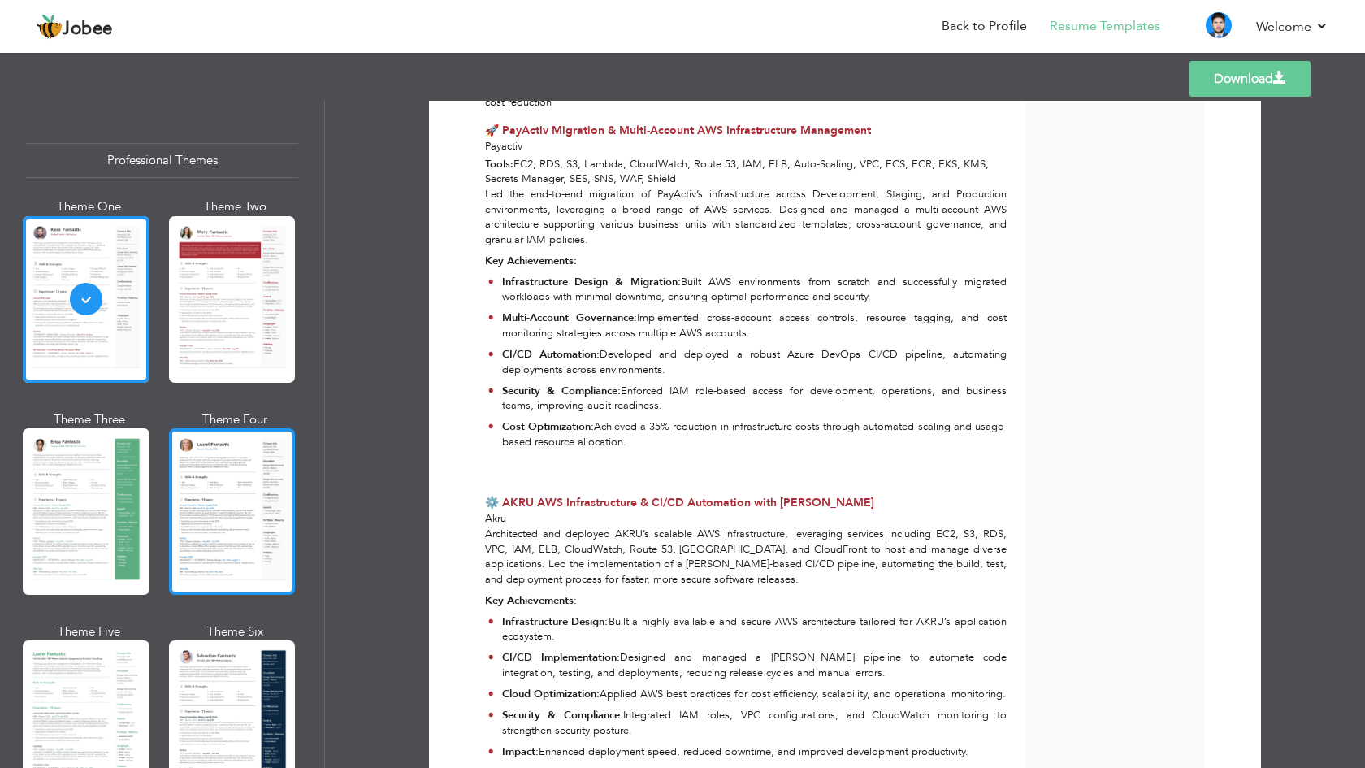
click at [235, 501] on div at bounding box center [232, 511] width 127 height 167
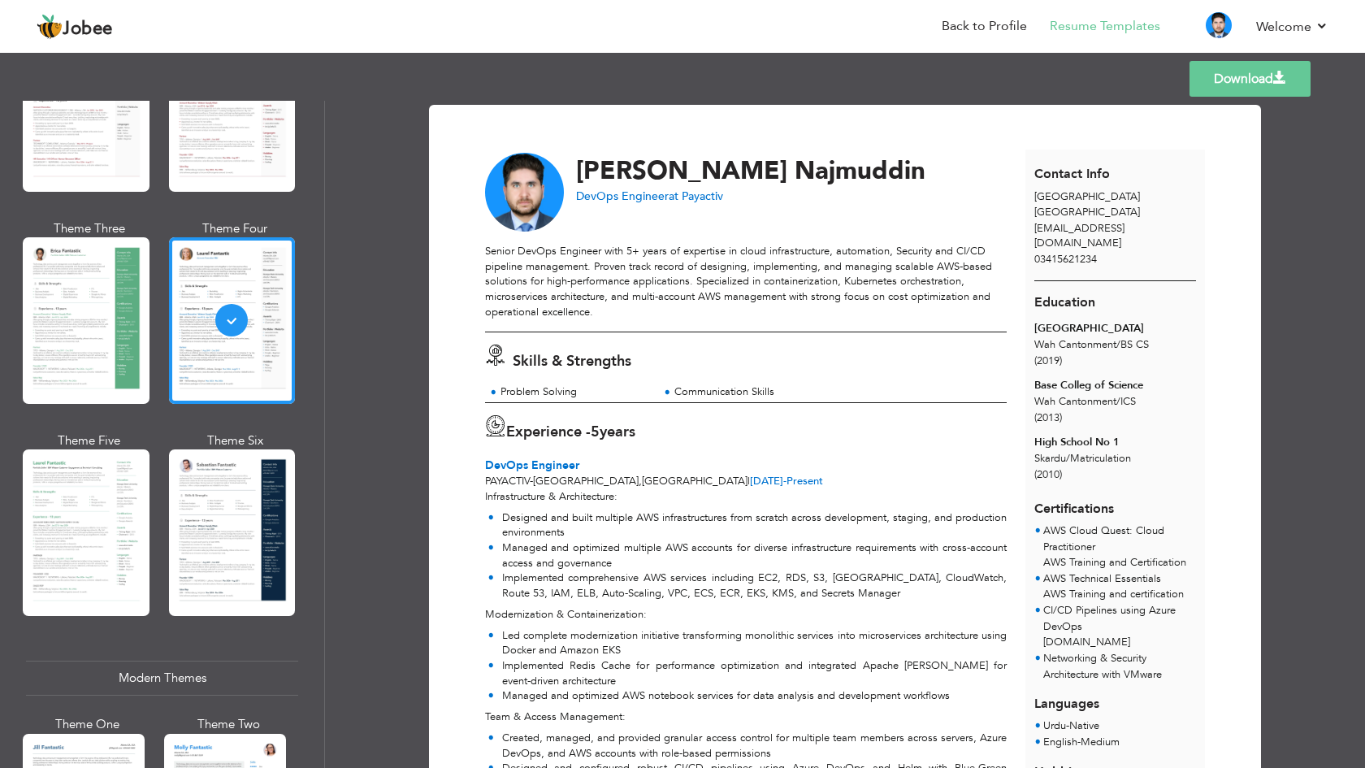
scroll to position [193, 0]
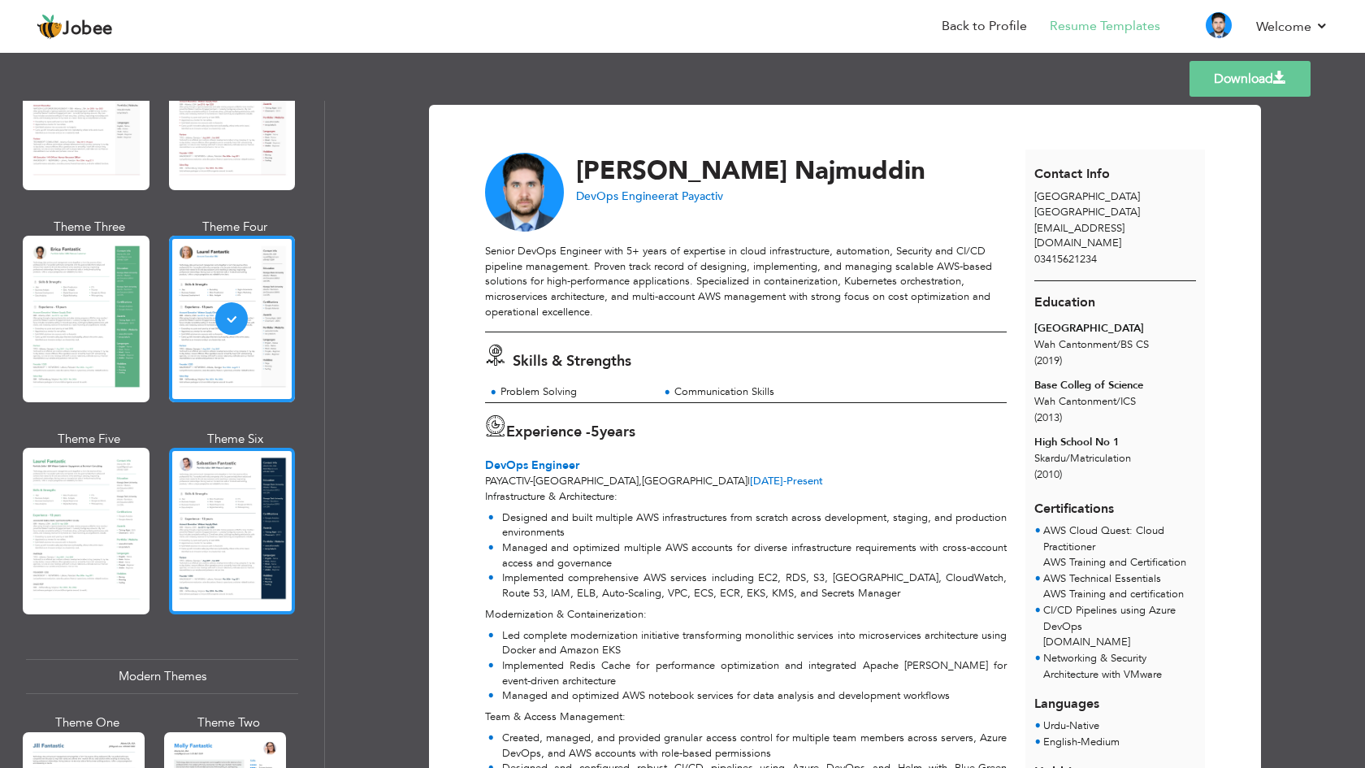
click at [197, 495] on div at bounding box center [232, 531] width 127 height 167
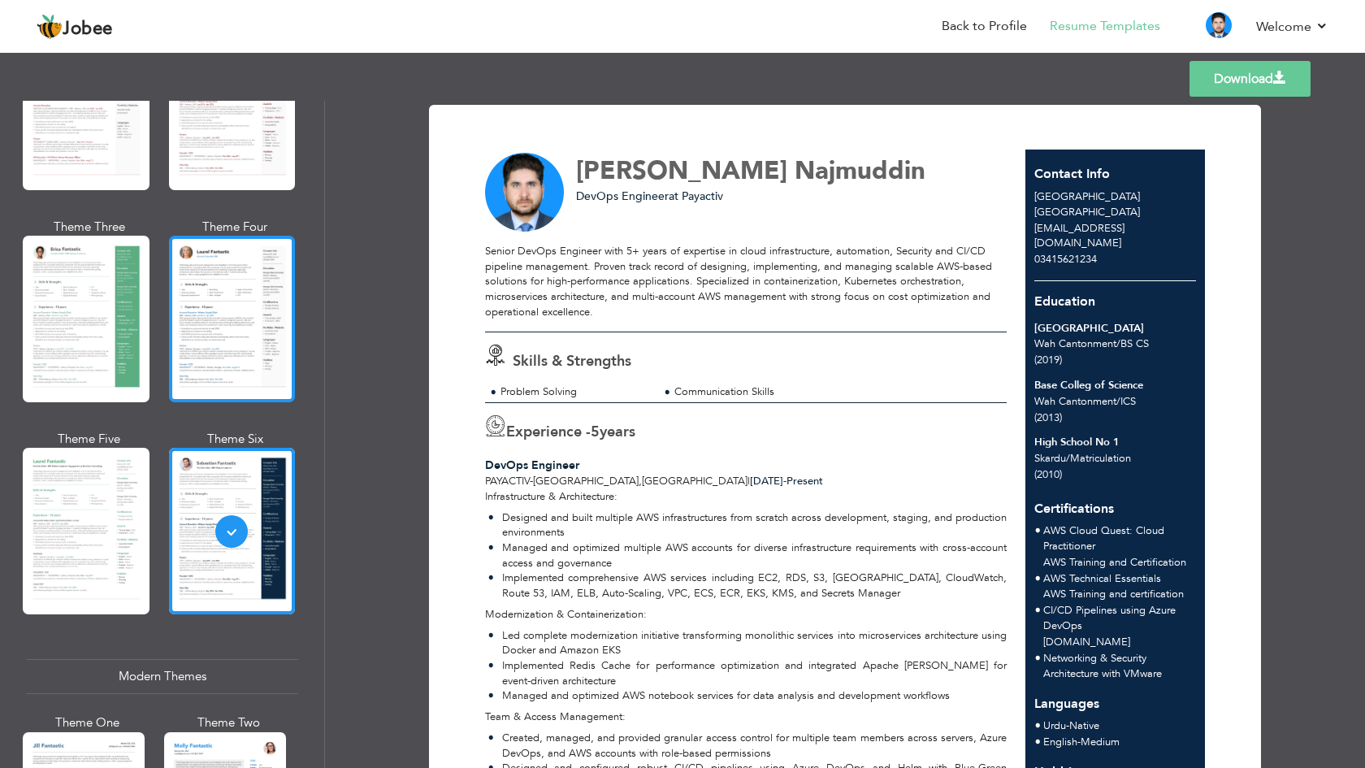
click at [274, 340] on div at bounding box center [232, 319] width 127 height 167
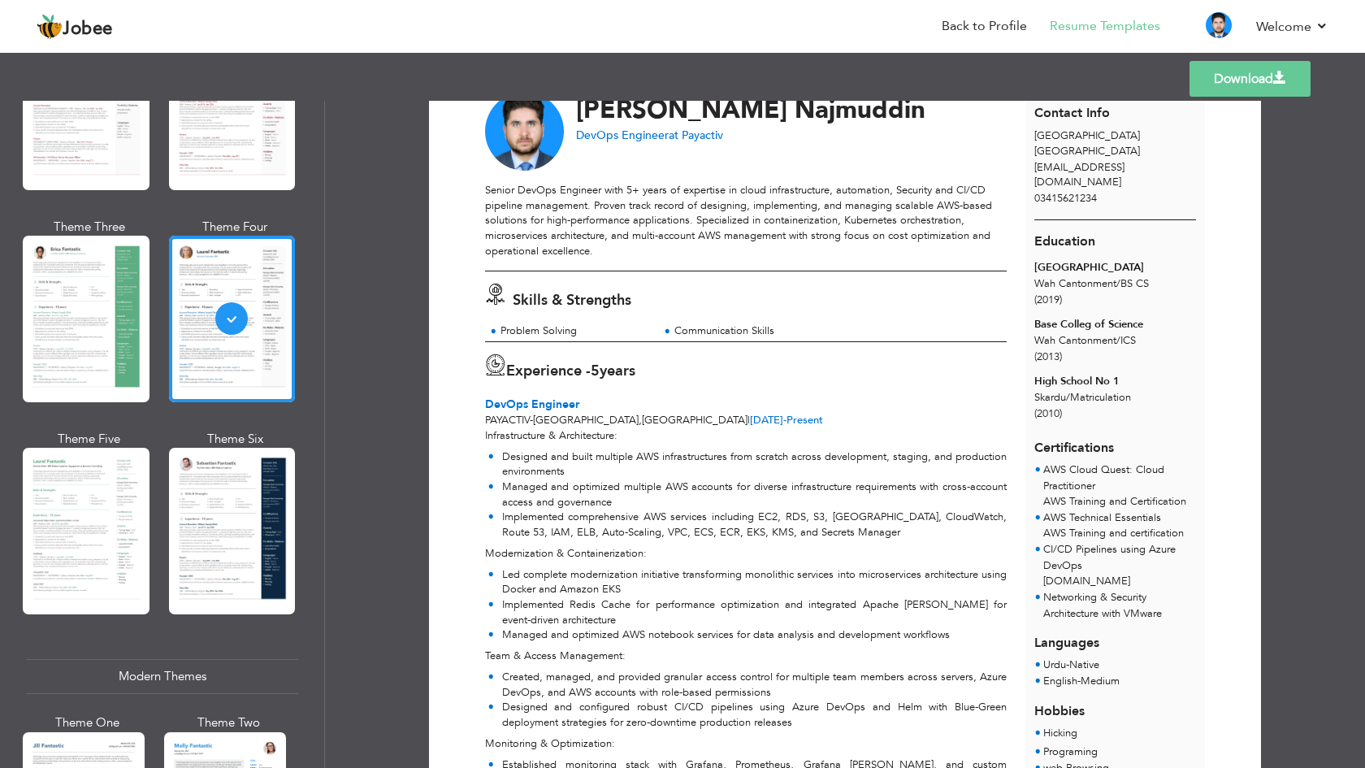
scroll to position [63, 0]
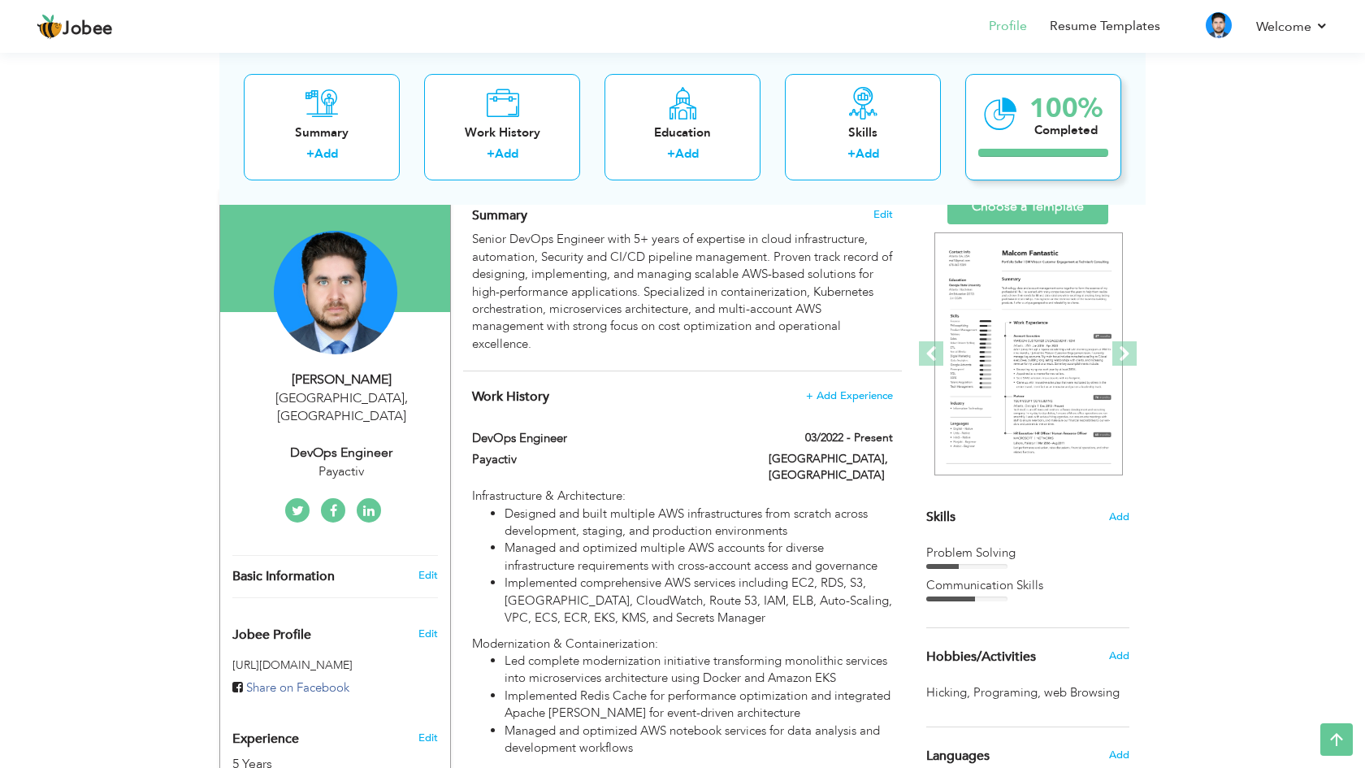
click at [1031, 132] on div "Completed" at bounding box center [1066, 129] width 73 height 17
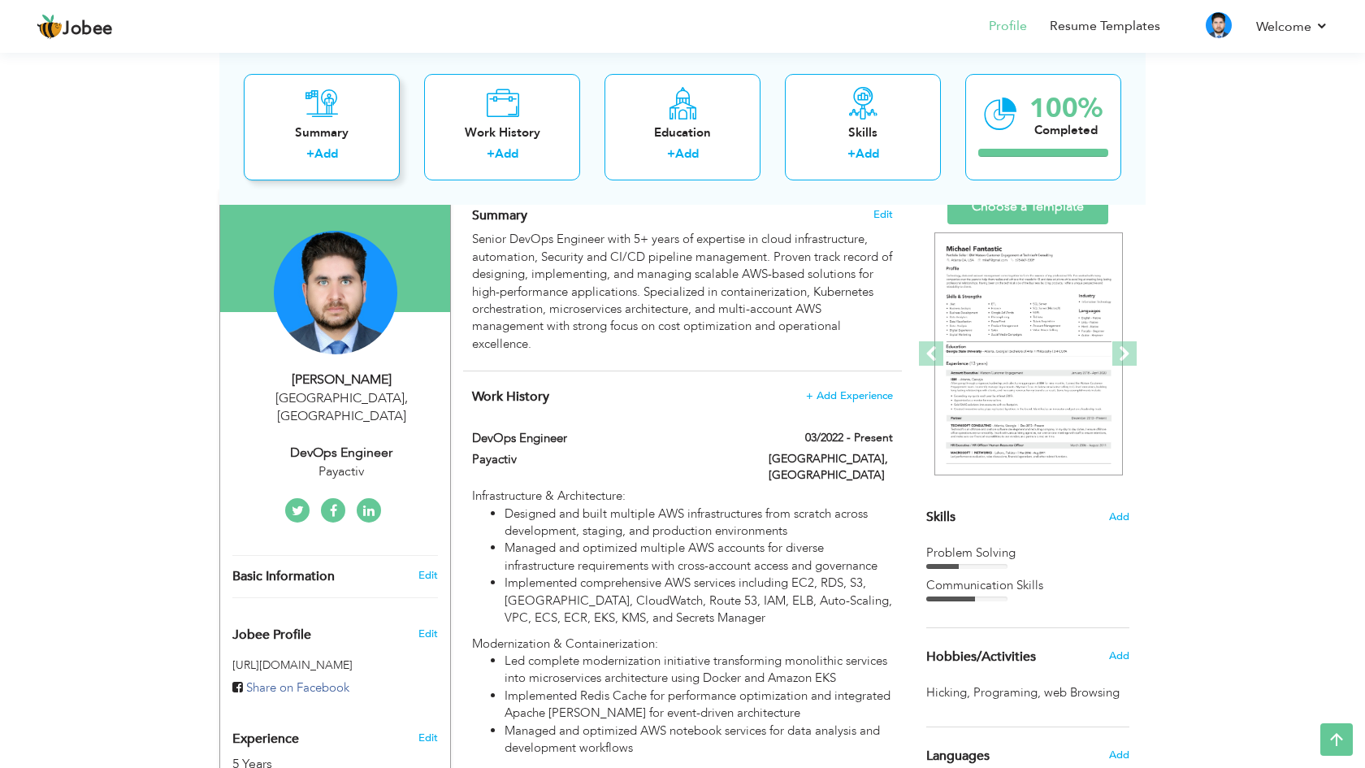
click at [372, 153] on div "+ Add" at bounding box center [322, 155] width 130 height 21
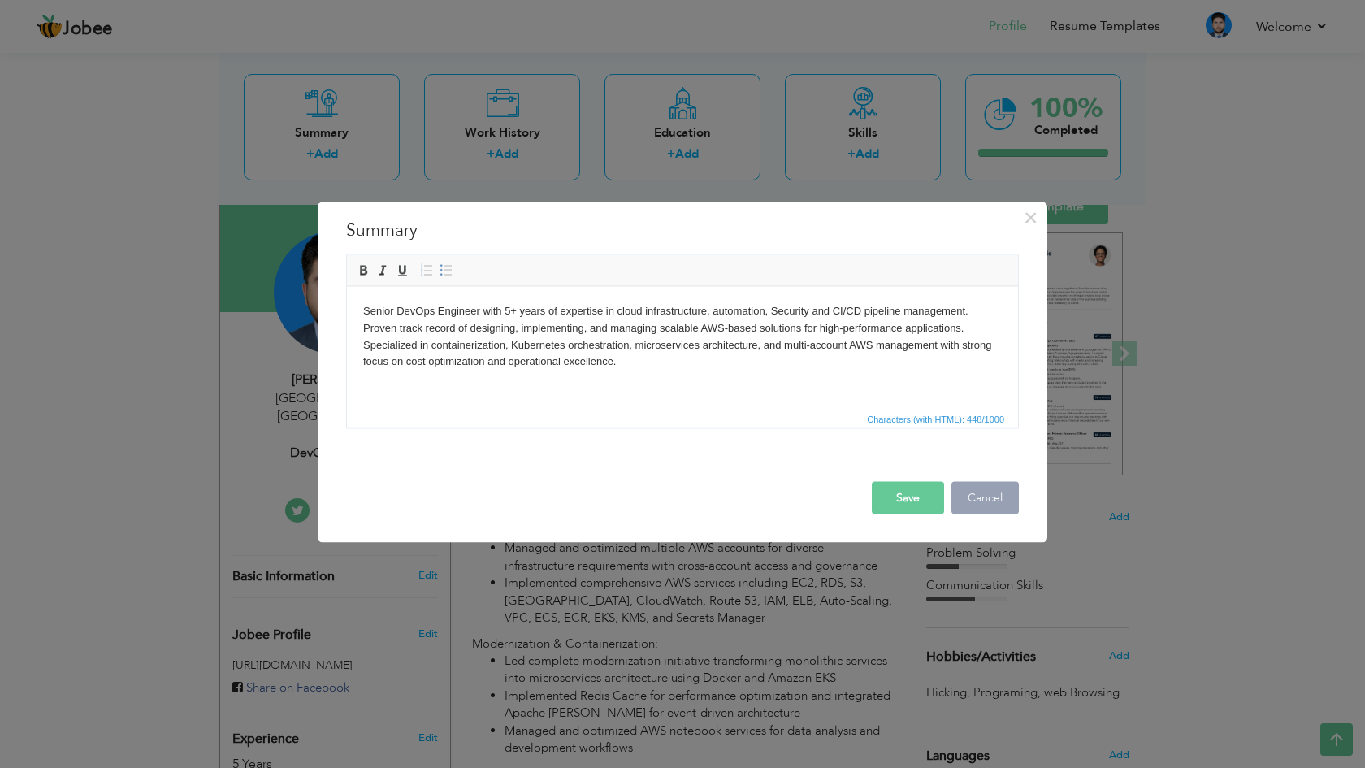
click at [1011, 493] on button "Cancel" at bounding box center [985, 497] width 67 height 33
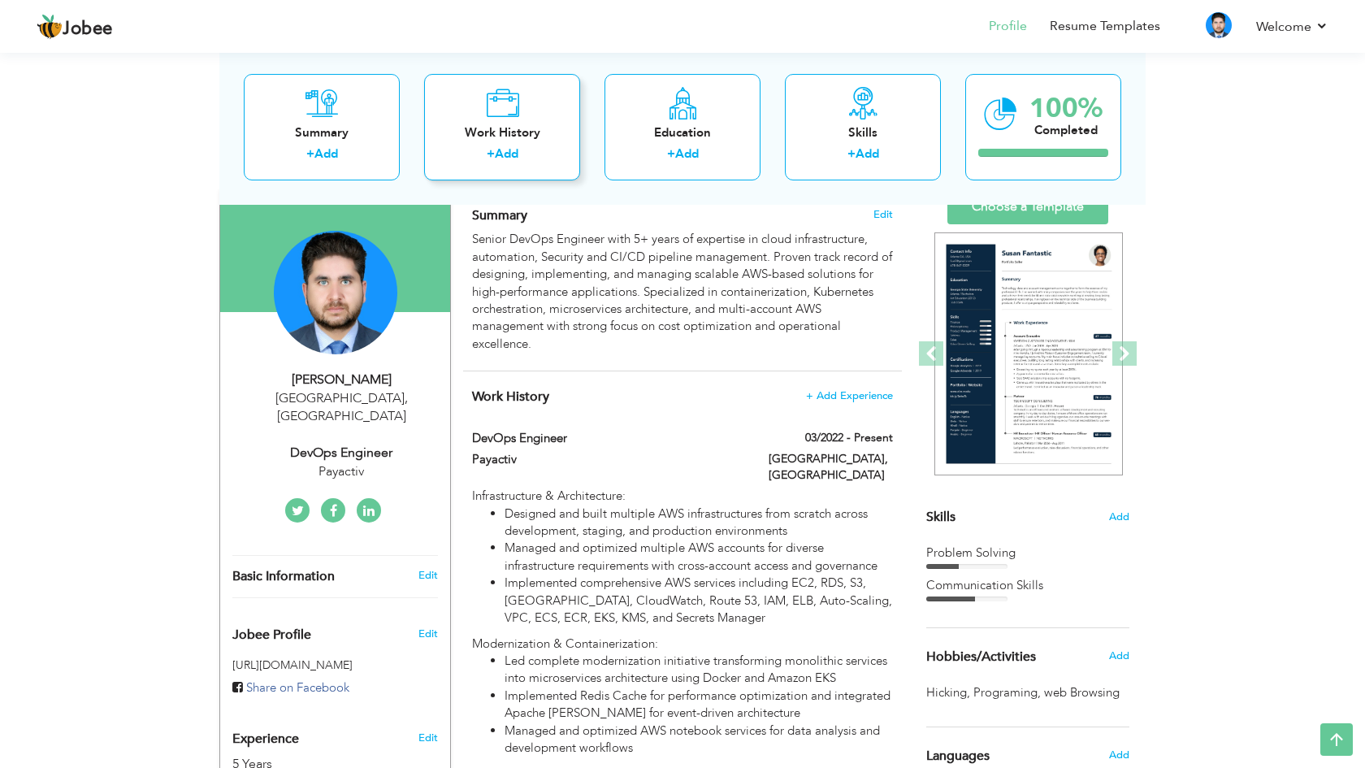
click at [562, 125] on div "Work History" at bounding box center [502, 132] width 130 height 17
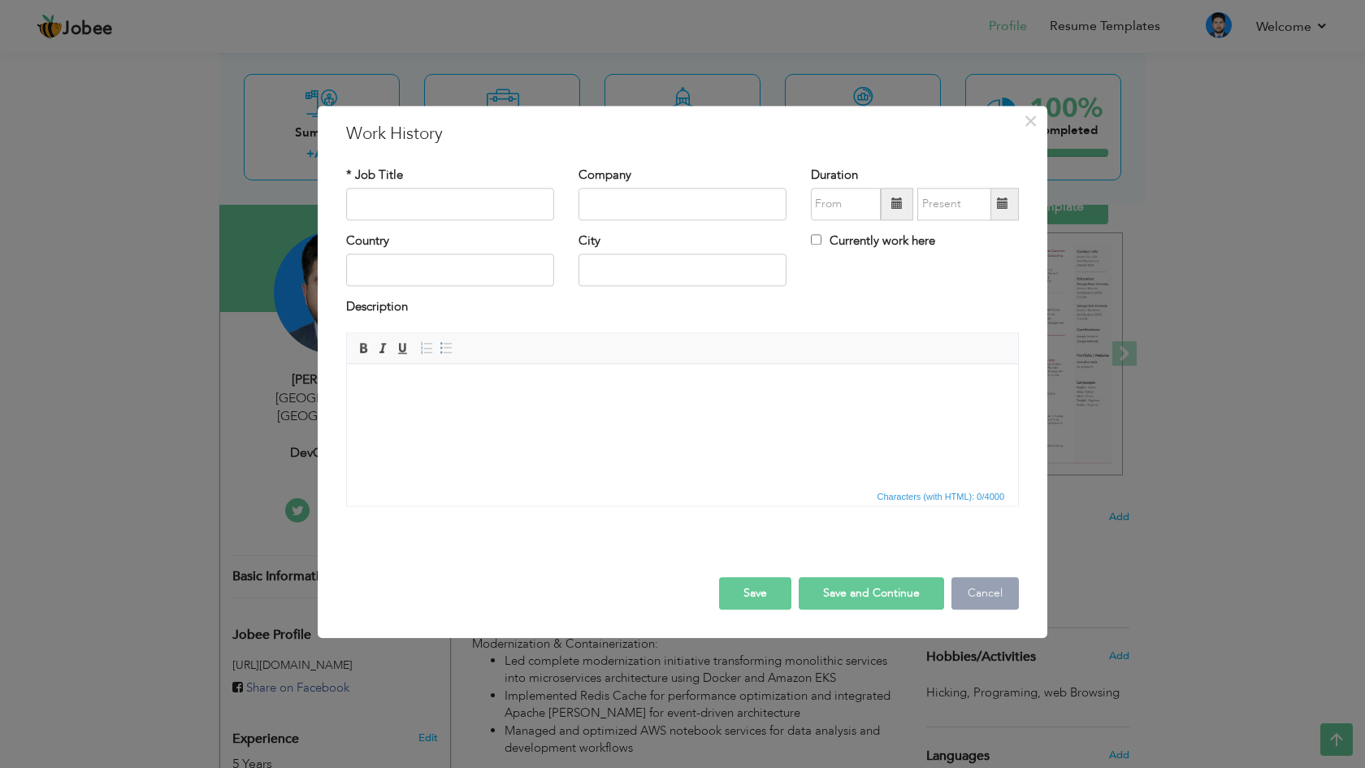
click at [1016, 601] on button "Cancel" at bounding box center [985, 593] width 67 height 33
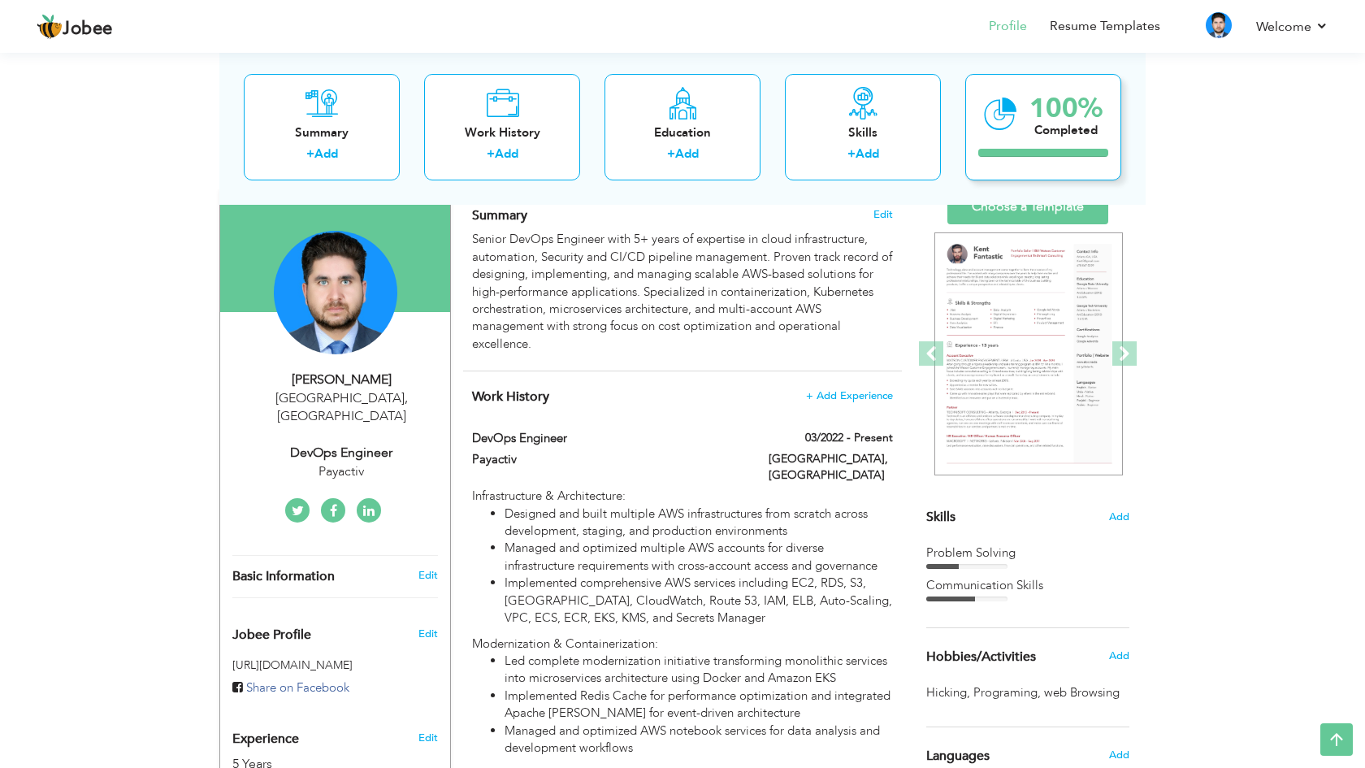
click at [1034, 130] on div "Completed" at bounding box center [1066, 129] width 73 height 17
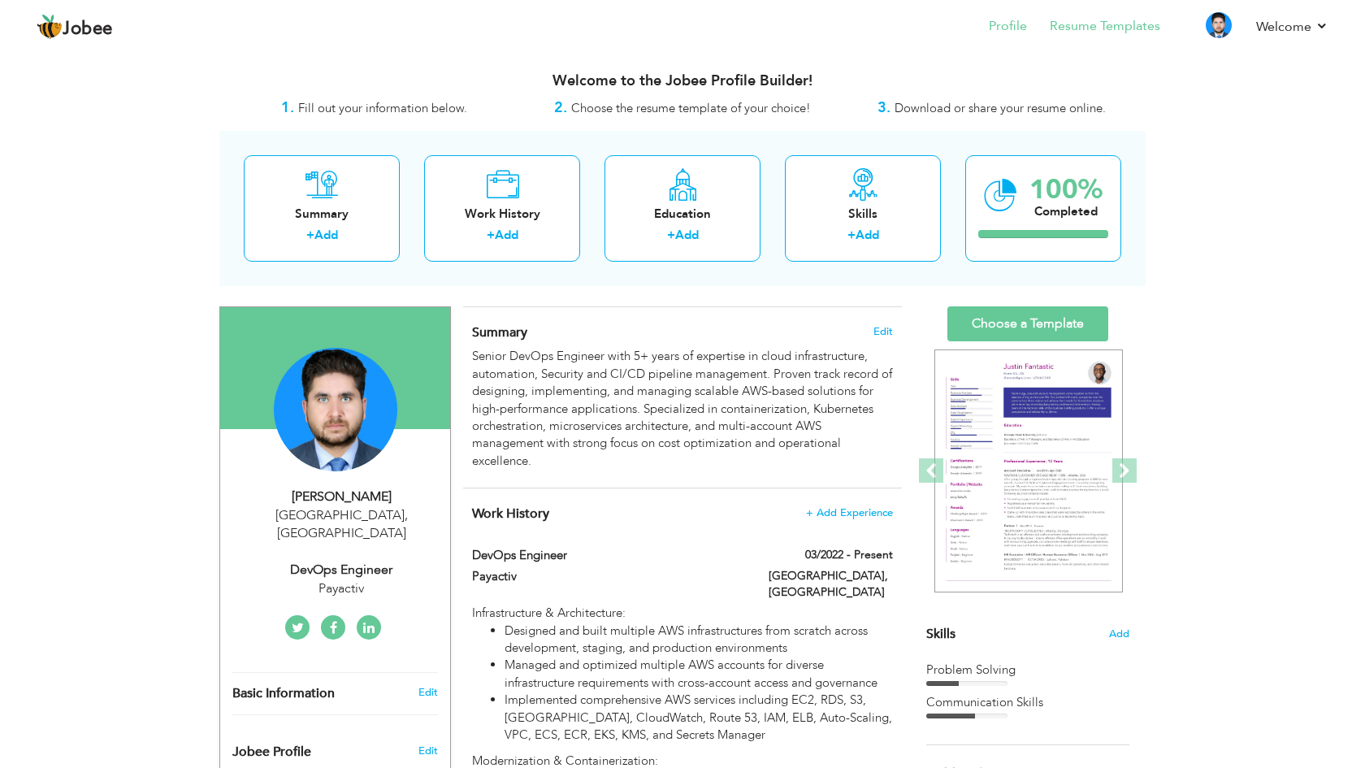
click at [1099, 27] on link "Resume Templates" at bounding box center [1105, 26] width 111 height 19
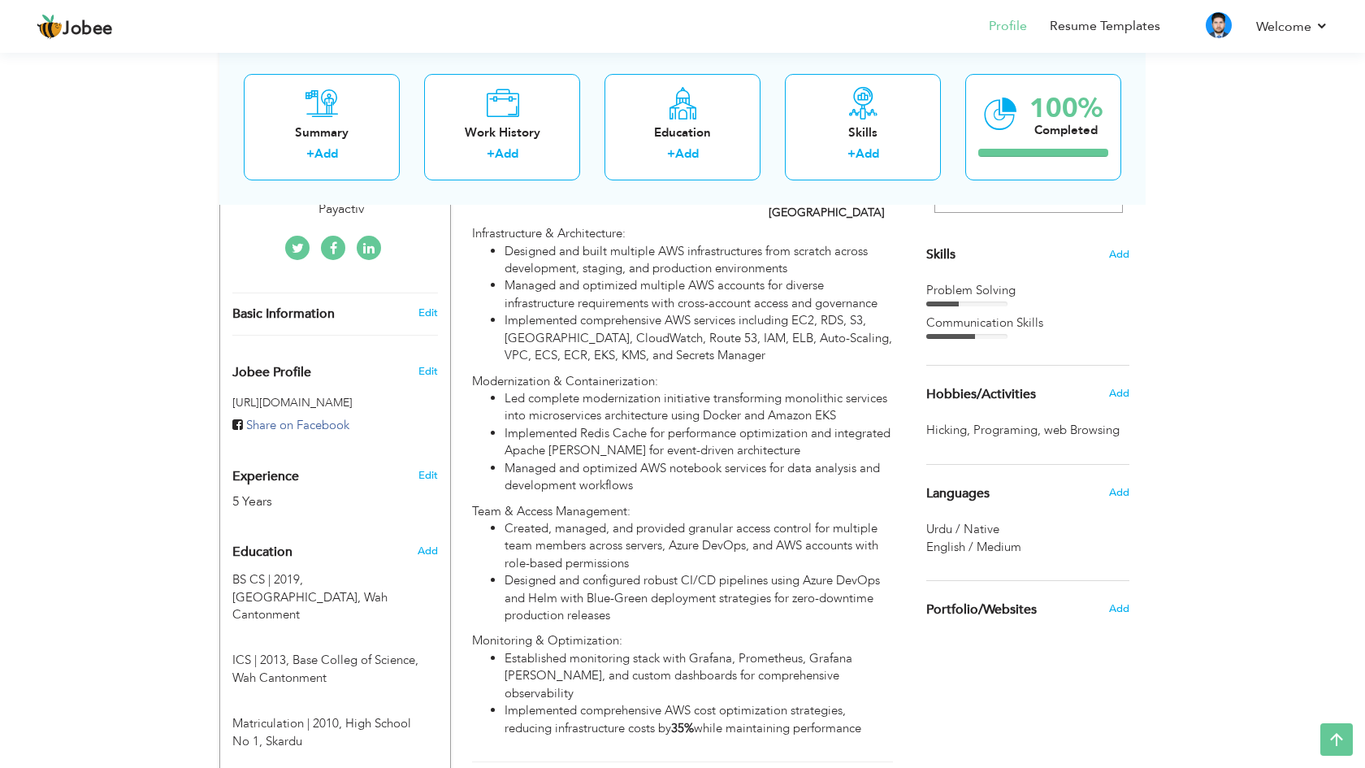
scroll to position [374, 0]
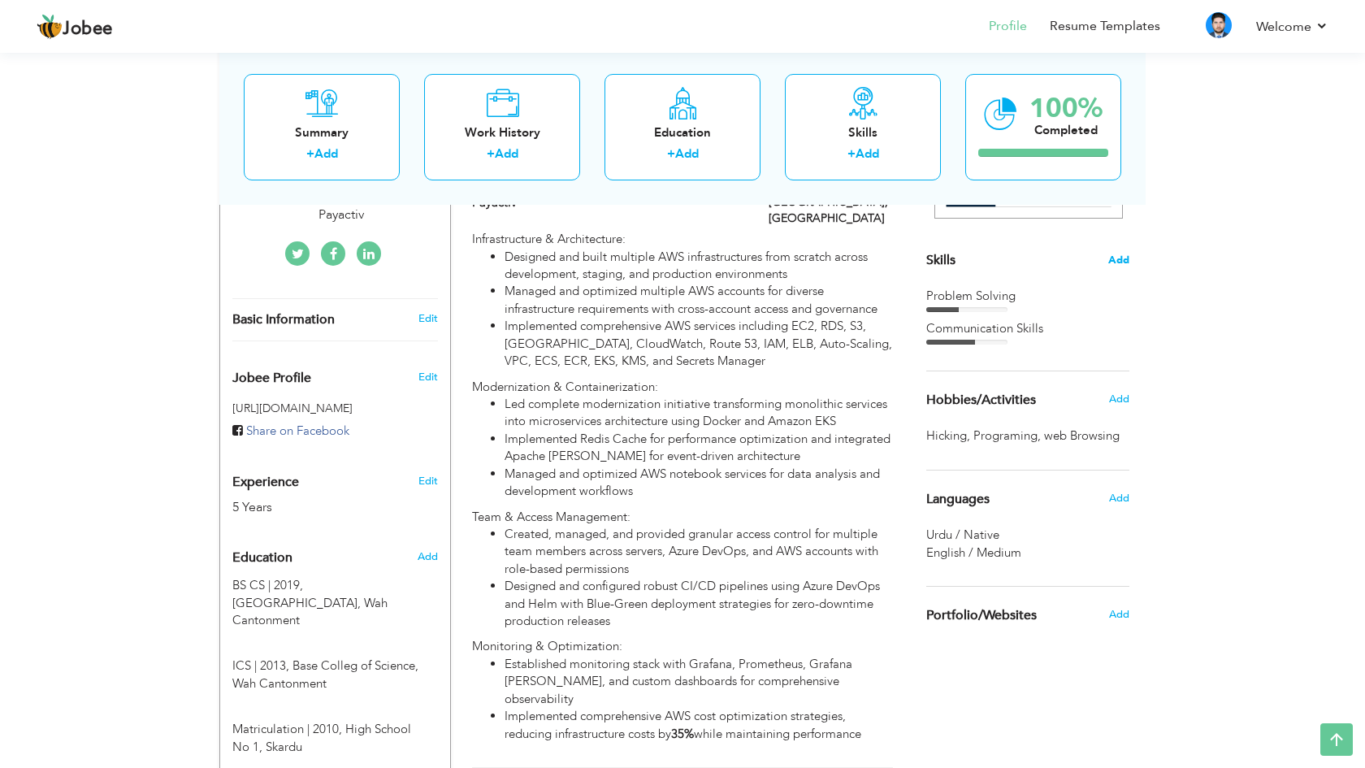
click at [1123, 263] on span "Add" at bounding box center [1118, 260] width 21 height 15
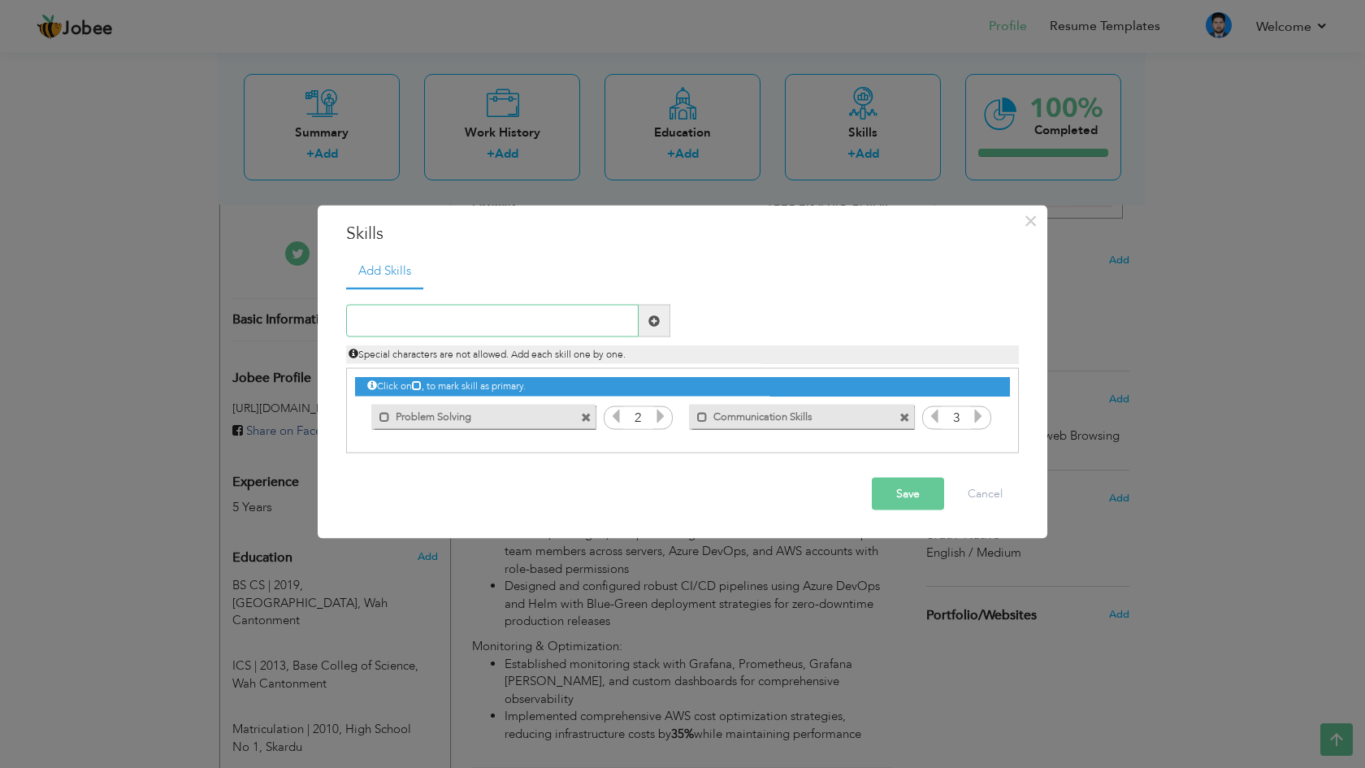
click at [530, 319] on input "text" at bounding box center [492, 321] width 293 height 33
type input "v"
paste input "AWS Cloud Computing Security Automation & Scriptin"
type input "AWS Cloud Computing Security Automation & Scriptin"
click at [917, 495] on button "Save" at bounding box center [908, 494] width 72 height 33
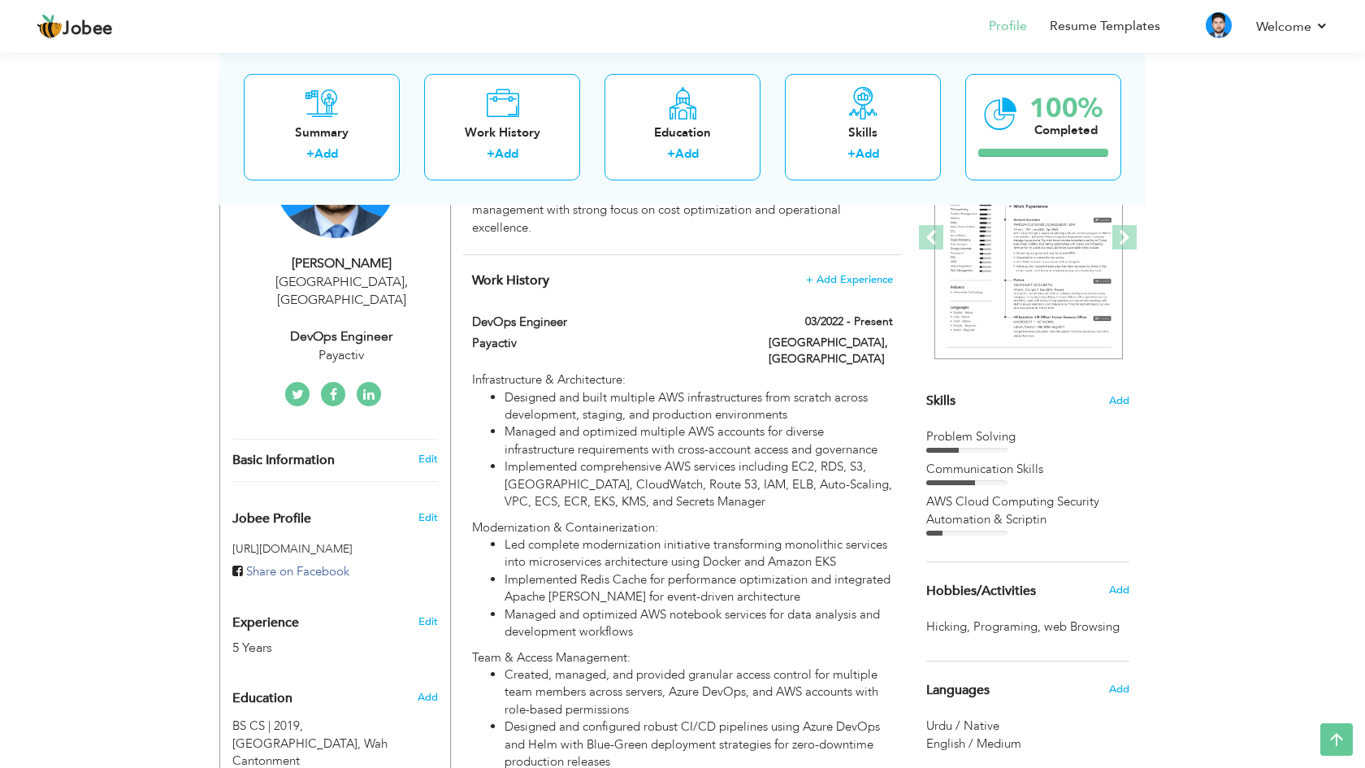
scroll to position [243, 0]
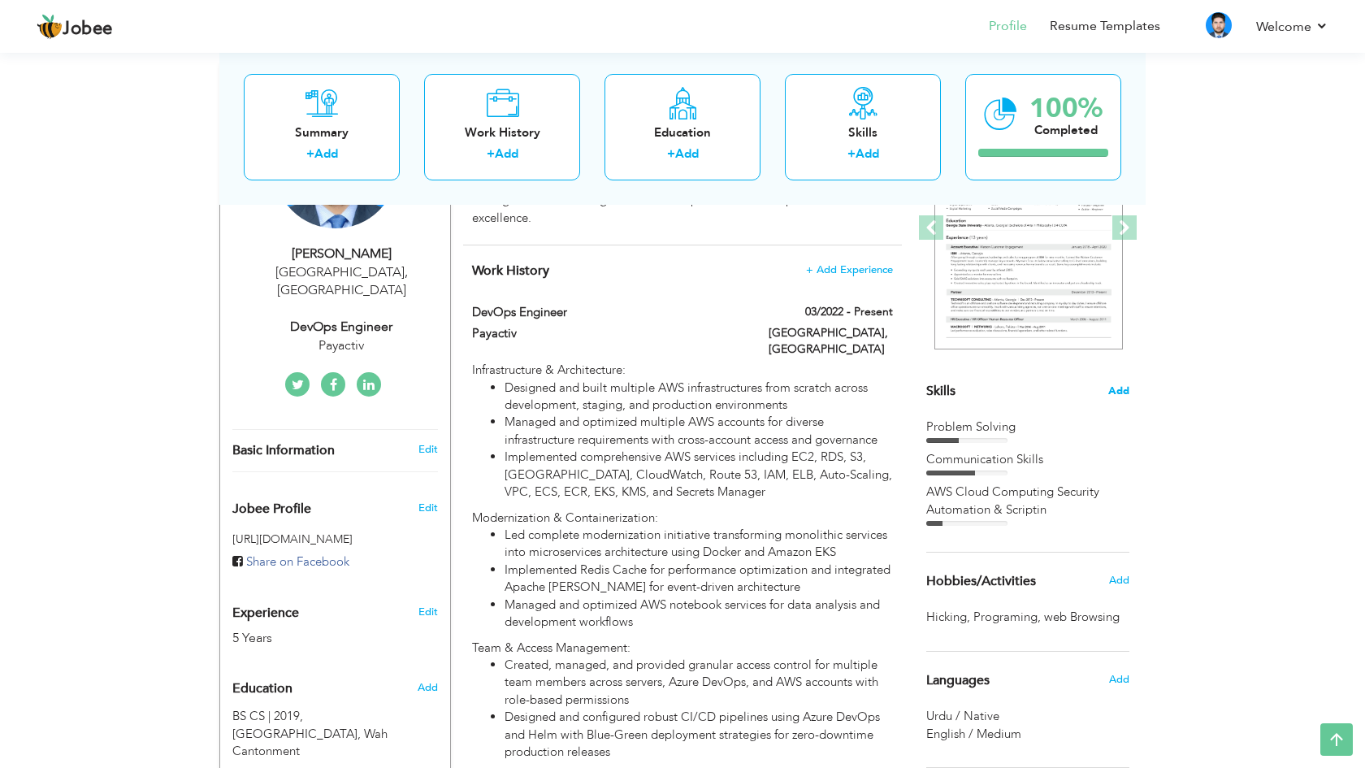
click at [1120, 388] on span "Add" at bounding box center [1118, 391] width 21 height 15
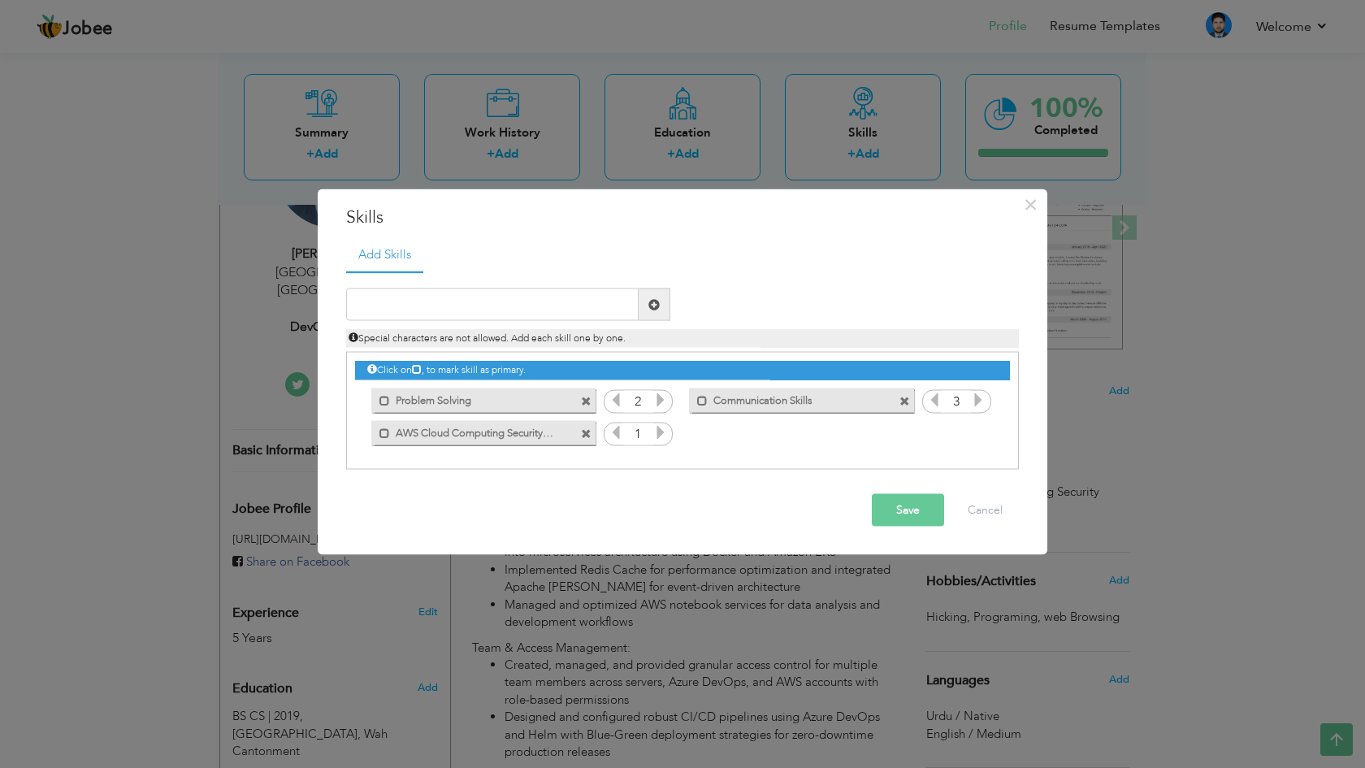
click at [584, 431] on span at bounding box center [586, 433] width 11 height 11
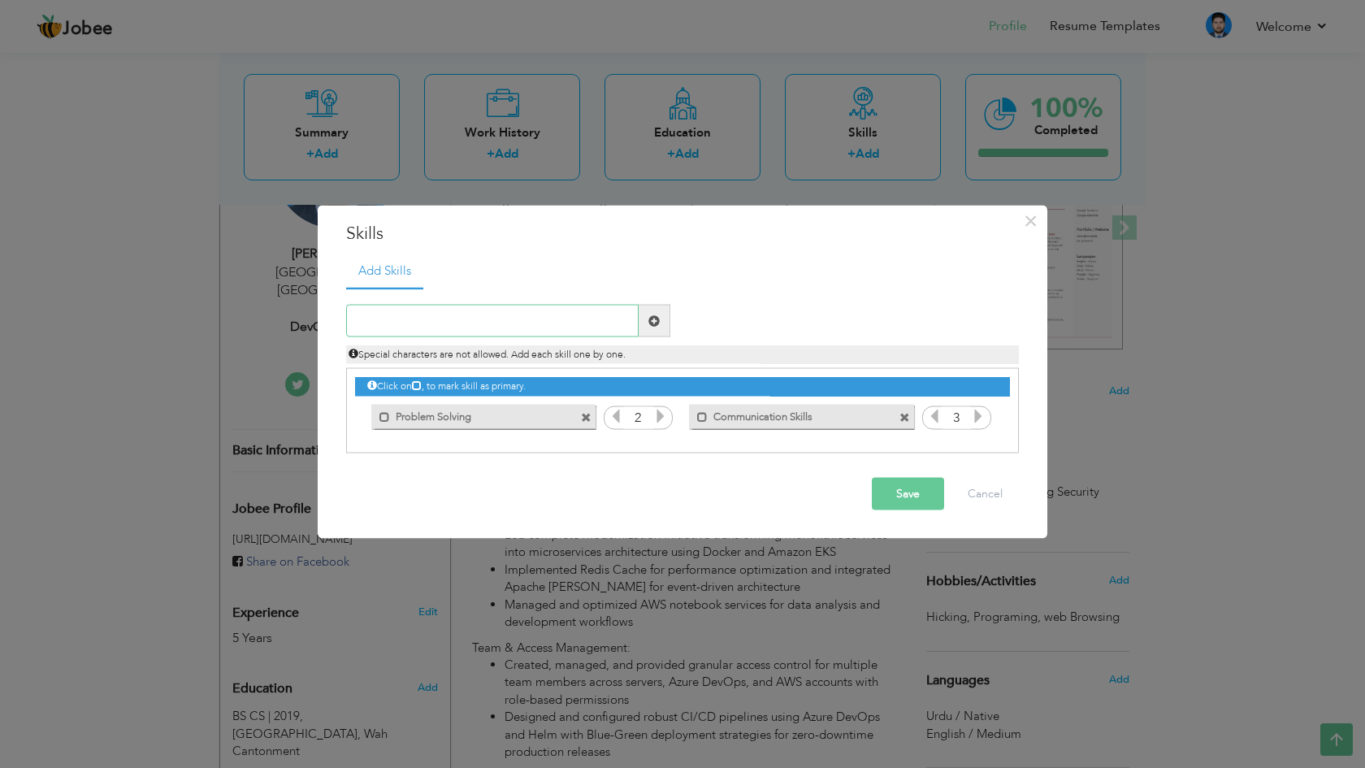
click at [566, 323] on input "text" at bounding box center [492, 321] width 293 height 33
type input "AWS"
click at [657, 323] on span at bounding box center [653, 319] width 11 height 11
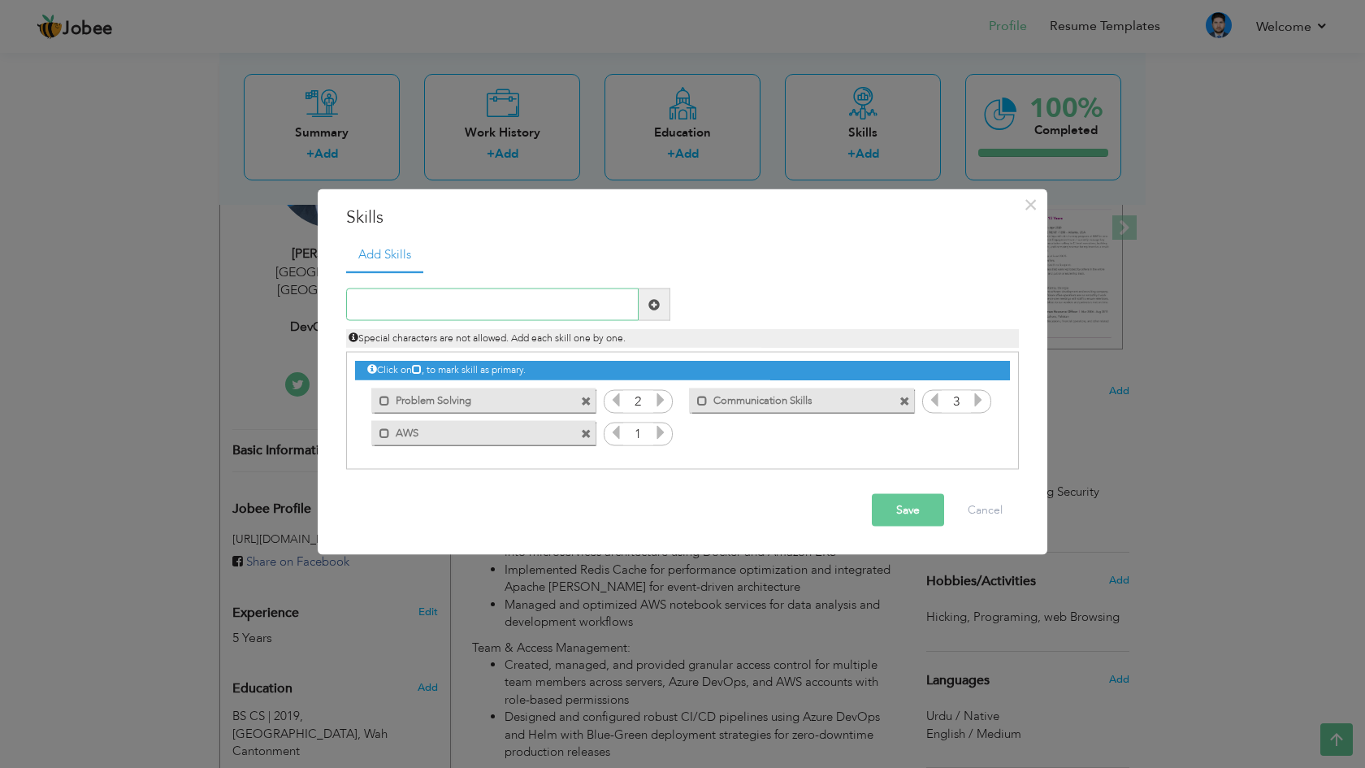
click at [522, 314] on input "text" at bounding box center [492, 304] width 293 height 33
paste input "Security"
type input "Security"
click at [922, 517] on button "Save" at bounding box center [908, 510] width 72 height 33
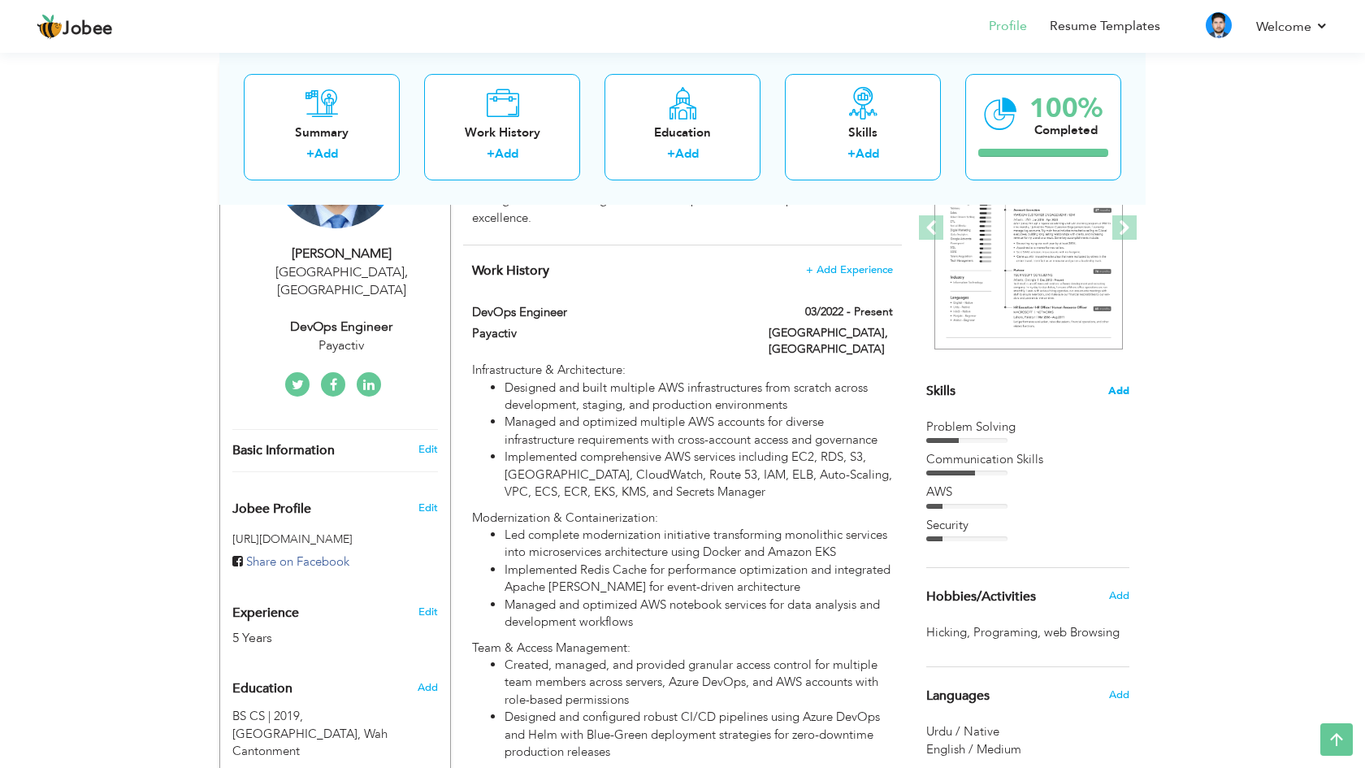
drag, startPoint x: 1134, startPoint y: 387, endPoint x: 1121, endPoint y: 387, distance: 13.0
click at [1112, 384] on span "Add" at bounding box center [1118, 391] width 21 height 15
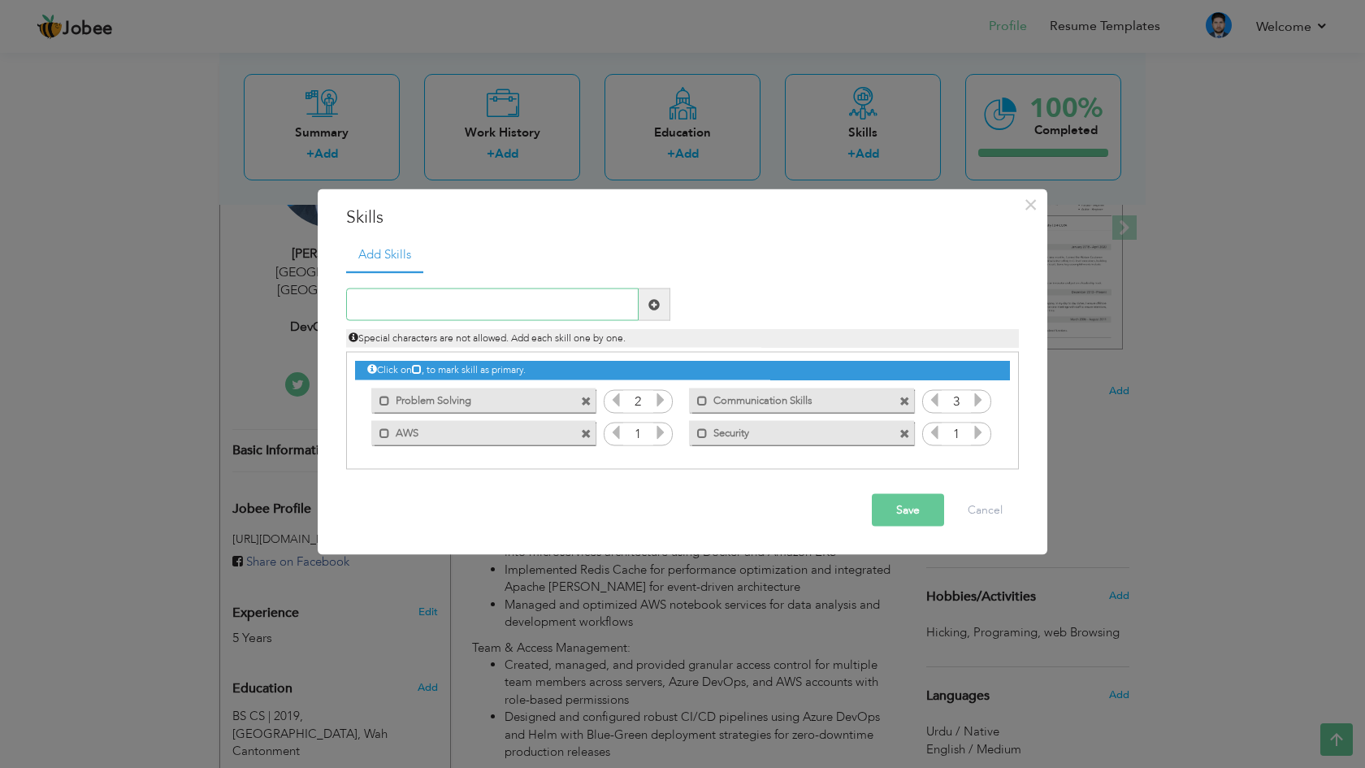
click at [494, 300] on input "text" at bounding box center [492, 304] width 293 height 33
paste input "Automation & Scripting"
type input "Automation & Scripting"
click at [904, 505] on button "Save" at bounding box center [908, 510] width 72 height 33
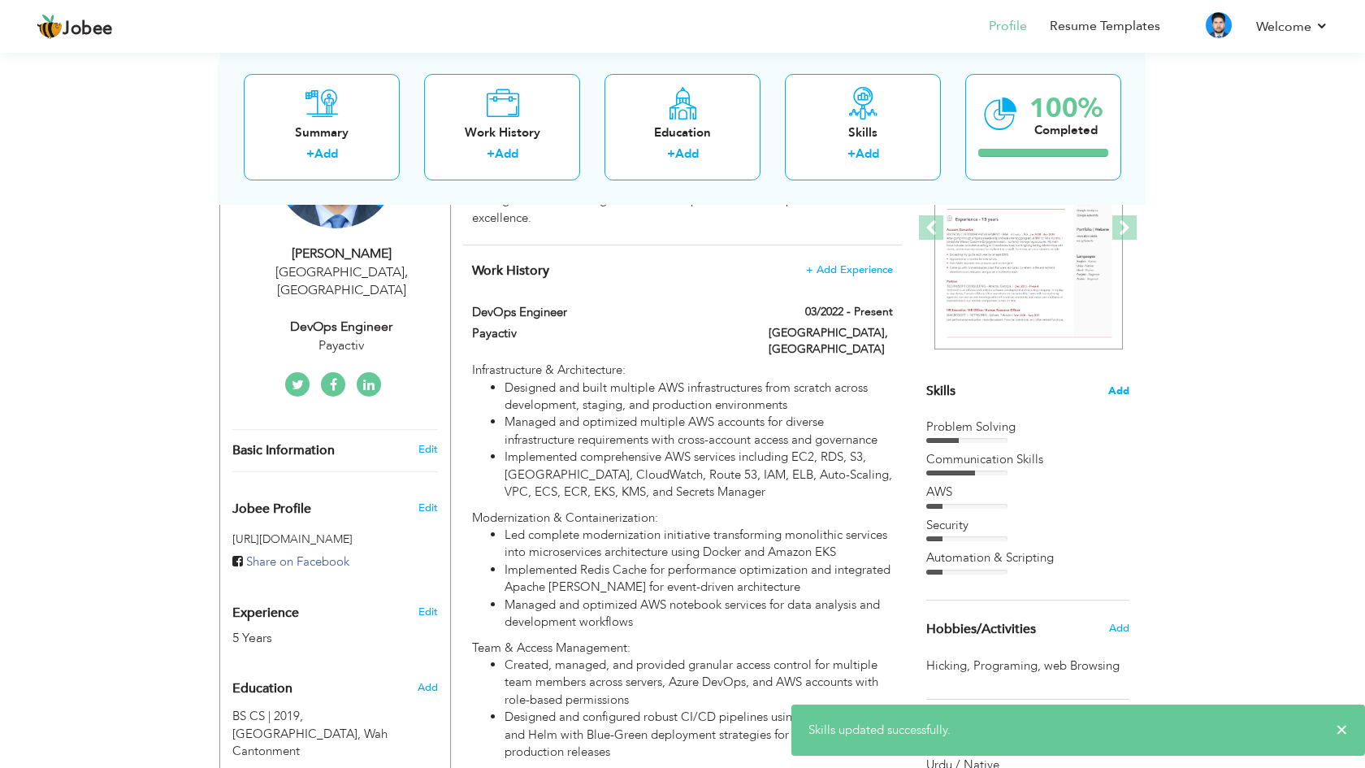
click at [1124, 391] on span "Add" at bounding box center [1118, 391] width 21 height 15
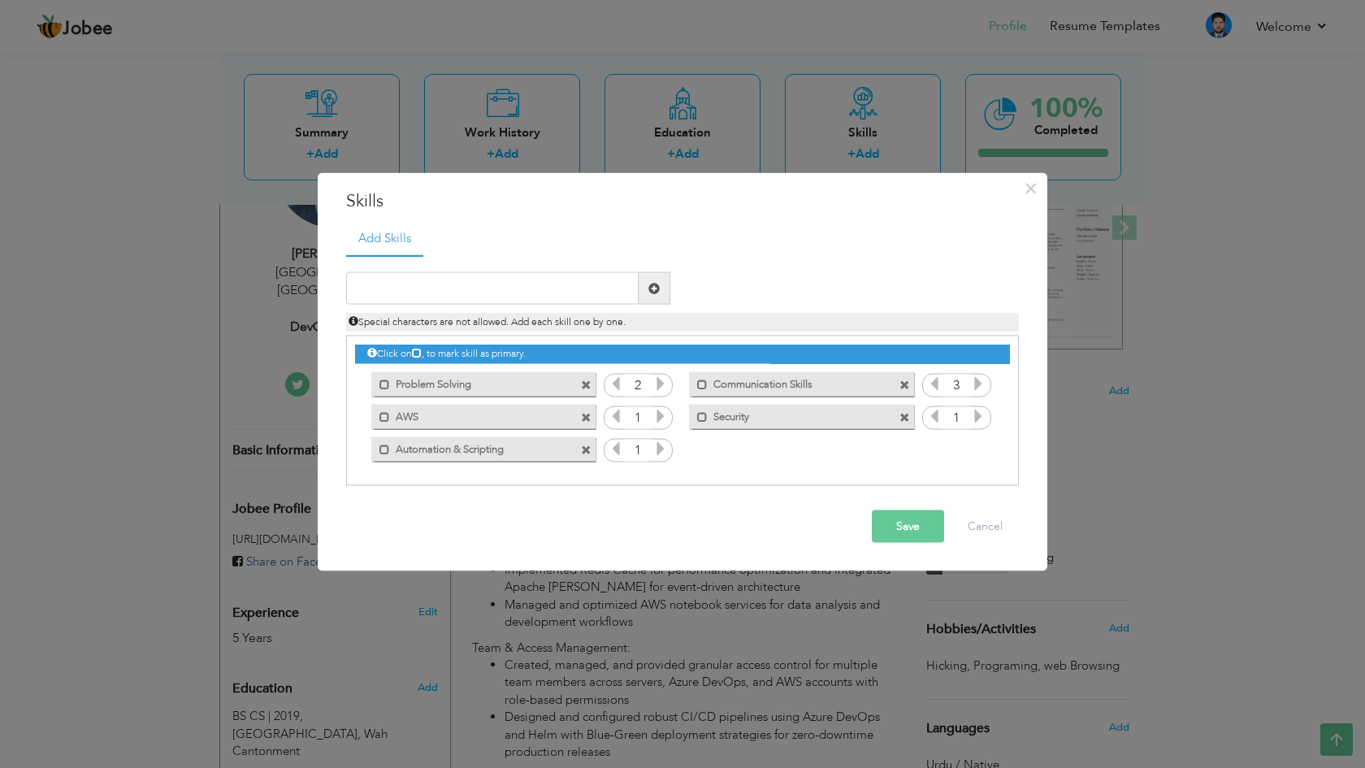
click at [656, 379] on icon at bounding box center [660, 383] width 15 height 15
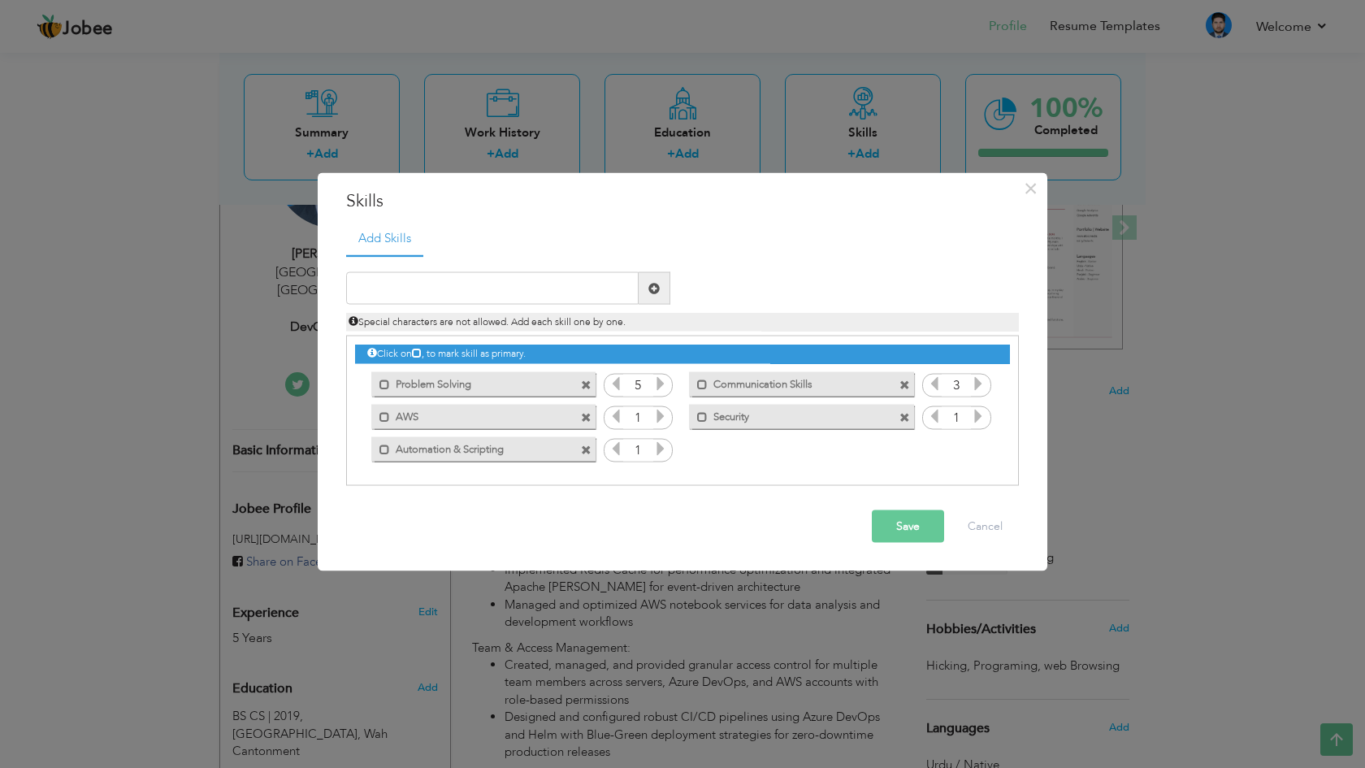
click at [656, 379] on icon at bounding box center [660, 383] width 15 height 15
click at [658, 417] on icon at bounding box center [660, 416] width 15 height 15
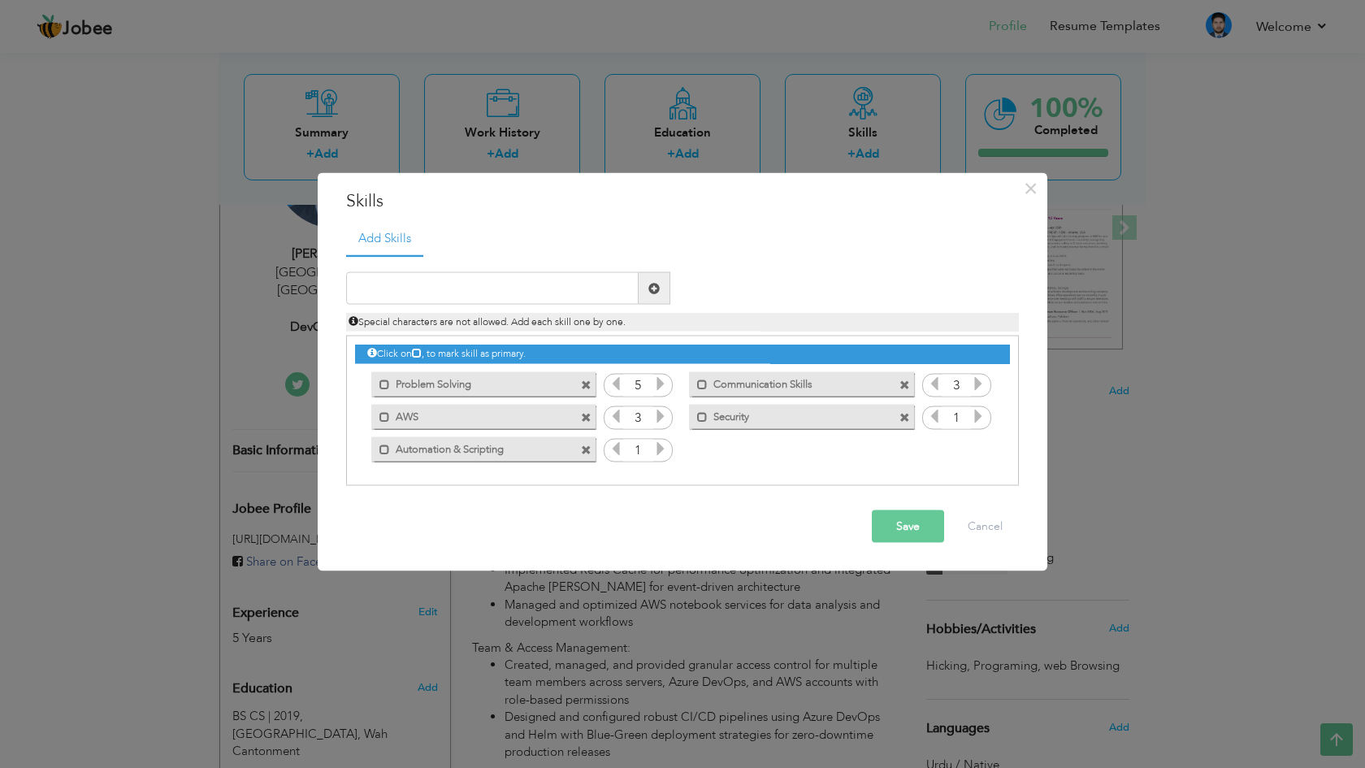
click at [658, 417] on icon at bounding box center [660, 416] width 15 height 15
click at [622, 412] on icon at bounding box center [616, 416] width 15 height 15
click at [662, 448] on icon at bounding box center [660, 448] width 15 height 15
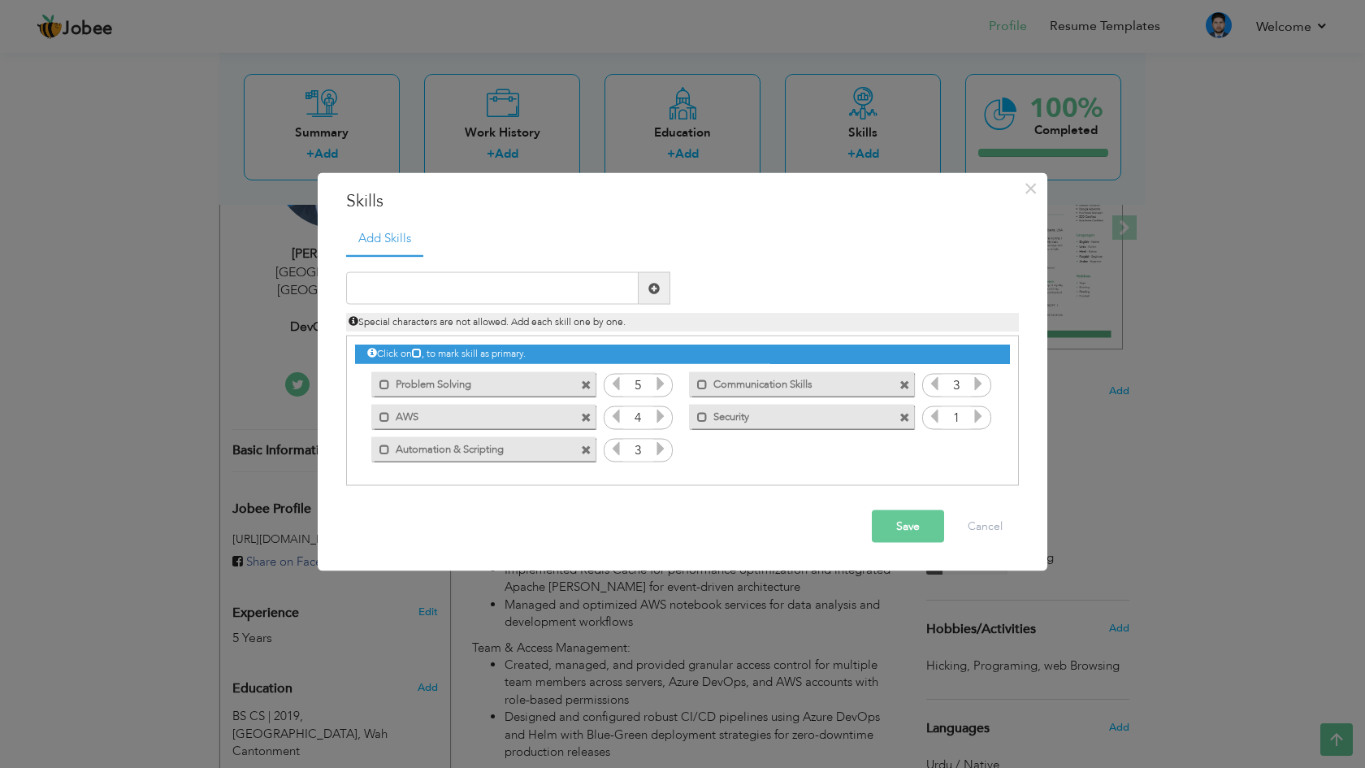
click at [662, 448] on icon at bounding box center [660, 448] width 15 height 15
click at [976, 383] on icon at bounding box center [978, 383] width 15 height 15
click at [979, 420] on icon at bounding box center [978, 416] width 15 height 15
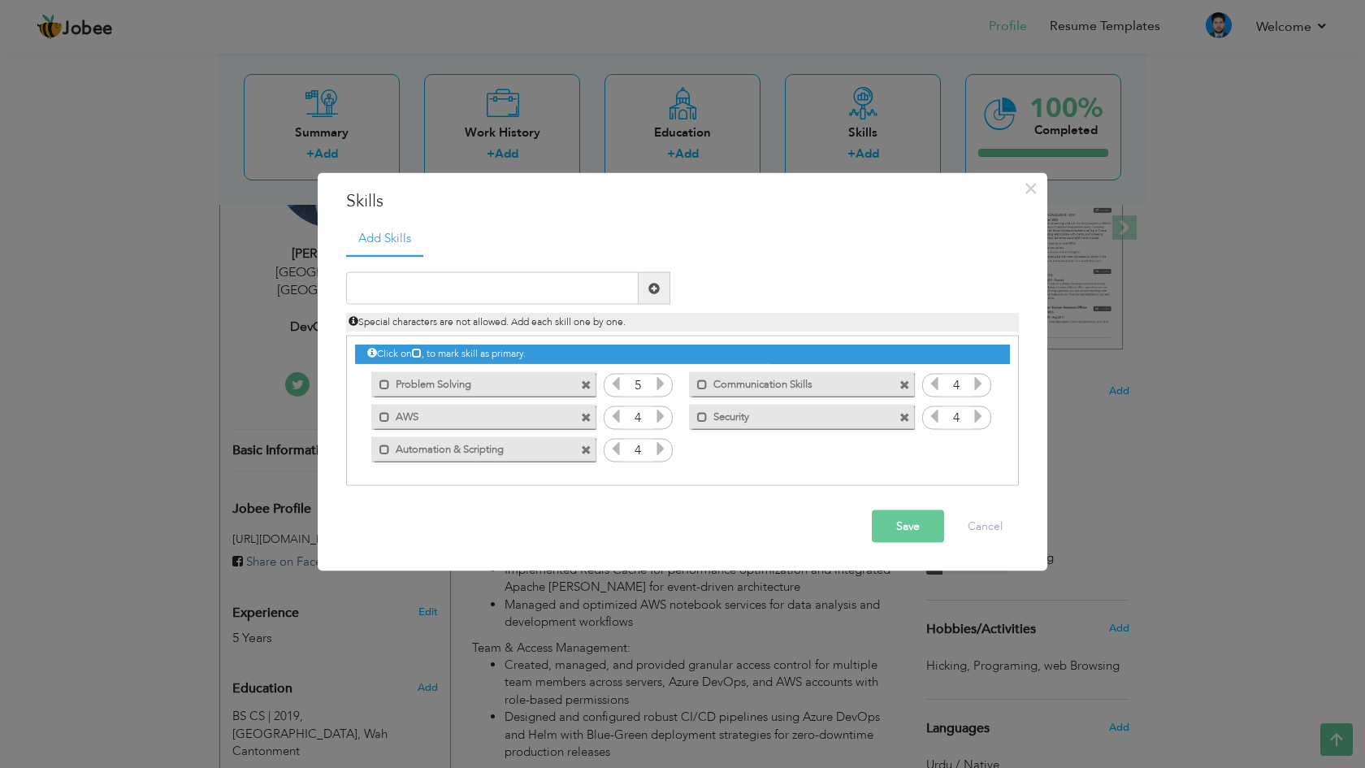
click at [979, 420] on icon at bounding box center [978, 416] width 15 height 15
click at [938, 414] on icon at bounding box center [934, 416] width 15 height 15
click at [518, 294] on input "text" at bounding box center [492, 288] width 293 height 33
paste input "Monitoring and alerting"
type input "Monitoring and alerting"
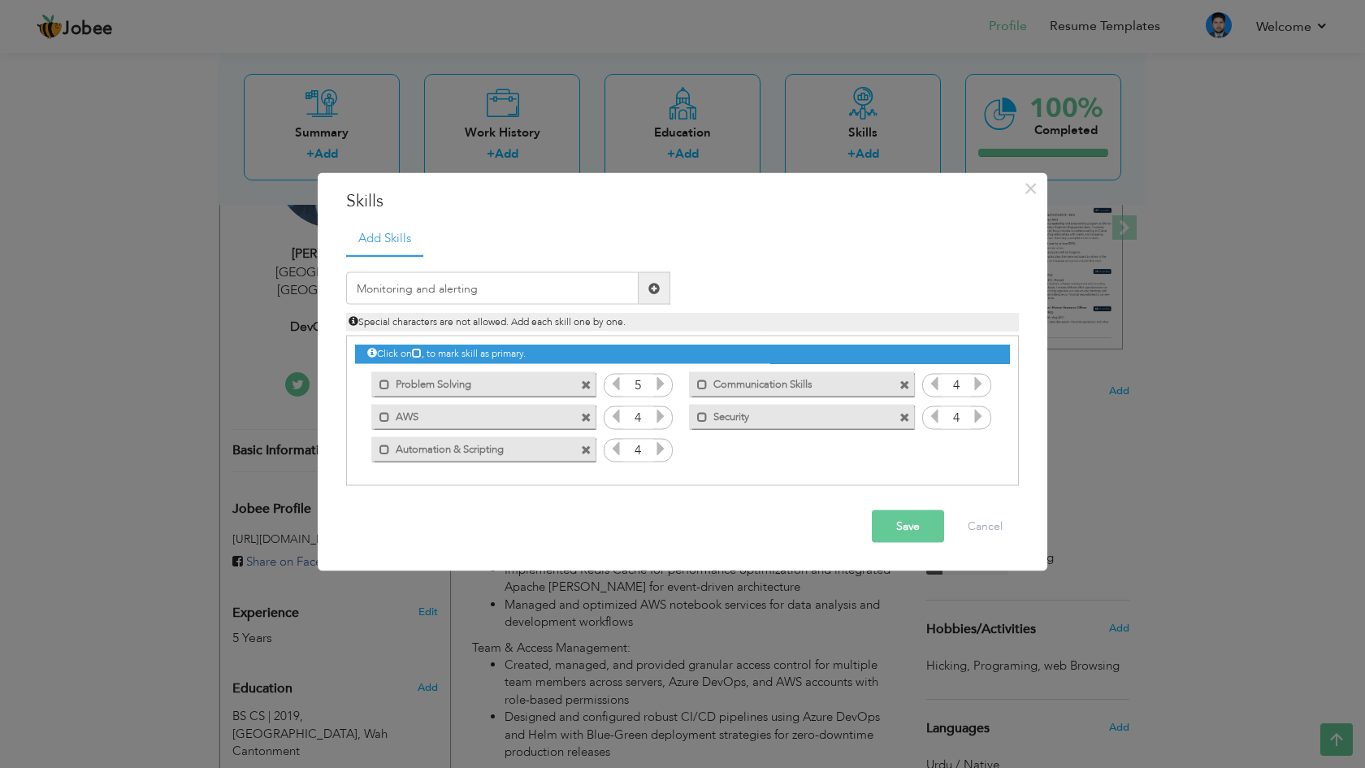
click at [910, 533] on button "Save" at bounding box center [908, 526] width 72 height 33
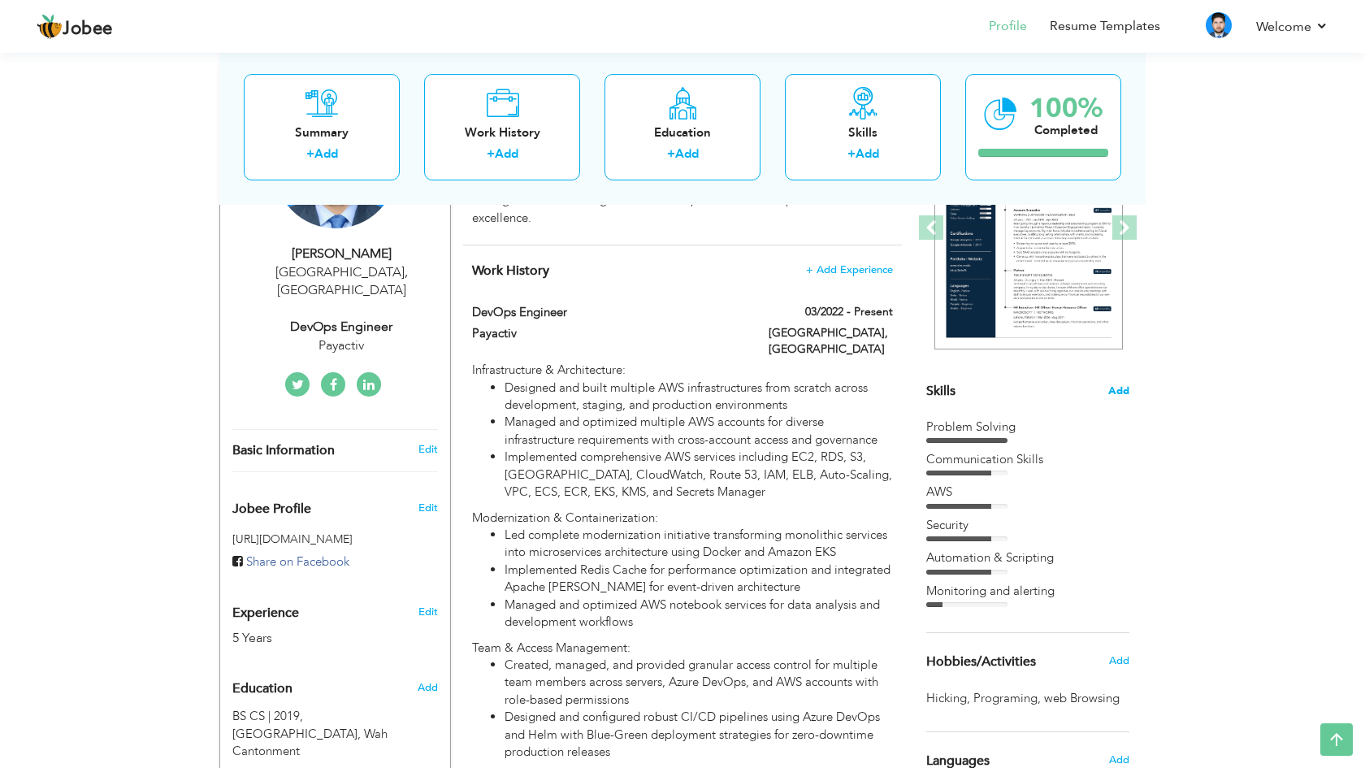
click at [1121, 389] on span "Add" at bounding box center [1118, 391] width 21 height 15
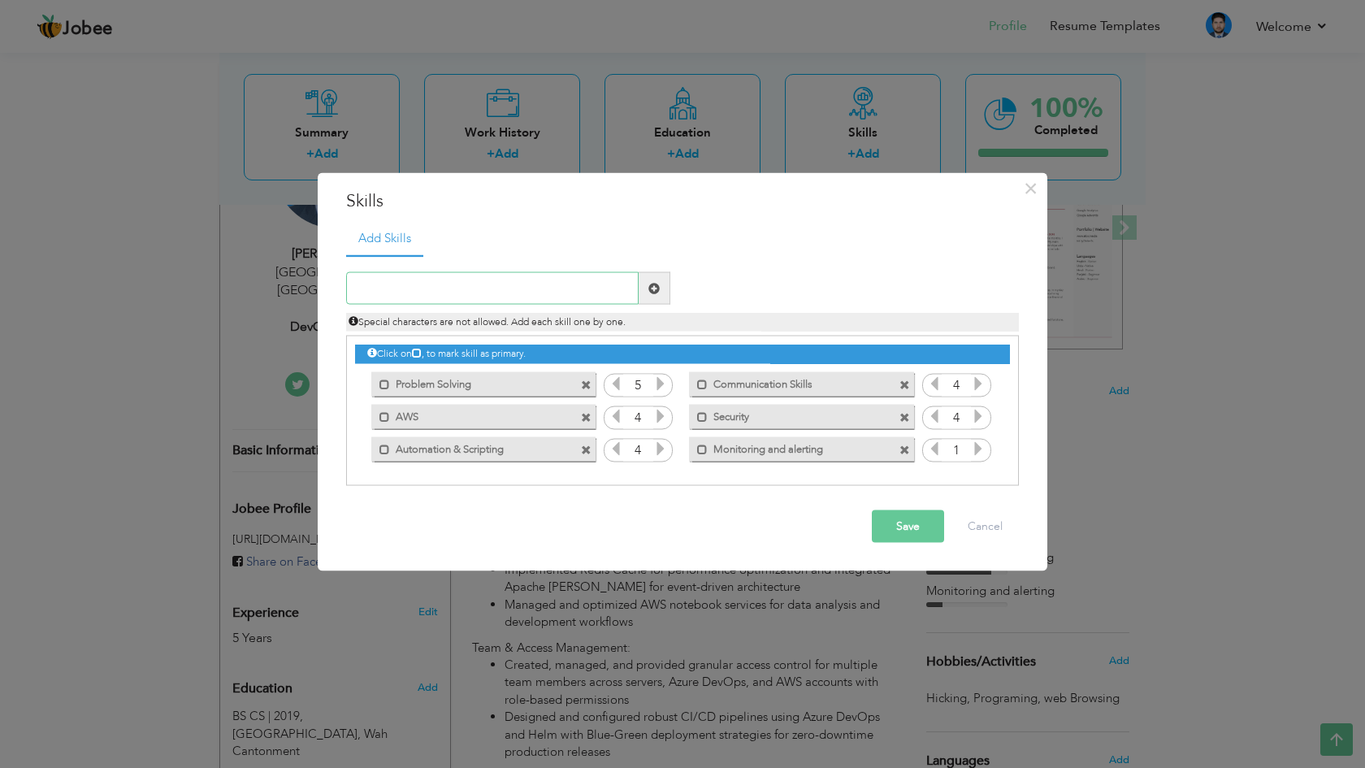
paste input "containerization"
type input "containerization"
click at [651, 280] on span at bounding box center [655, 288] width 32 height 33
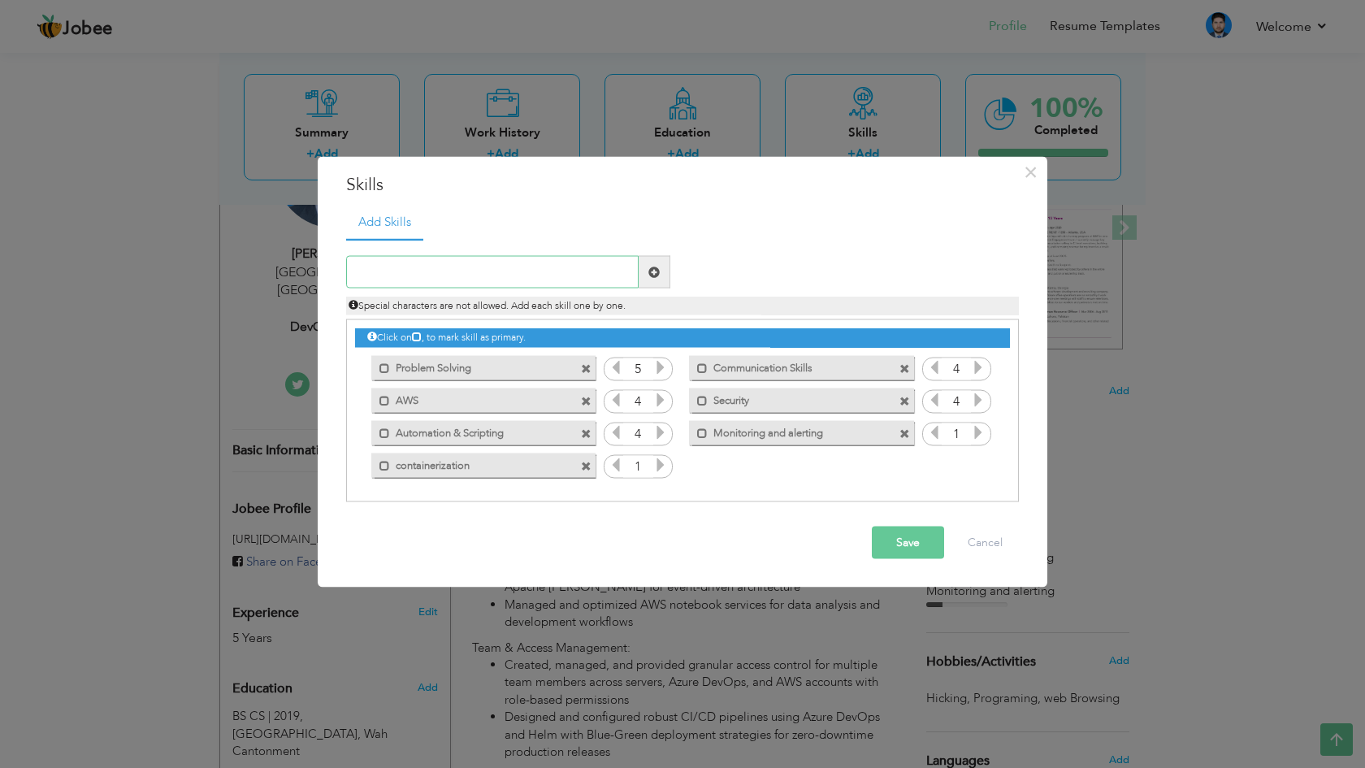
click at [539, 275] on input "text" at bounding box center [492, 272] width 293 height 33
paste input "CICD"
type input "CICD"
click at [663, 273] on span at bounding box center [655, 272] width 32 height 33
click at [559, 272] on input "text" at bounding box center [492, 272] width 293 height 33
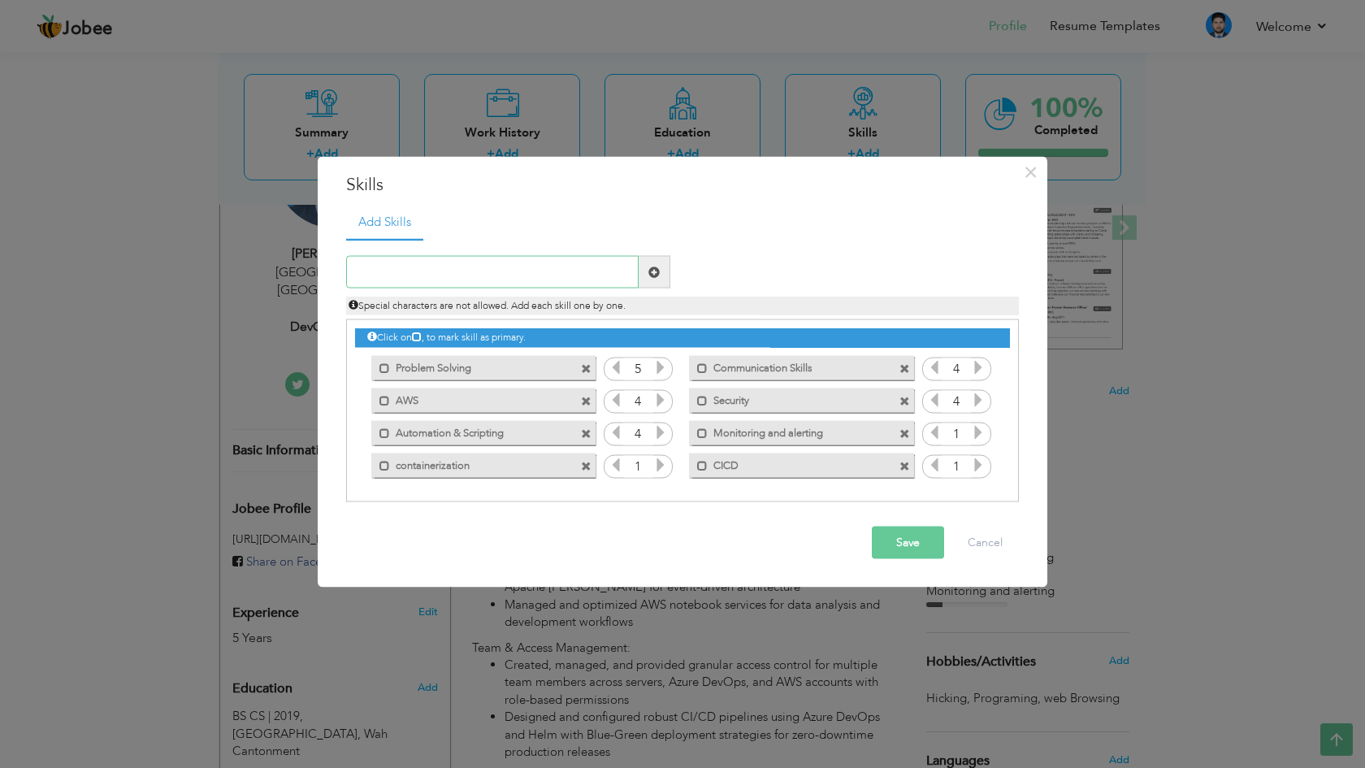
paste input "Linux/unix/OSX/Windows"
type input "Linux/unix/OSX/Windows"
click at [664, 272] on span at bounding box center [655, 272] width 32 height 33
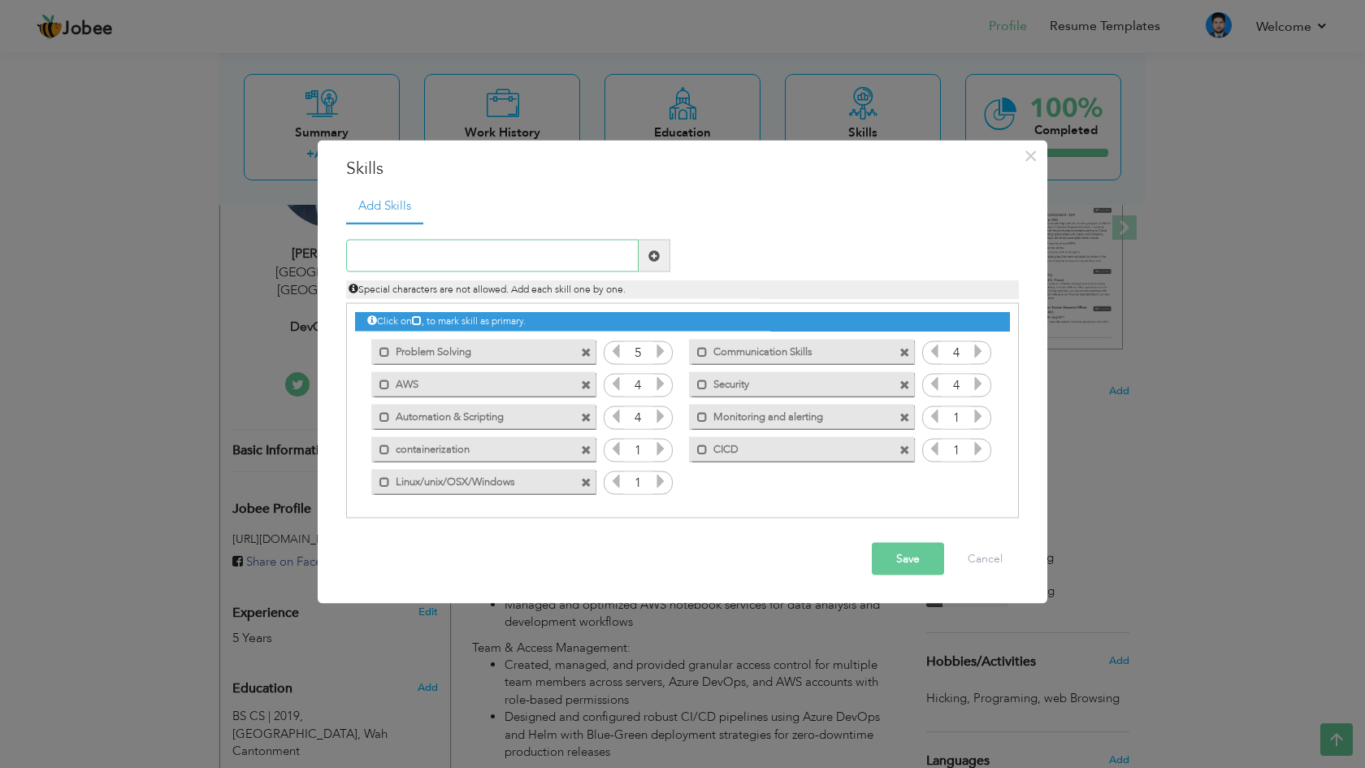
click at [578, 255] on input "text" at bounding box center [492, 256] width 293 height 33
type input "v"
paste input "Apache/ Nginx/ IIS"
type input "Apache/ Nginx/ IIS"
click at [661, 249] on span at bounding box center [655, 256] width 32 height 33
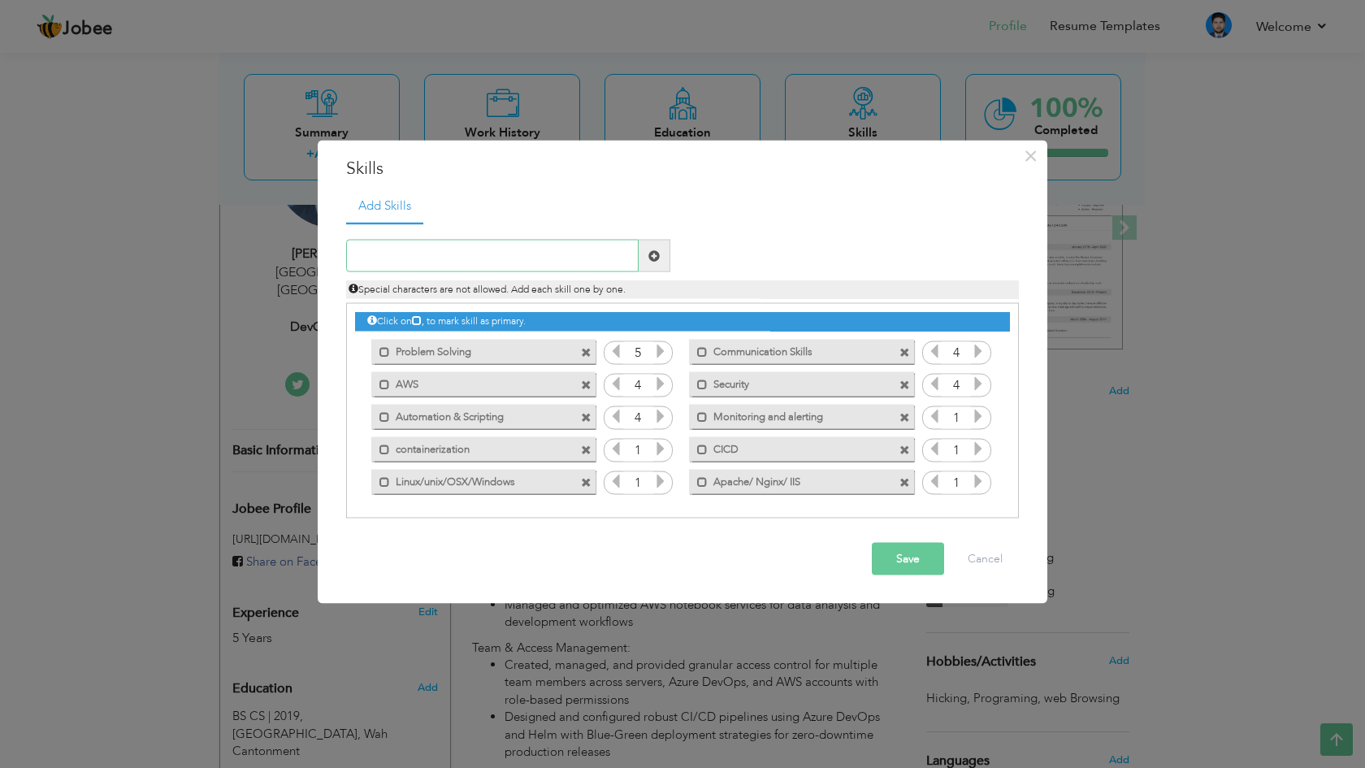
click at [596, 259] on input "text" at bounding box center [492, 256] width 293 height 33
paste input "Patch Management"
type input "Patch Management"
click at [659, 236] on div "Patch Management Duplicate entry Mark as primary skill. 5 4 AWS 4" at bounding box center [682, 370] width 673 height 297
click at [657, 252] on span at bounding box center [653, 254] width 11 height 11
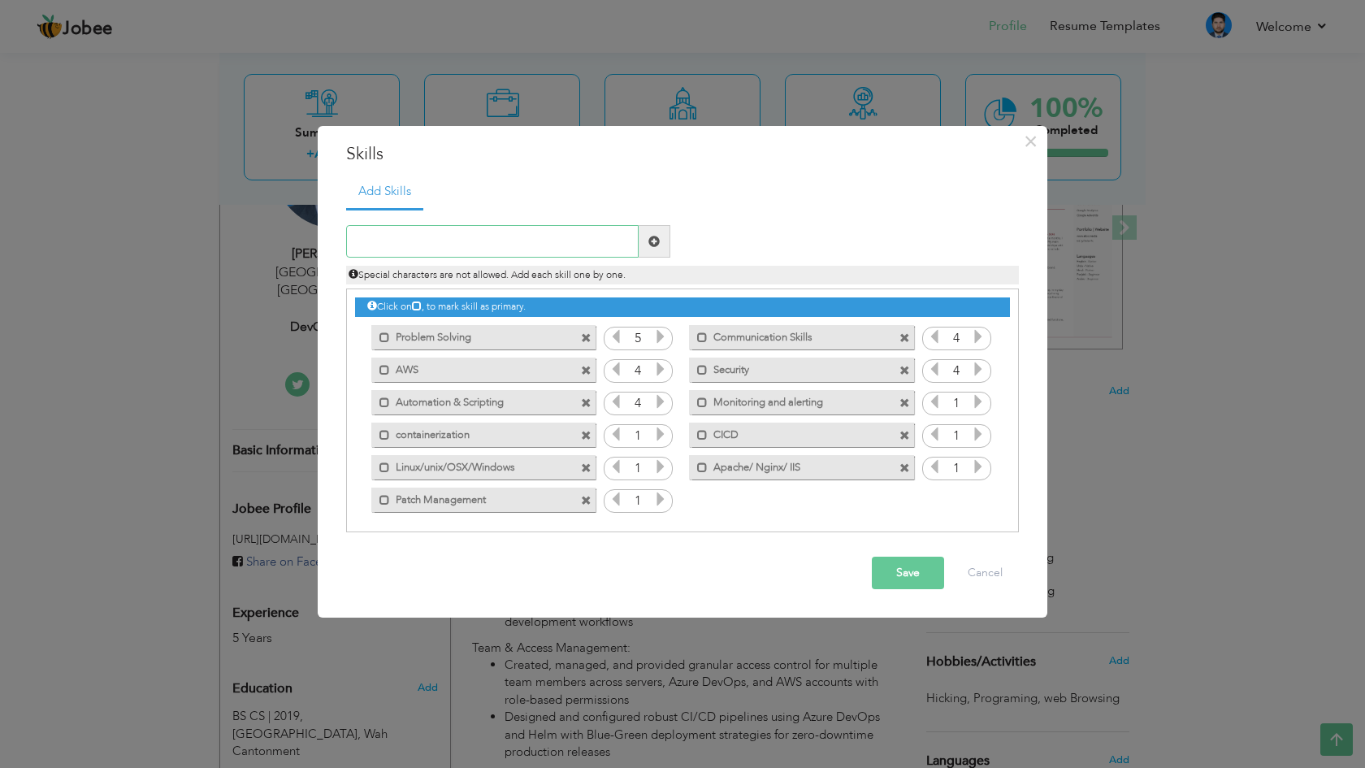
click at [570, 232] on input "text" at bounding box center [492, 241] width 293 height 33
paste input "LAN/WAN, VPN"
type input "LAN/WAN, VPN"
click at [653, 244] on span at bounding box center [653, 241] width 11 height 11
click at [575, 233] on input "text" at bounding box center [492, 241] width 293 height 33
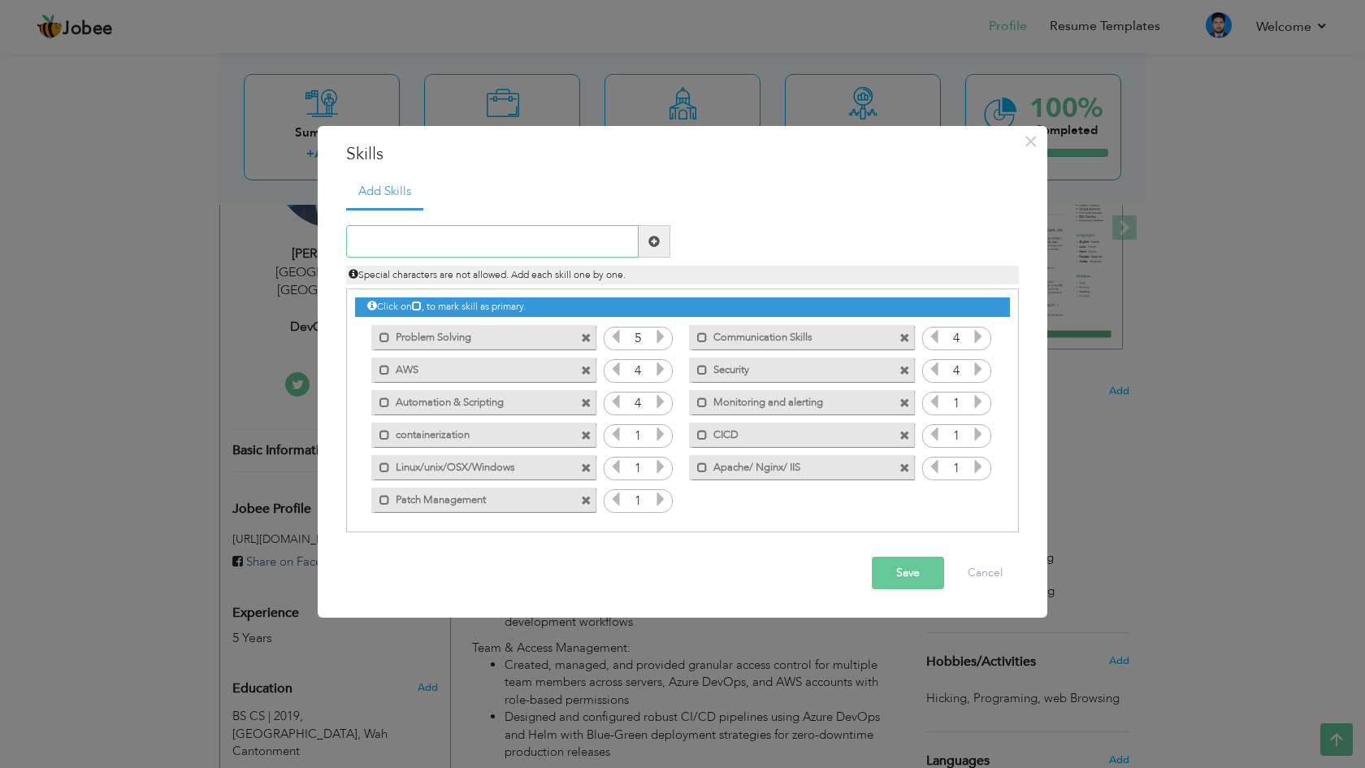
paste input "Version Control System"
type input "Version Control System"
click at [664, 232] on span at bounding box center [655, 241] width 32 height 33
click at [486, 239] on input "text" at bounding box center [492, 241] width 293 height 33
paste input "MySQL / DynamoDB"
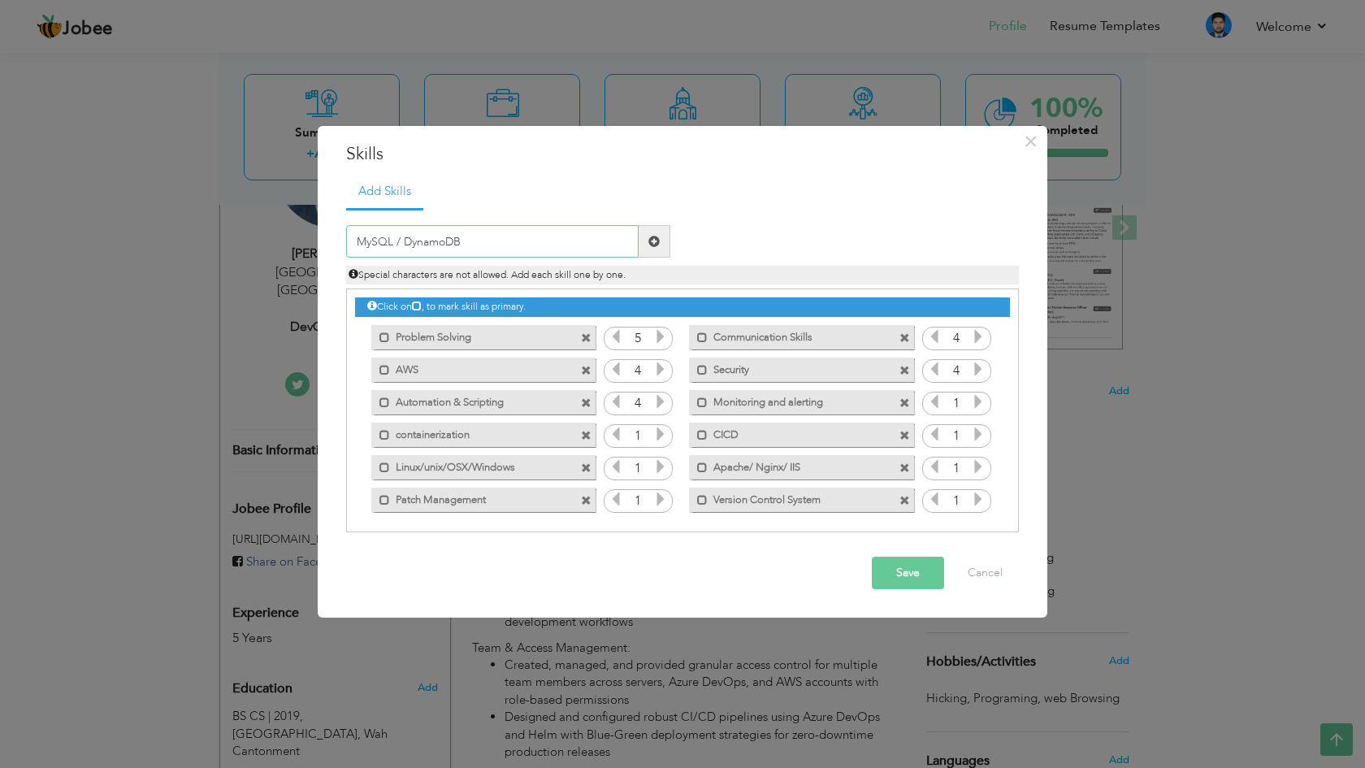
type input "MySQL / DynamoDB"
click at [651, 249] on span at bounding box center [655, 241] width 32 height 33
click at [587, 254] on input "text" at bounding box center [492, 241] width 293 height 33
paste input "Synk"
type input "Synk"
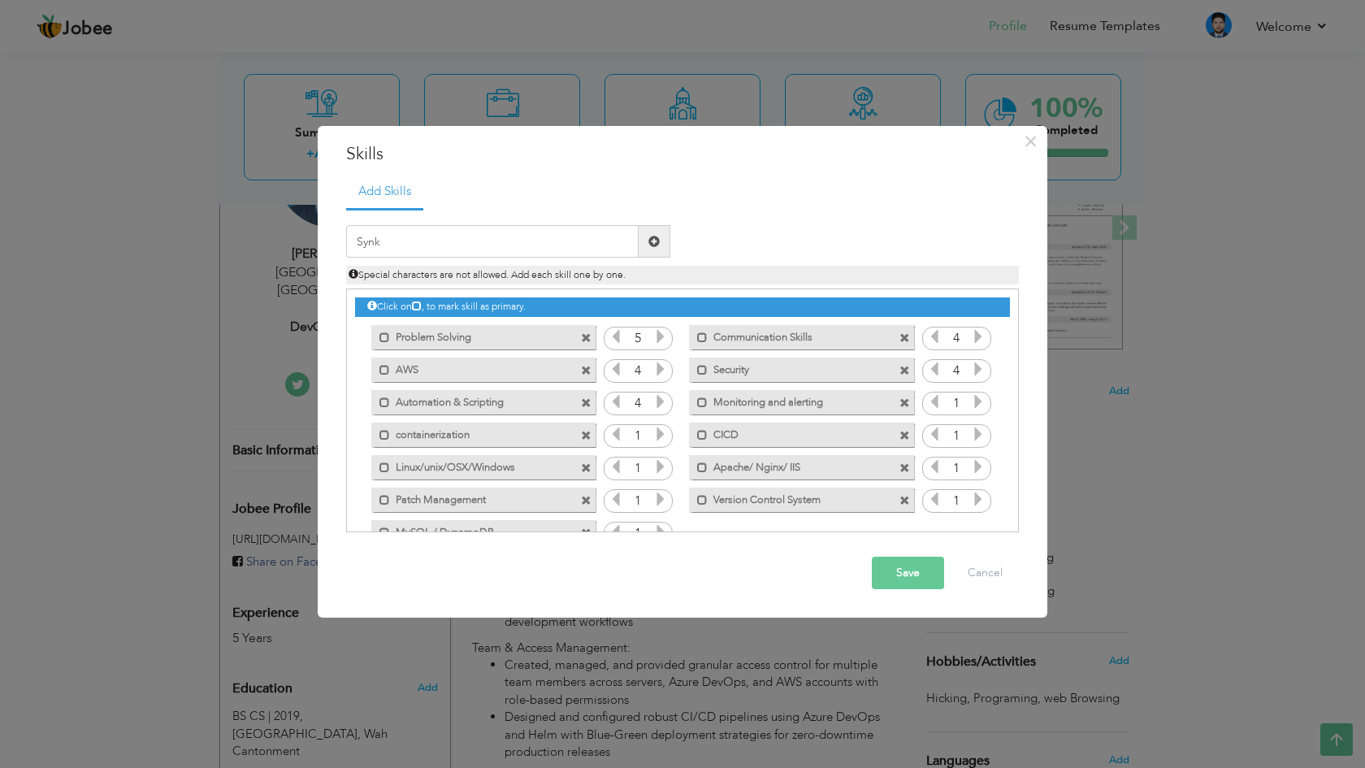
click at [654, 240] on span at bounding box center [653, 241] width 11 height 11
click at [576, 249] on input "text" at bounding box center [492, 241] width 293 height 33
paste input "Adaptability"
type input "Adaptability"
type input "F"
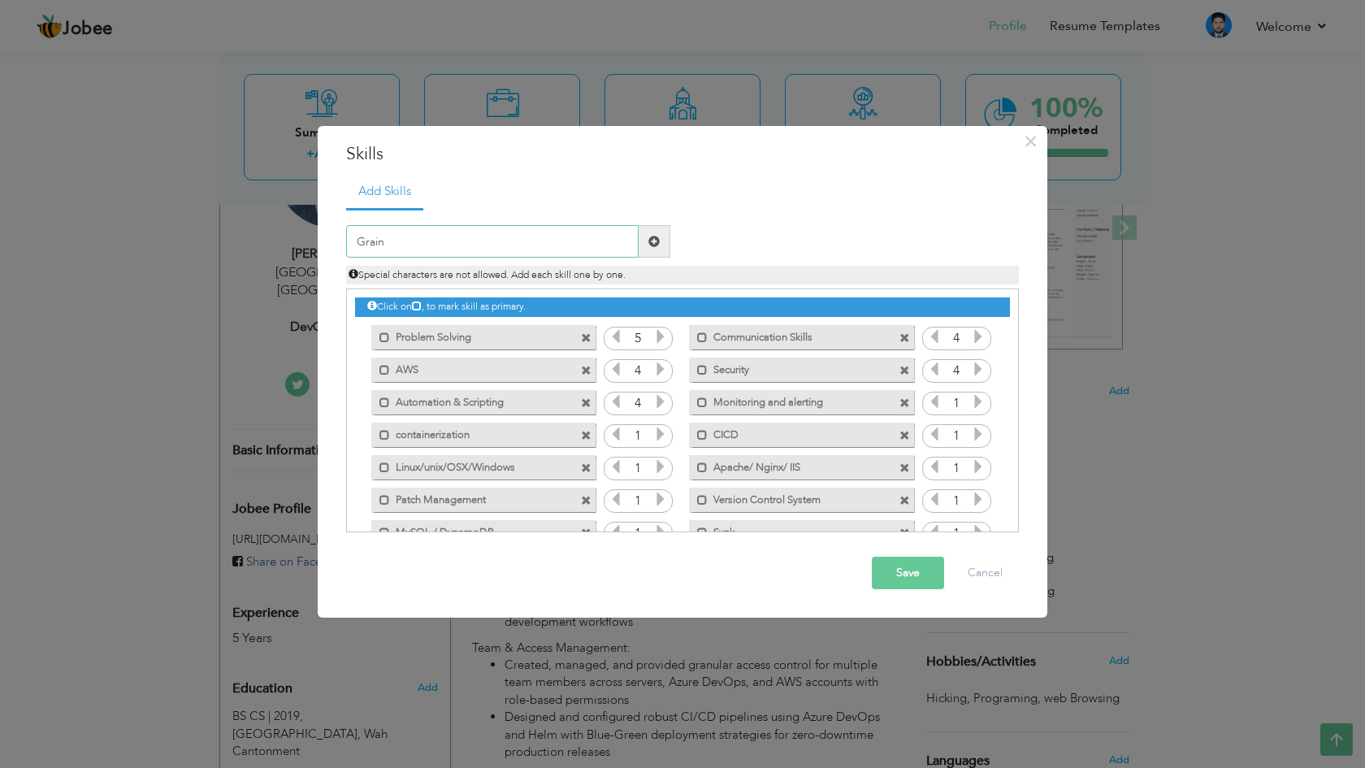
type input "Grain"
drag, startPoint x: 576, startPoint y: 249, endPoint x: 658, endPoint y: 246, distance: 82.1
click at [658, 246] on span at bounding box center [653, 241] width 11 height 11
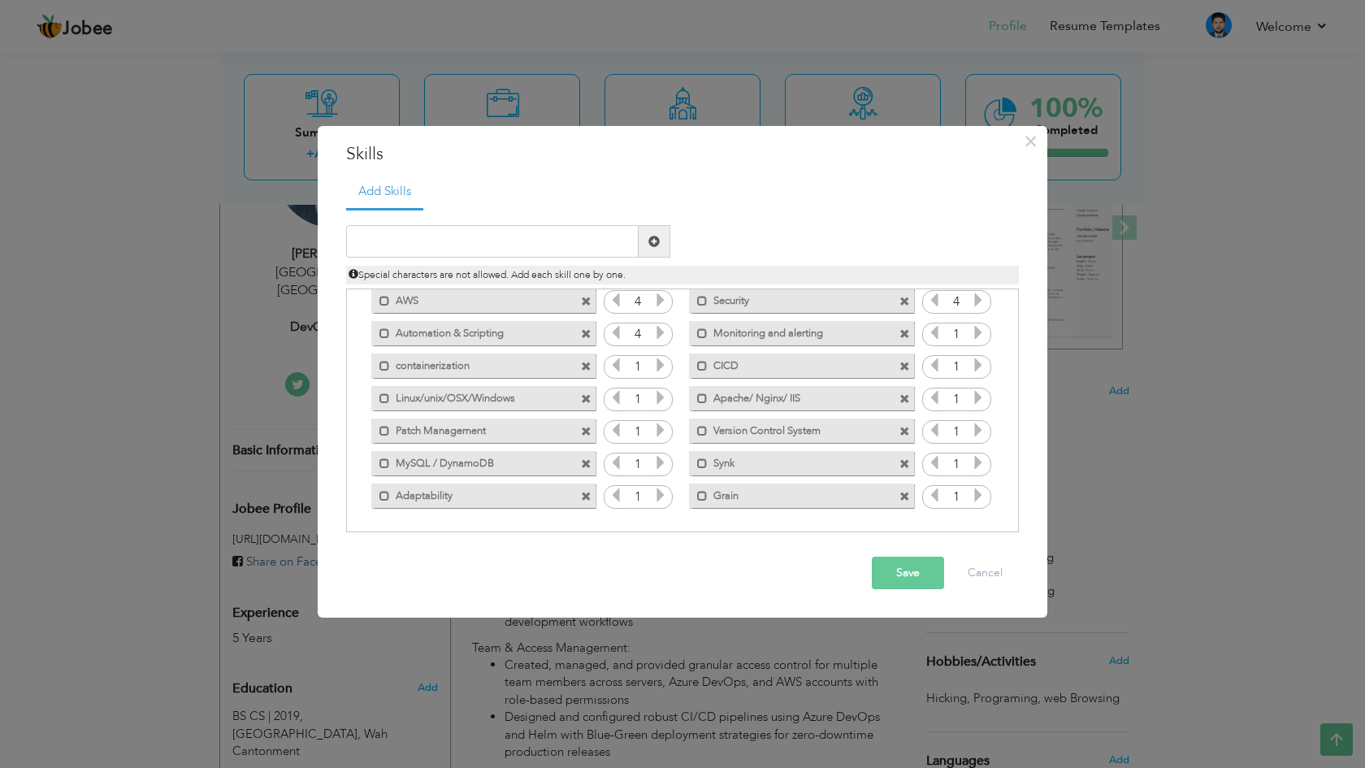
scroll to position [69, 0]
click at [900, 497] on span at bounding box center [905, 497] width 11 height 11
click at [897, 570] on button "Save" at bounding box center [908, 573] width 72 height 33
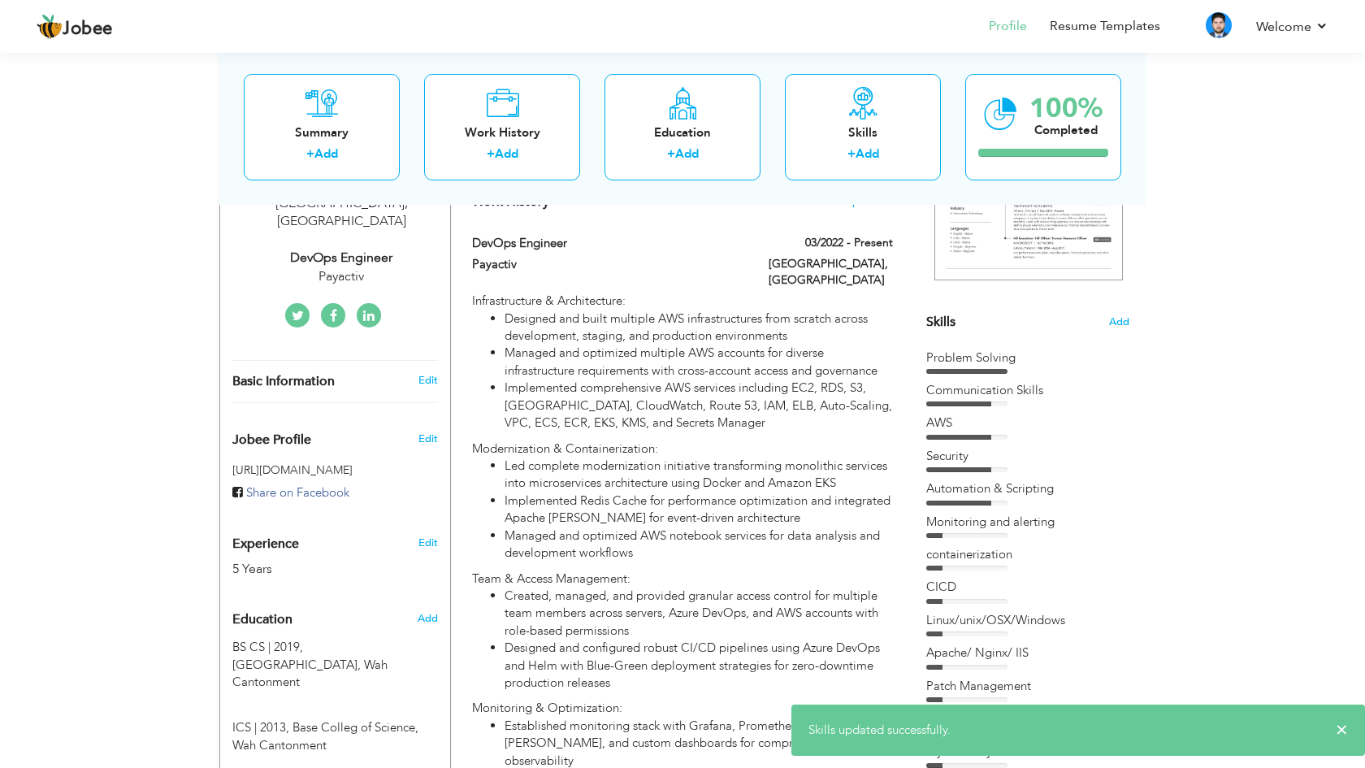
scroll to position [326, 0]
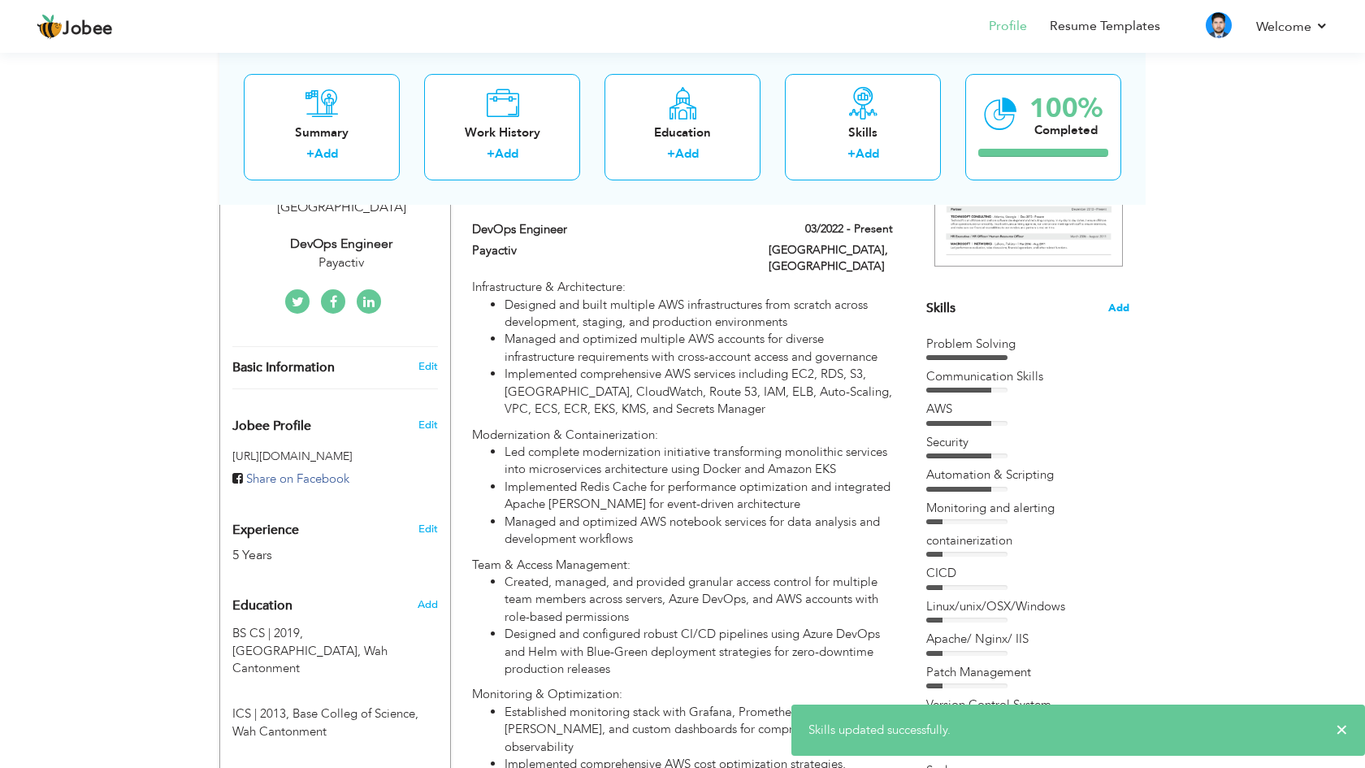
click at [1125, 307] on span "Add" at bounding box center [1118, 308] width 21 height 15
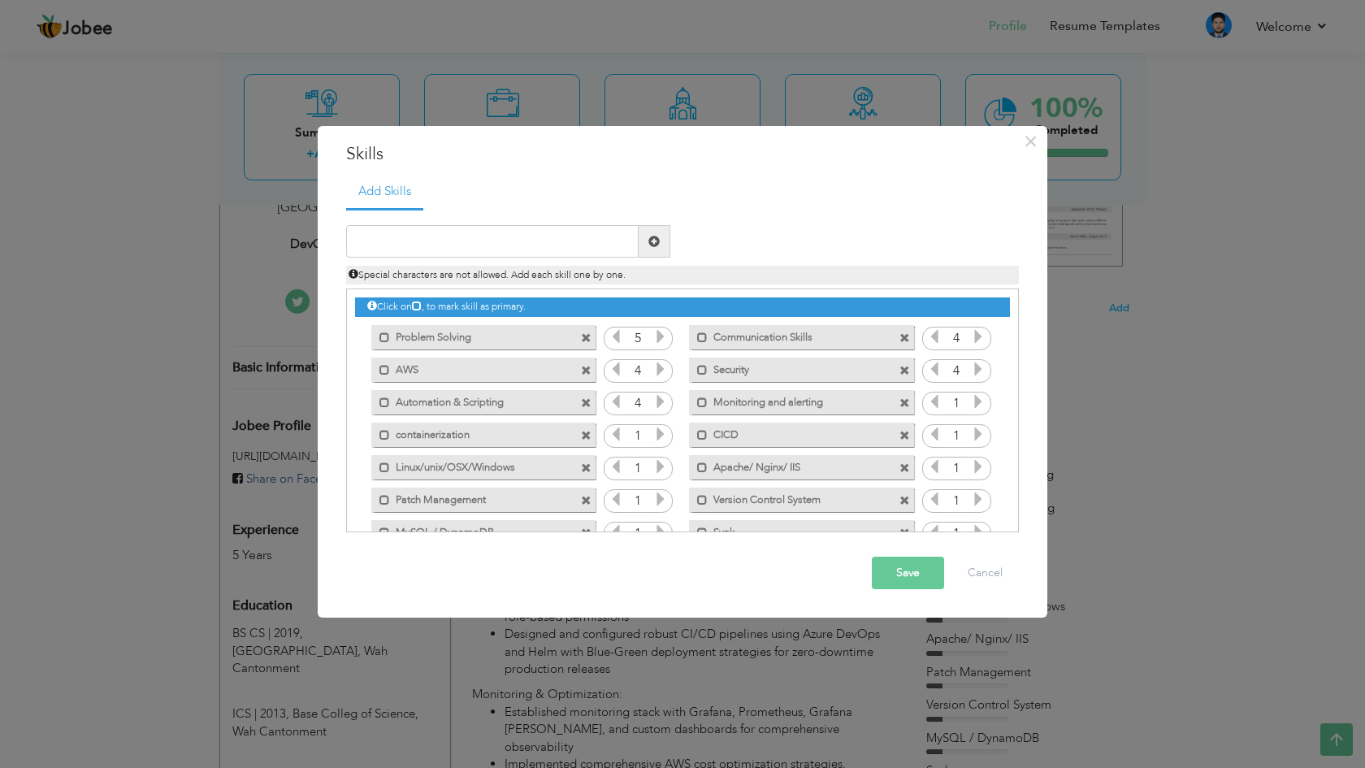
click at [659, 432] on icon at bounding box center [660, 434] width 15 height 15
click at [656, 471] on icon at bounding box center [660, 466] width 15 height 15
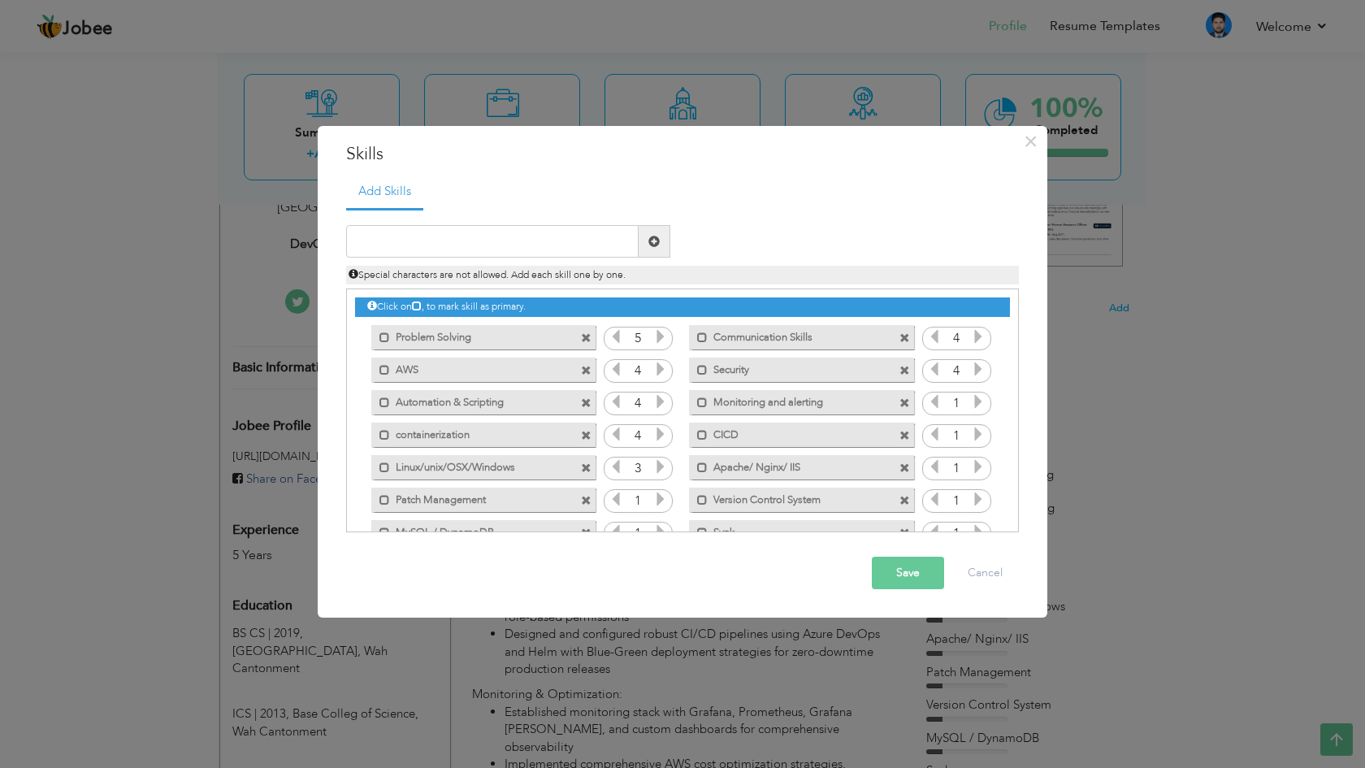
click at [656, 471] on icon at bounding box center [660, 466] width 15 height 15
click at [653, 502] on icon at bounding box center [660, 499] width 15 height 15
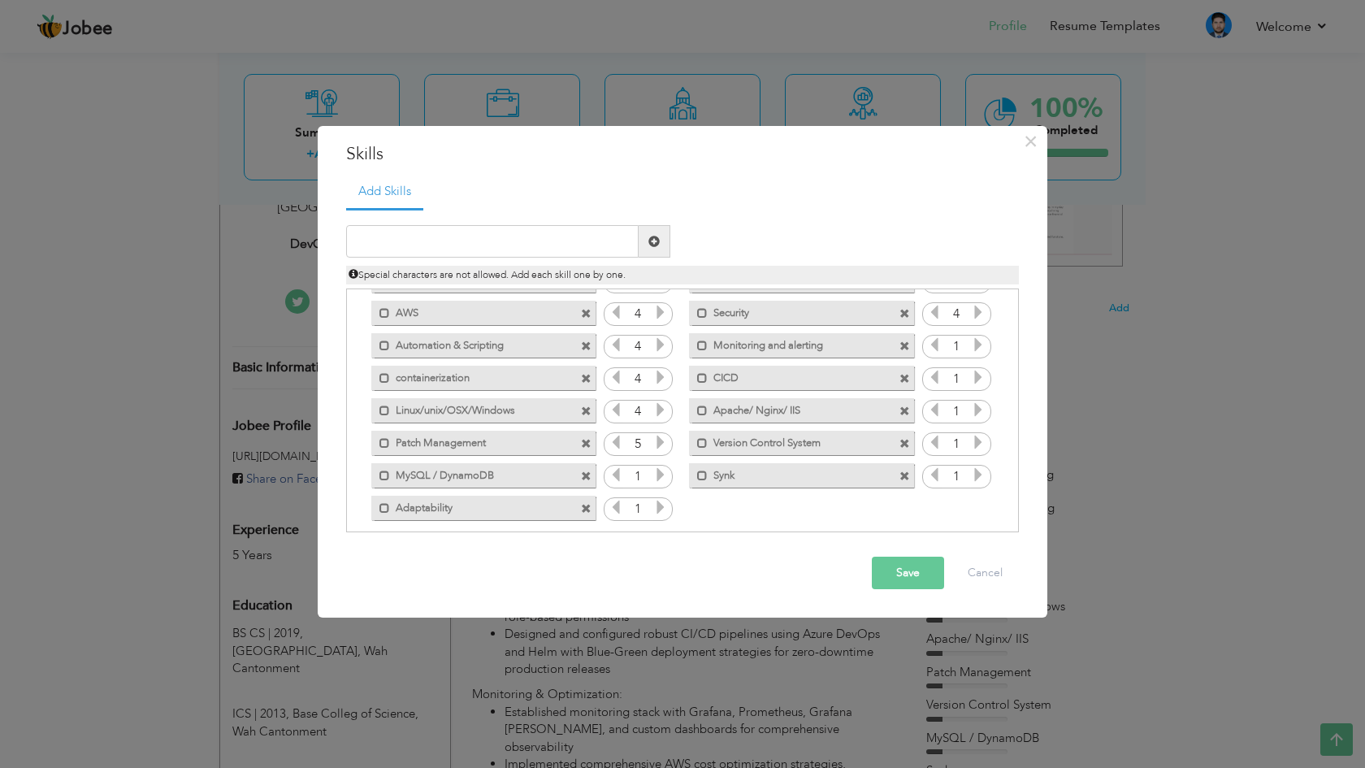
scroll to position [66, 0]
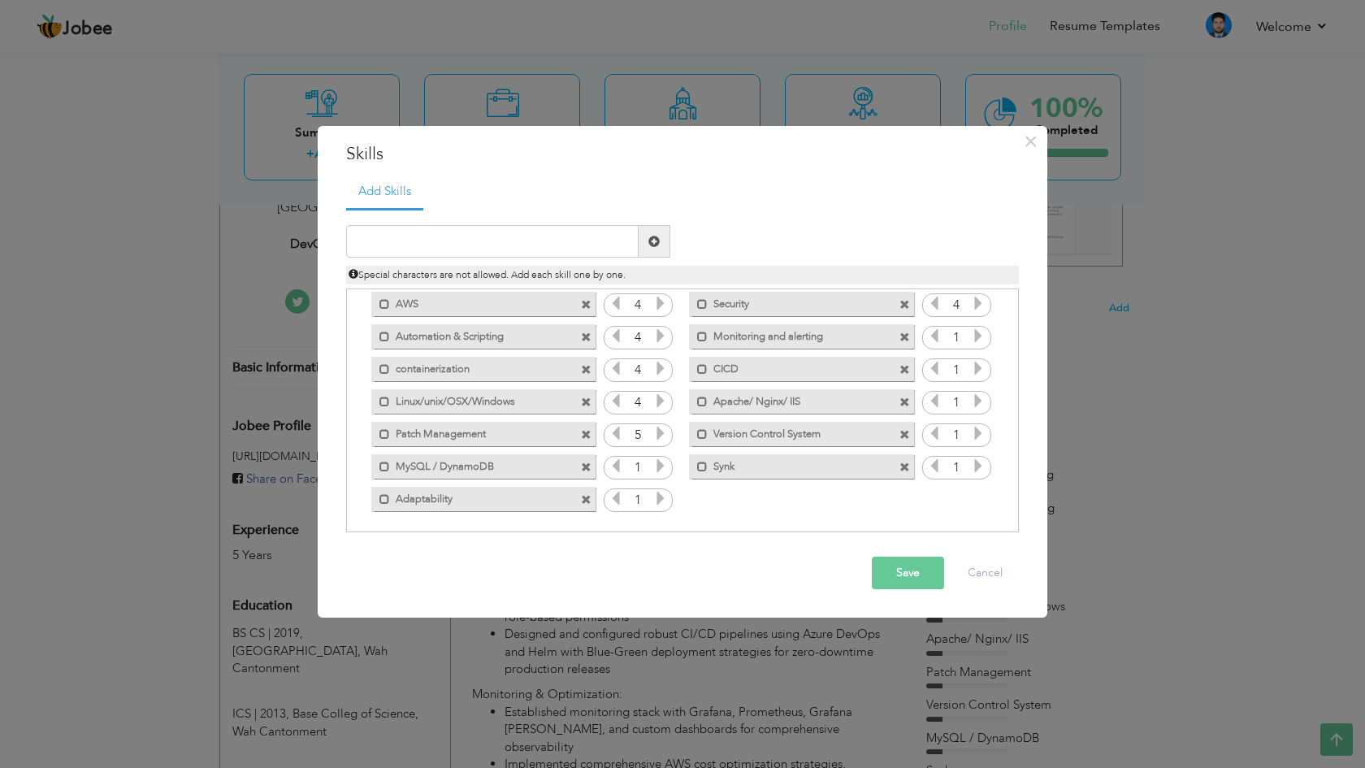
click at [663, 466] on icon at bounding box center [660, 465] width 15 height 15
click at [657, 492] on icon at bounding box center [660, 498] width 15 height 15
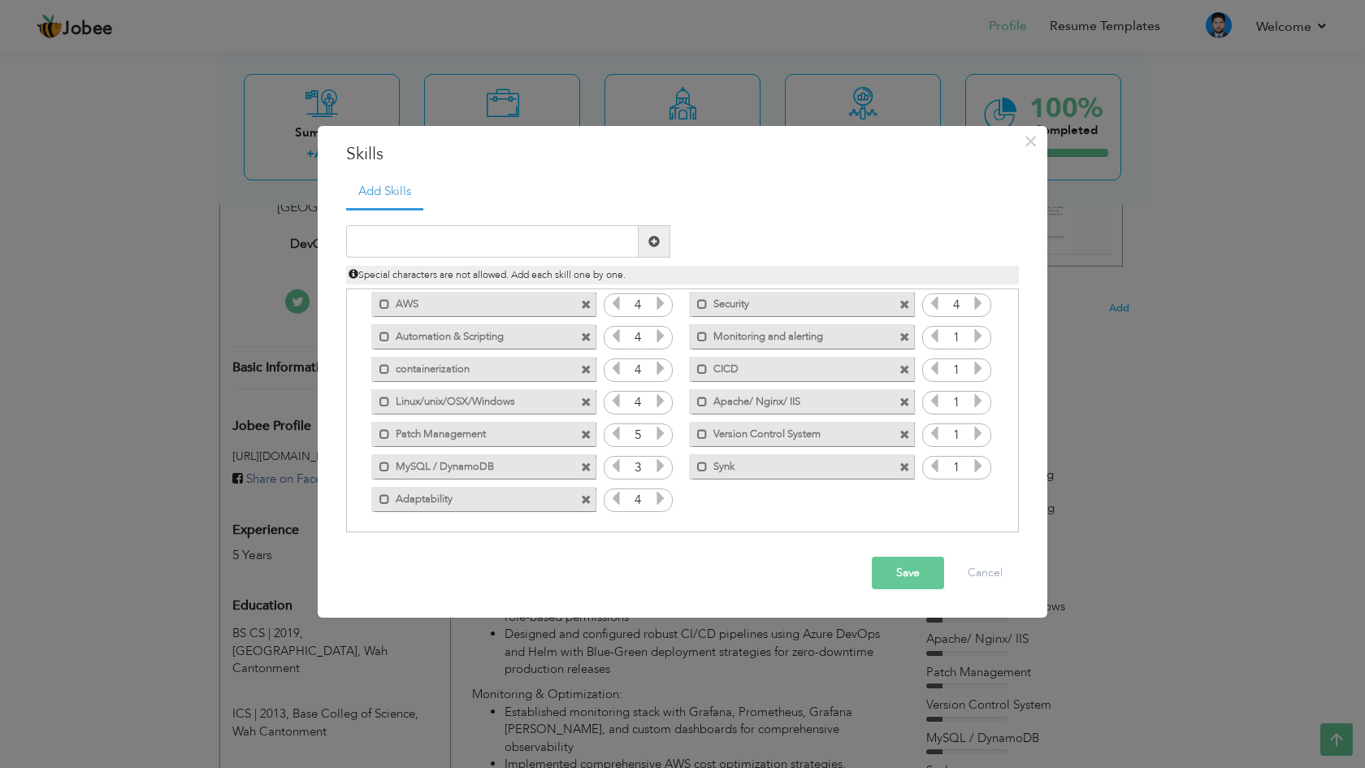
click at [657, 492] on icon at bounding box center [660, 498] width 15 height 15
click at [977, 338] on icon at bounding box center [978, 335] width 15 height 15
click at [976, 343] on icon at bounding box center [978, 335] width 15 height 15
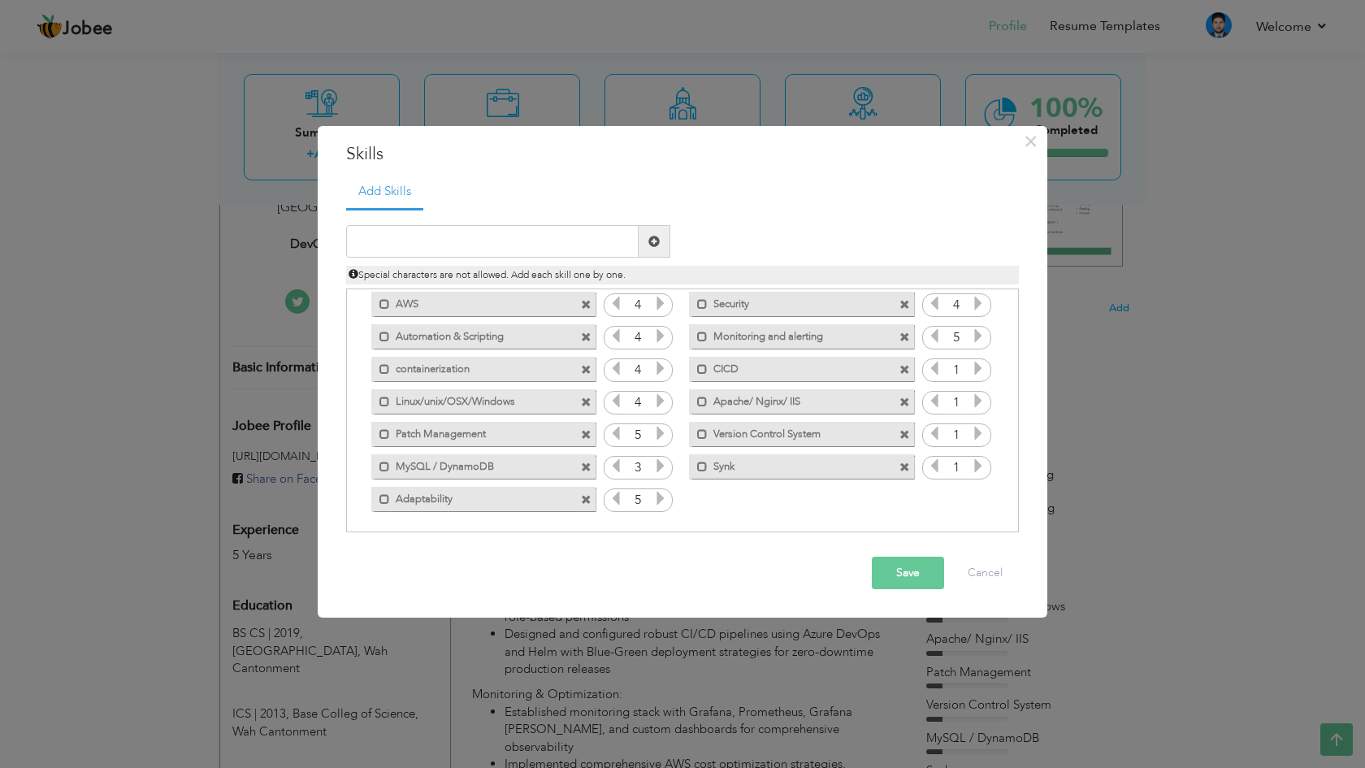
click at [976, 368] on icon at bounding box center [978, 368] width 15 height 15
click at [975, 394] on icon at bounding box center [978, 400] width 15 height 15
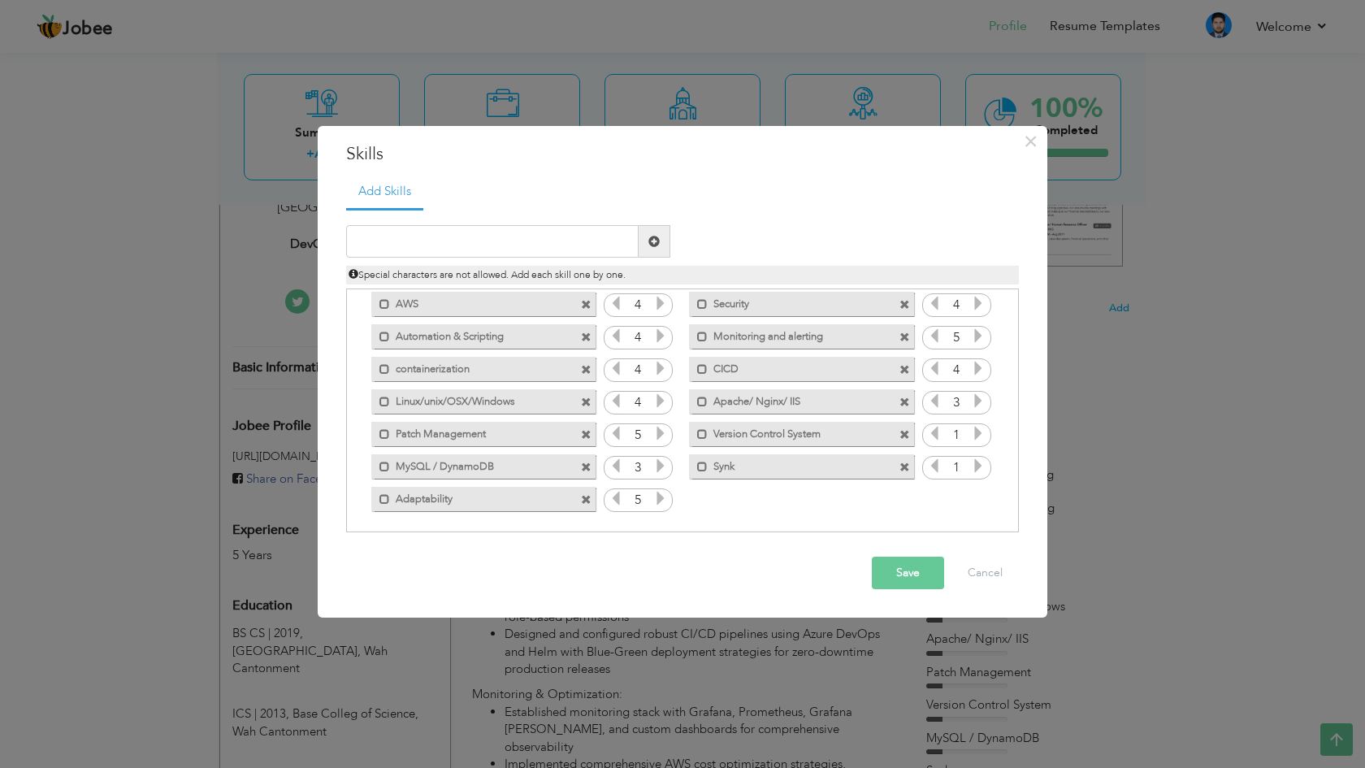
click at [975, 394] on icon at bounding box center [978, 400] width 15 height 15
click at [975, 428] on icon at bounding box center [978, 433] width 15 height 15
click at [972, 460] on icon at bounding box center [978, 465] width 15 height 15
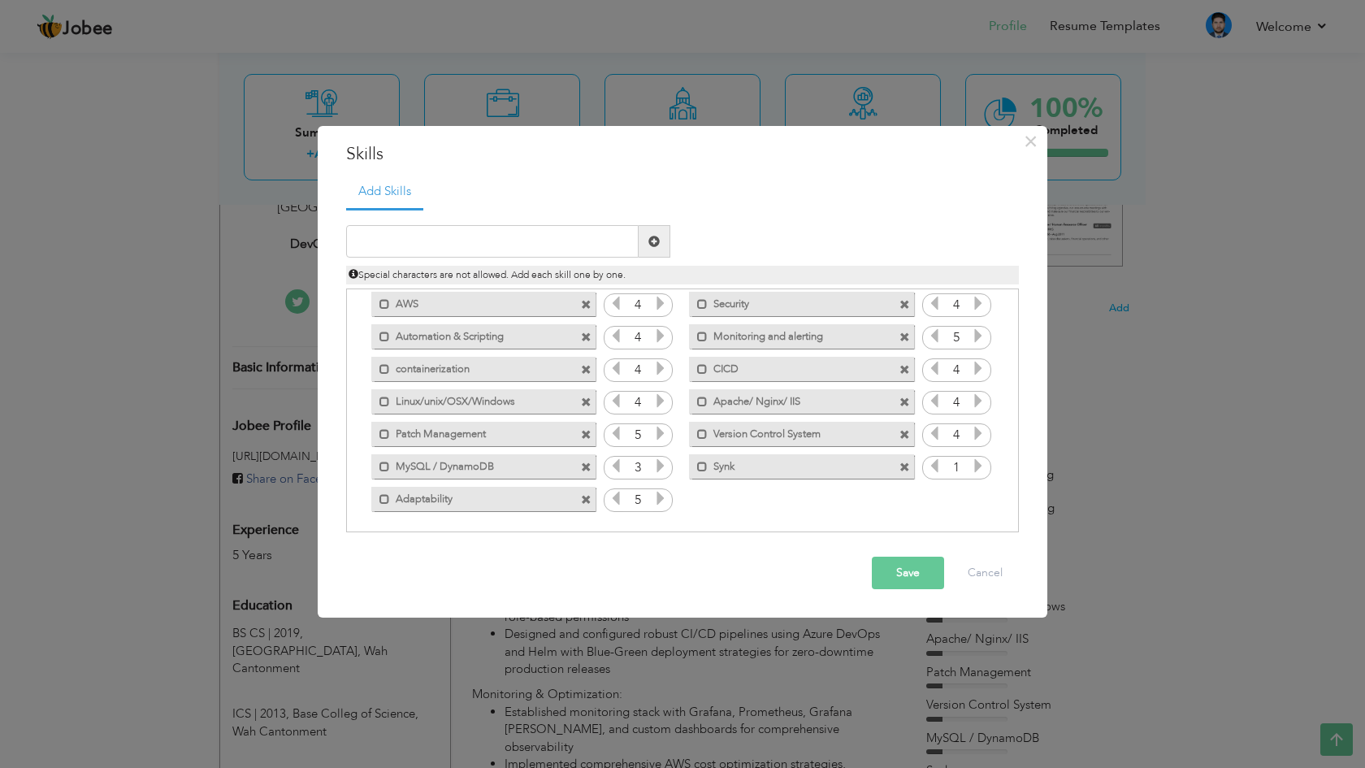
click at [972, 460] on icon at bounding box center [978, 465] width 15 height 15
click at [934, 470] on icon at bounding box center [934, 465] width 15 height 15
click at [914, 565] on button "Save" at bounding box center [908, 573] width 72 height 33
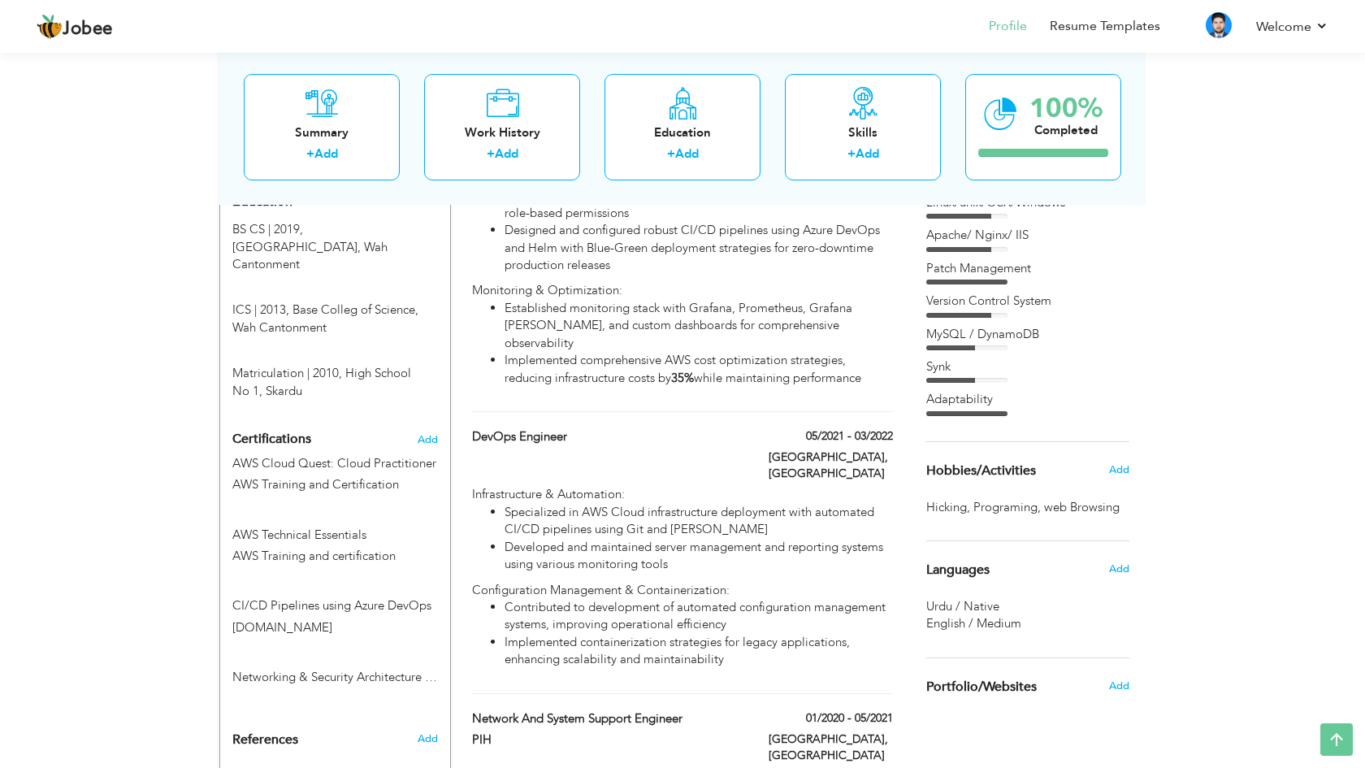
scroll to position [741, 0]
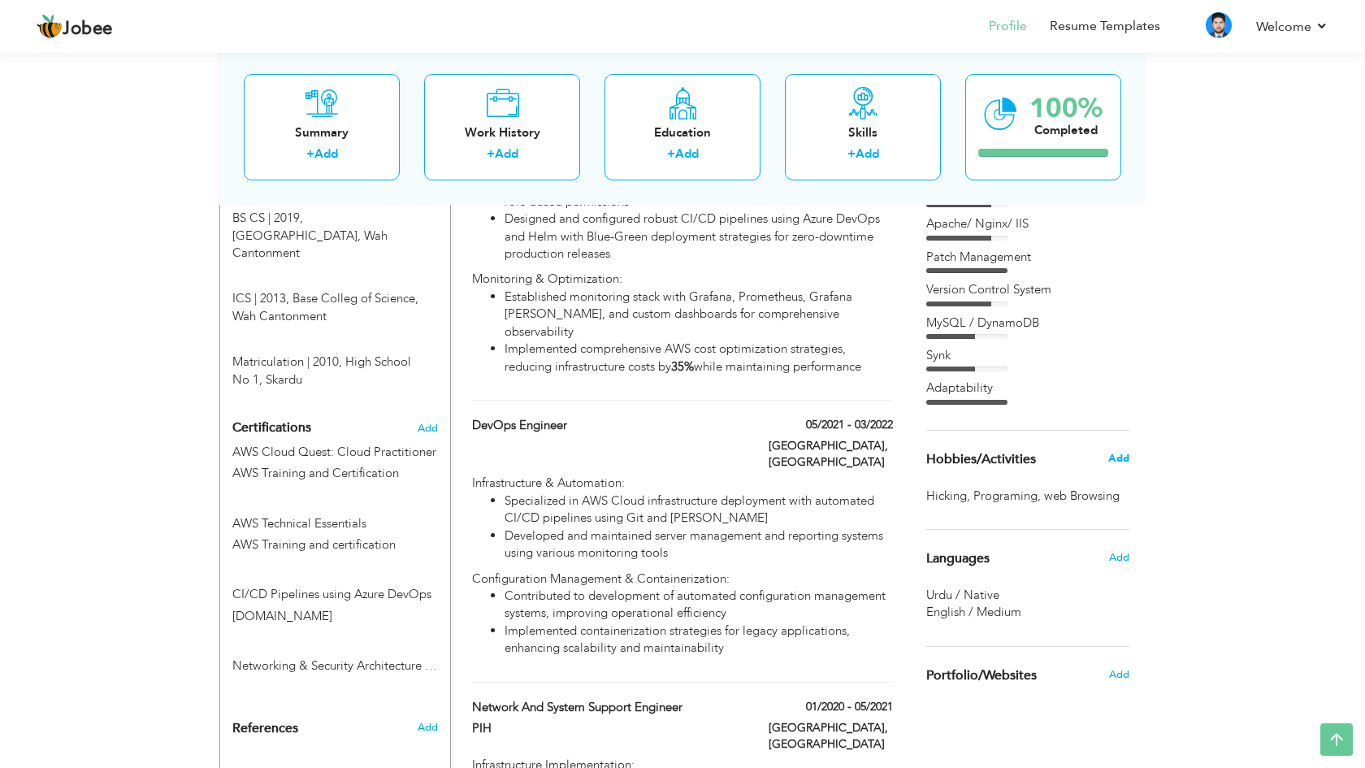
click at [1121, 451] on span "Add" at bounding box center [1118, 458] width 21 height 15
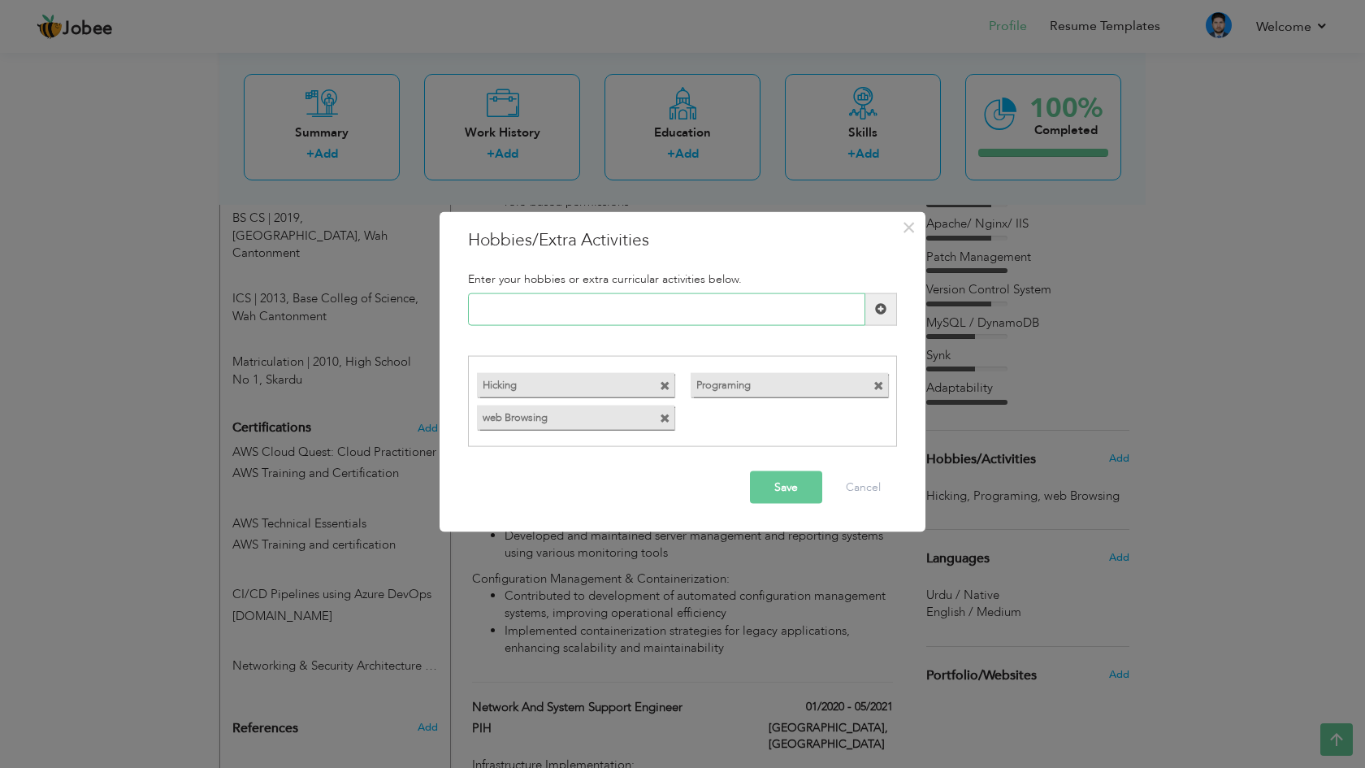
click at [746, 314] on input "text" at bounding box center [666, 309] width 397 height 33
type input "Automation"
click at [667, 418] on span at bounding box center [665, 419] width 11 height 11
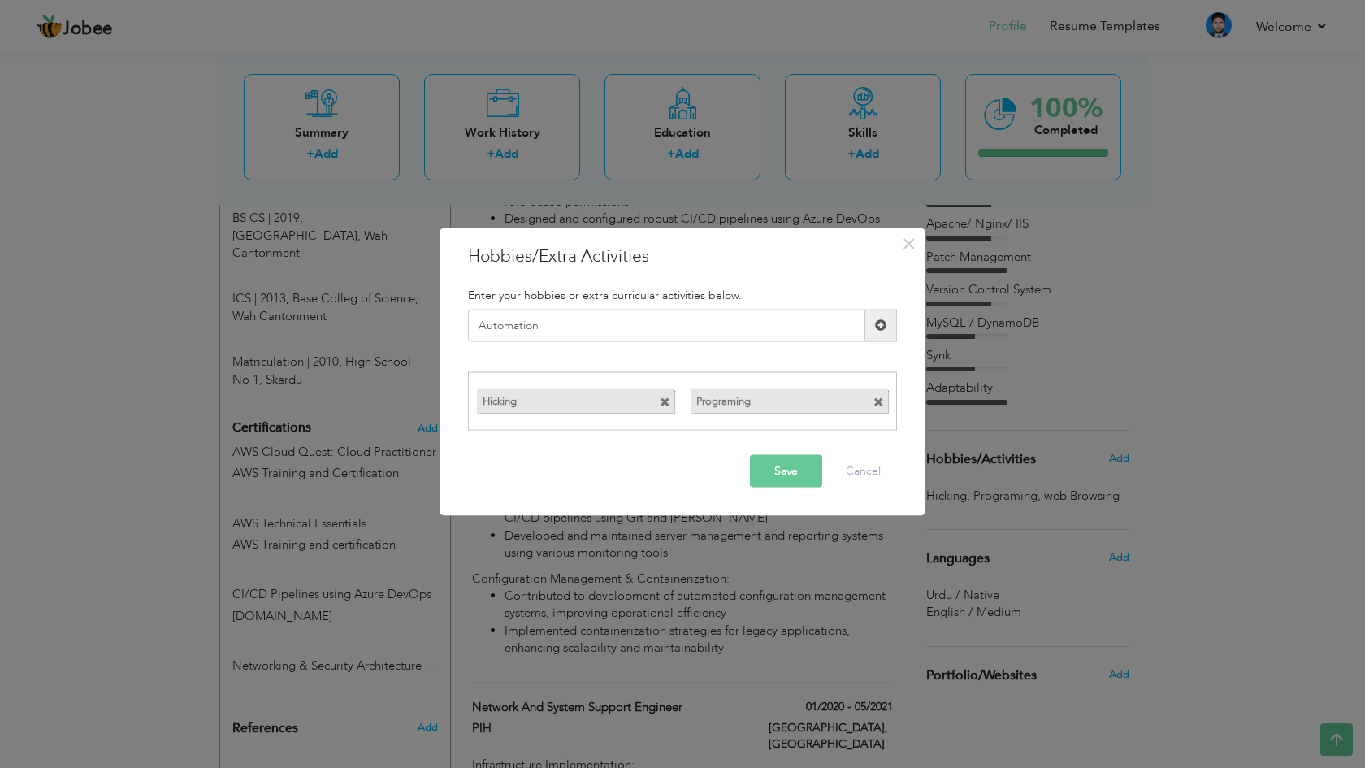
click at [789, 468] on button "Save" at bounding box center [786, 471] width 72 height 33
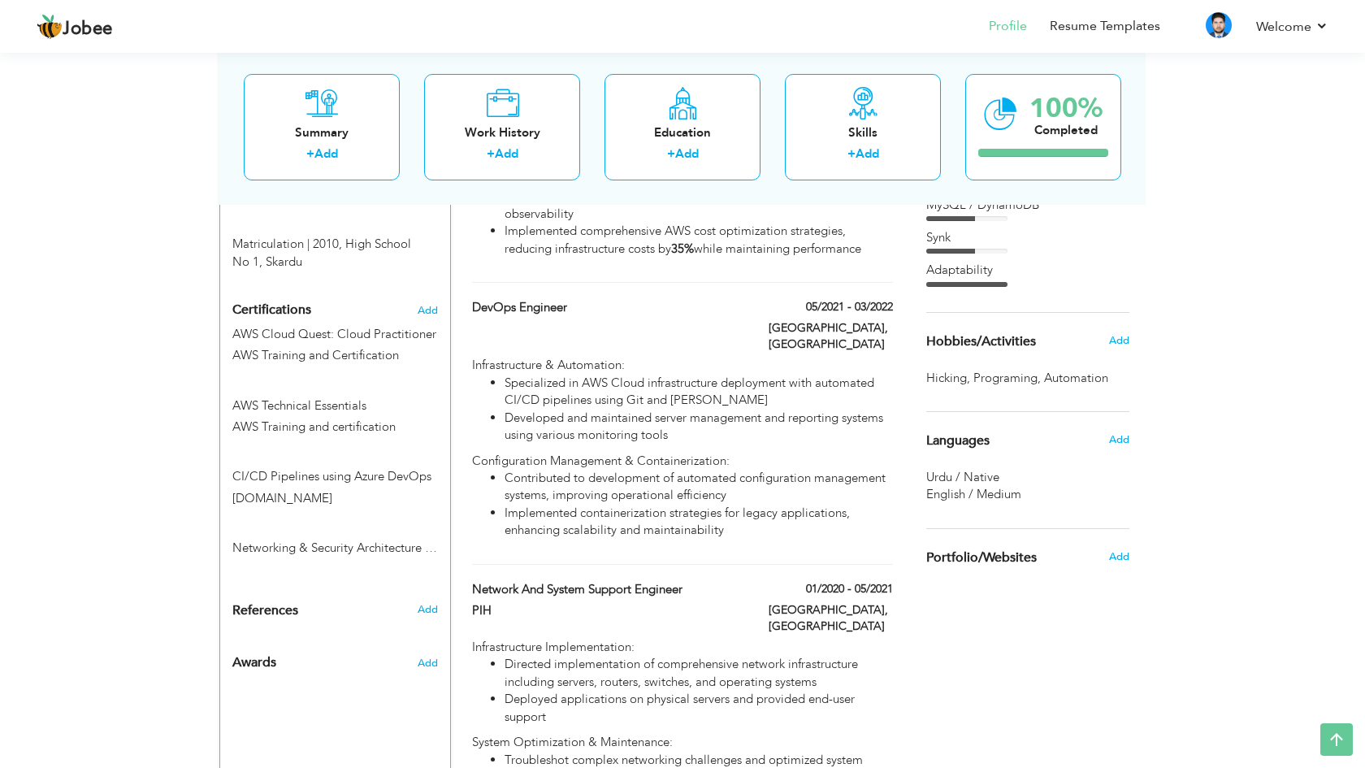
scroll to position [860, 0]
click at [1109, 431] on span "Add" at bounding box center [1118, 438] width 21 height 15
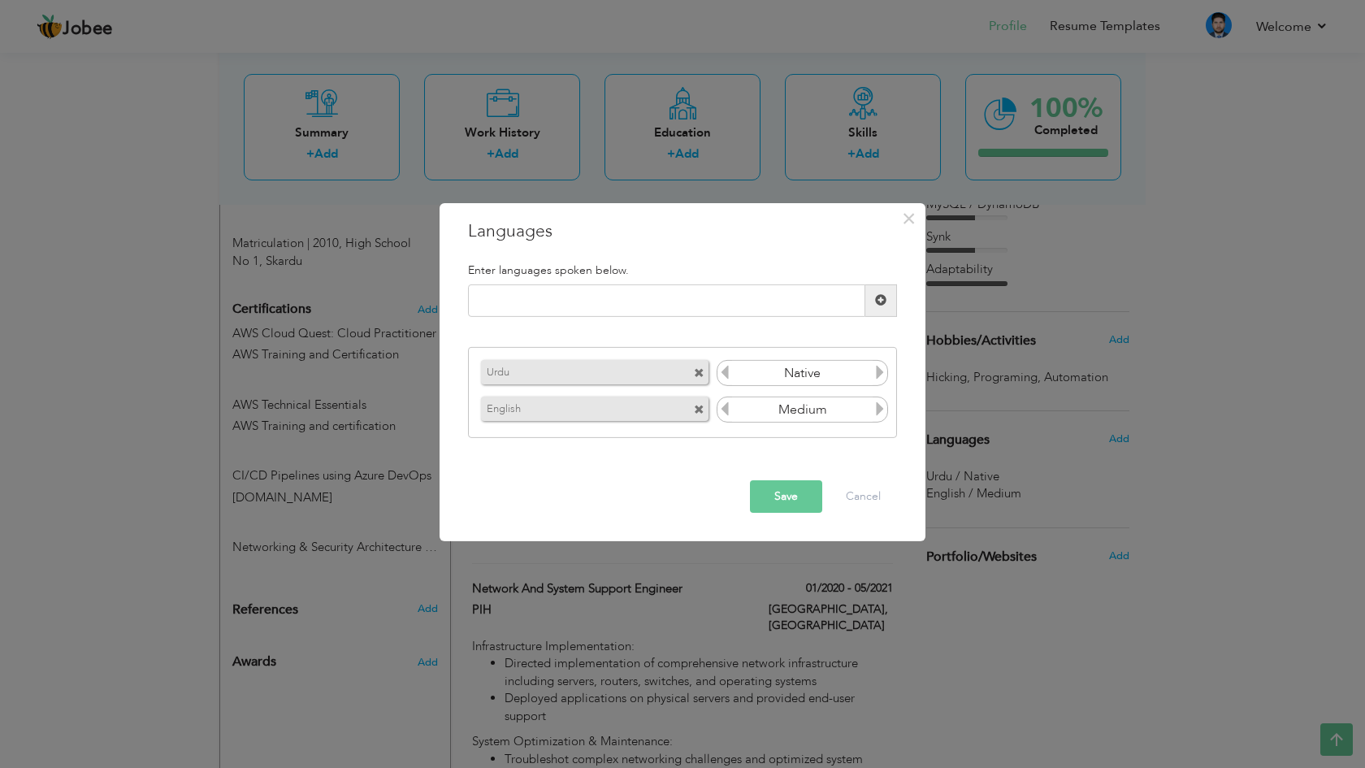
click at [876, 402] on icon at bounding box center [880, 408] width 15 height 15
click at [732, 406] on icon at bounding box center [725, 408] width 15 height 15
click at [808, 498] on button "Save" at bounding box center [786, 496] width 72 height 33
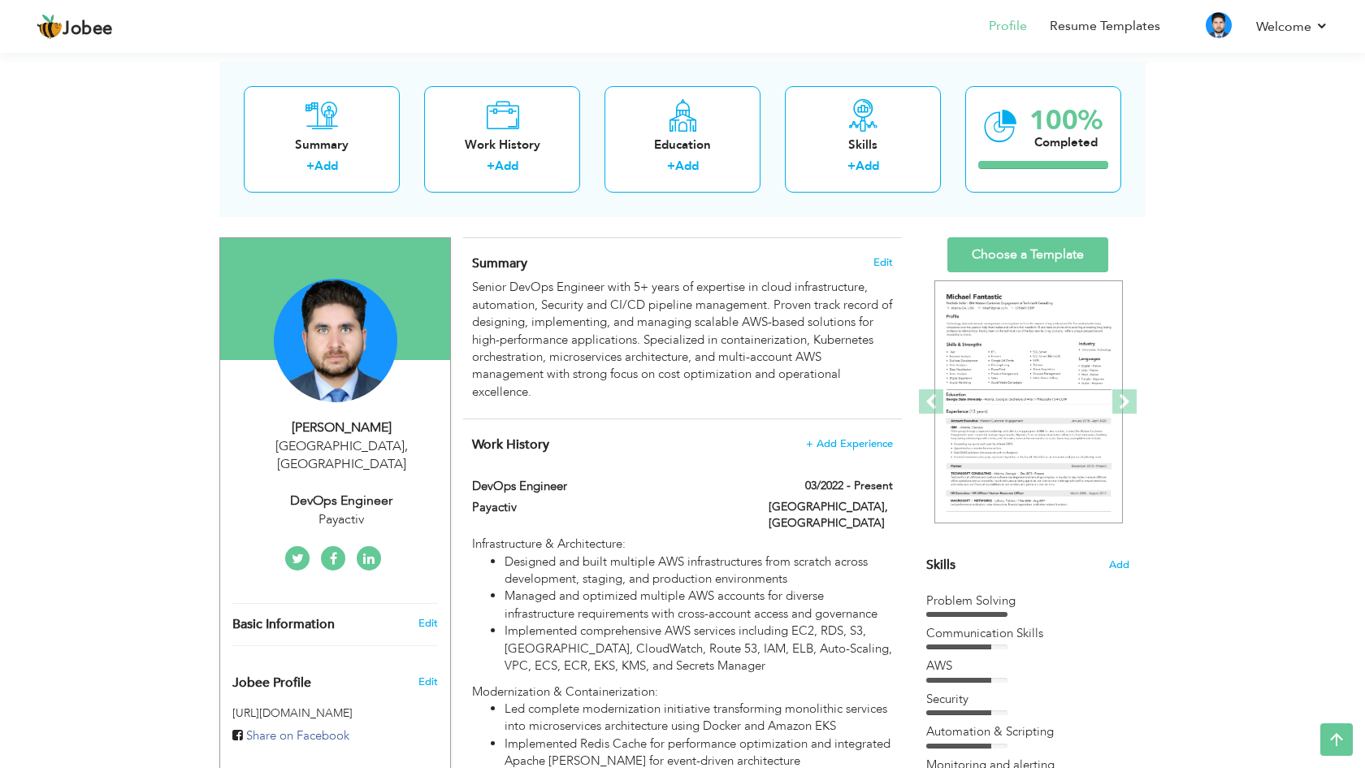
scroll to position [60, 0]
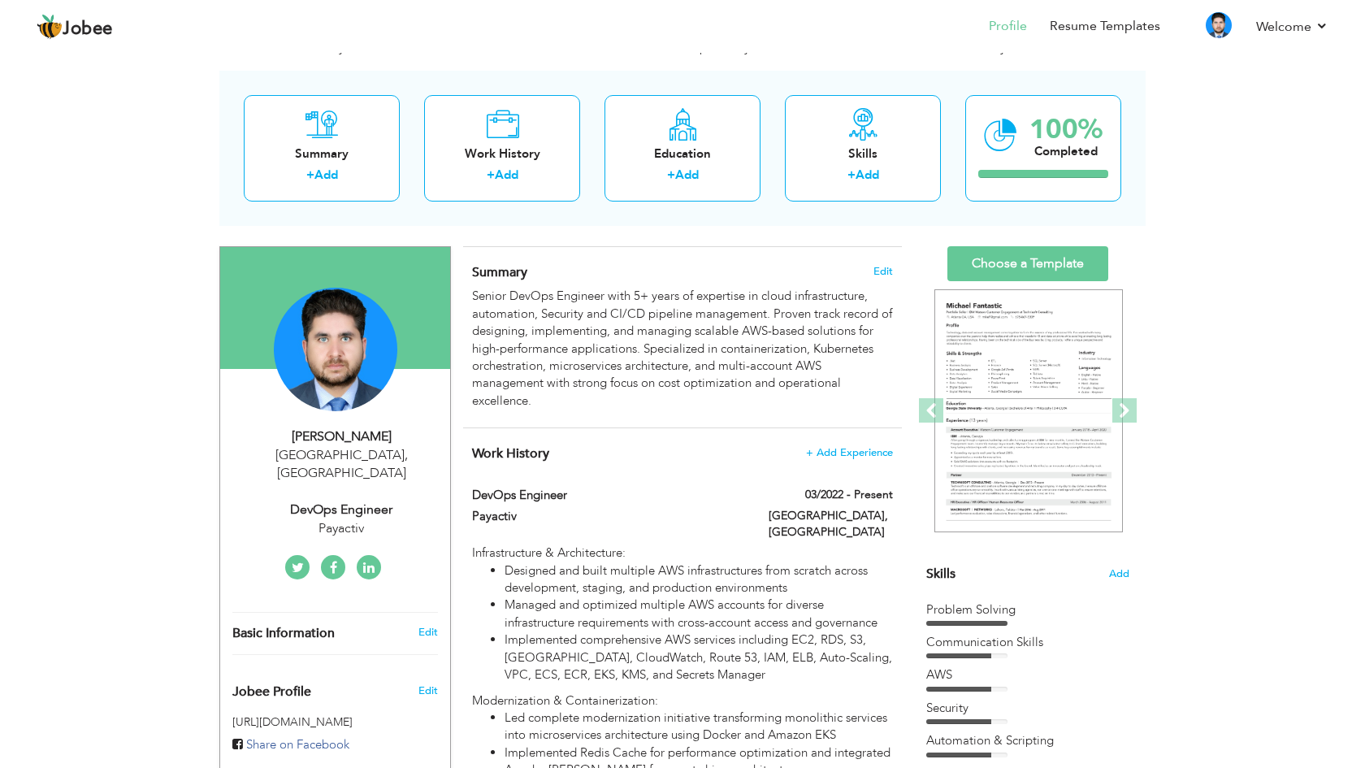
click at [1039, 378] on img at bounding box center [1028, 411] width 189 height 244
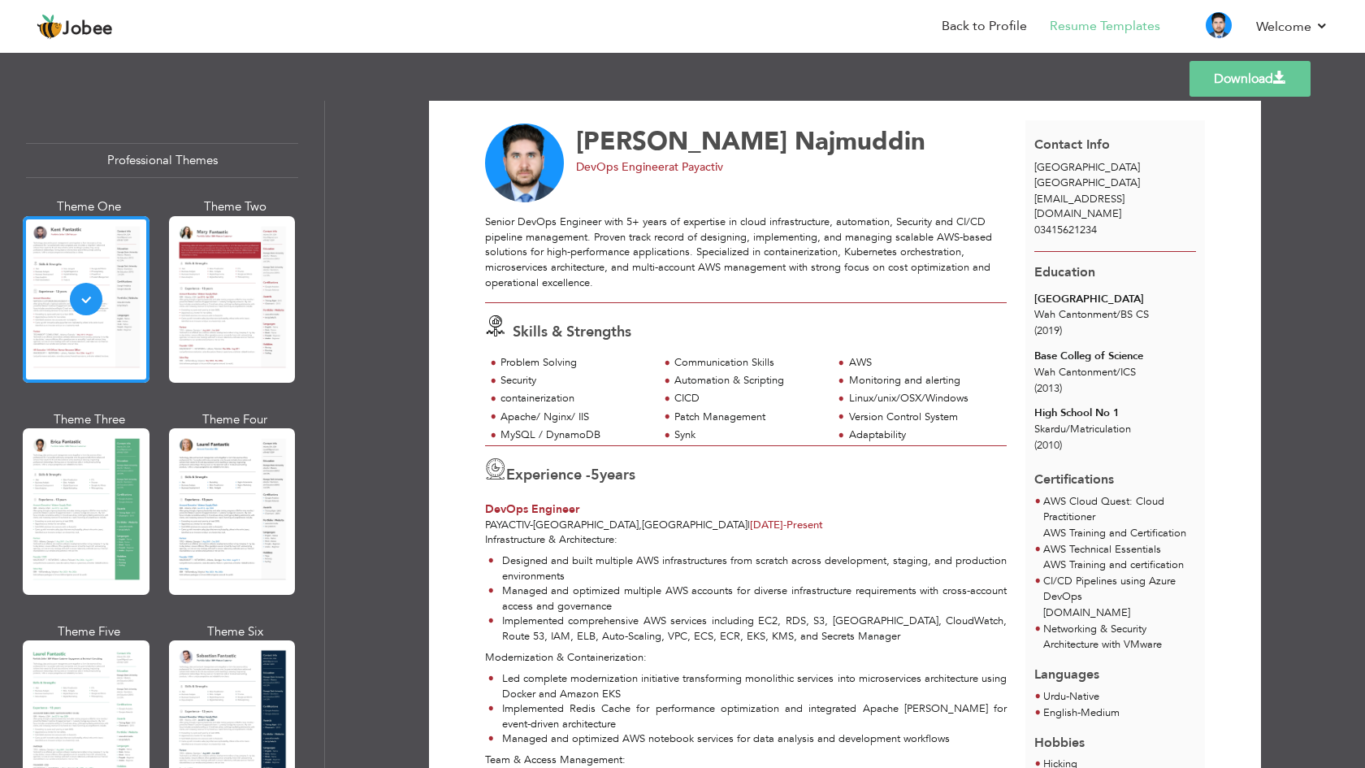
scroll to position [33, 0]
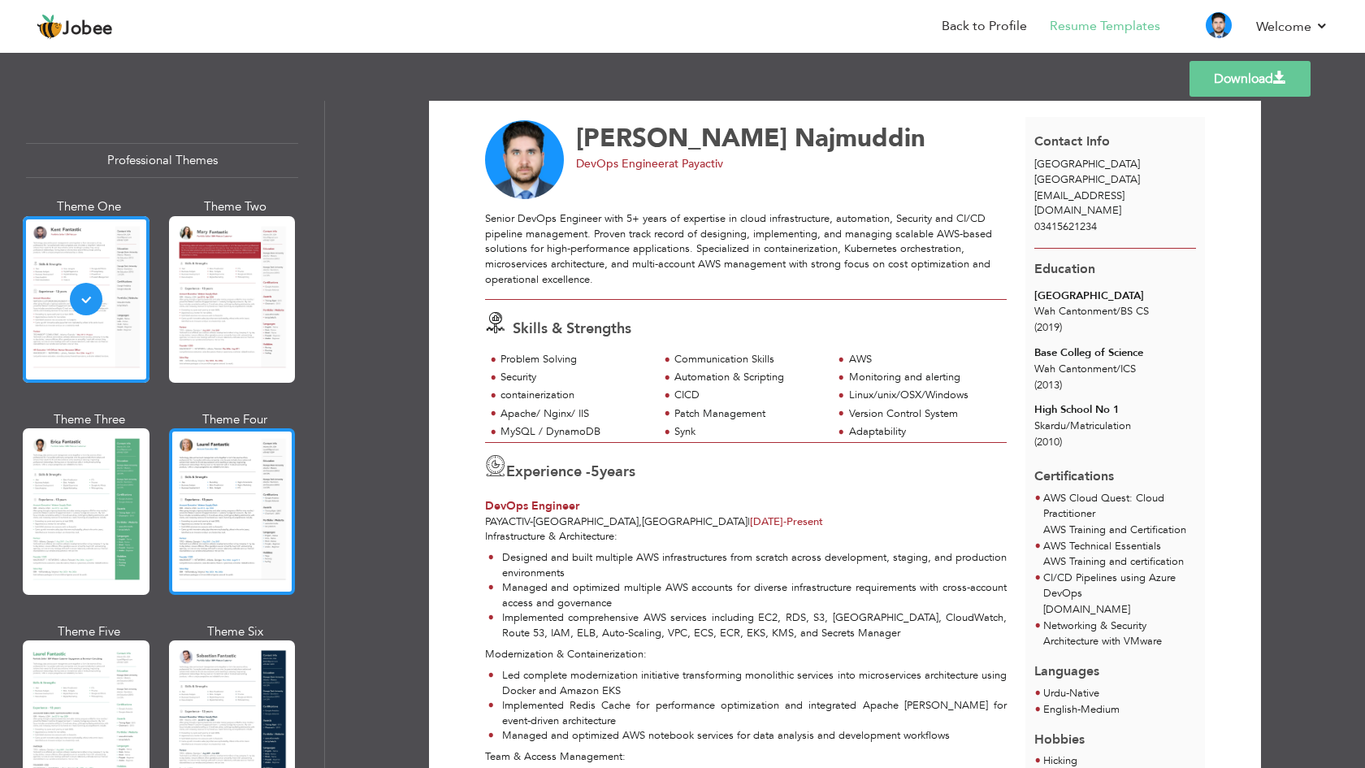
click at [245, 494] on div at bounding box center [232, 511] width 127 height 167
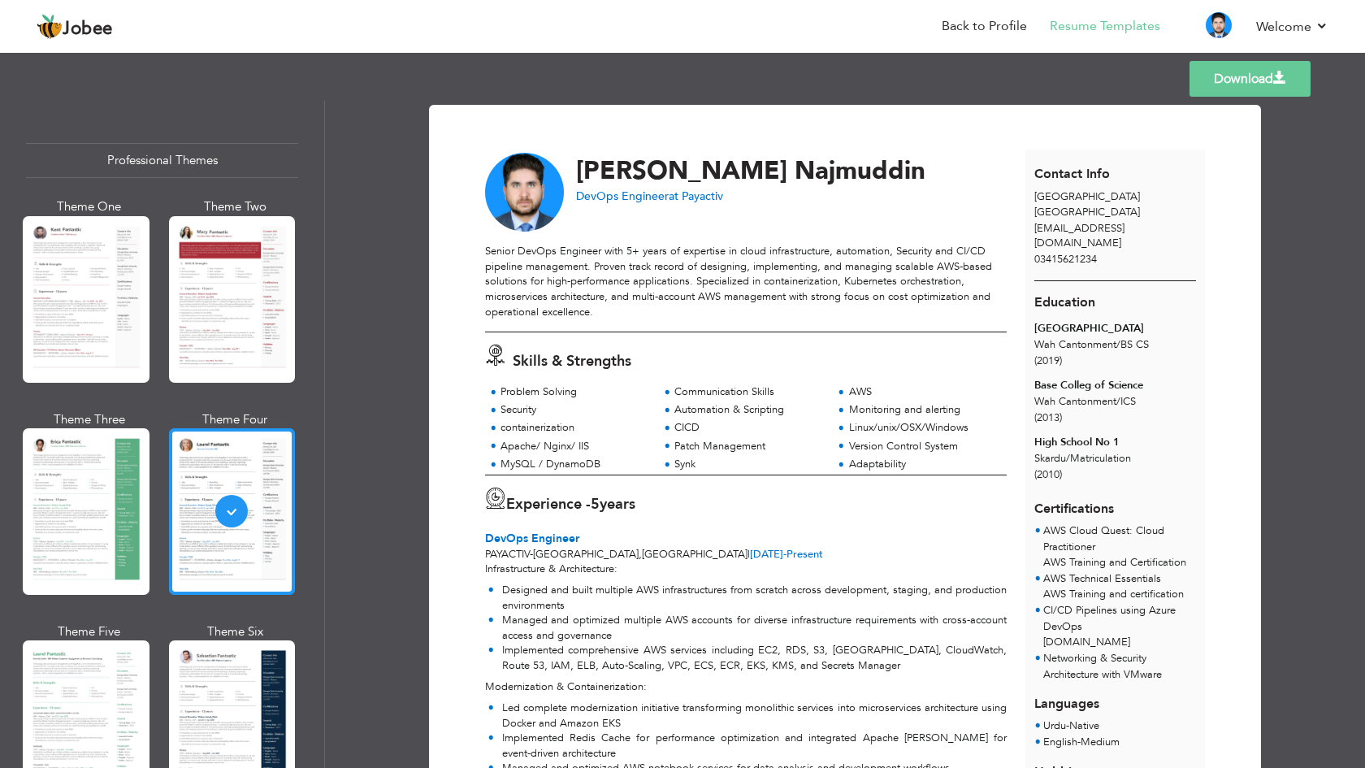
scroll to position [0, 0]
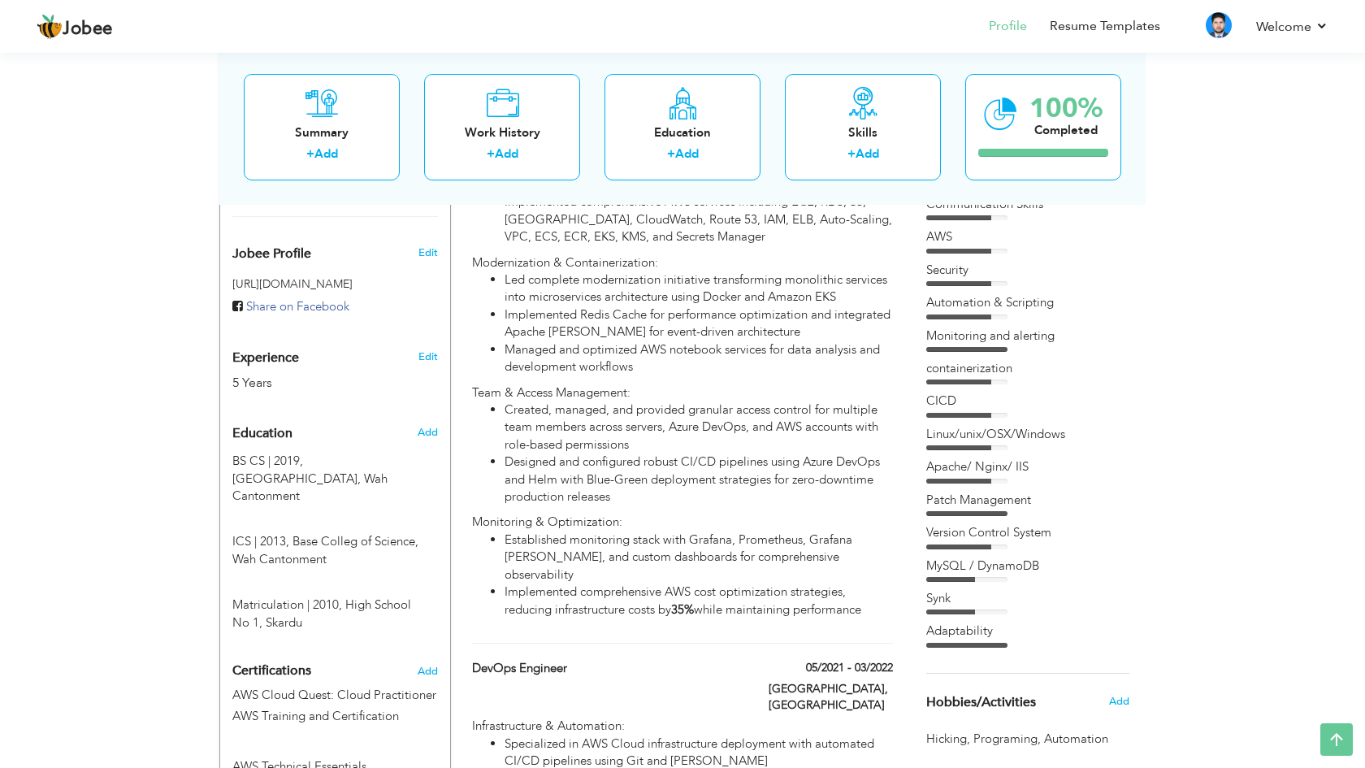
scroll to position [554, 0]
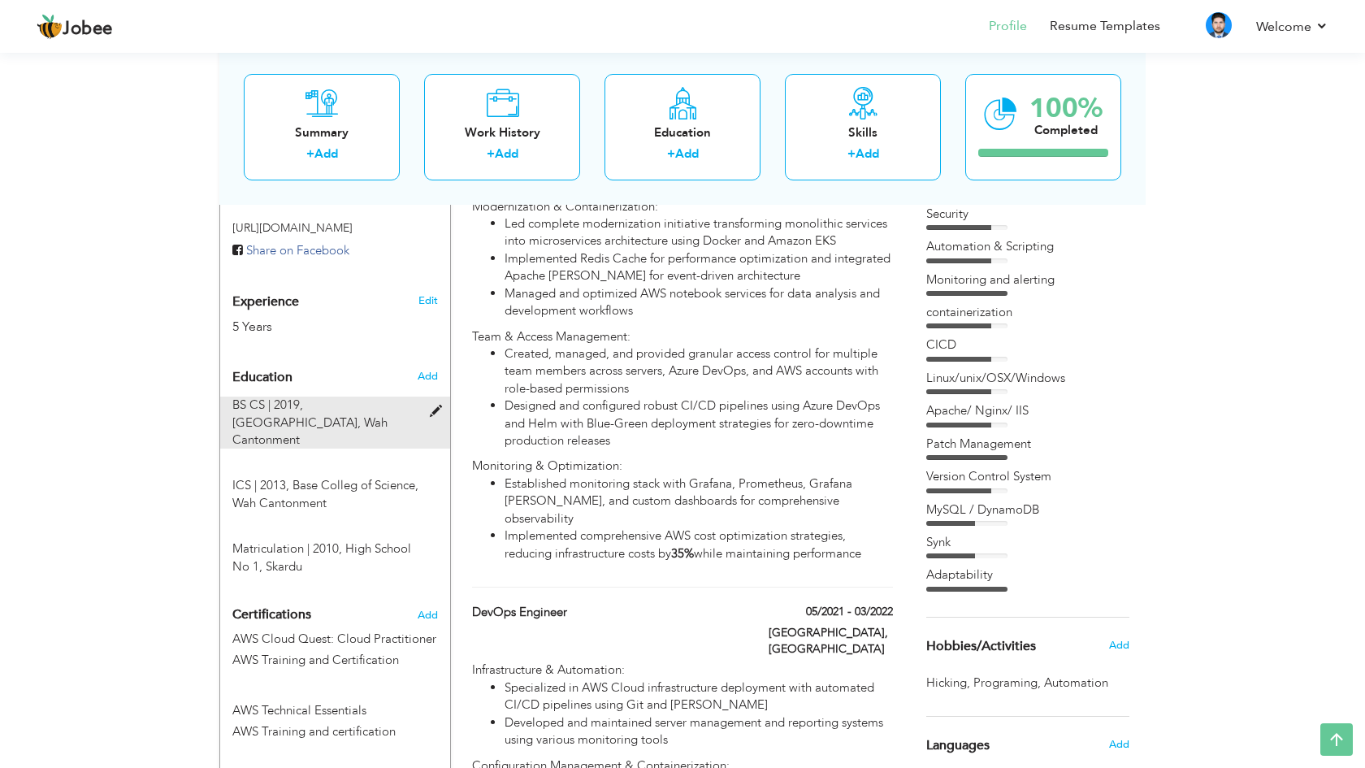
click at [364, 414] on span "[GEOGRAPHIC_DATA], Wah Cantonment" at bounding box center [309, 430] width 155 height 33
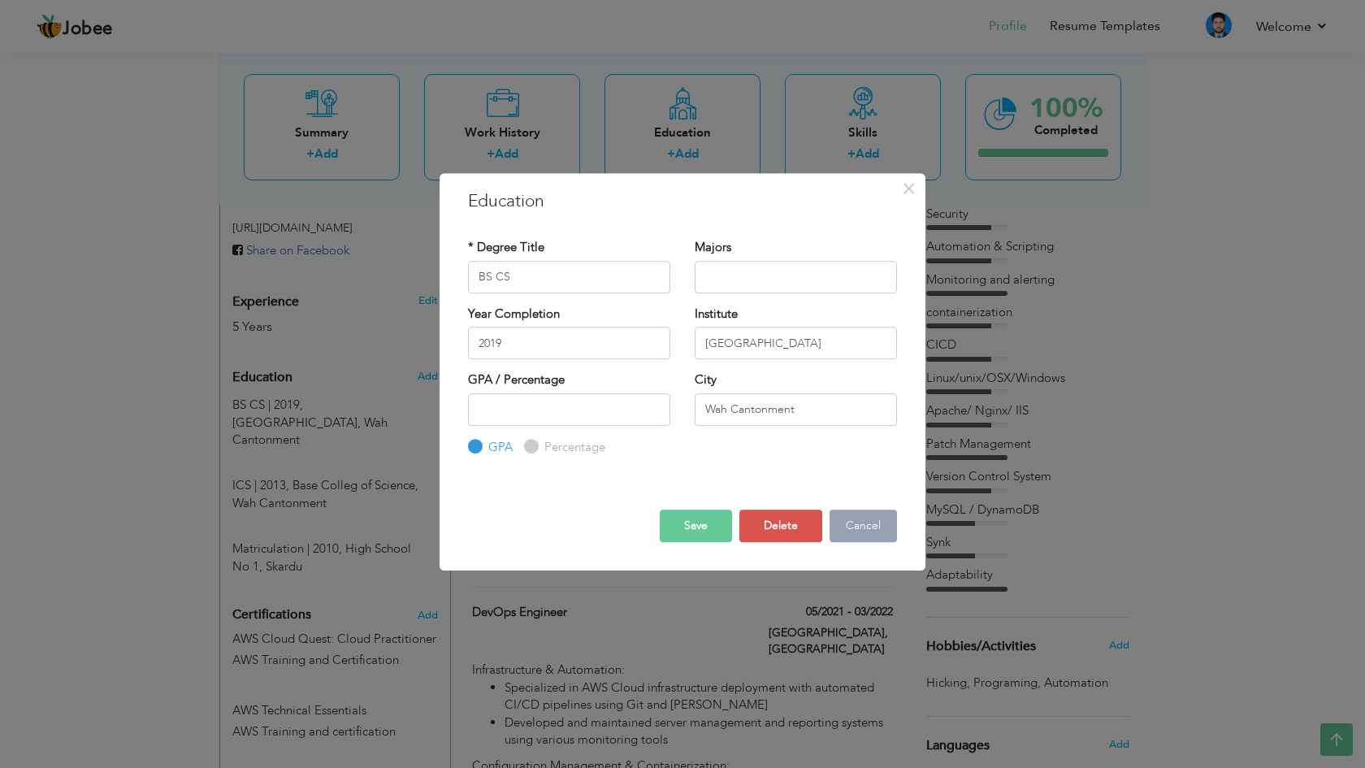
click at [875, 520] on button "Cancel" at bounding box center [863, 526] width 67 height 33
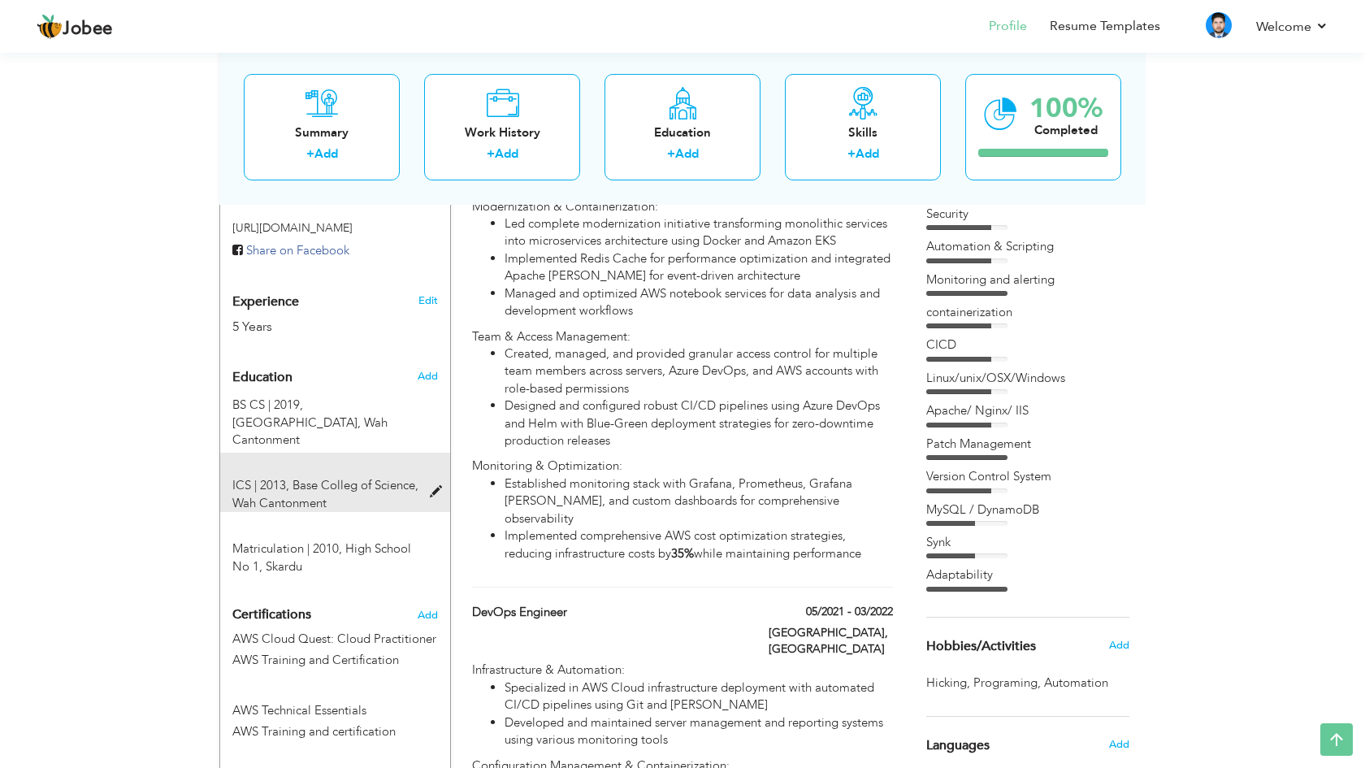
click at [431, 486] on span at bounding box center [440, 492] width 20 height 12
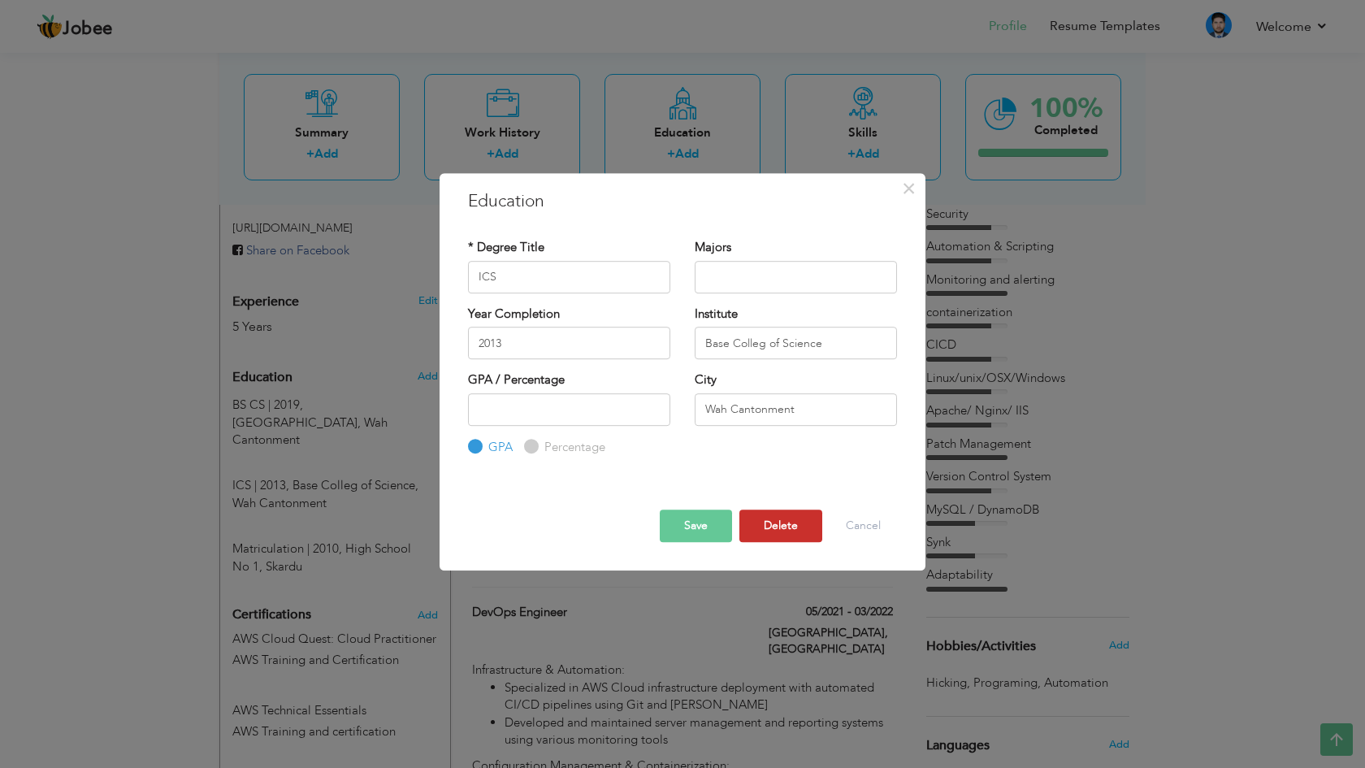
click at [770, 532] on button "Delete" at bounding box center [780, 526] width 83 height 33
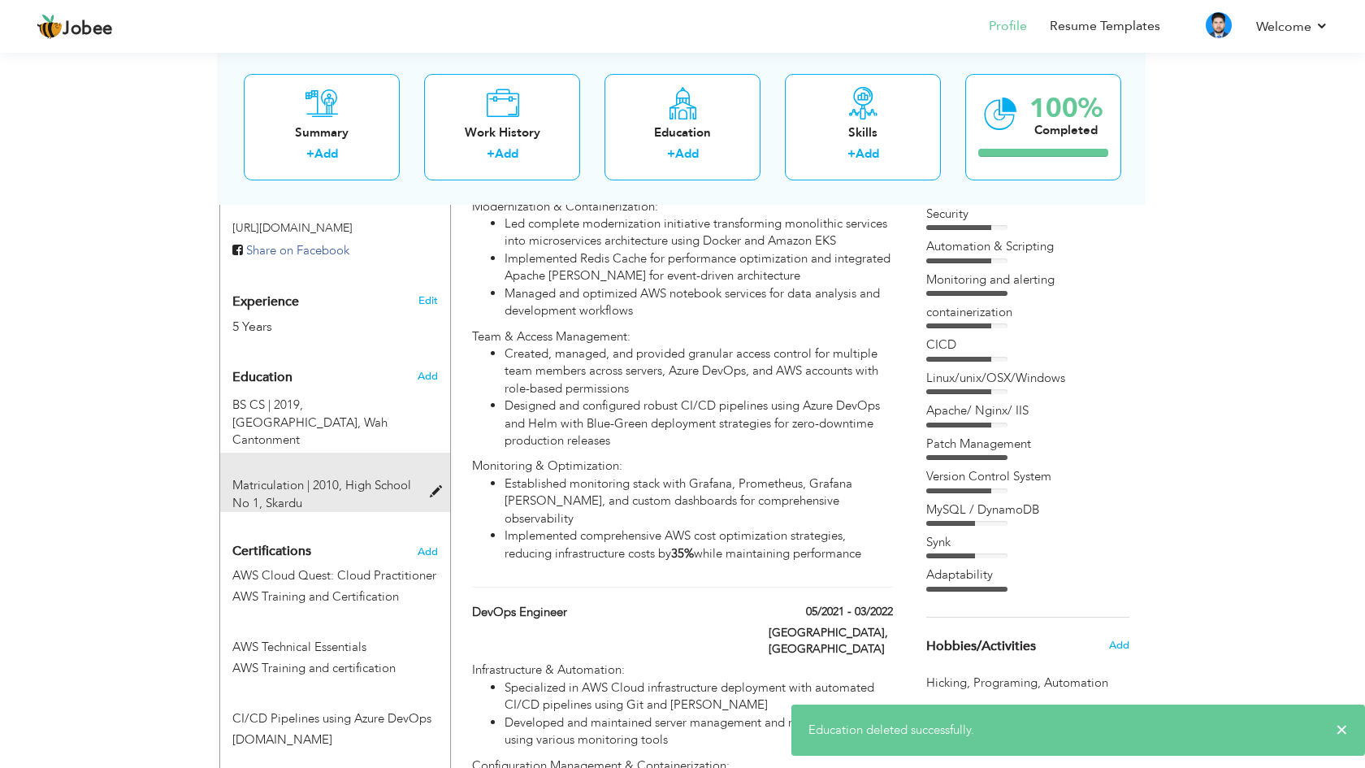
click at [431, 486] on span at bounding box center [440, 492] width 20 height 12
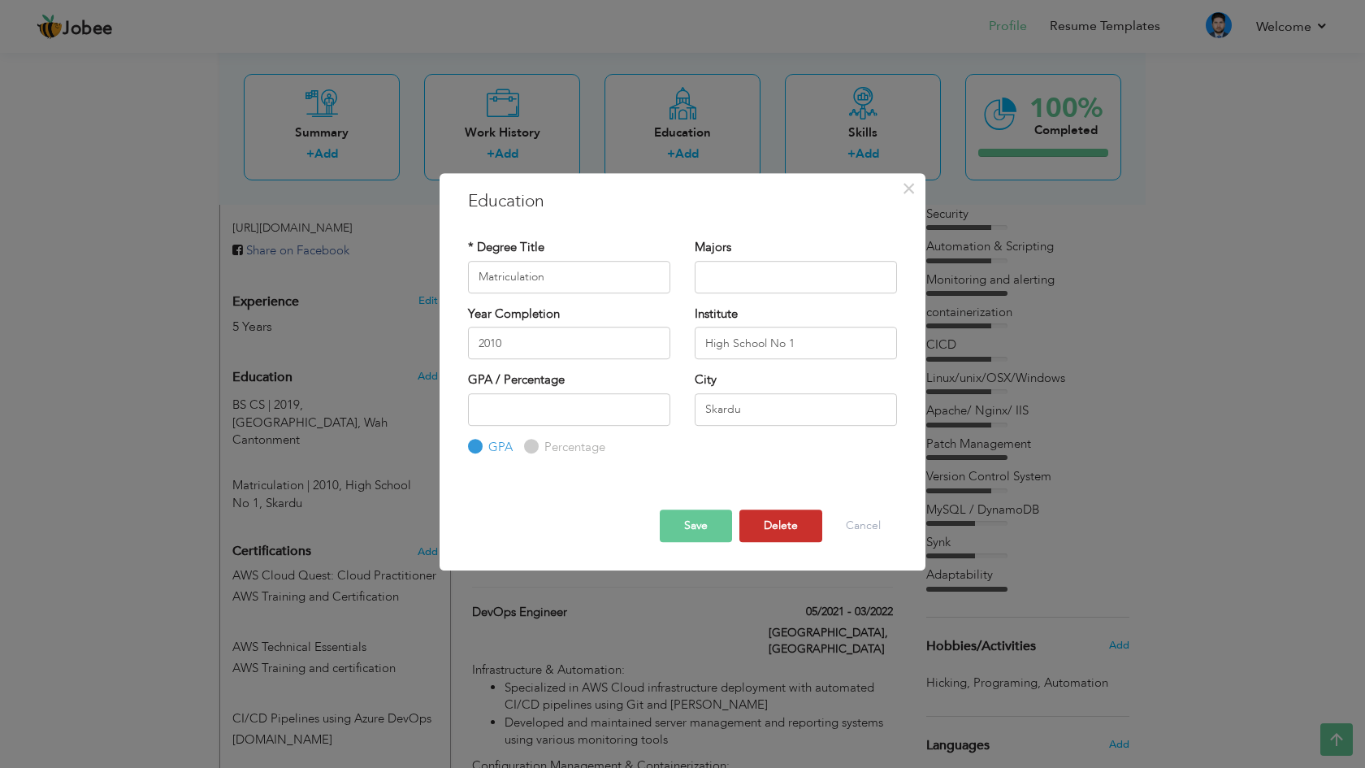
click at [770, 514] on button "Delete" at bounding box center [780, 526] width 83 height 33
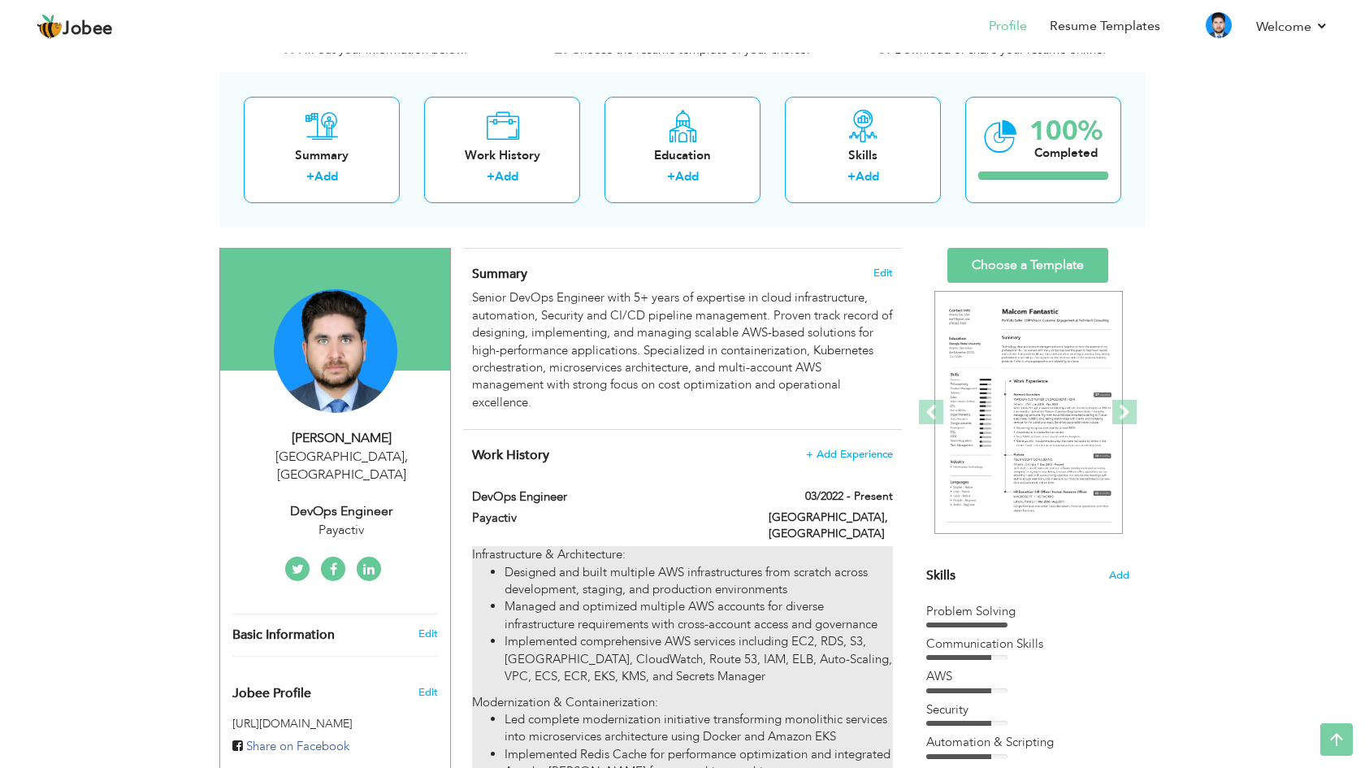
scroll to position [45, 0]
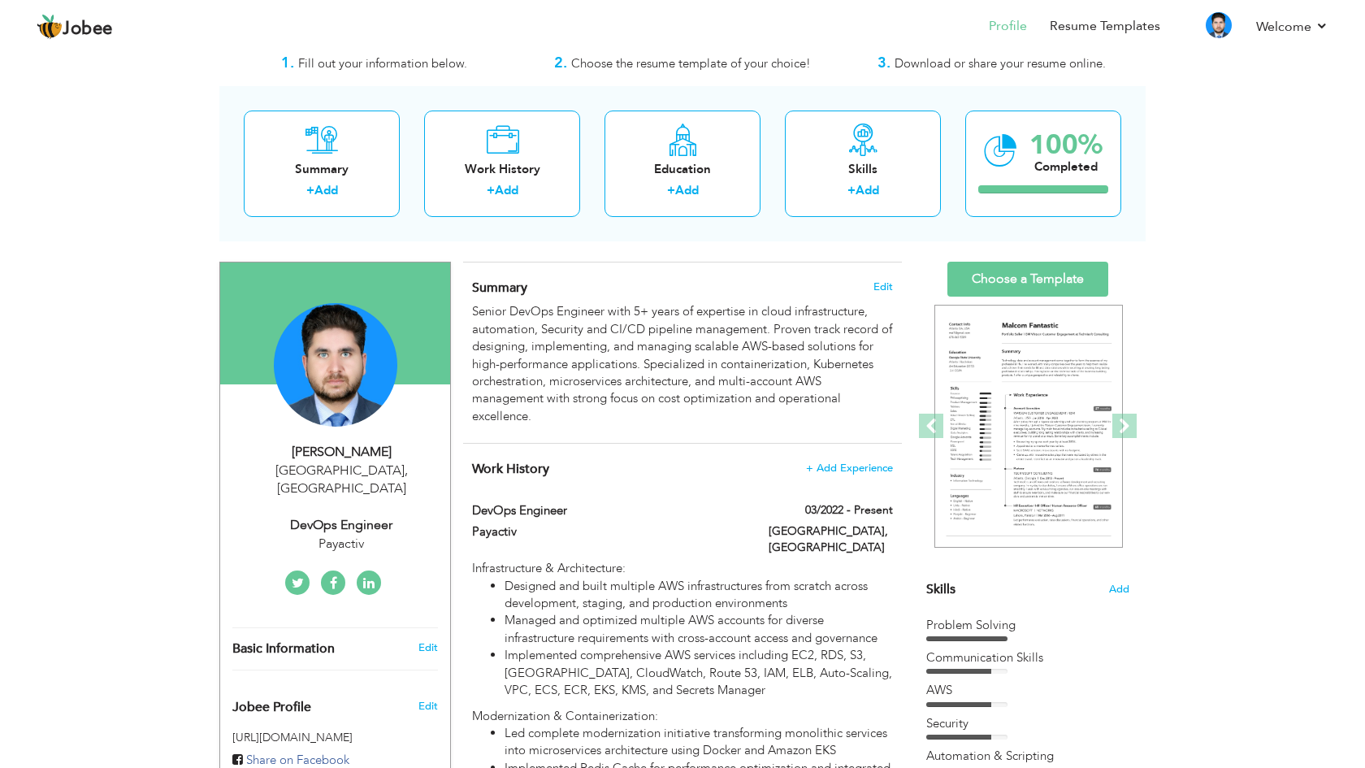
click at [1064, 353] on img at bounding box center [1028, 427] width 189 height 244
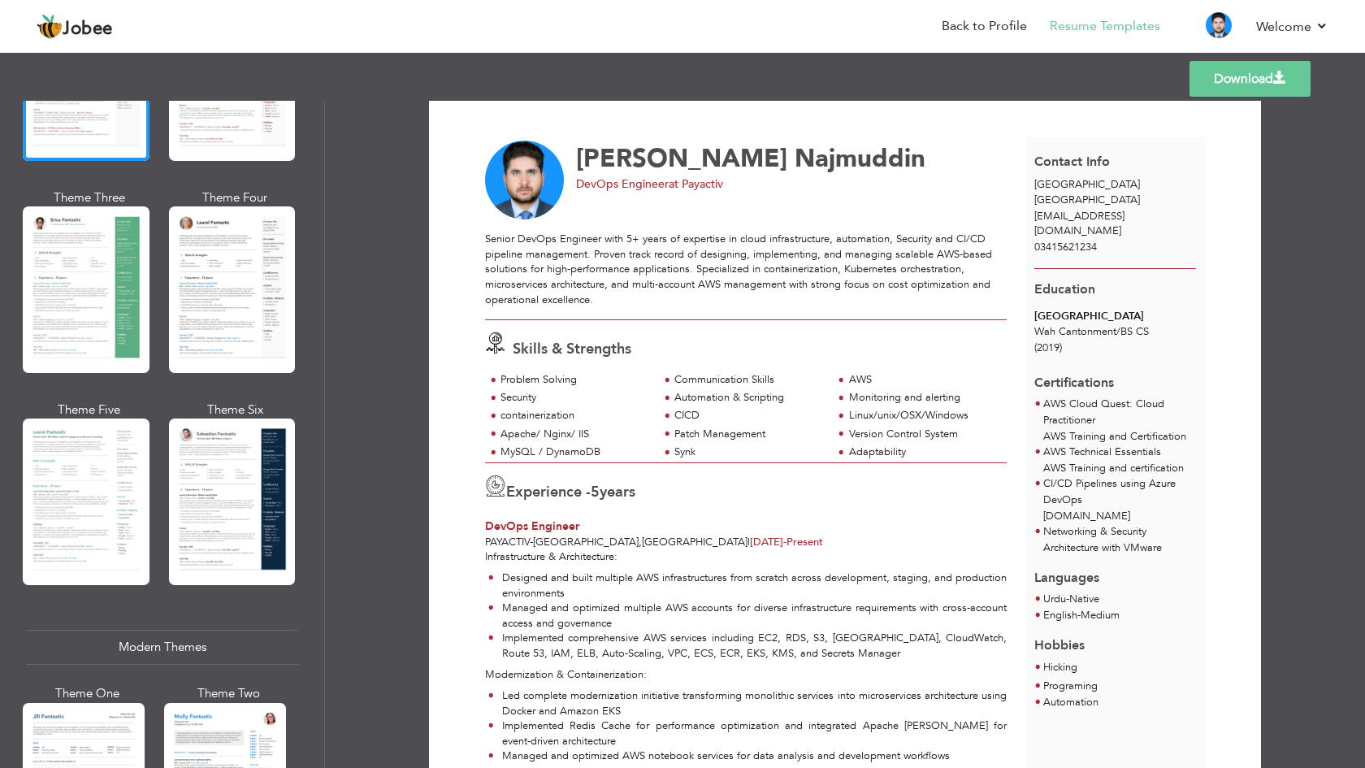
scroll to position [267, 0]
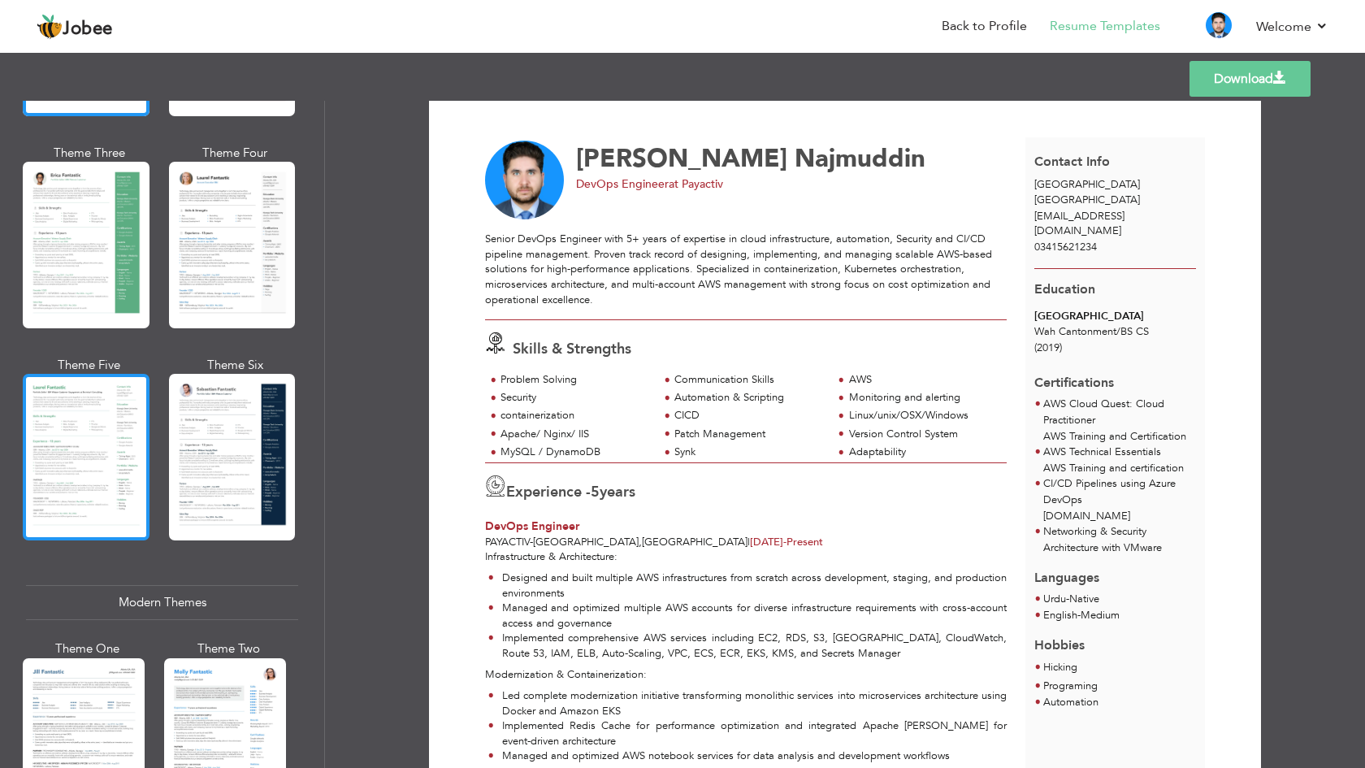
click at [79, 464] on div at bounding box center [86, 457] width 127 height 167
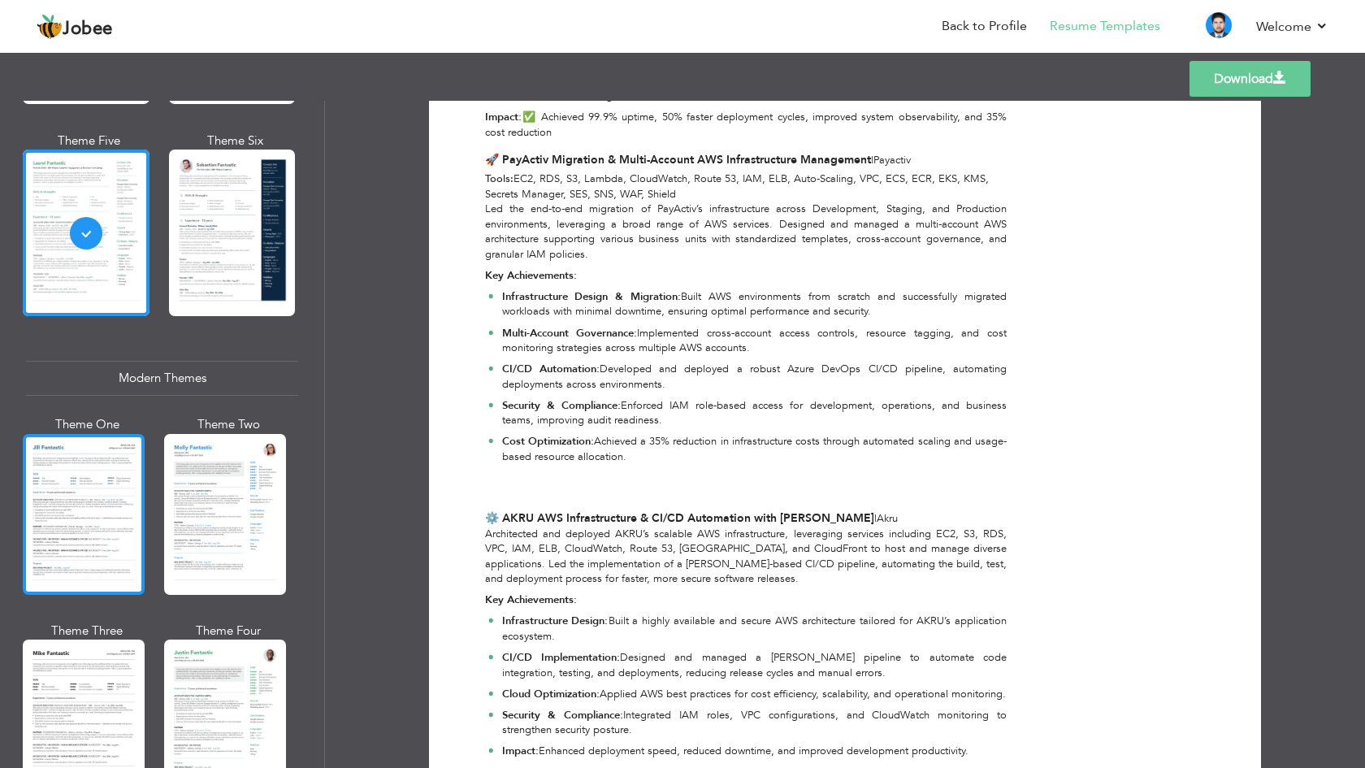
scroll to position [494, 0]
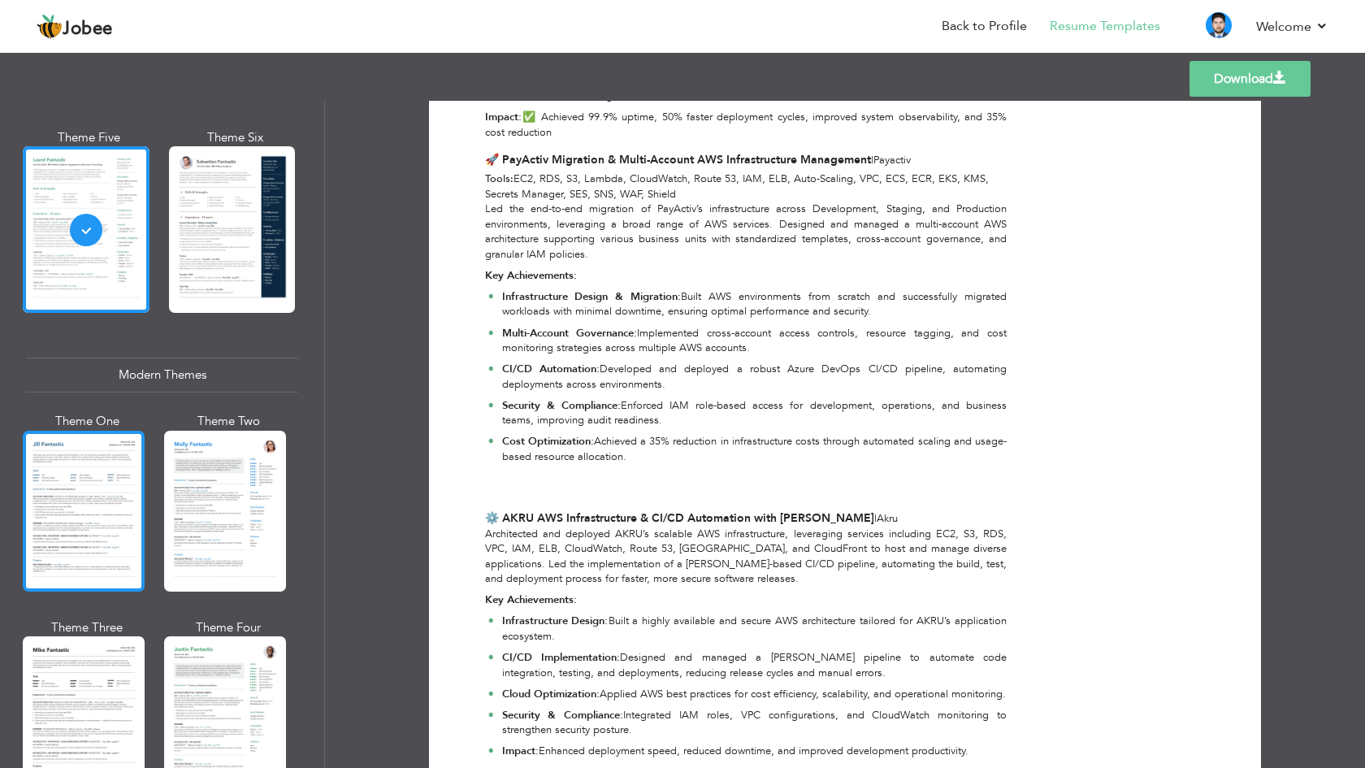
click at [72, 510] on div at bounding box center [84, 511] width 122 height 161
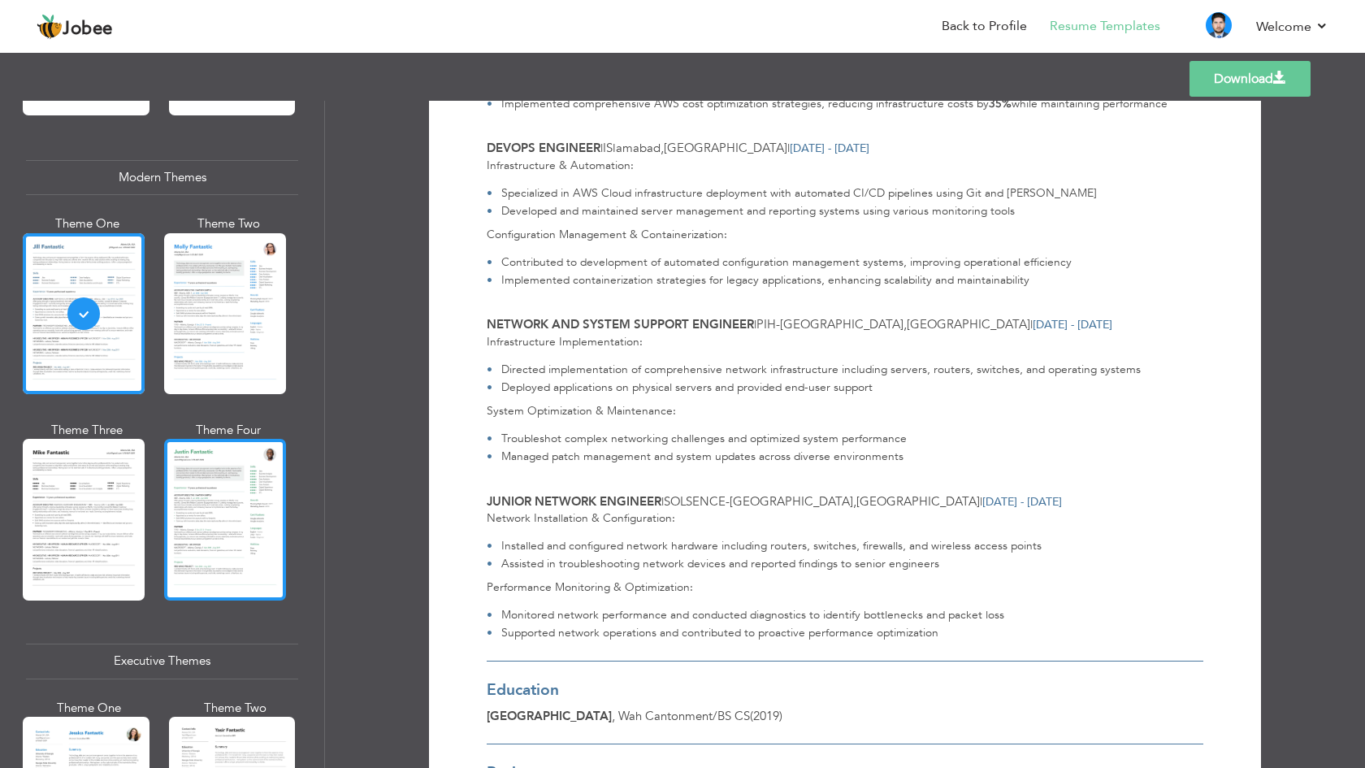
scroll to position [705, 0]
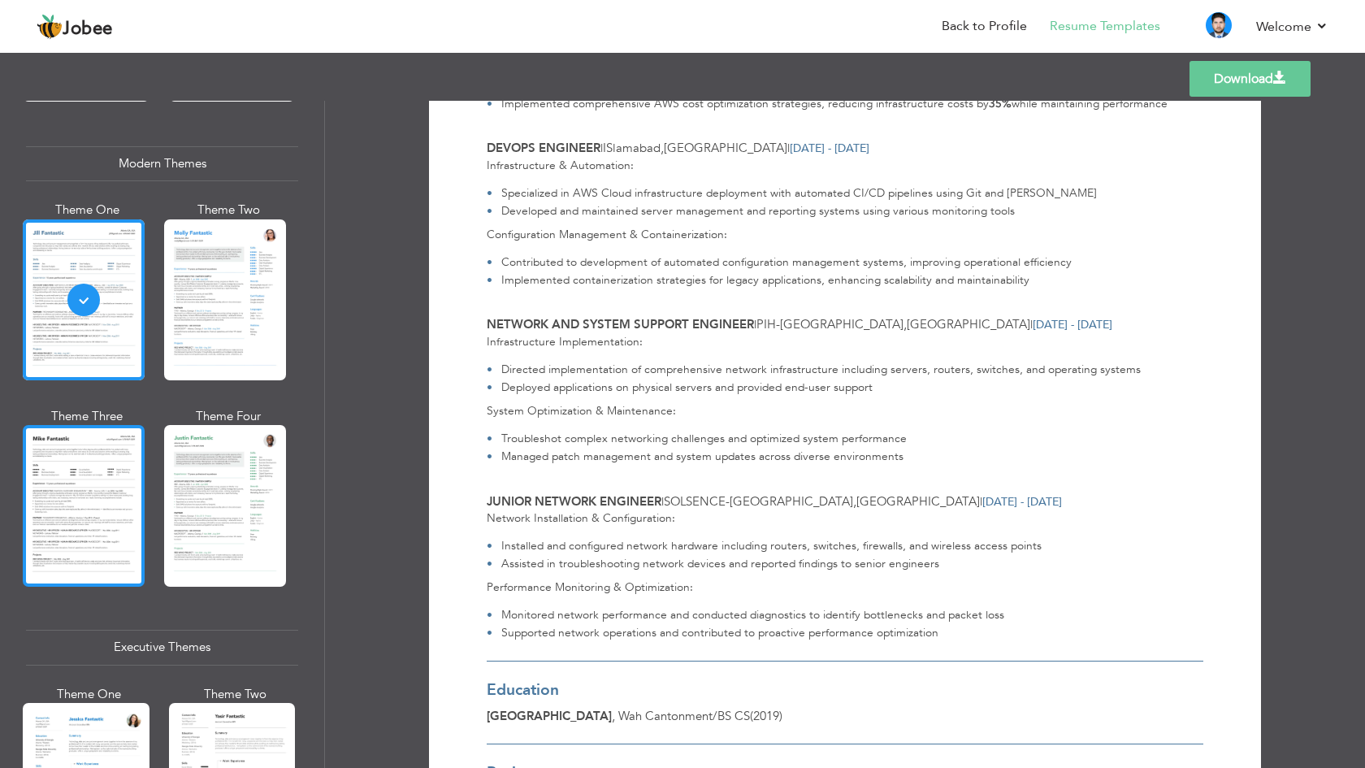
click at [64, 466] on div at bounding box center [84, 505] width 122 height 161
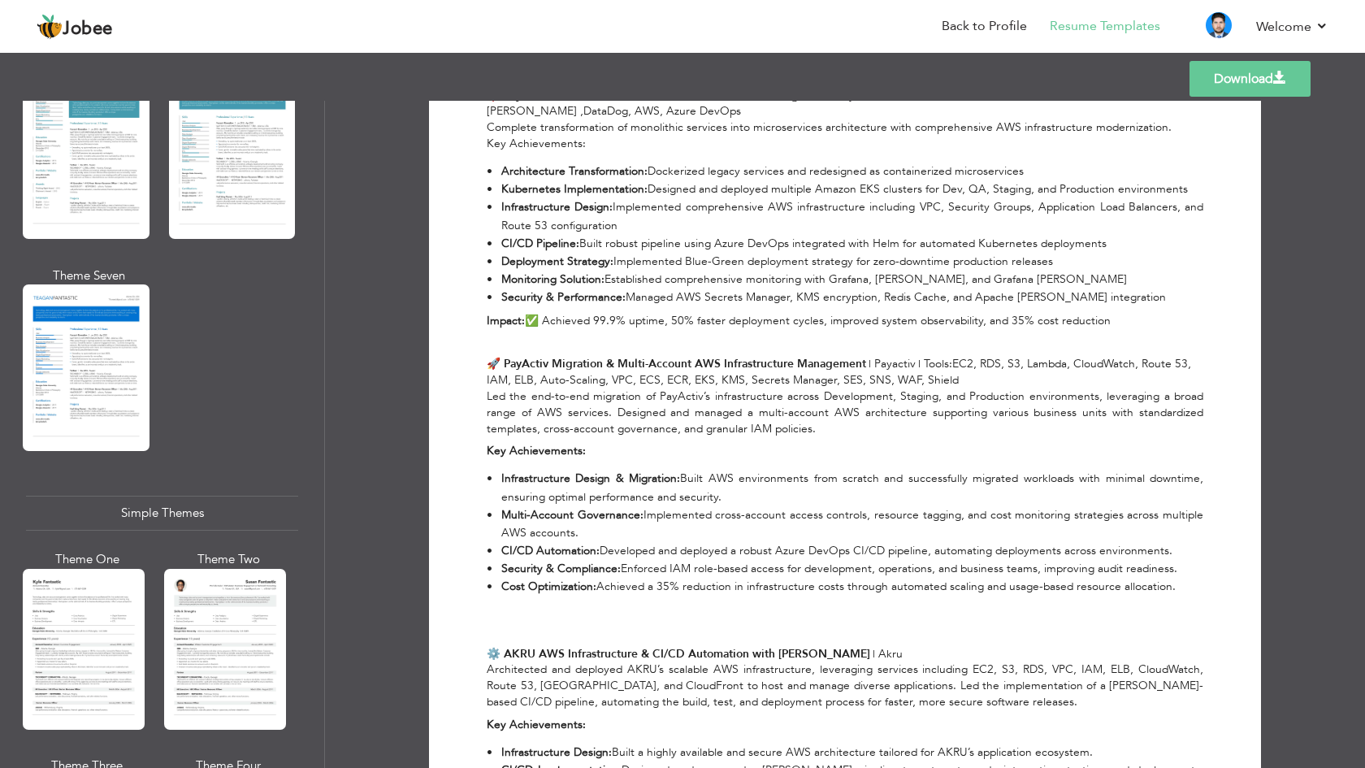
scroll to position [2487, 0]
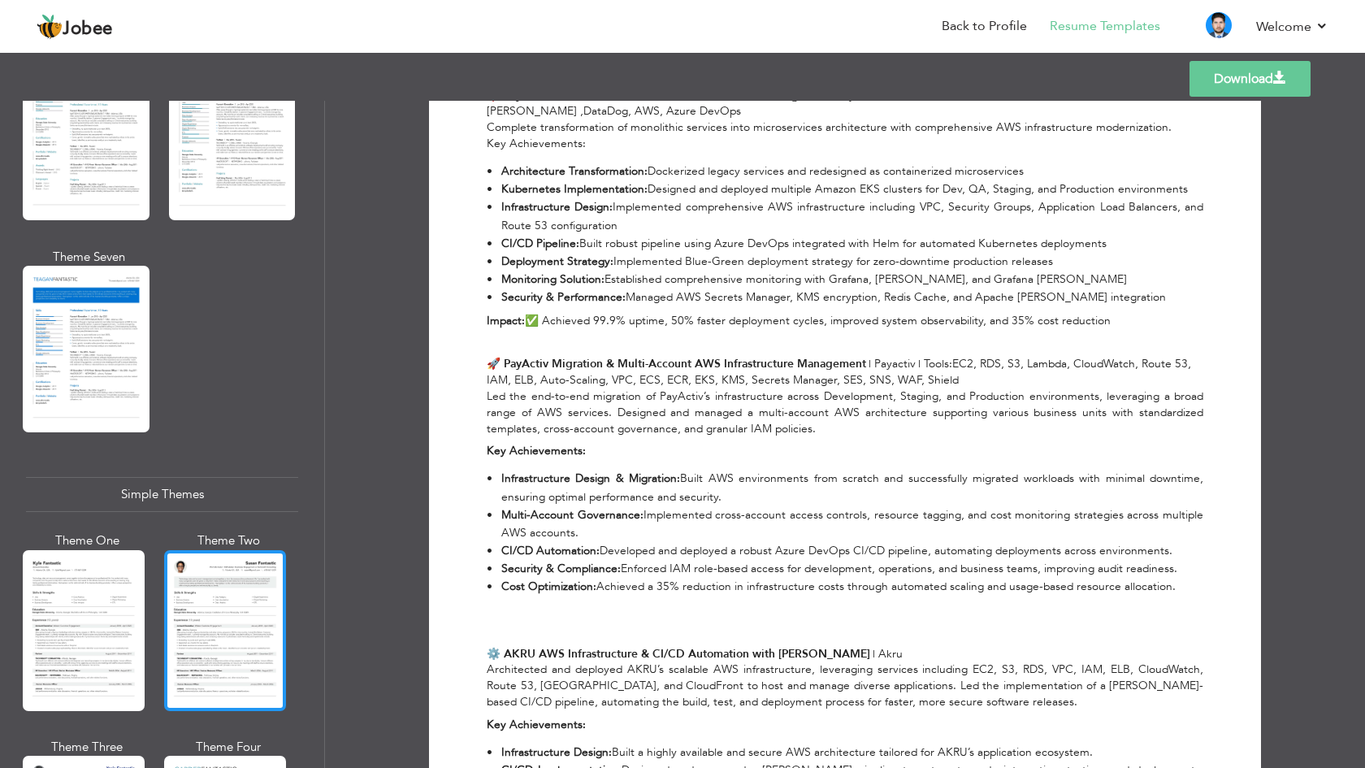
click at [197, 614] on div at bounding box center [225, 630] width 122 height 161
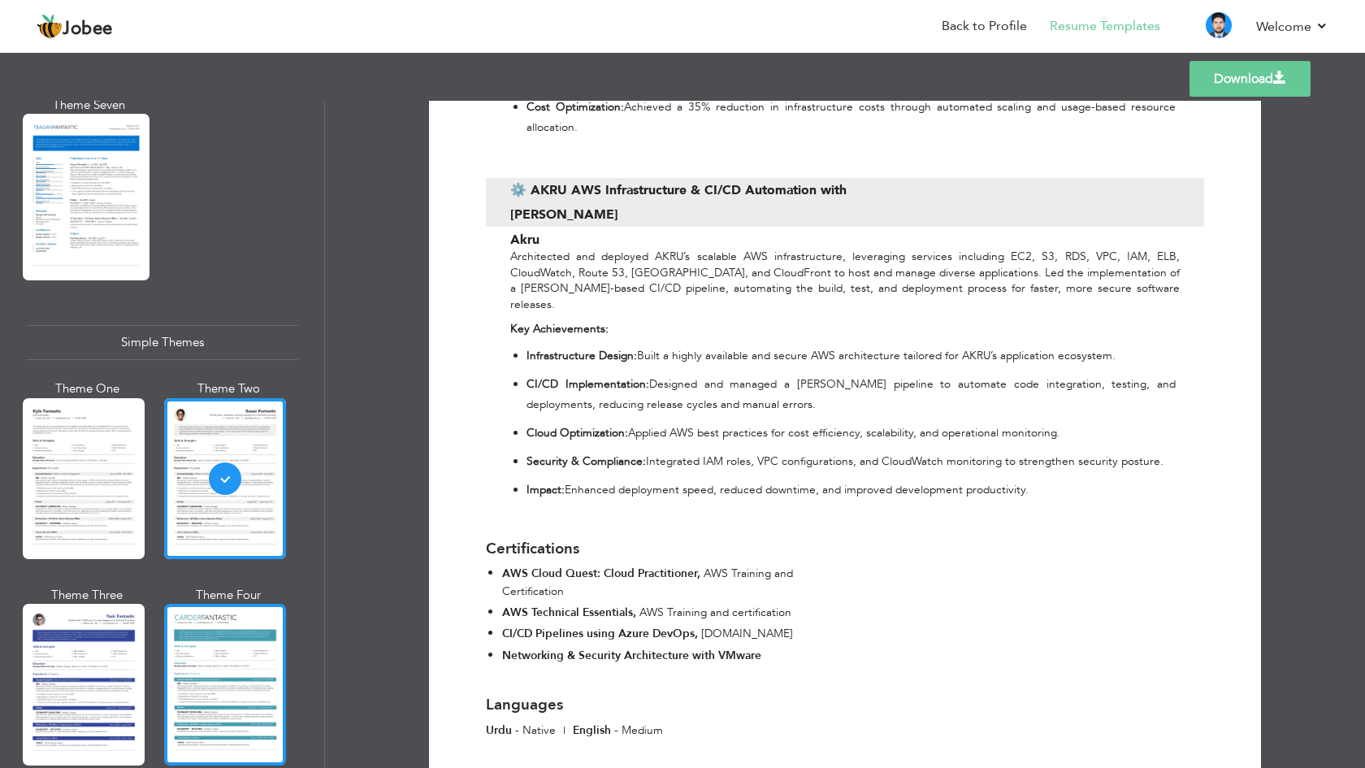
scroll to position [0, 0]
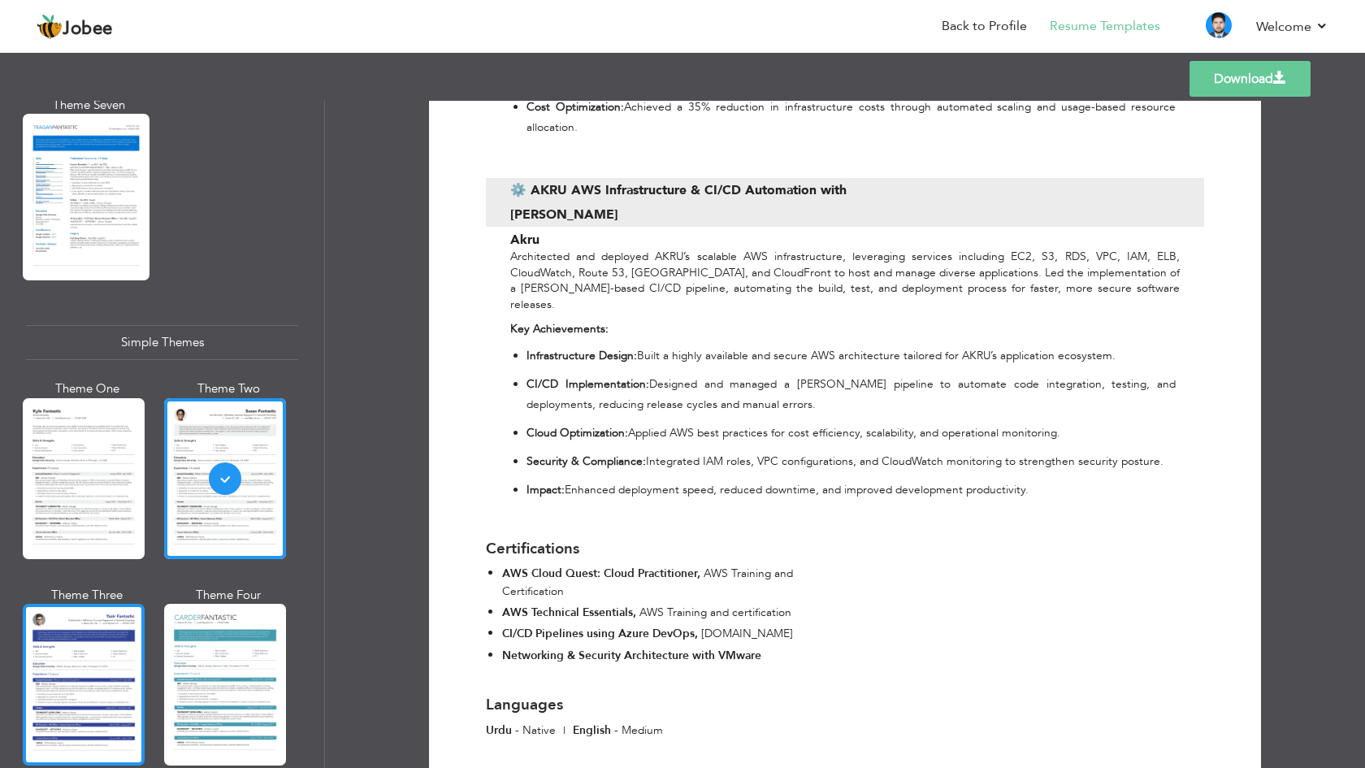
click at [128, 646] on div at bounding box center [84, 684] width 122 height 161
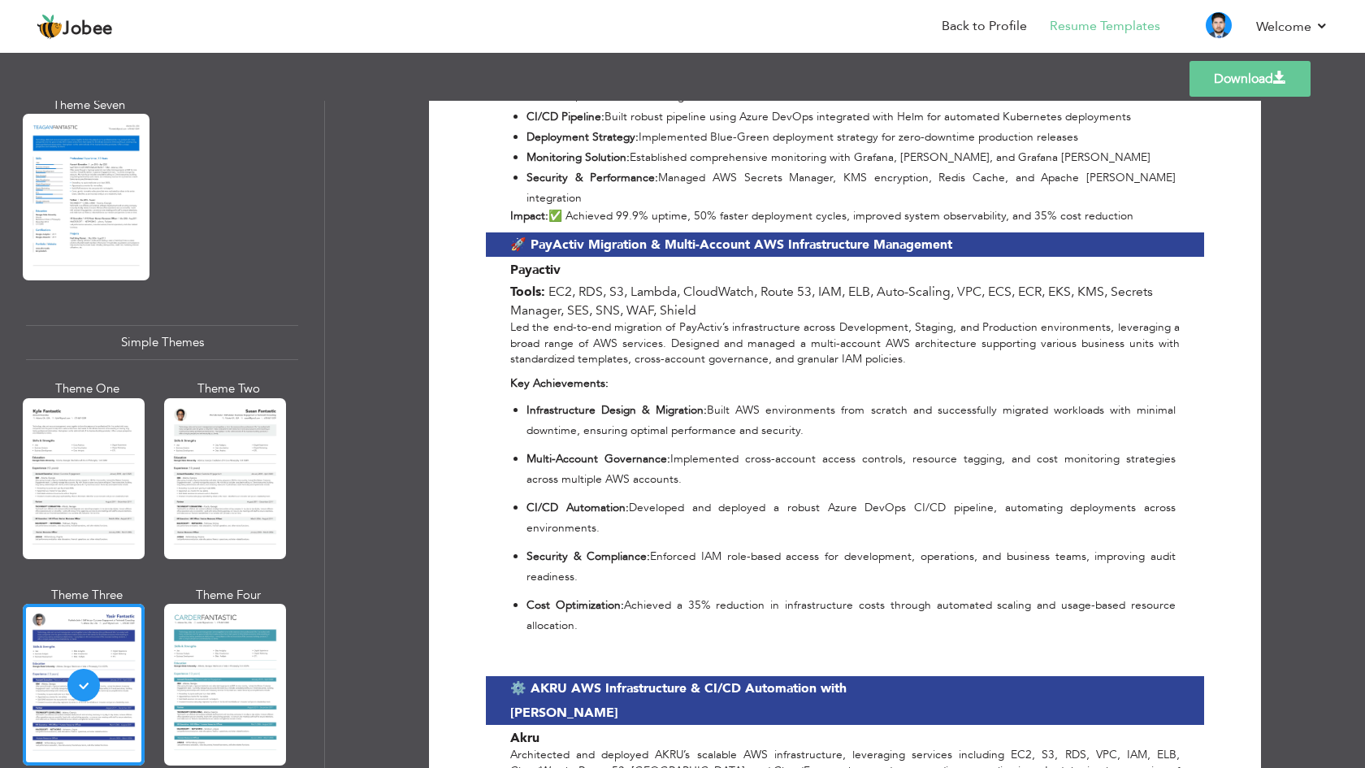
scroll to position [1966, 0]
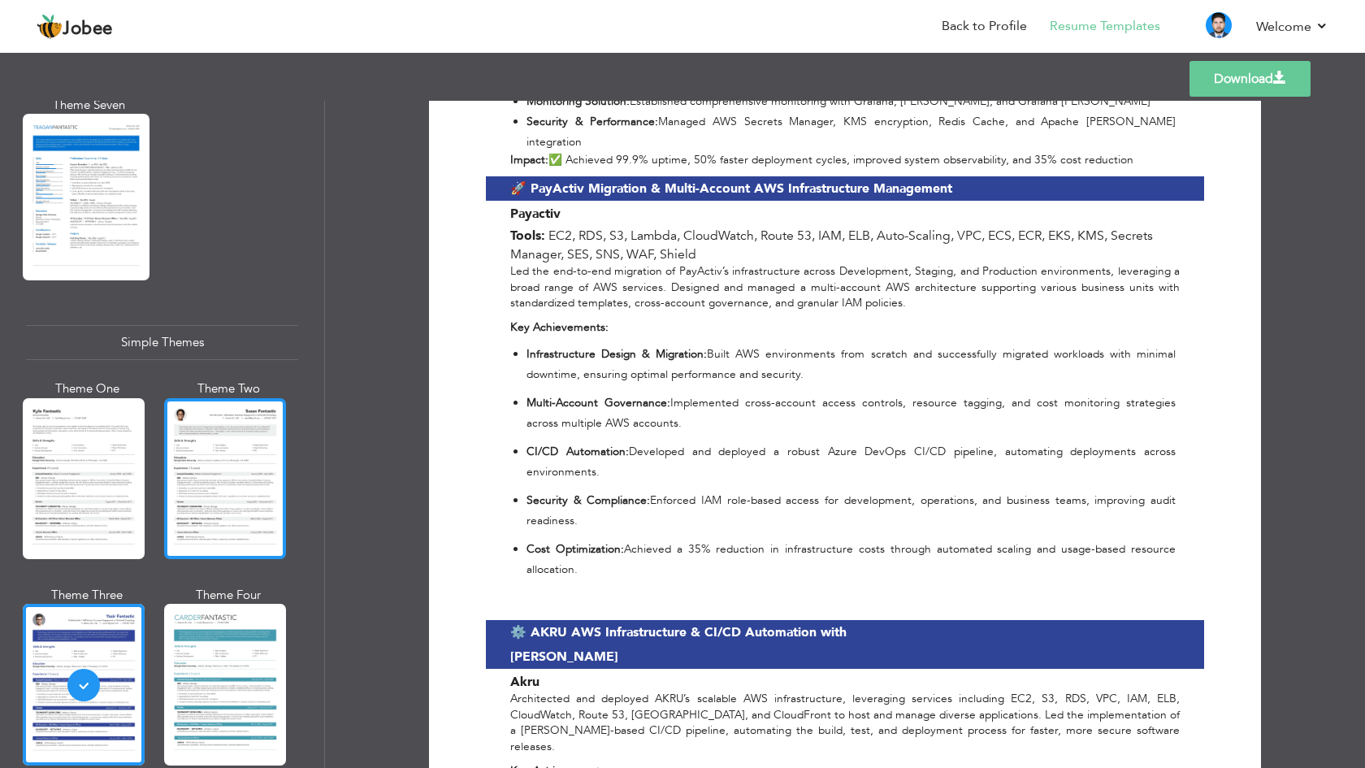
click at [213, 398] on div at bounding box center [225, 478] width 122 height 161
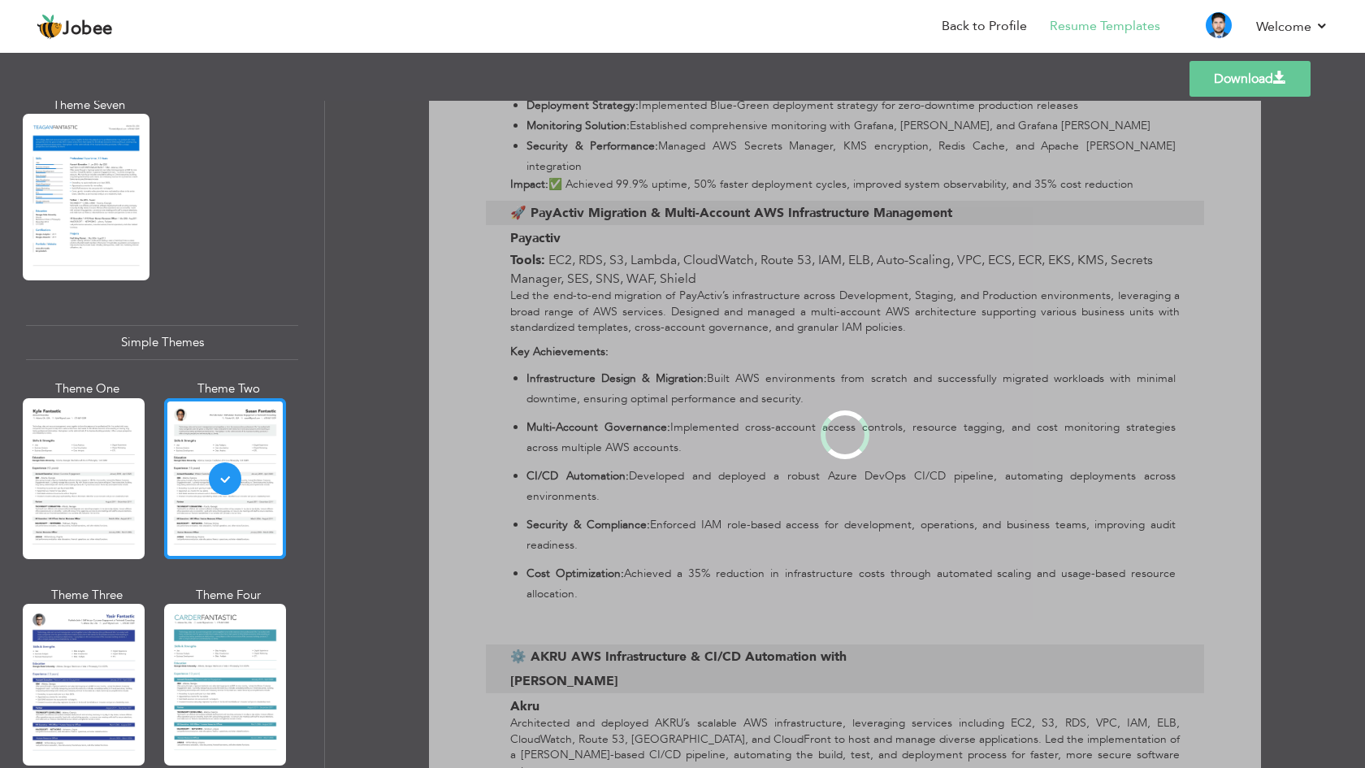
scroll to position [0, 0]
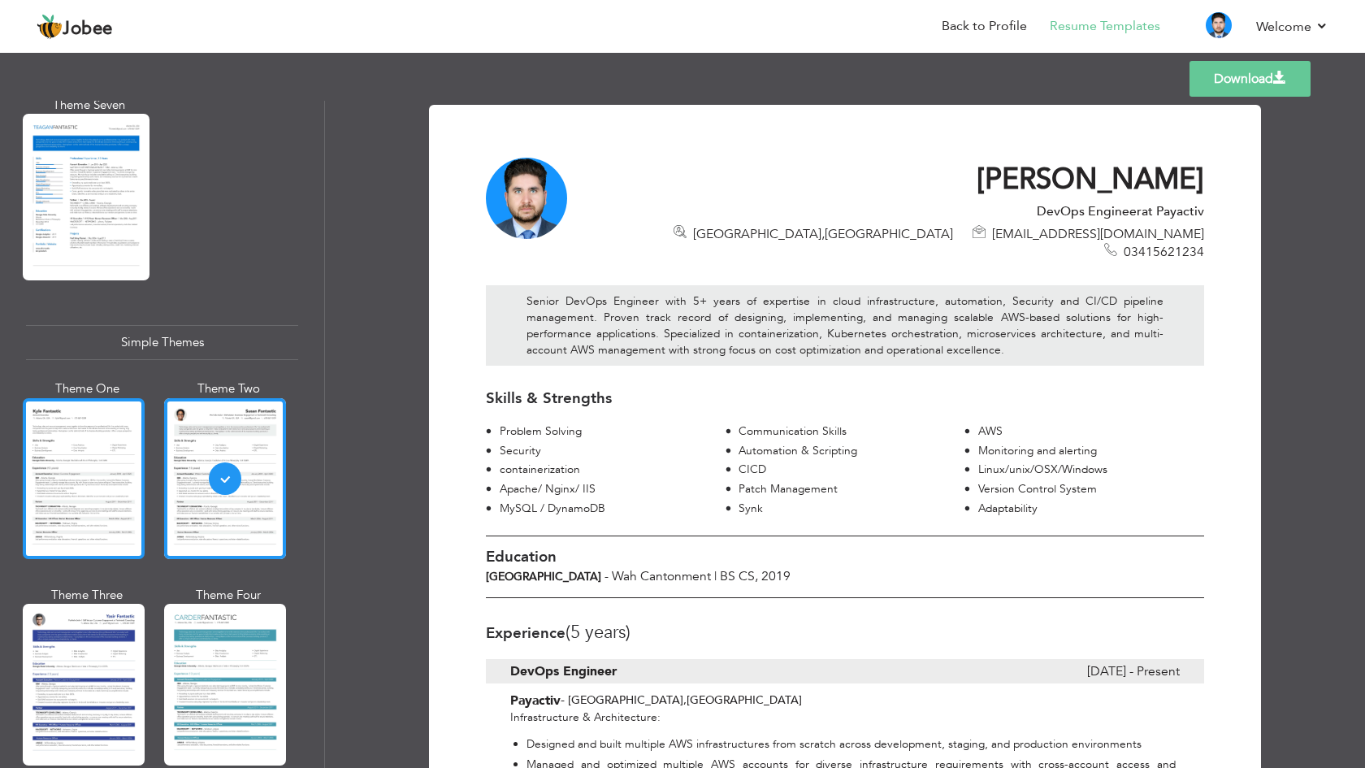
click at [128, 407] on div at bounding box center [84, 478] width 122 height 161
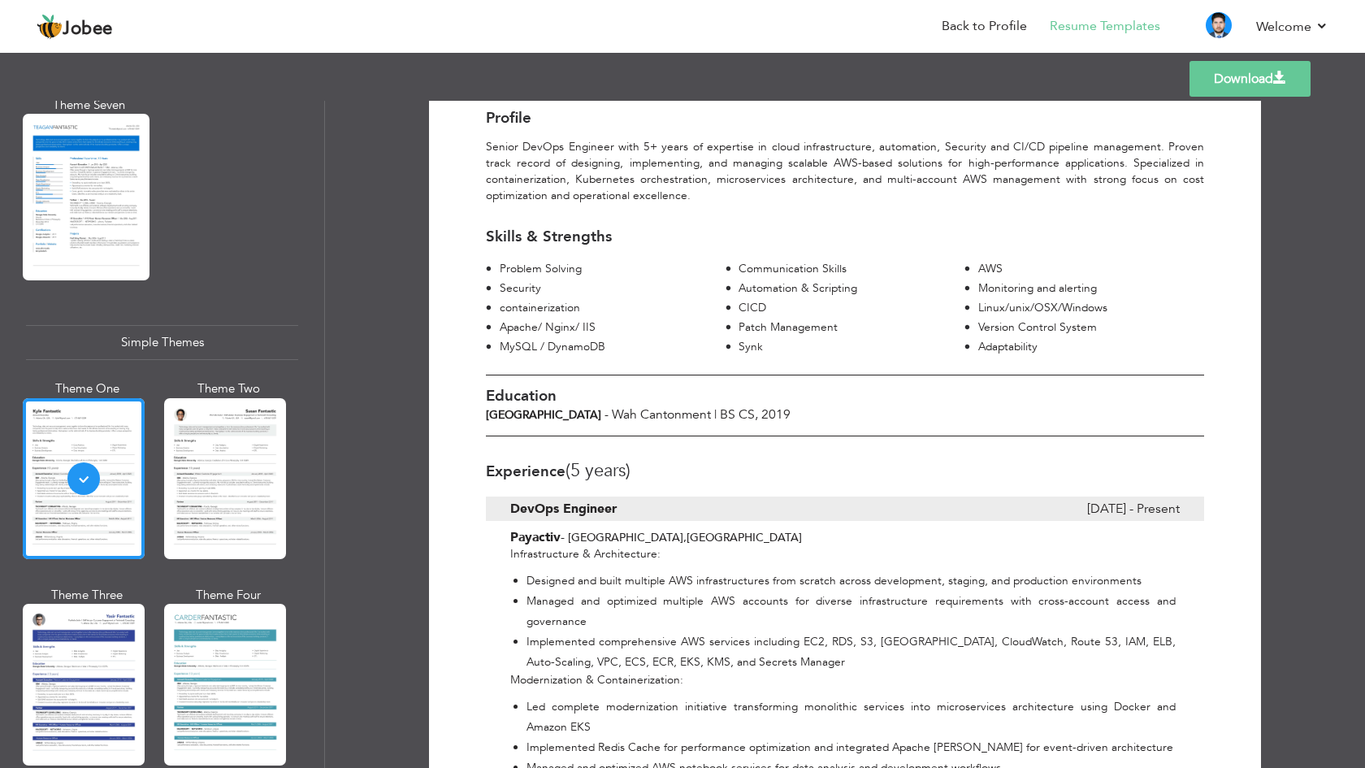
scroll to position [158, 0]
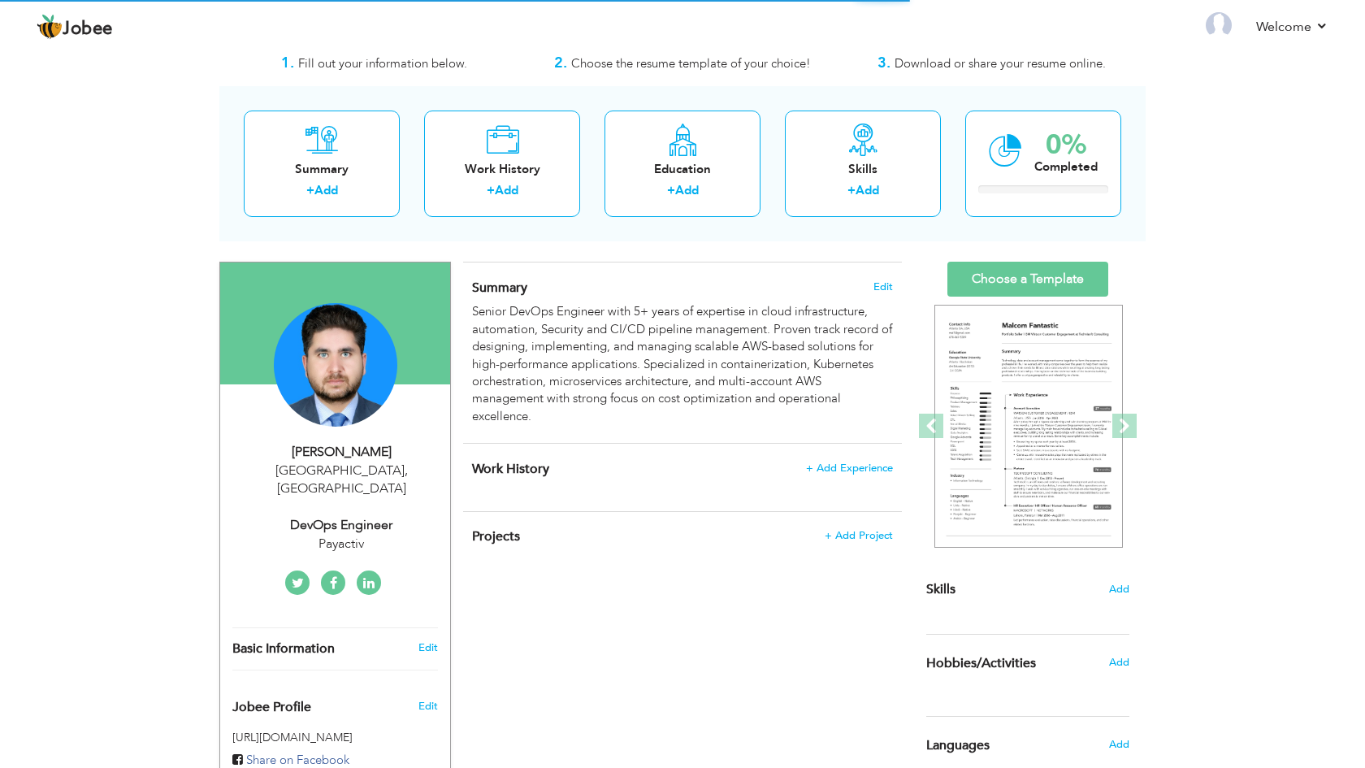
click at [1115, 582] on span "Add" at bounding box center [1119, 589] width 20 height 15
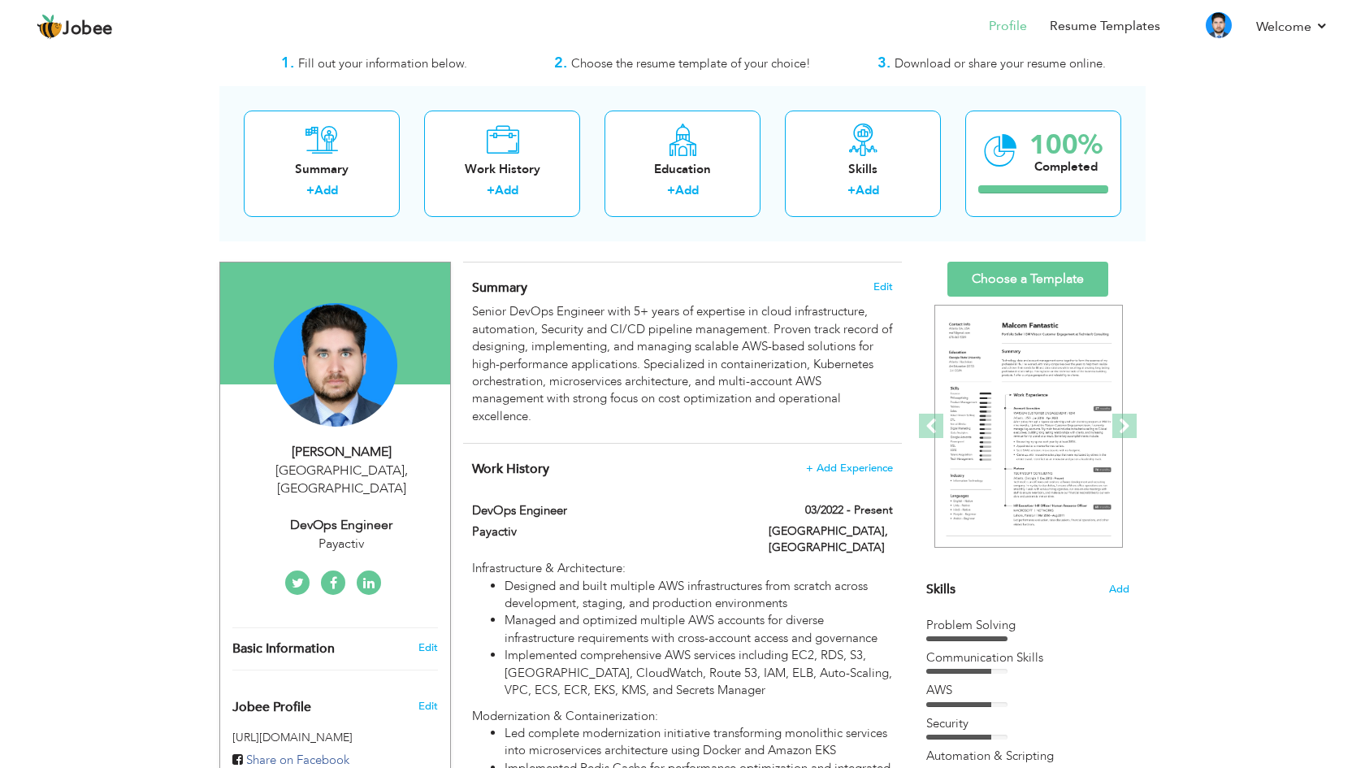
click at [989, 580] on div "Skills Add" at bounding box center [1027, 430] width 203 height 337
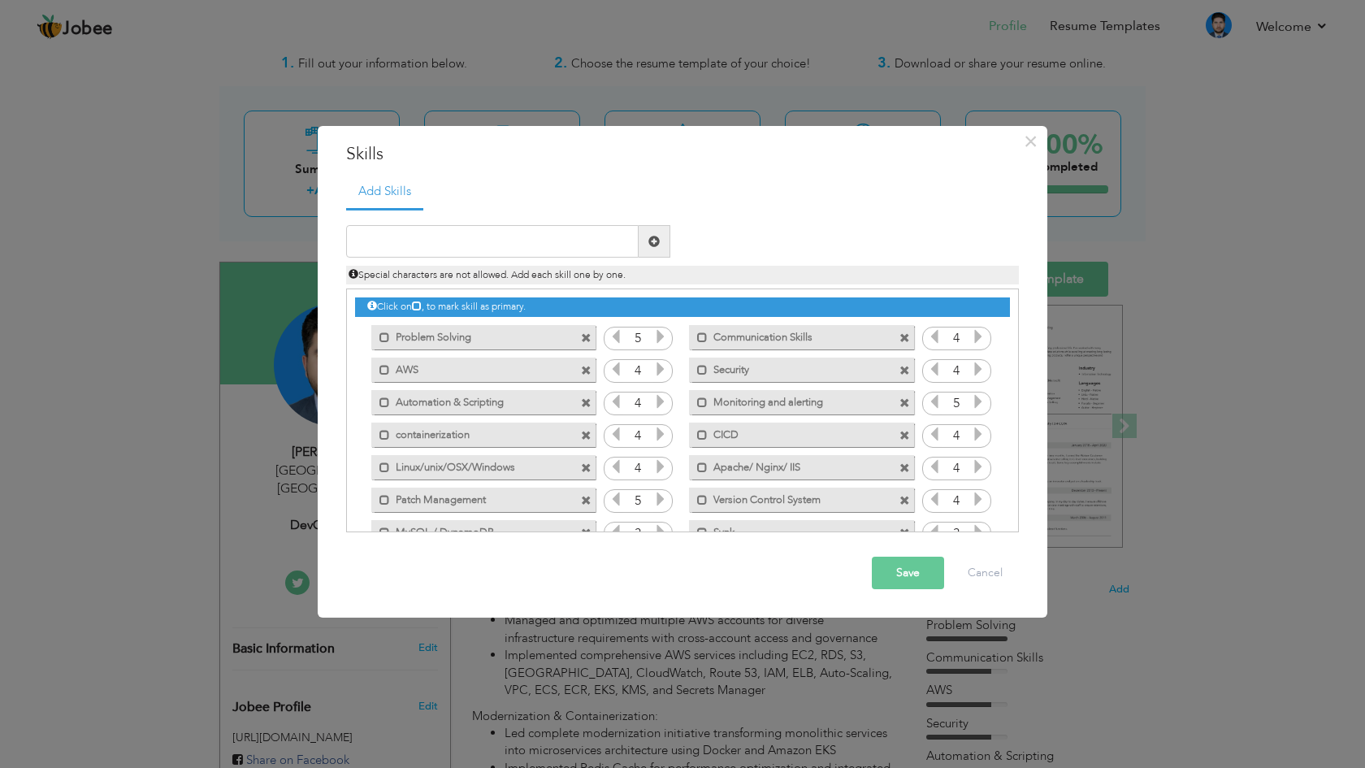
drag, startPoint x: 506, startPoint y: 368, endPoint x: 502, endPoint y: 339, distance: 29.5
click at [502, 339] on div "Click on , to mark skill as primary. Mark as primary skill. Problem Solving 5 4…" at bounding box center [682, 434] width 655 height 291
click at [385, 370] on span at bounding box center [384, 370] width 11 height 11
click at [383, 403] on span at bounding box center [384, 402] width 11 height 11
click at [383, 437] on span at bounding box center [384, 435] width 11 height 11
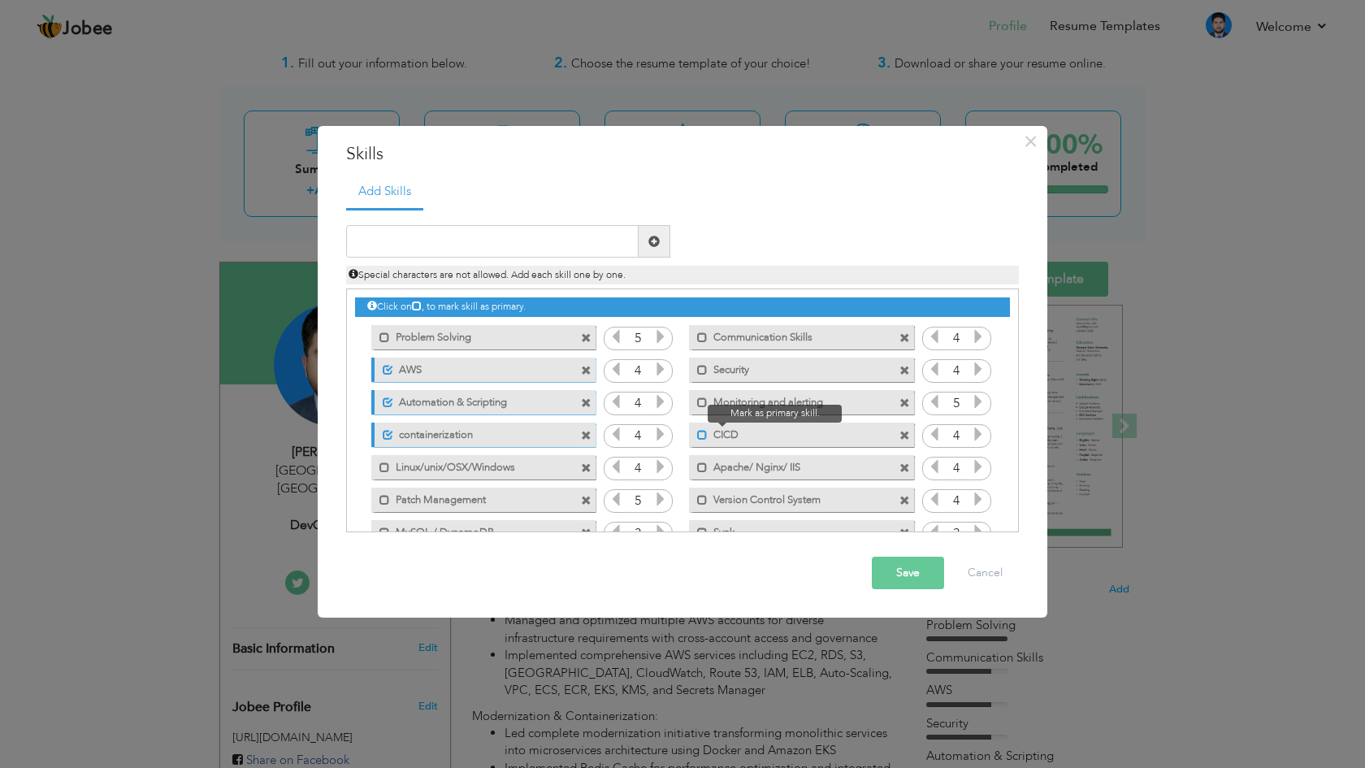
click at [697, 437] on span at bounding box center [702, 435] width 11 height 11
click at [702, 405] on span at bounding box center [702, 402] width 11 height 11
click at [591, 243] on input "text" at bounding box center [492, 241] width 293 height 33
type input "Graafana"
click at [655, 236] on span at bounding box center [653, 241] width 11 height 11
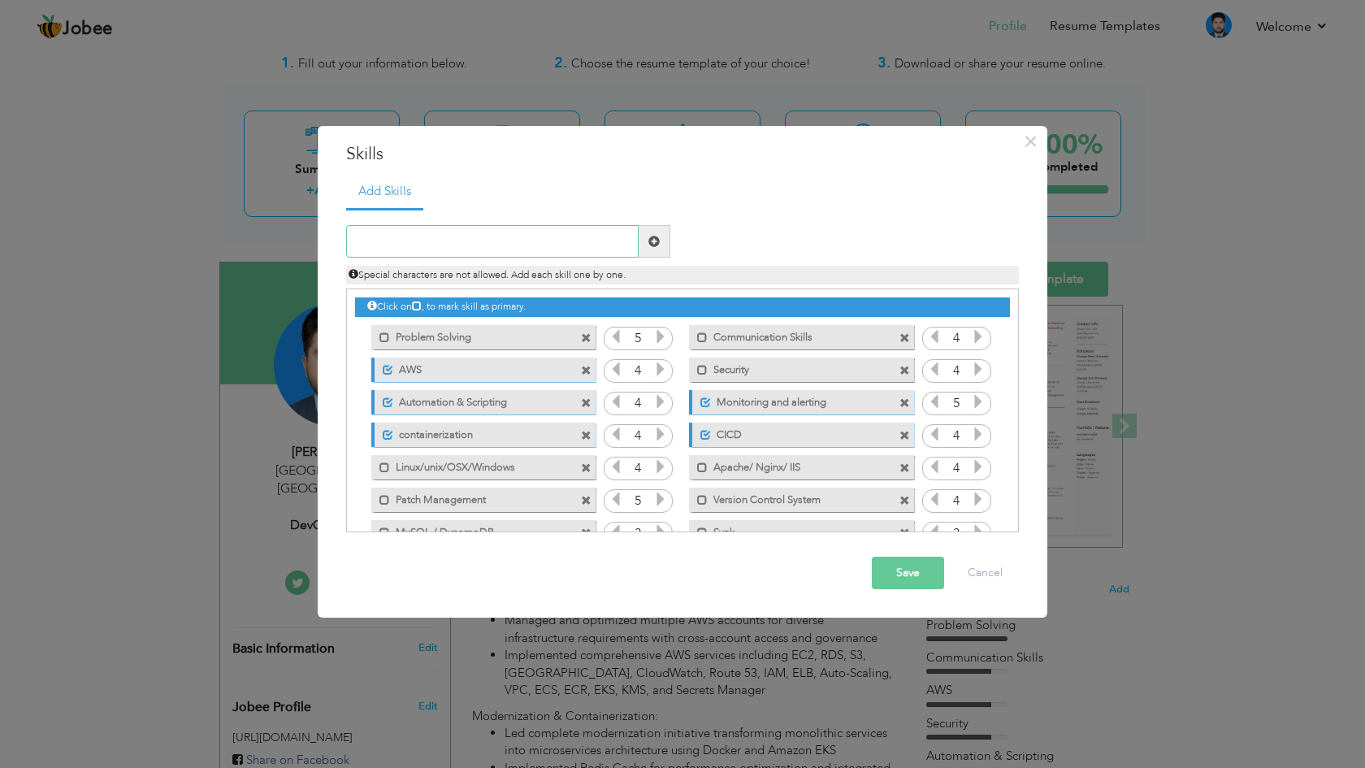
click at [486, 247] on input "text" at bounding box center [492, 241] width 293 height 33
paste input "prometheus"
type input "prometheus"
click at [657, 248] on span at bounding box center [655, 241] width 32 height 33
click at [519, 234] on input "text" at bounding box center [492, 241] width 293 height 33
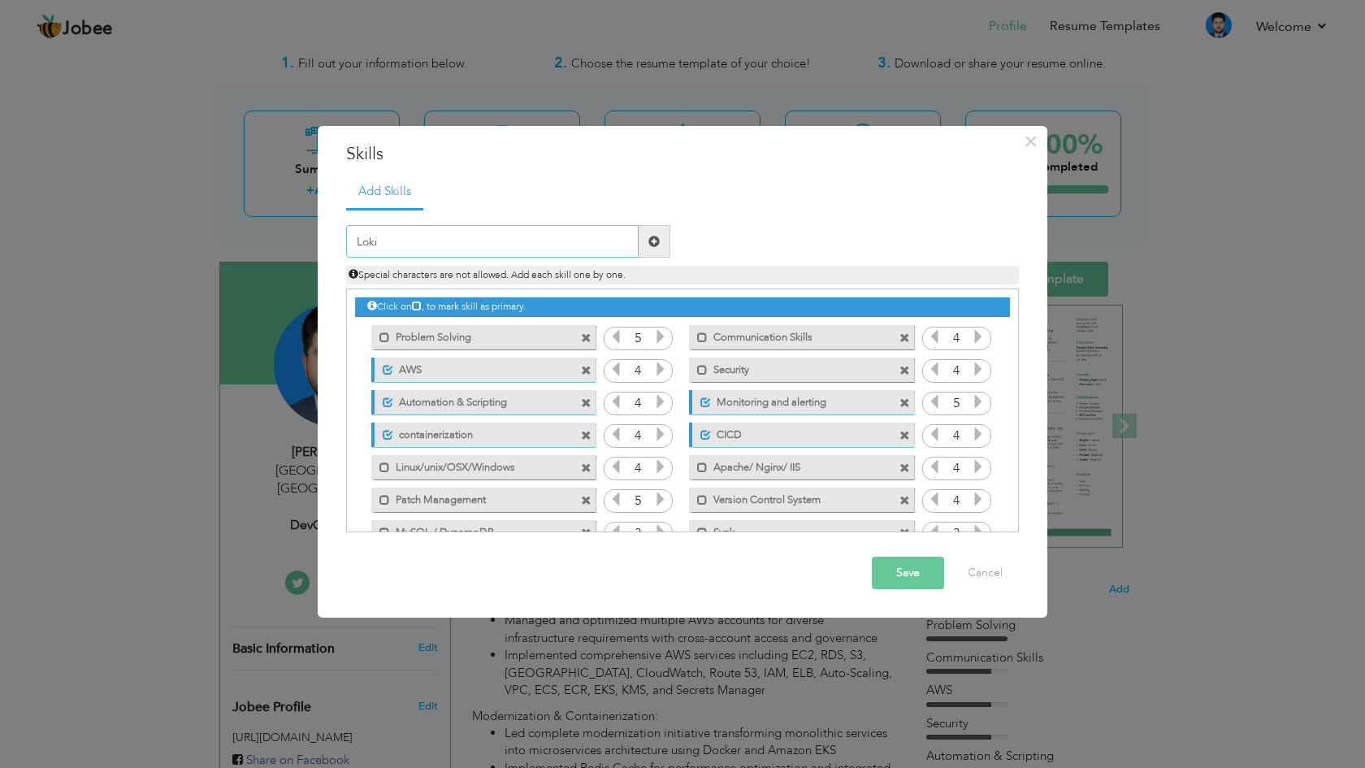
type input "Loki"
click at [660, 238] on span at bounding box center [655, 241] width 32 height 33
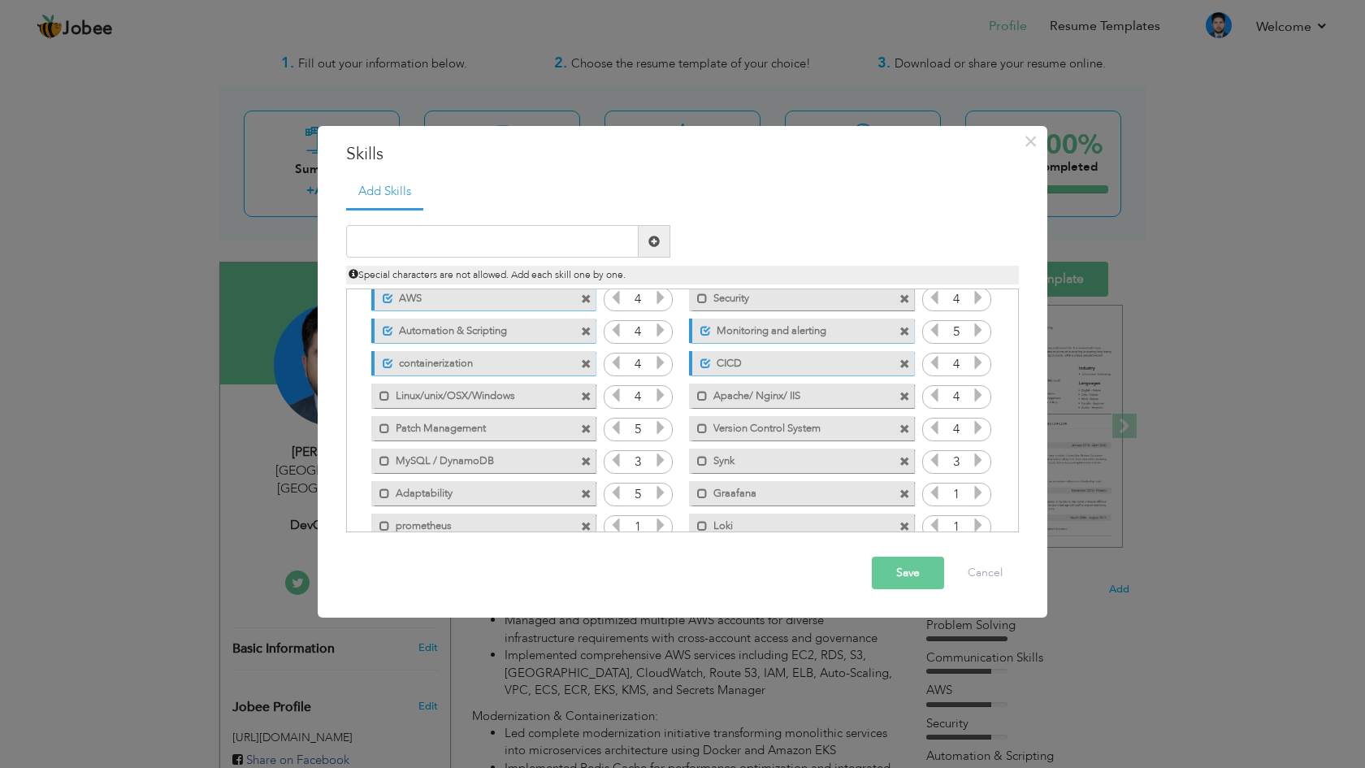
scroll to position [73, 0]
click at [698, 489] on span at bounding box center [702, 492] width 11 height 11
click at [700, 515] on span at bounding box center [698, 520] width 19 height 16
click at [387, 520] on span at bounding box center [384, 524] width 11 height 11
click at [974, 492] on icon at bounding box center [978, 491] width 15 height 15
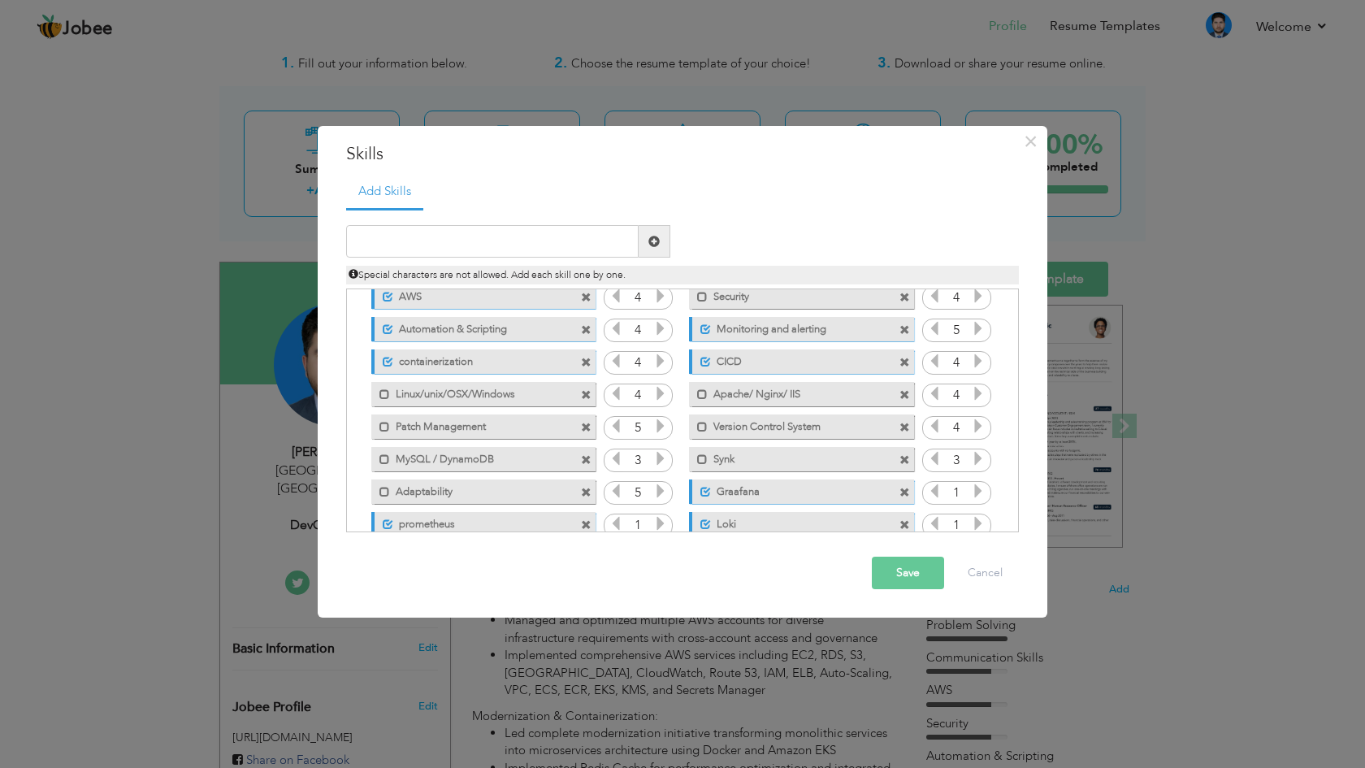
click at [974, 492] on icon at bounding box center [978, 491] width 15 height 15
click at [978, 518] on icon at bounding box center [978, 523] width 15 height 15
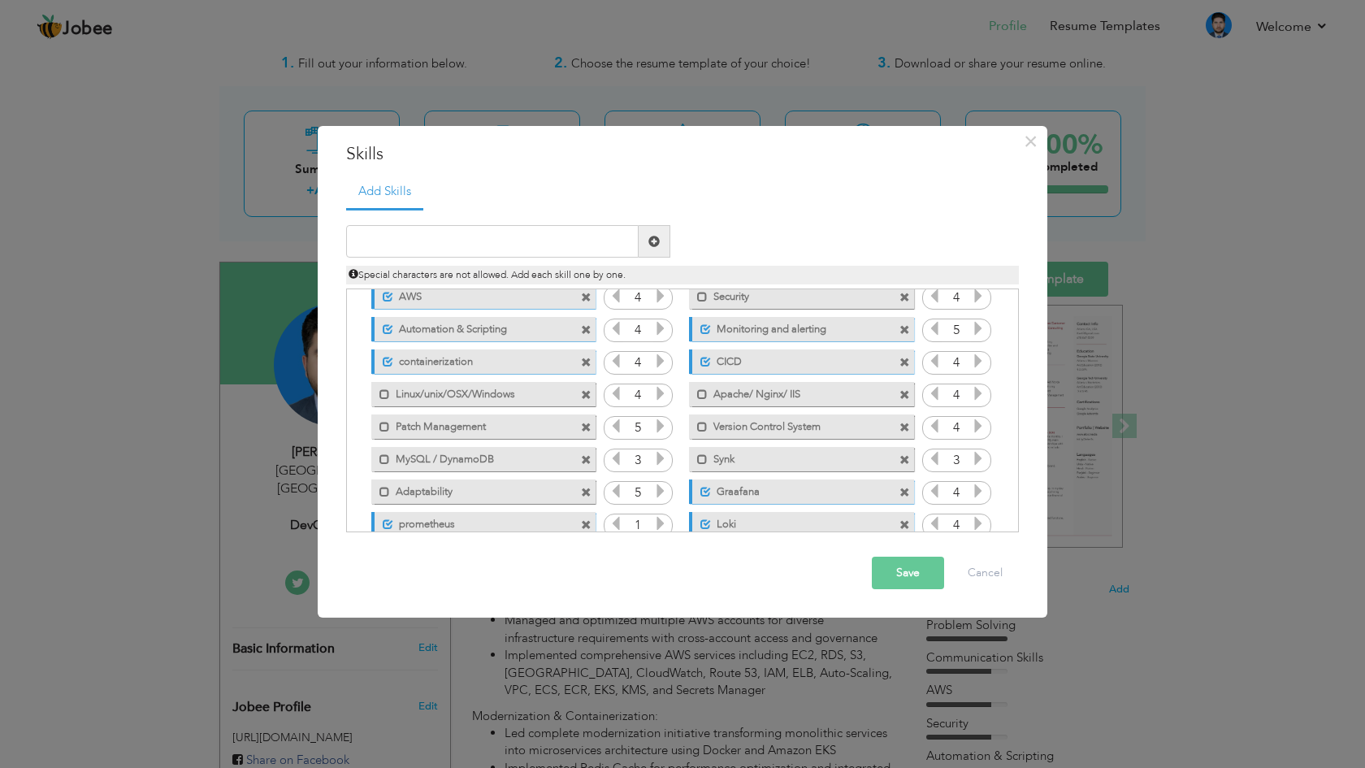
click at [978, 518] on icon at bounding box center [978, 523] width 15 height 15
click at [518, 238] on input "text" at bounding box center [492, 241] width 293 height 33
paste input "kubernetes"
type input "kubernetes"
click at [663, 239] on span at bounding box center [655, 241] width 32 height 33
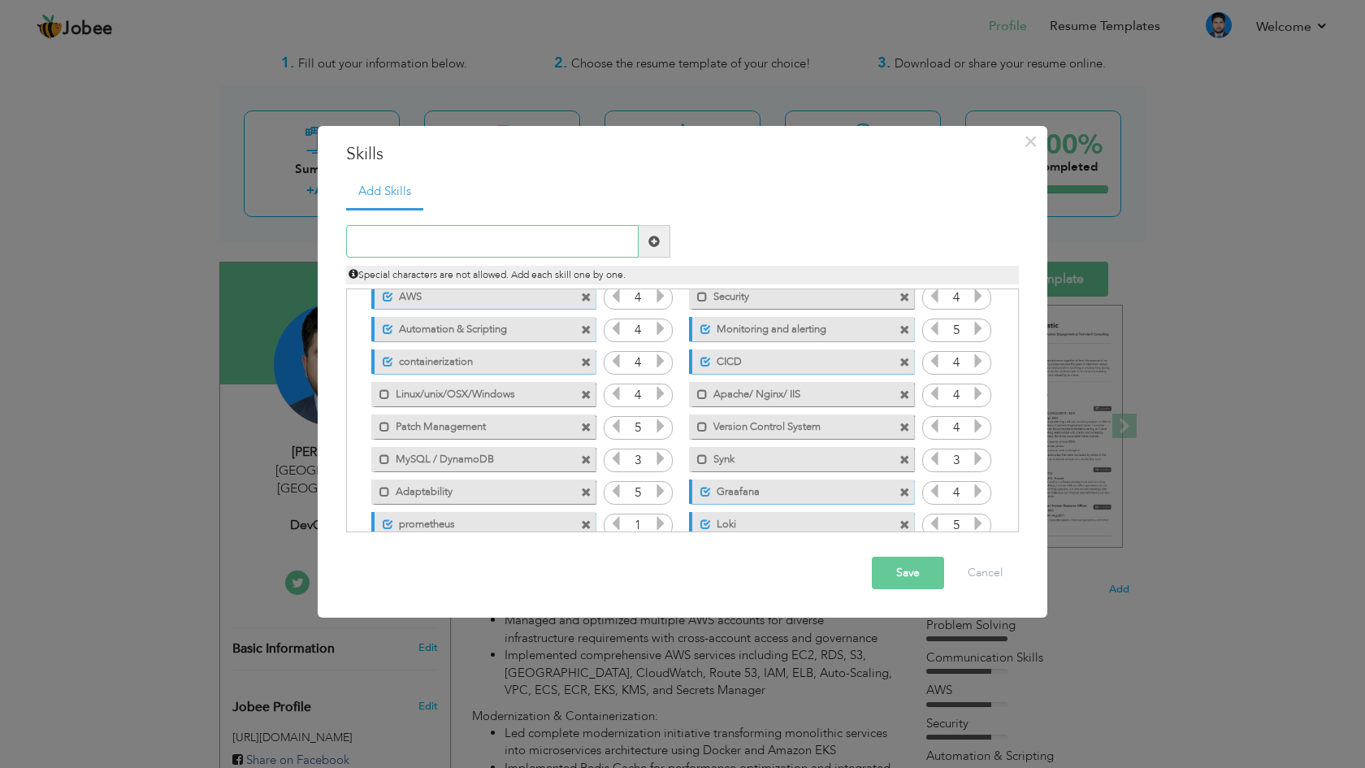
click at [583, 245] on input "text" at bounding box center [492, 241] width 293 height 33
type input "AWS EKS"
click at [659, 243] on span at bounding box center [653, 241] width 11 height 11
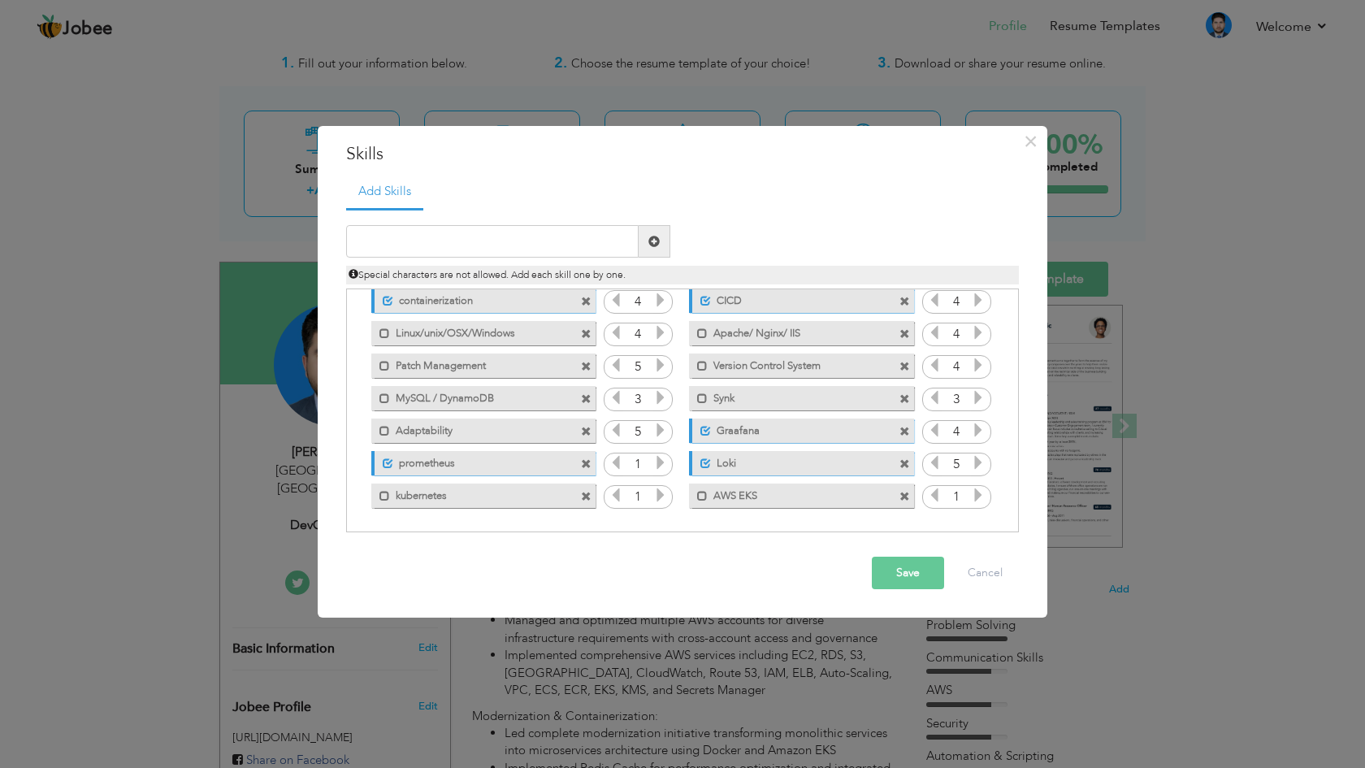
scroll to position [134, 0]
click at [385, 495] on span at bounding box center [384, 496] width 11 height 11
click at [667, 466] on div "1" at bounding box center [638, 465] width 69 height 24
click at [657, 465] on icon at bounding box center [660, 462] width 15 height 15
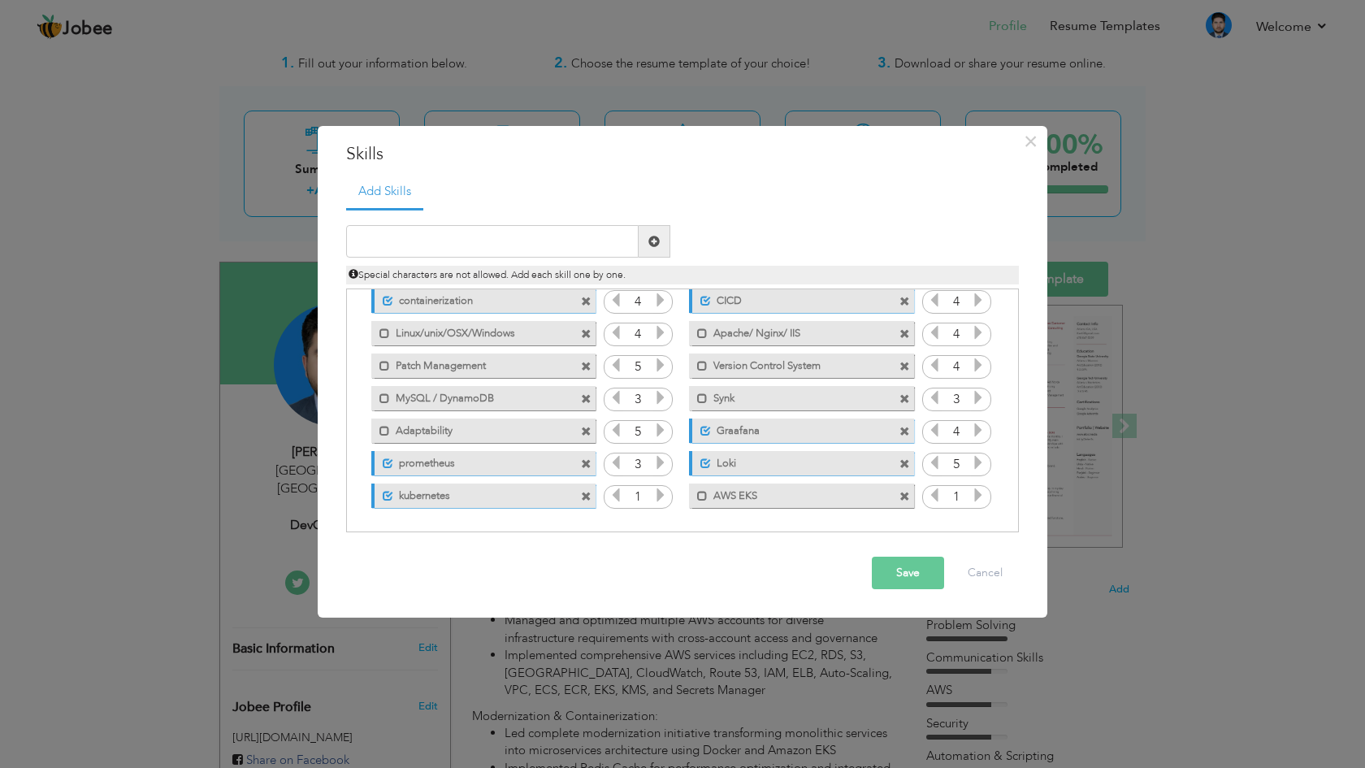
click at [657, 465] on icon at bounding box center [660, 462] width 15 height 15
click at [614, 466] on icon at bounding box center [616, 462] width 15 height 15
click at [662, 499] on icon at bounding box center [660, 495] width 15 height 15
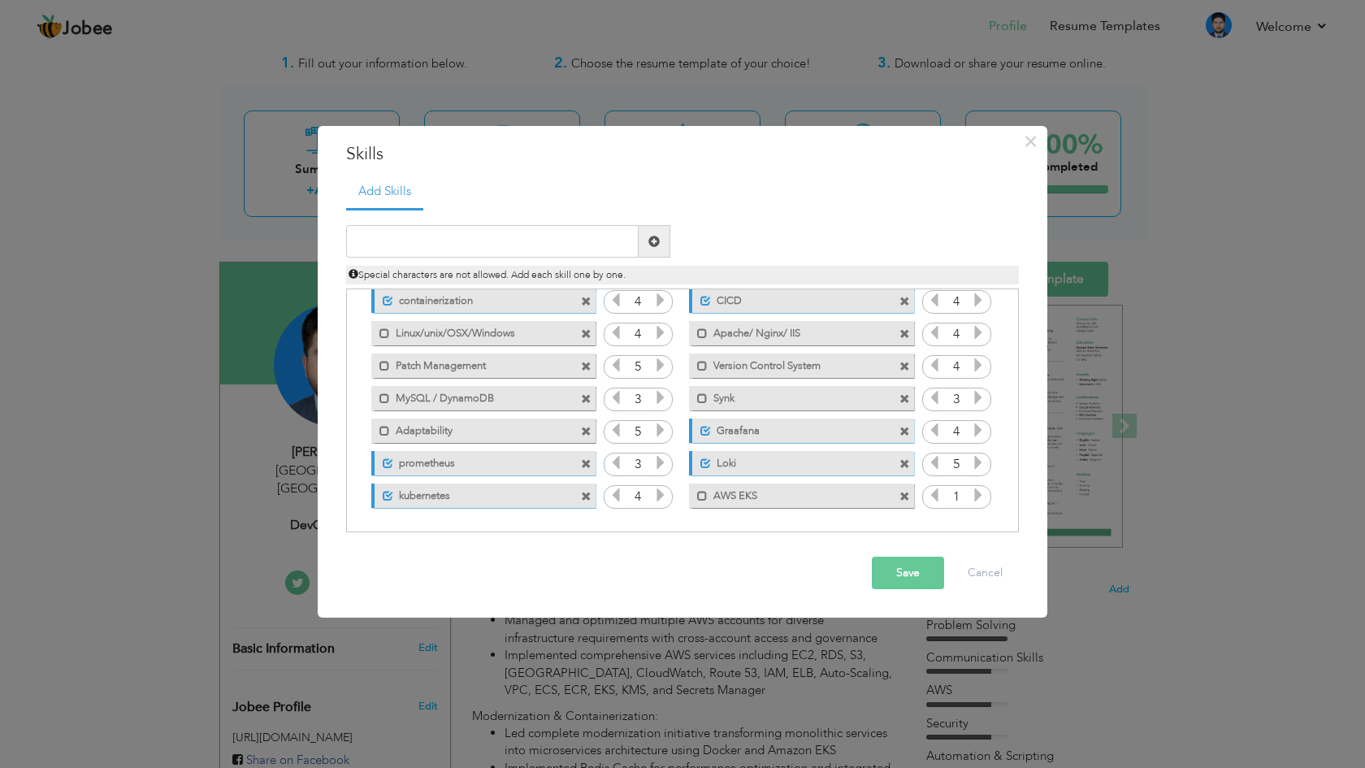
click at [971, 496] on icon at bounding box center [978, 495] width 15 height 15
click at [711, 495] on label "AWS EKS" at bounding box center [790, 494] width 164 height 20
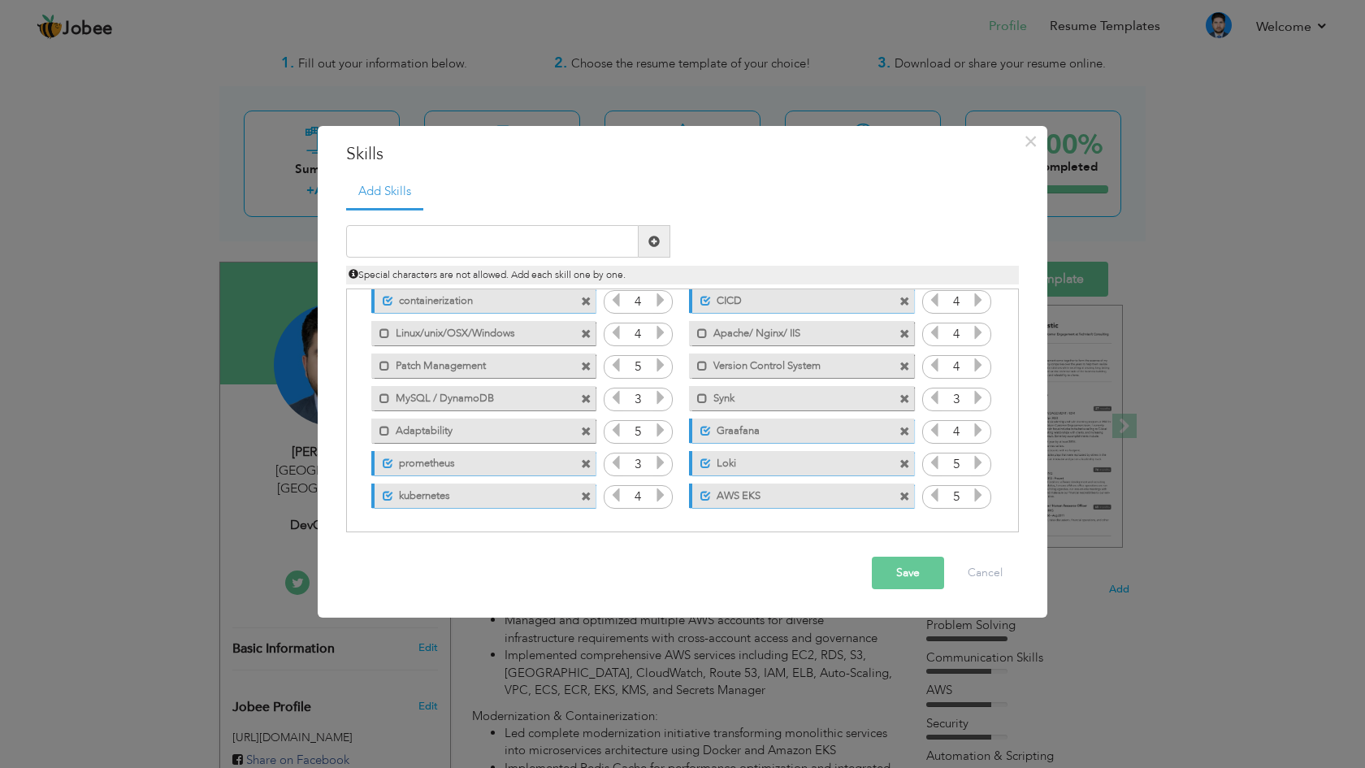
click at [900, 570] on button "Save" at bounding box center [908, 573] width 72 height 33
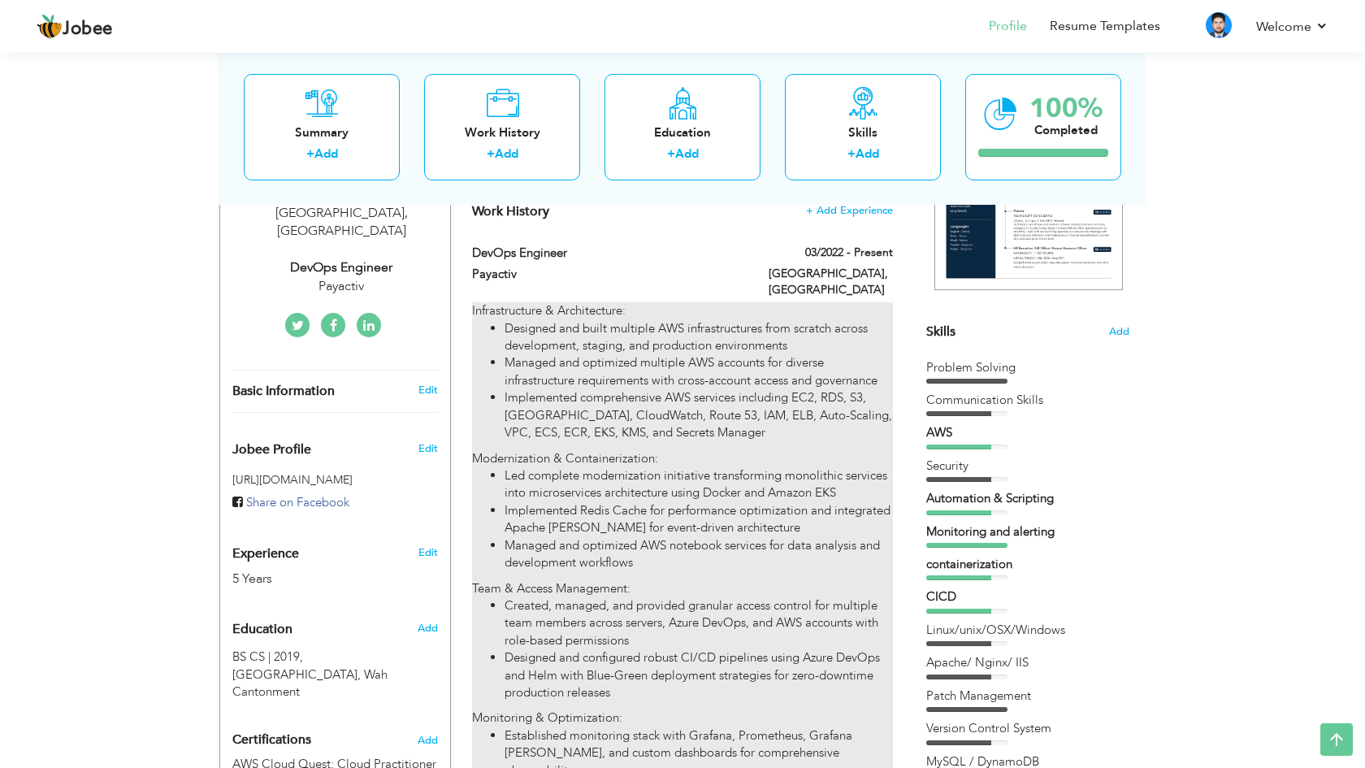
scroll to position [301, 0]
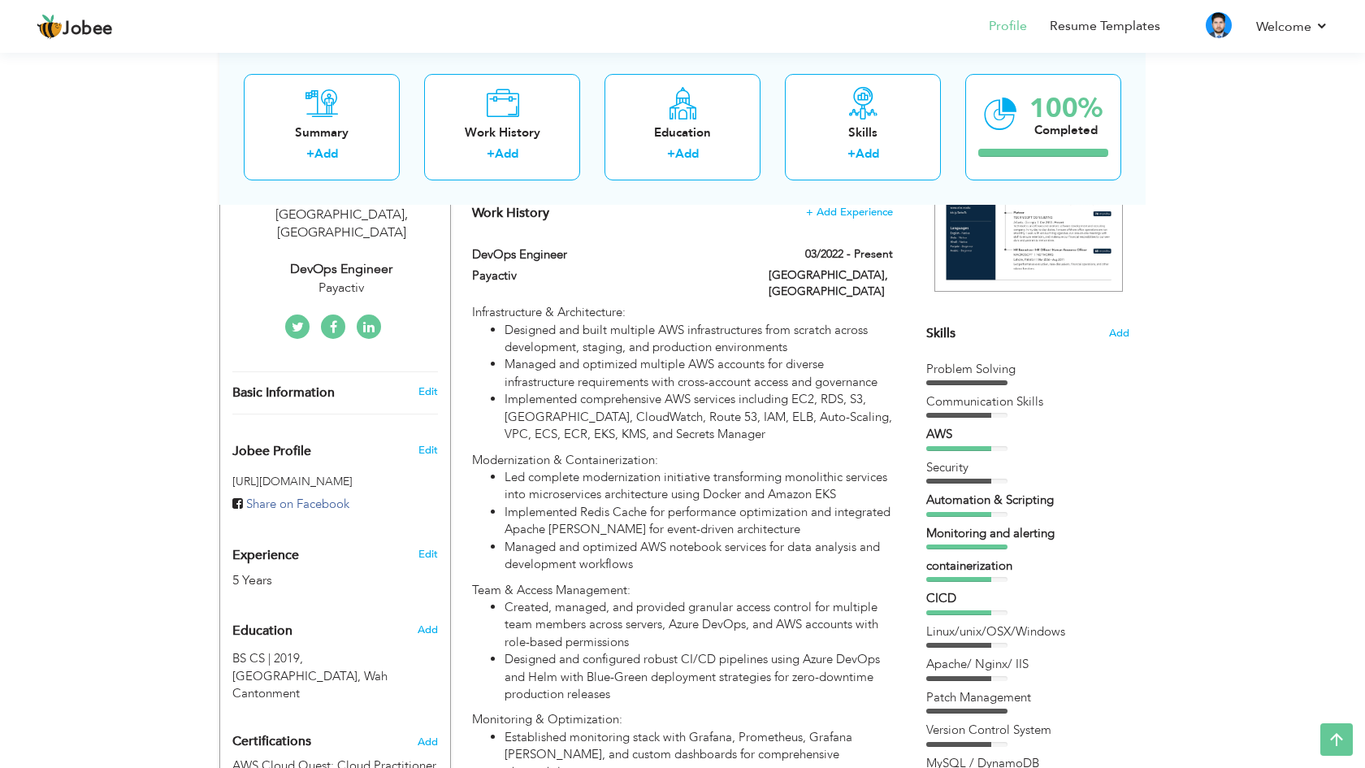
click at [968, 332] on div "Skills Add" at bounding box center [1027, 174] width 203 height 337
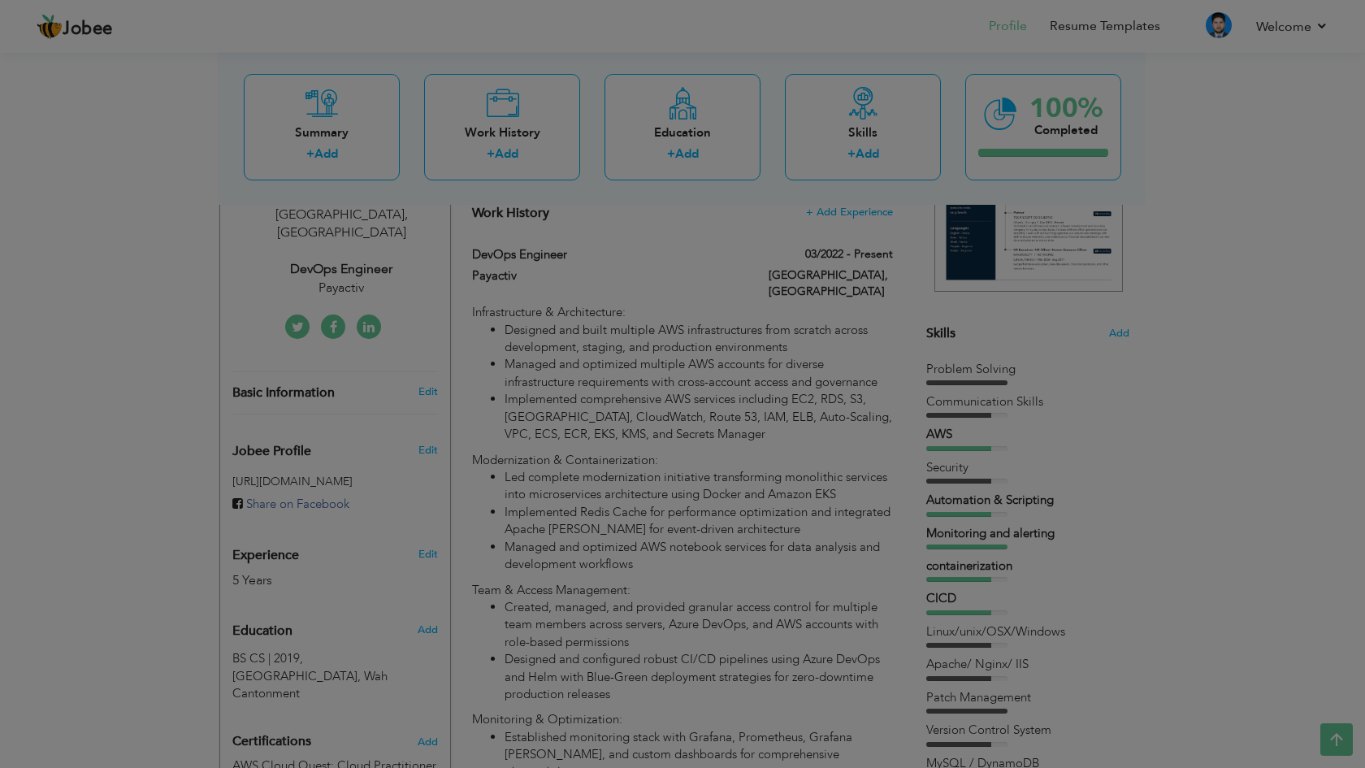
scroll to position [0, 0]
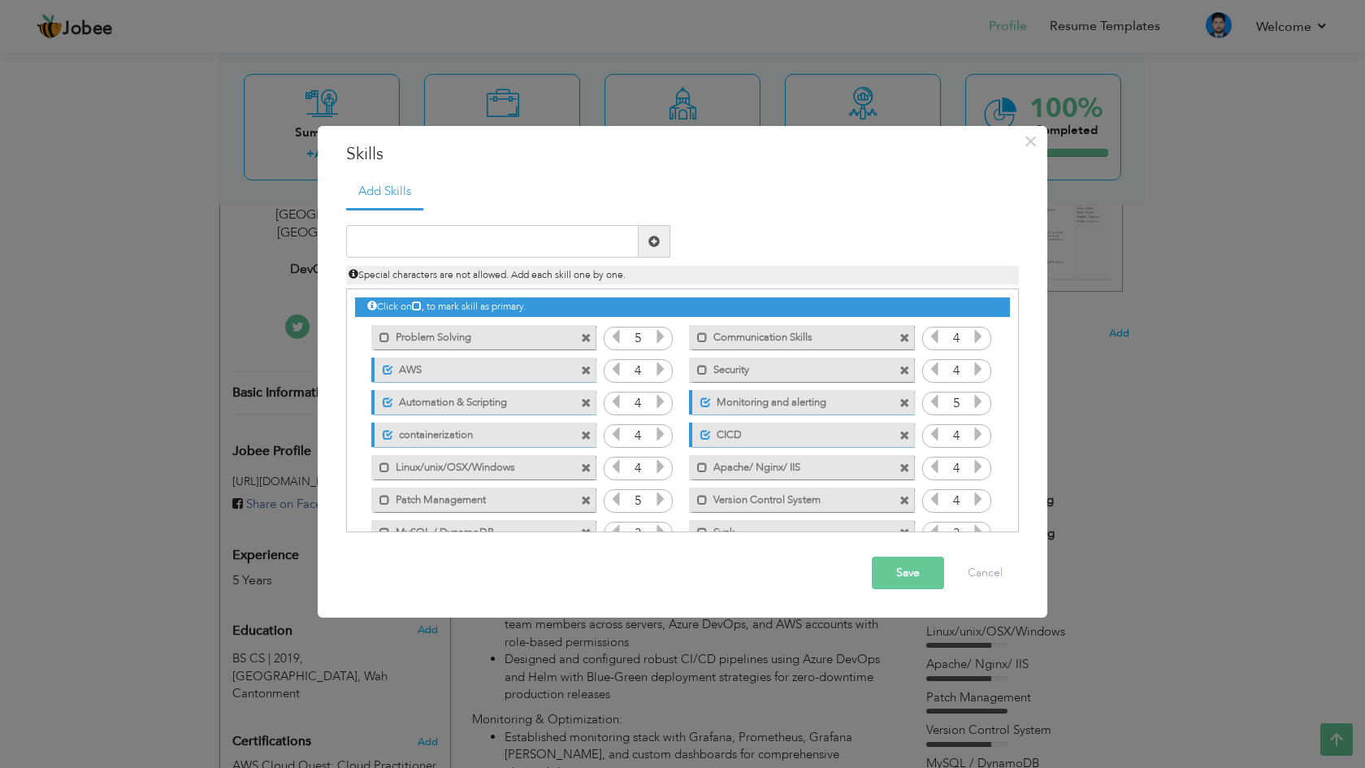
click at [582, 336] on span at bounding box center [586, 338] width 11 height 11
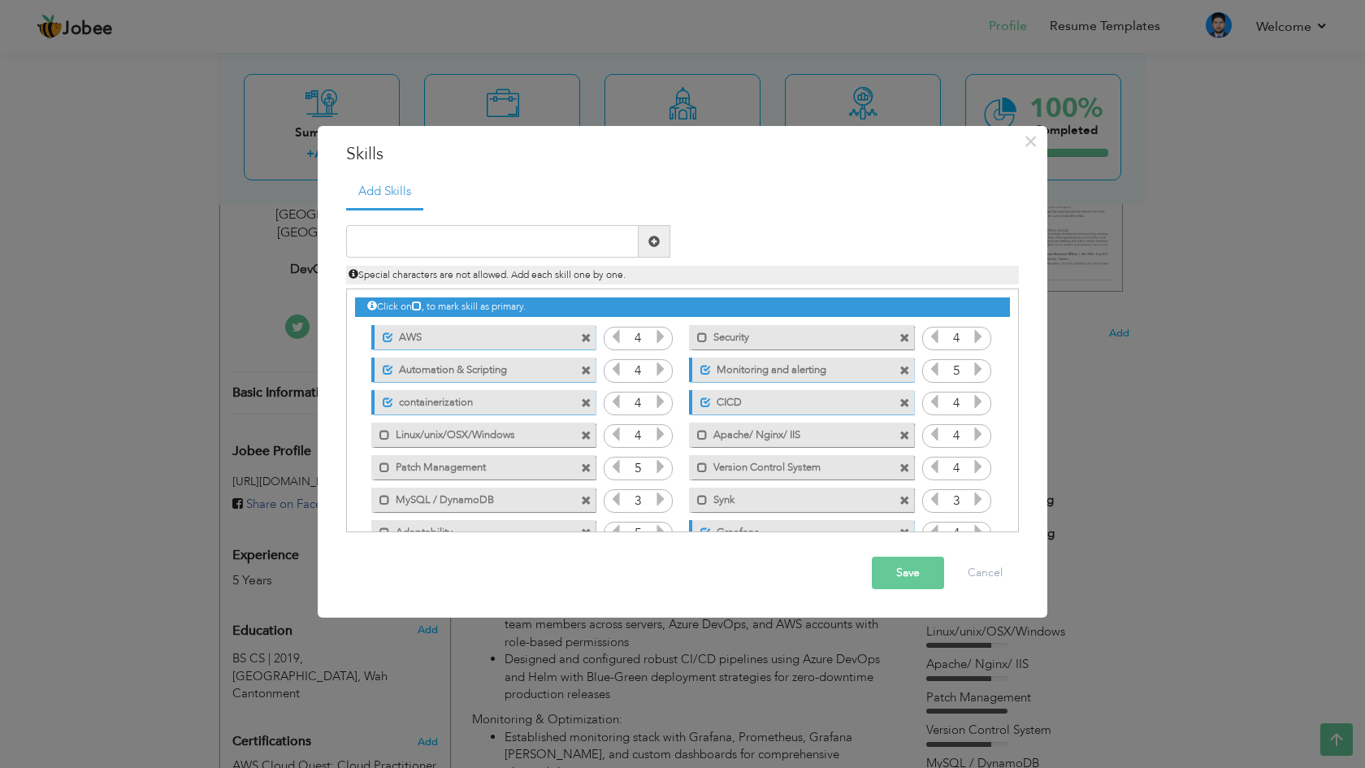
drag, startPoint x: 754, startPoint y: 371, endPoint x: 755, endPoint y: 353, distance: 17.1
click at [755, 353] on div "Unmark as primary skill. Monitoring and alerting" at bounding box center [797, 369] width 249 height 33
click at [909, 577] on button "Save" at bounding box center [908, 573] width 72 height 33
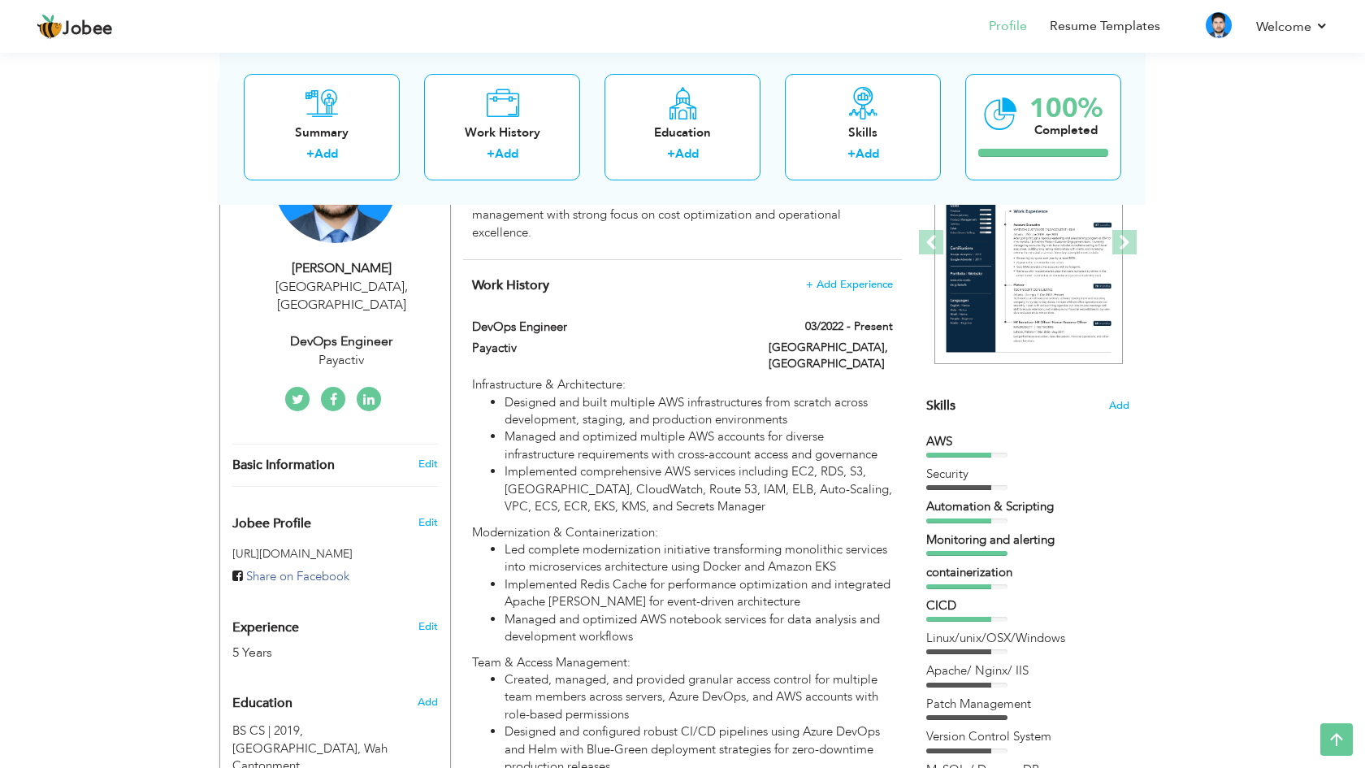
scroll to position [192, 0]
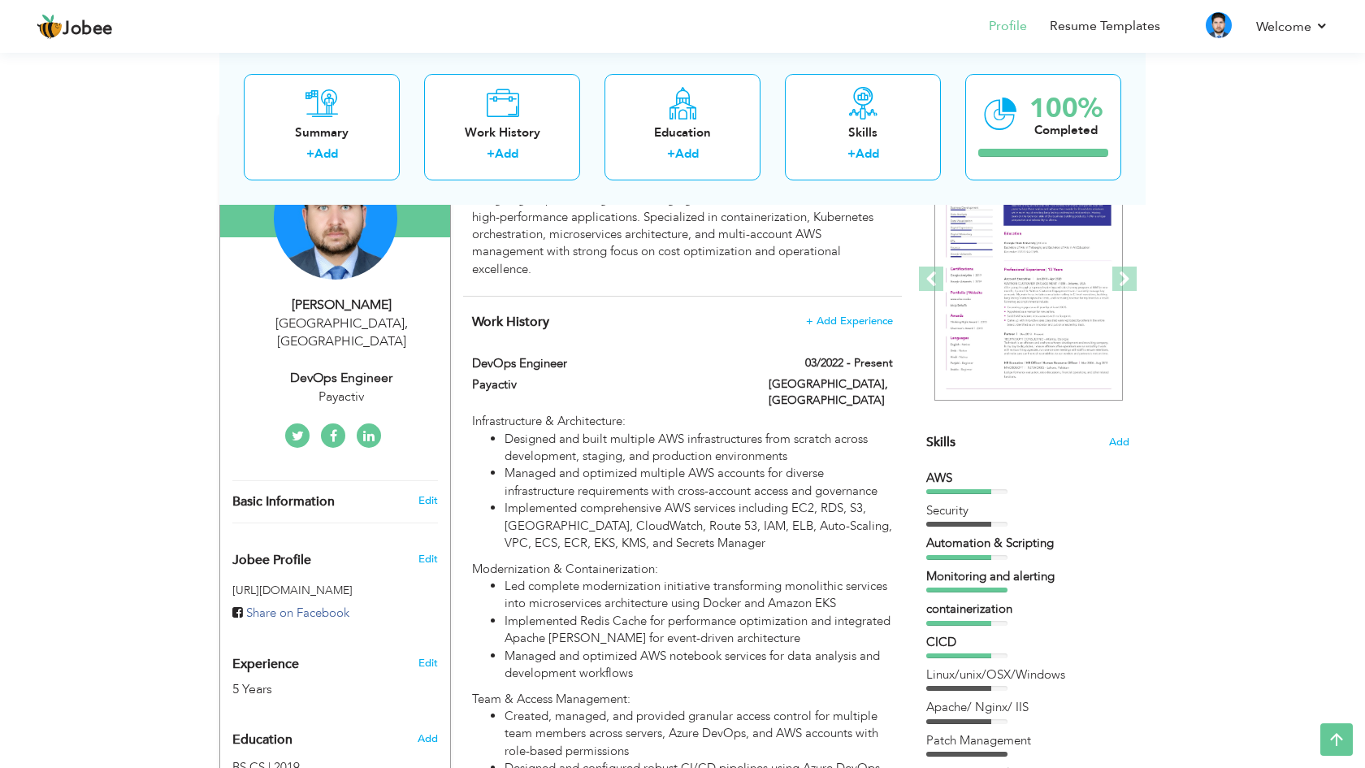
drag, startPoint x: 499, startPoint y: 315, endPoint x: 545, endPoint y: 366, distance: 68.4
click at [545, 366] on div "DevOps Engineer" at bounding box center [608, 365] width 297 height 21
type input "DevOps Engineer"
type input "Payactiv"
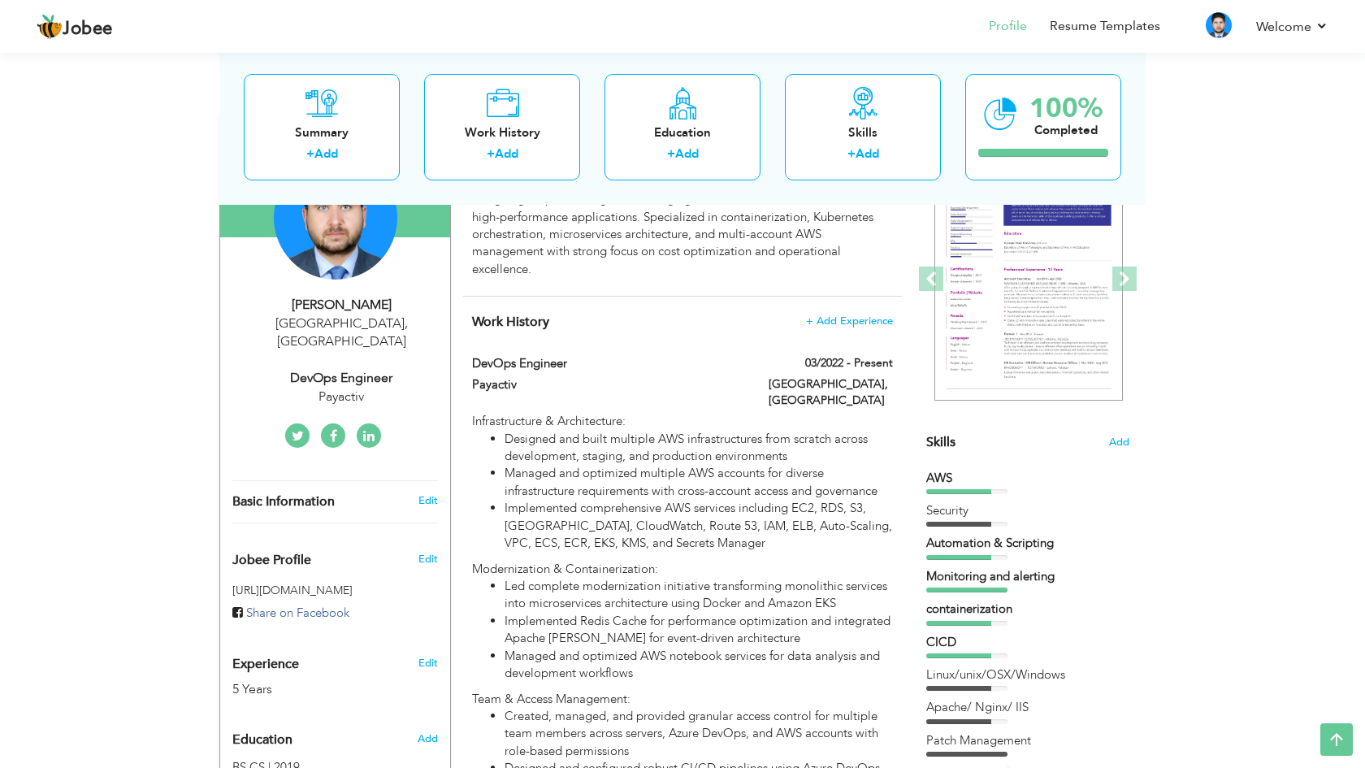
type input "03/2022"
type input "[GEOGRAPHIC_DATA]"
checkbox input "true"
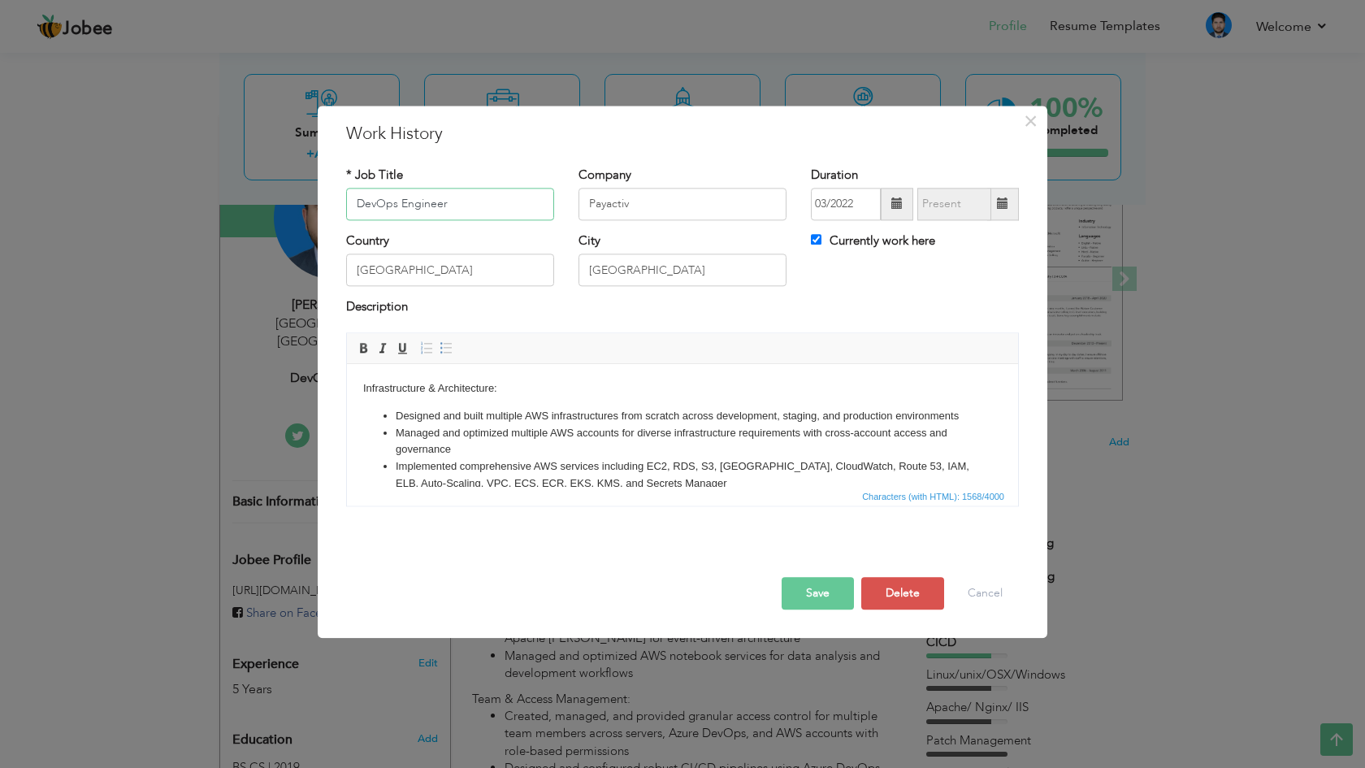
scroll to position [0, 0]
click at [987, 599] on button "Cancel" at bounding box center [985, 593] width 67 height 33
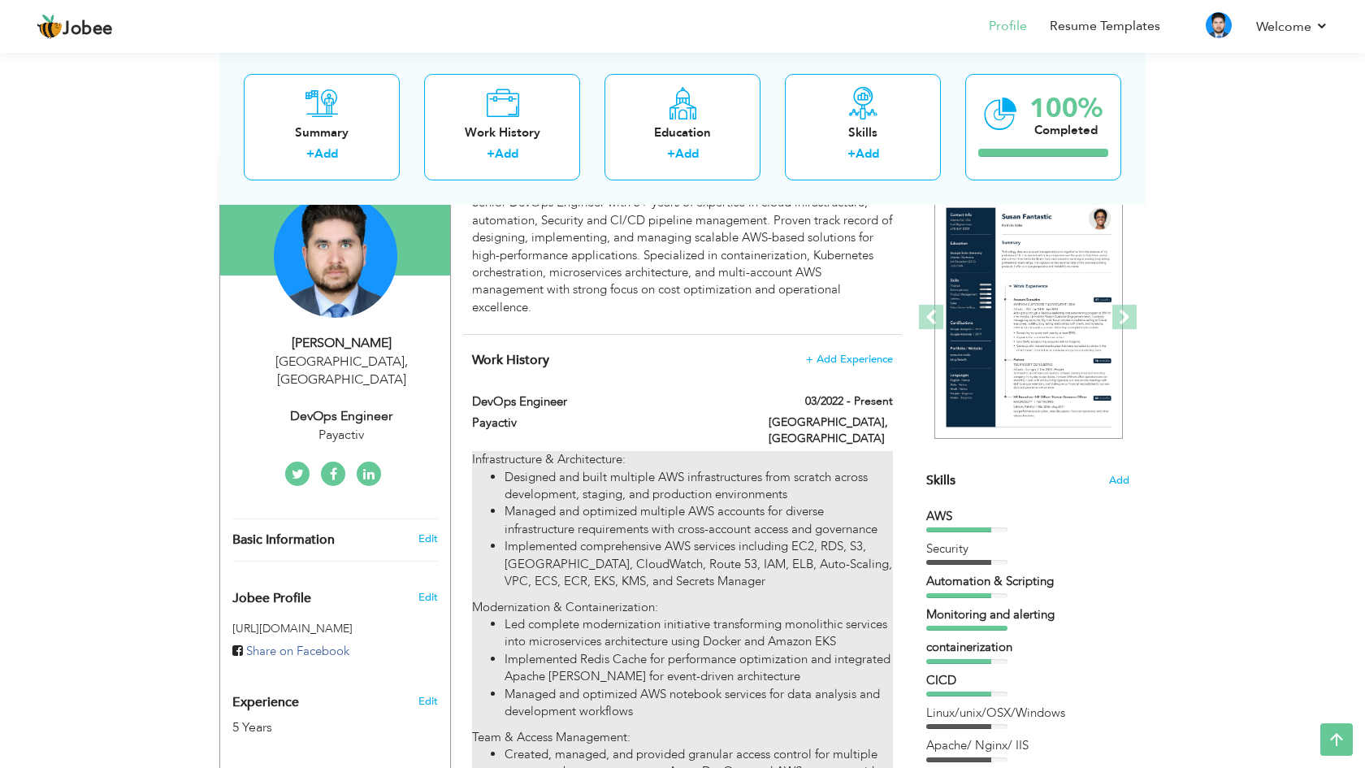
scroll to position [145, 0]
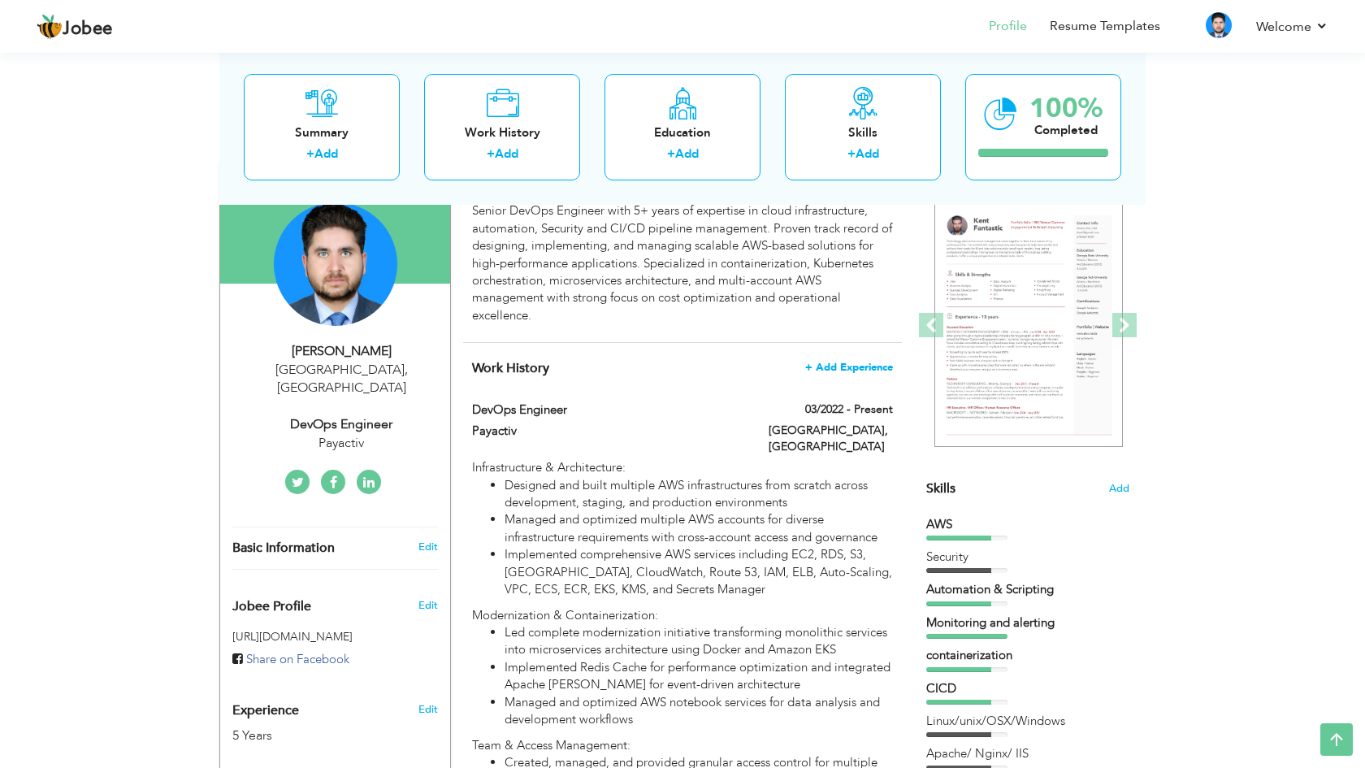
click at [855, 362] on span "+ Add Experience" at bounding box center [849, 367] width 88 height 11
checkbox input "false"
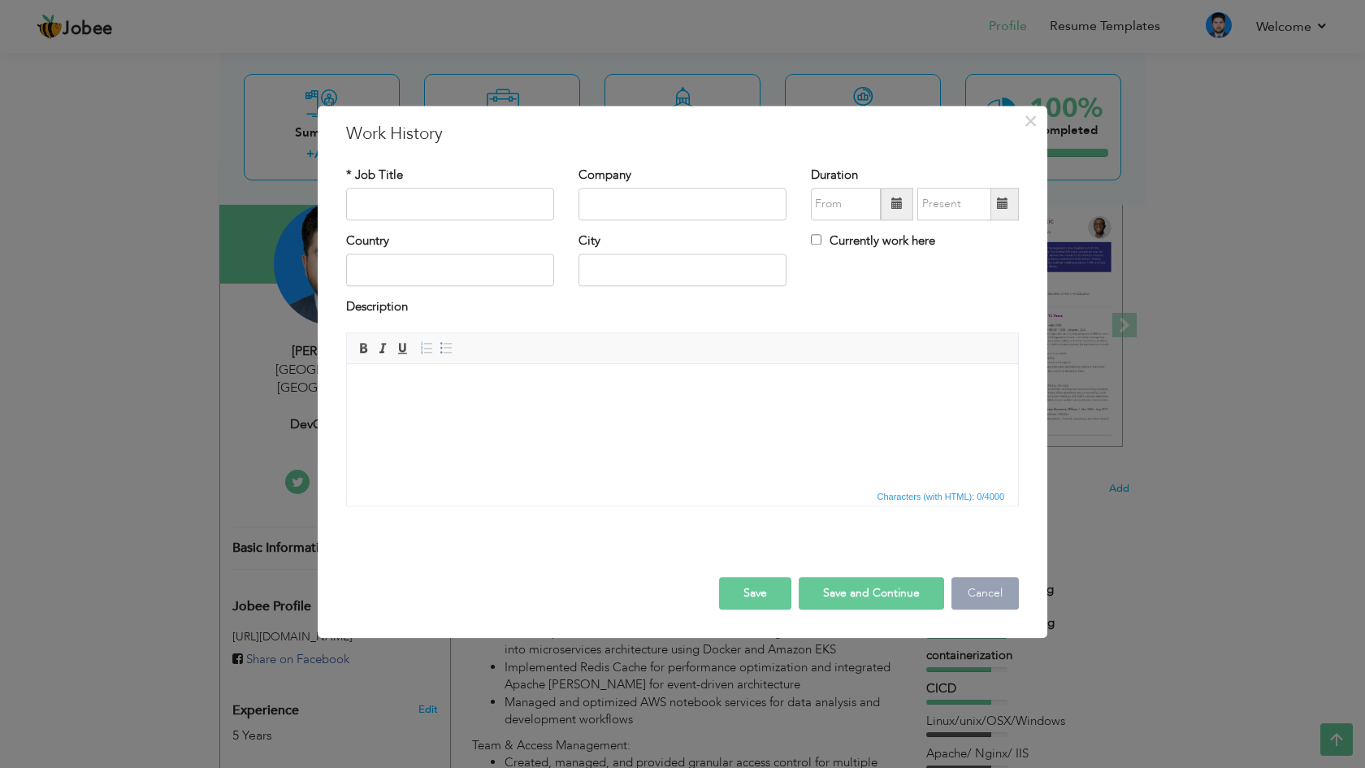
click at [990, 596] on button "Cancel" at bounding box center [985, 593] width 67 height 33
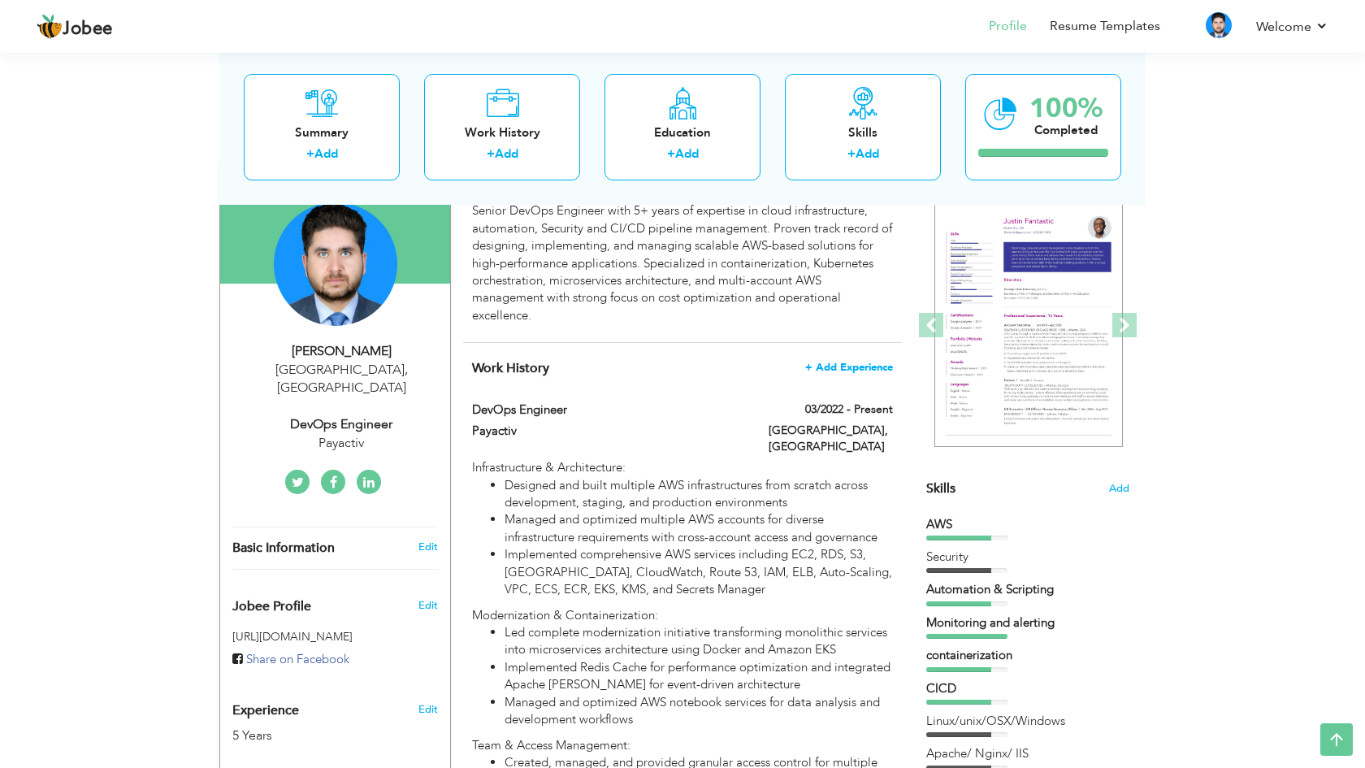
click at [872, 362] on span "+ Add Experience" at bounding box center [849, 367] width 88 height 11
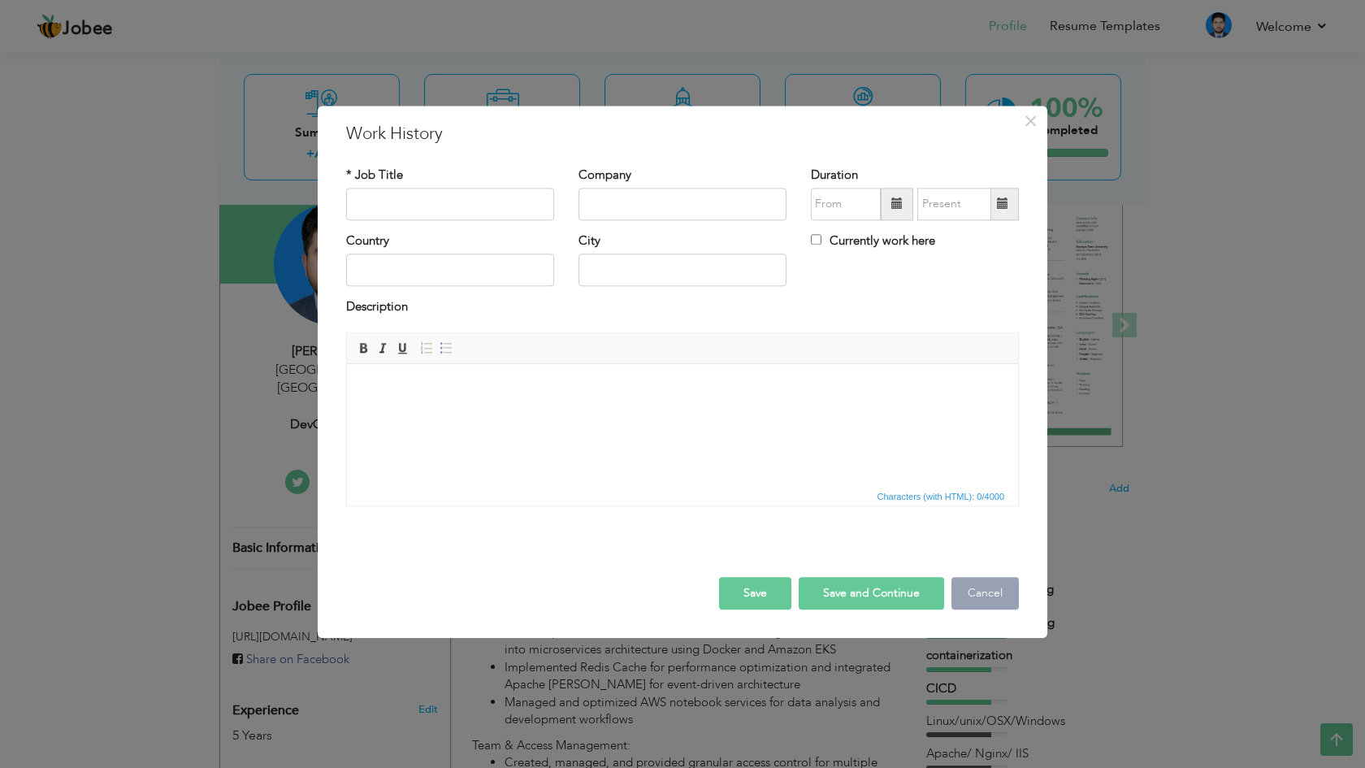
click at [980, 583] on button "Cancel" at bounding box center [985, 593] width 67 height 33
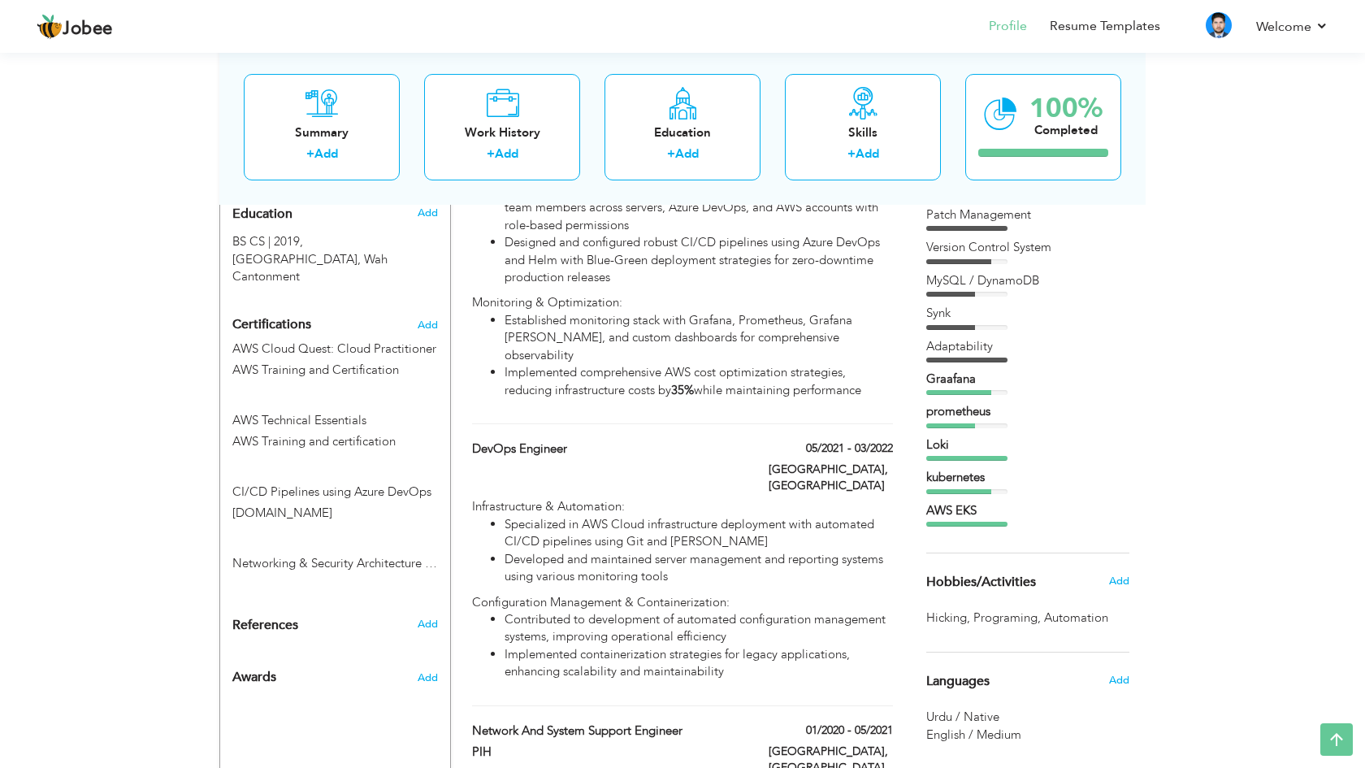
scroll to position [745, 0]
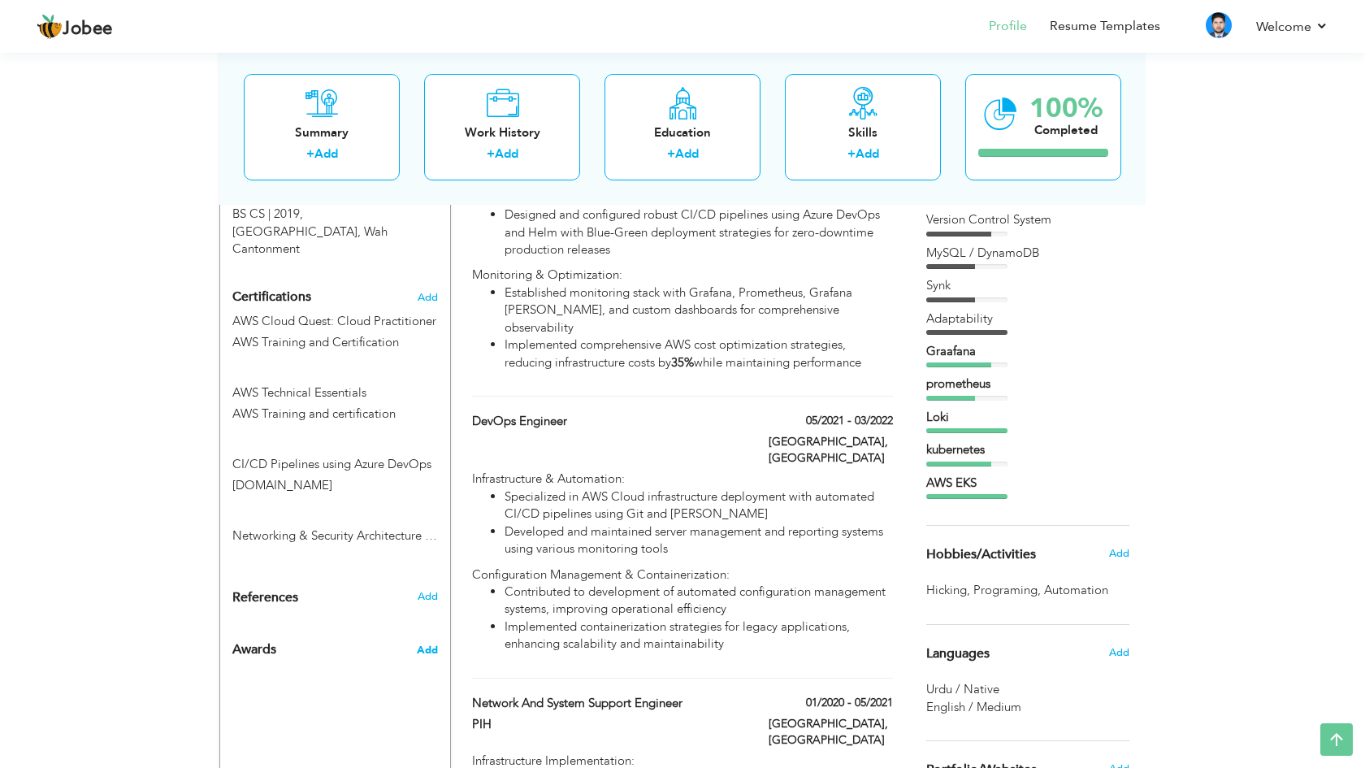
click at [427, 643] on span "Add" at bounding box center [427, 650] width 21 height 15
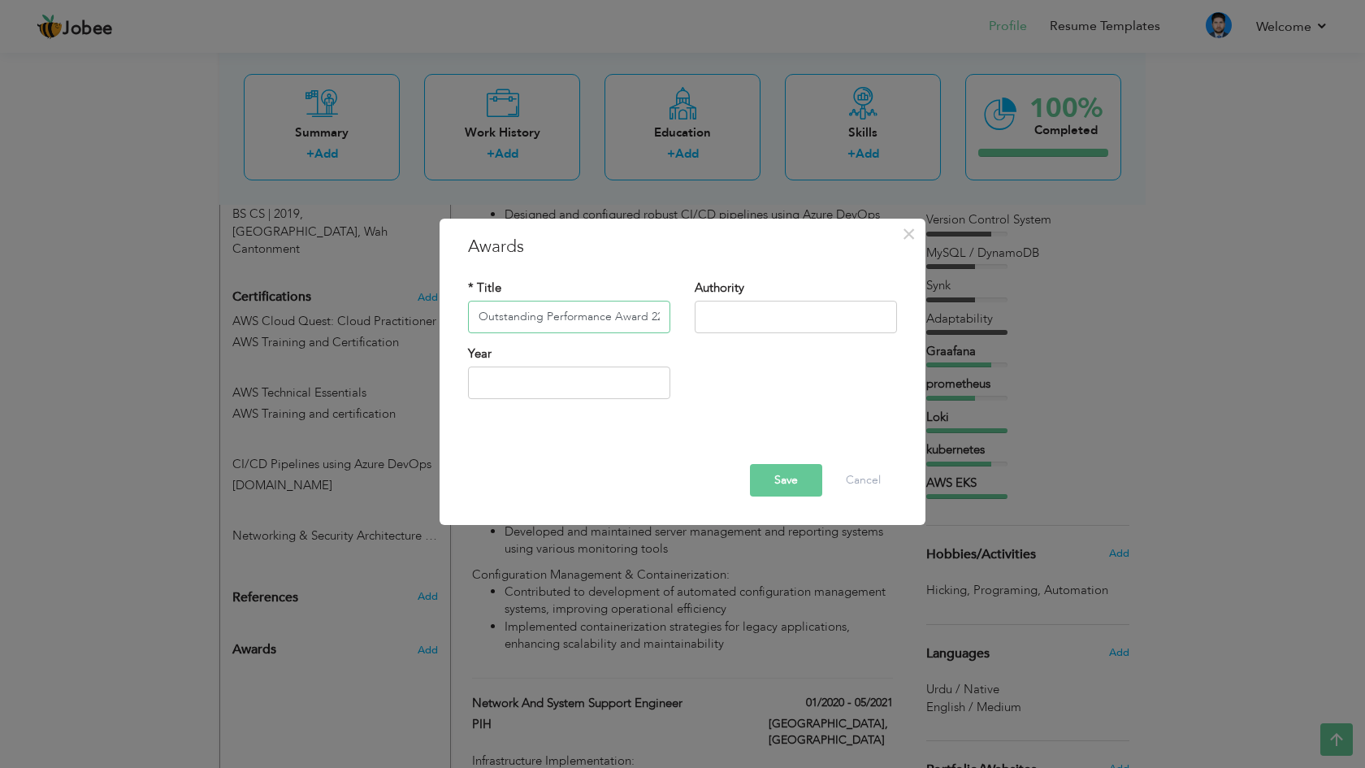
type input "Outstanding Performance Award 22"
click at [743, 310] on input "text" at bounding box center [796, 317] width 202 height 33
type input "Payactiv"
click at [619, 380] on input "2025" at bounding box center [569, 382] width 202 height 33
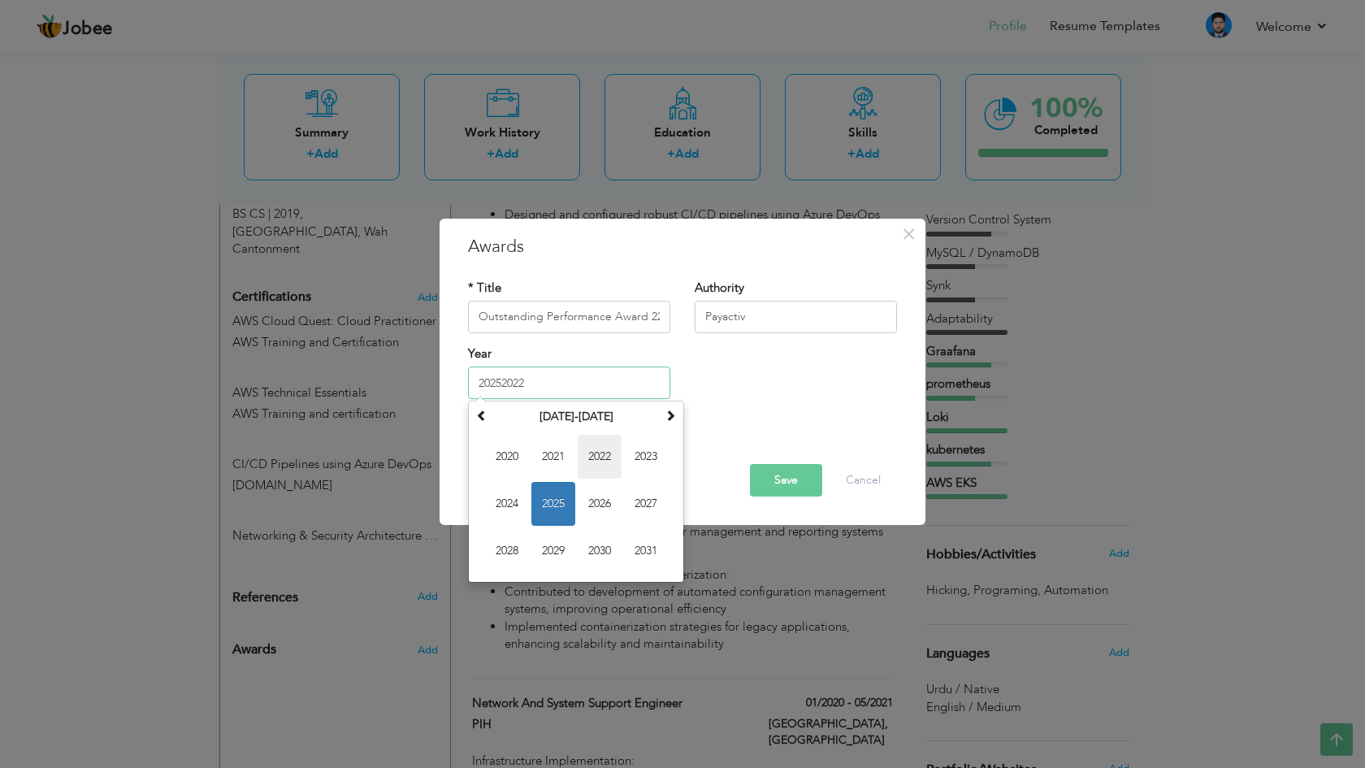
click at [598, 458] on span "2022" at bounding box center [600, 457] width 44 height 44
type input "2022"
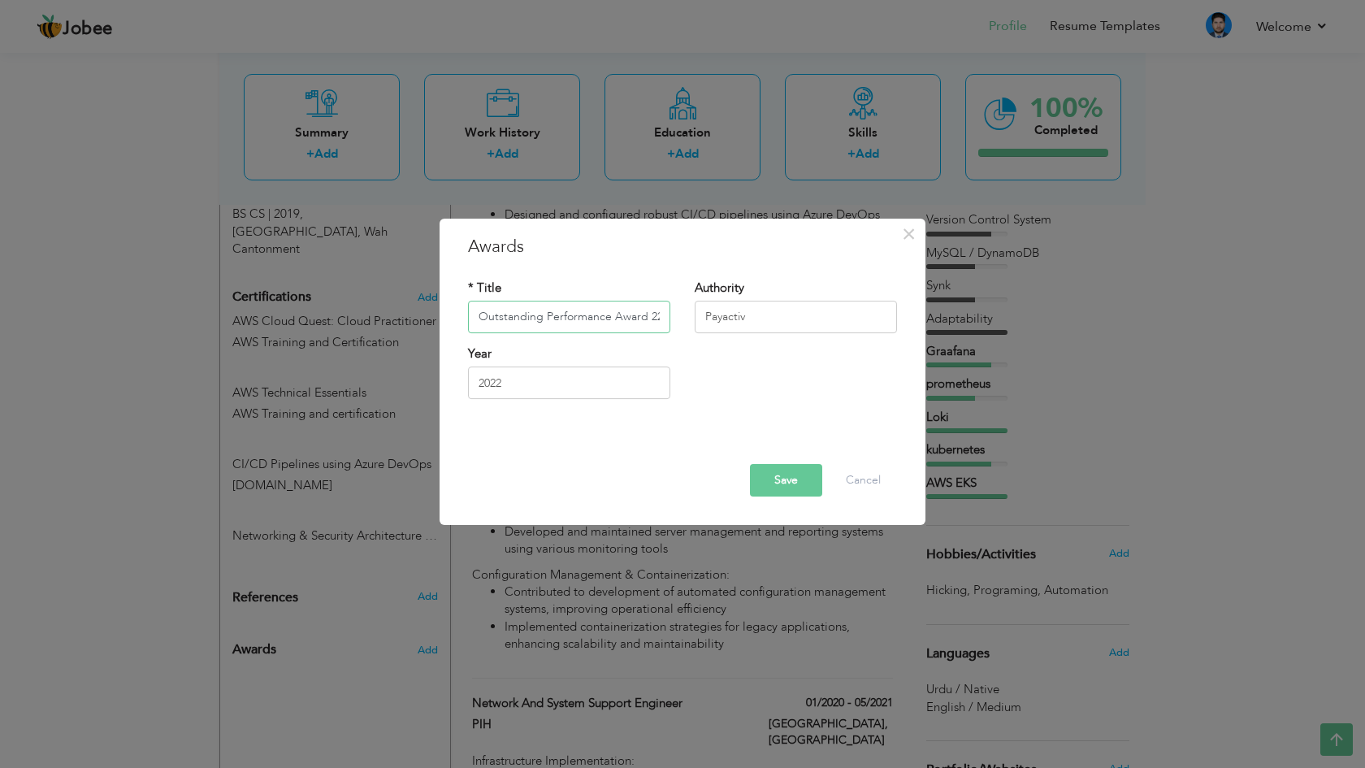
click at [651, 318] on input "Outstanding Performance Award 22" at bounding box center [569, 317] width 202 height 33
type input "Outstanding Performance Award"
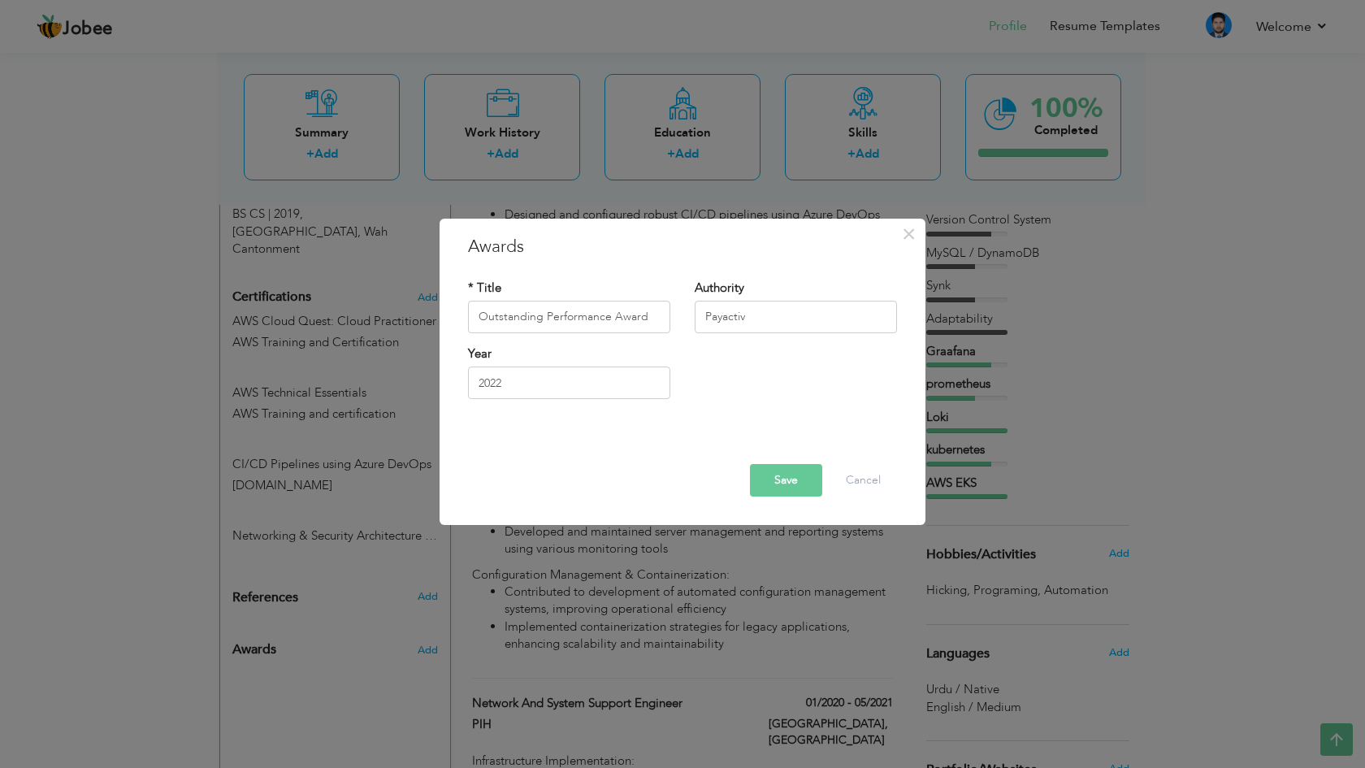
click at [765, 473] on button "Save" at bounding box center [786, 480] width 72 height 33
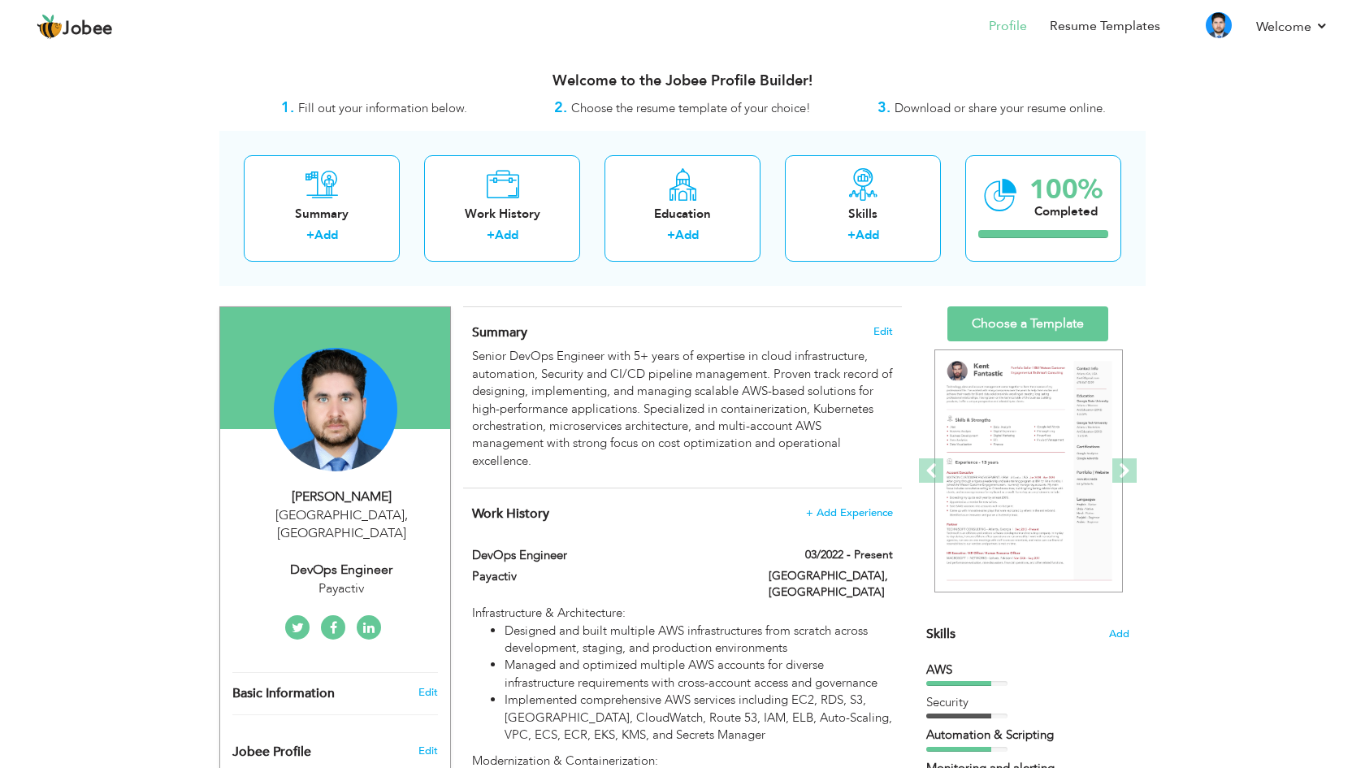
scroll to position [0, 0]
click at [1010, 427] on img at bounding box center [1028, 471] width 189 height 244
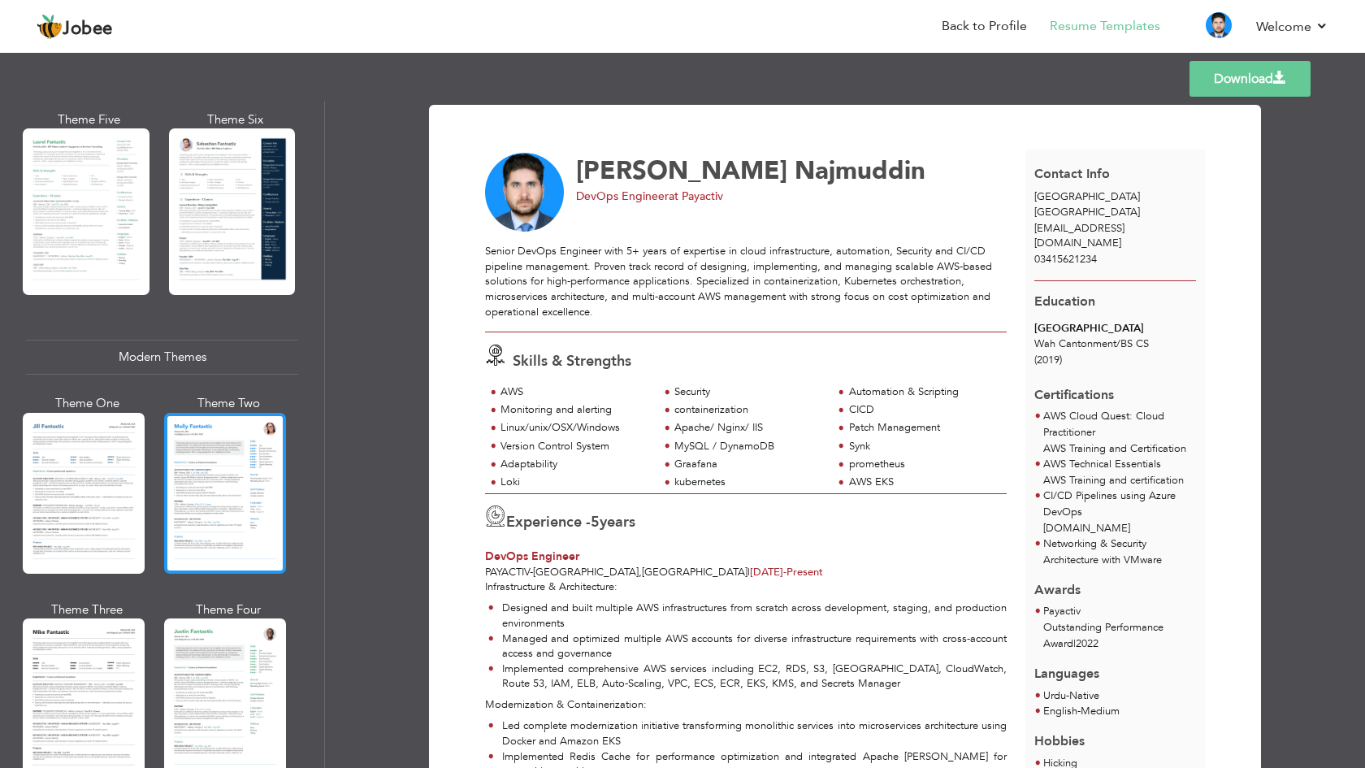
scroll to position [535, 0]
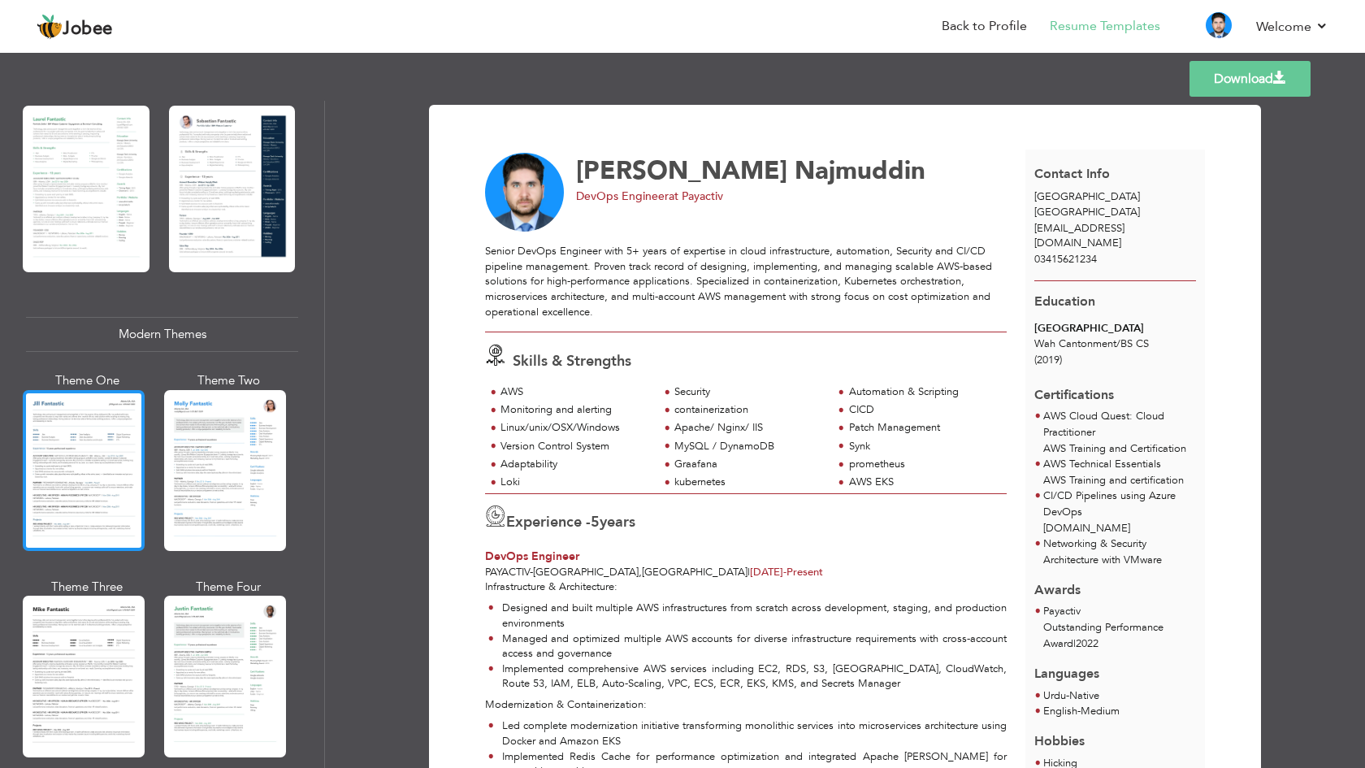
click at [132, 475] on div at bounding box center [84, 470] width 122 height 161
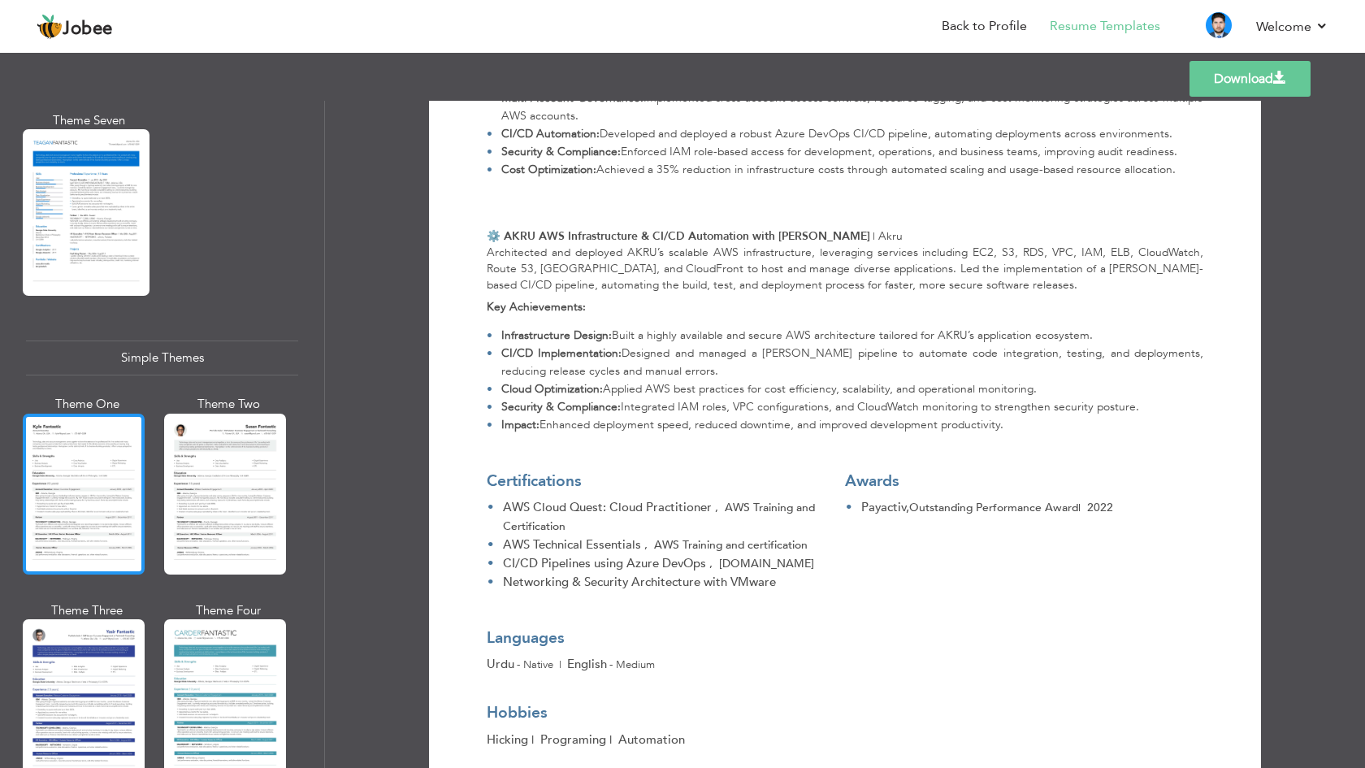
scroll to position [2626, 0]
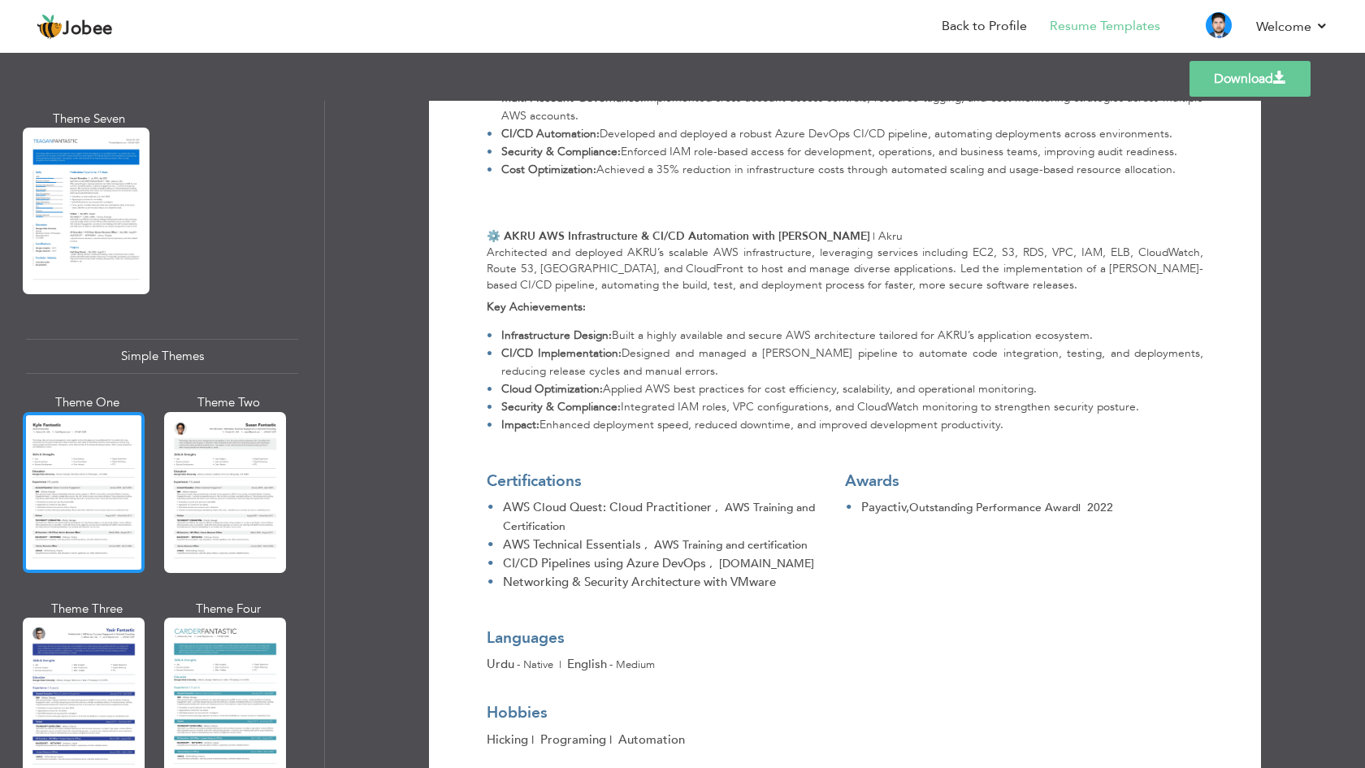
click at [122, 492] on div at bounding box center [84, 492] width 122 height 161
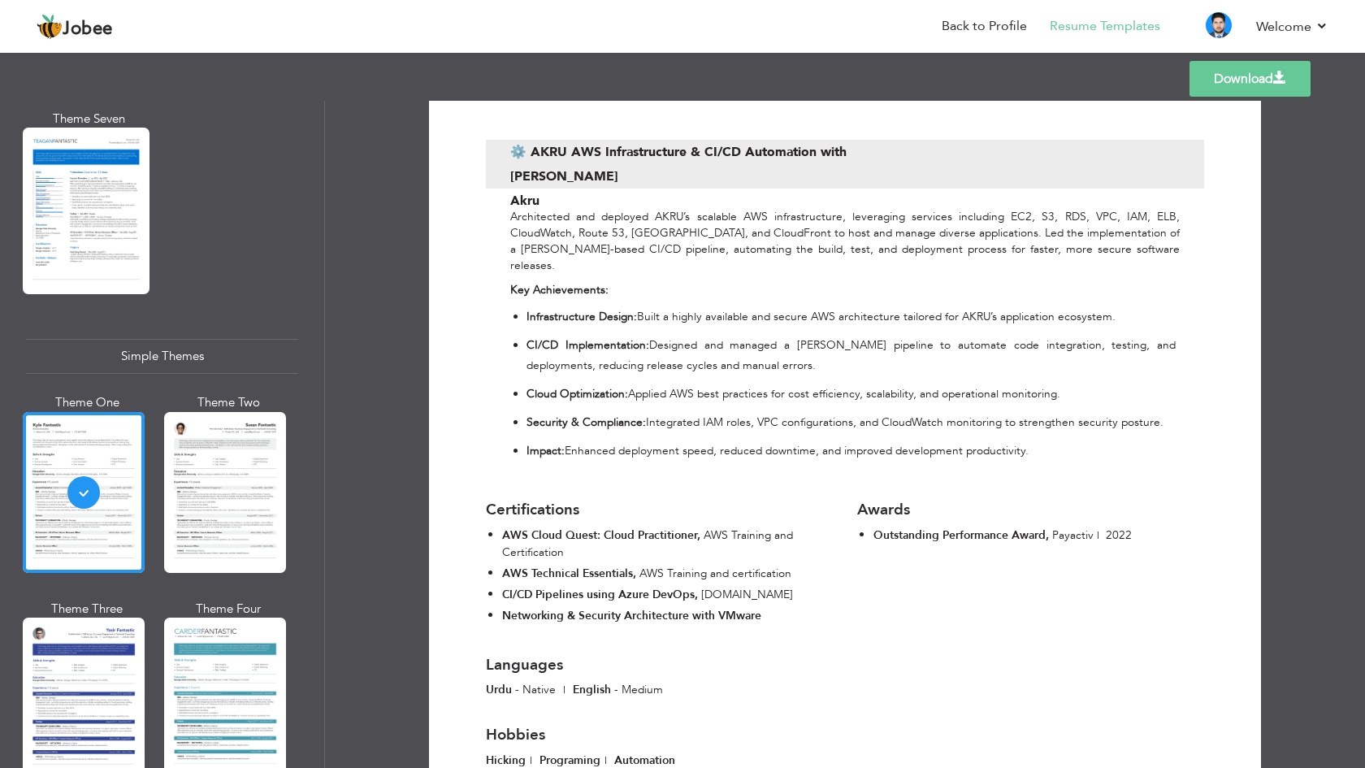
scroll to position [0, 0]
click at [224, 444] on div at bounding box center [225, 492] width 122 height 161
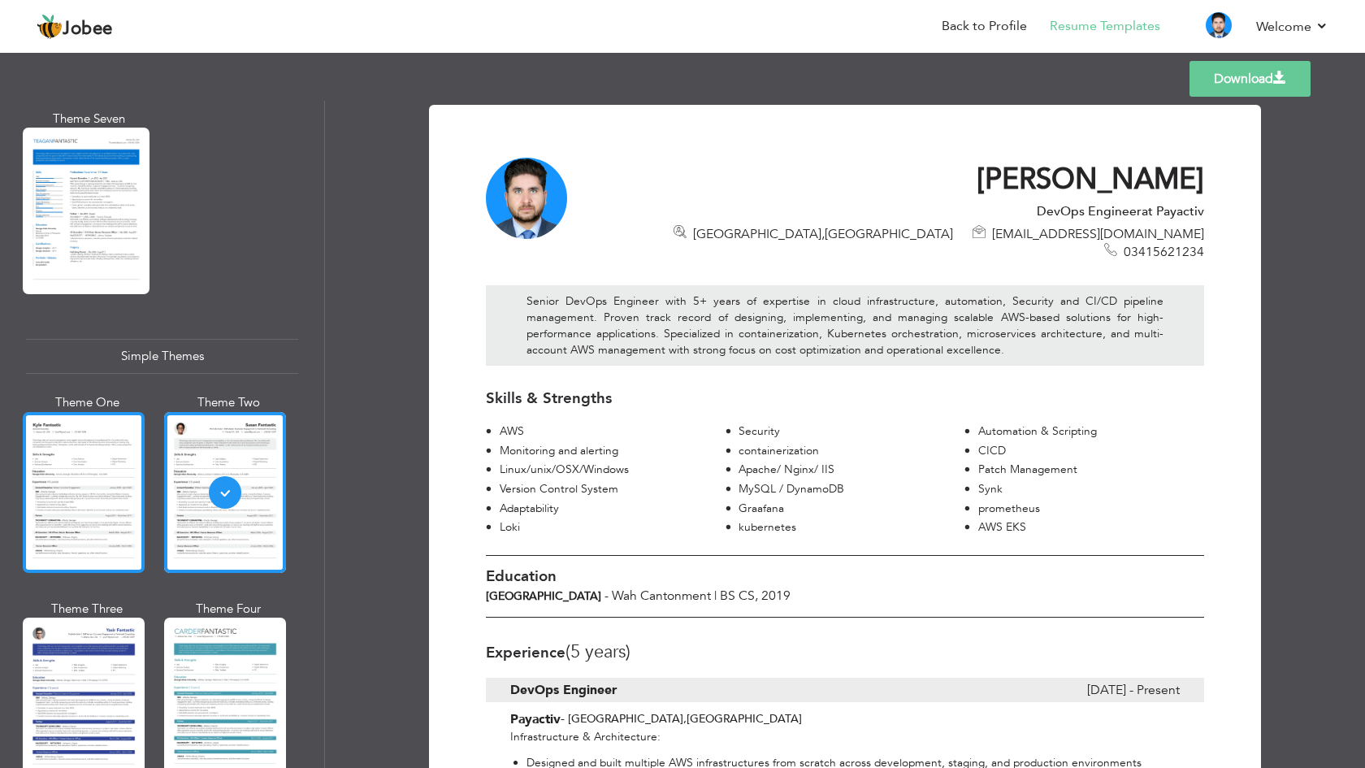
click at [132, 497] on div at bounding box center [84, 492] width 122 height 161
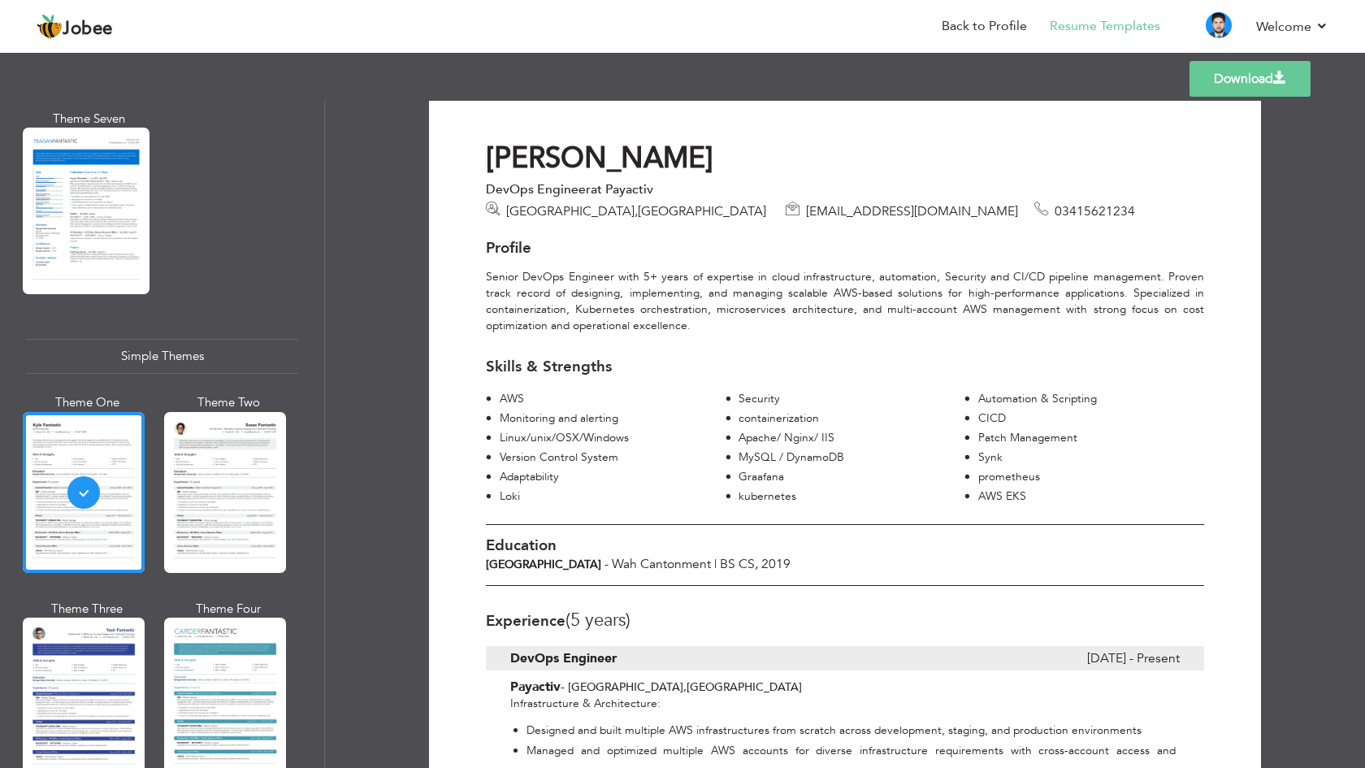
scroll to position [21, 0]
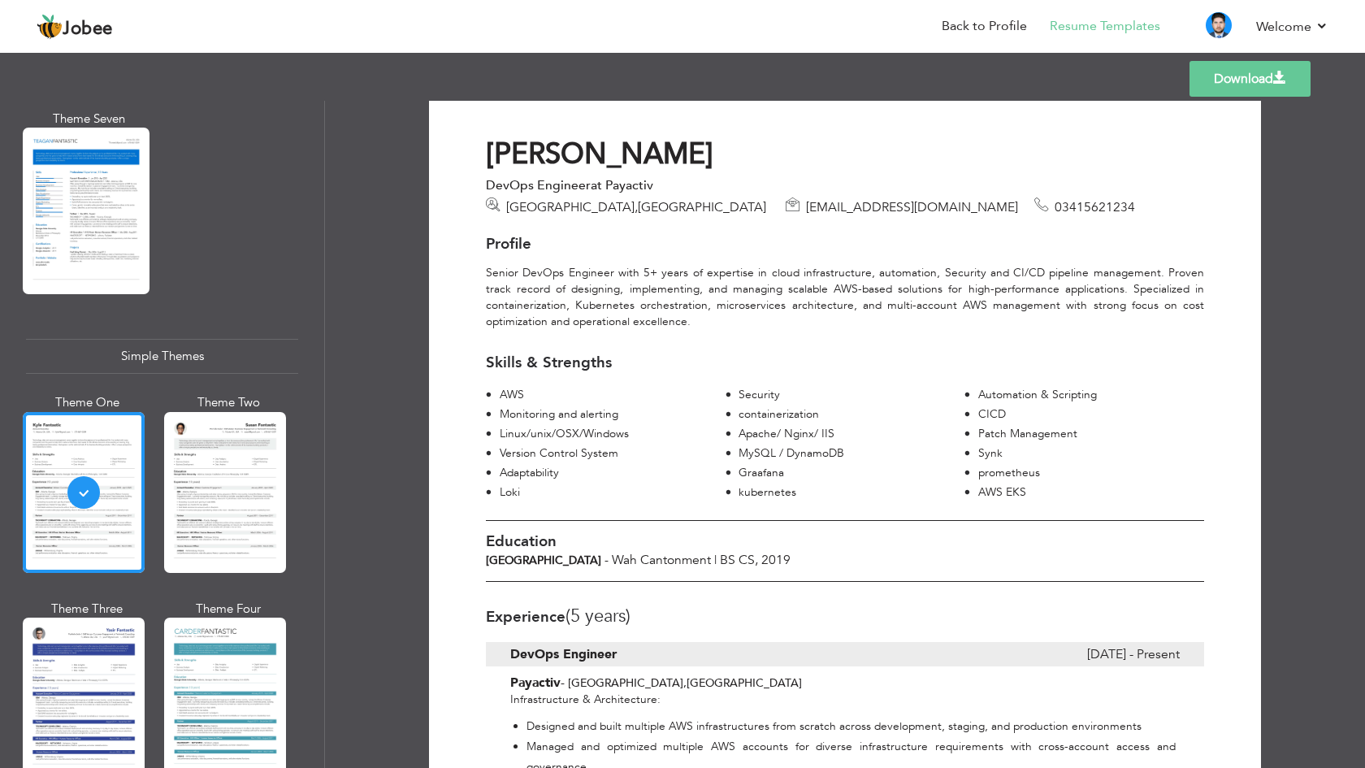
click at [1242, 72] on link "Download" at bounding box center [1250, 79] width 121 height 36
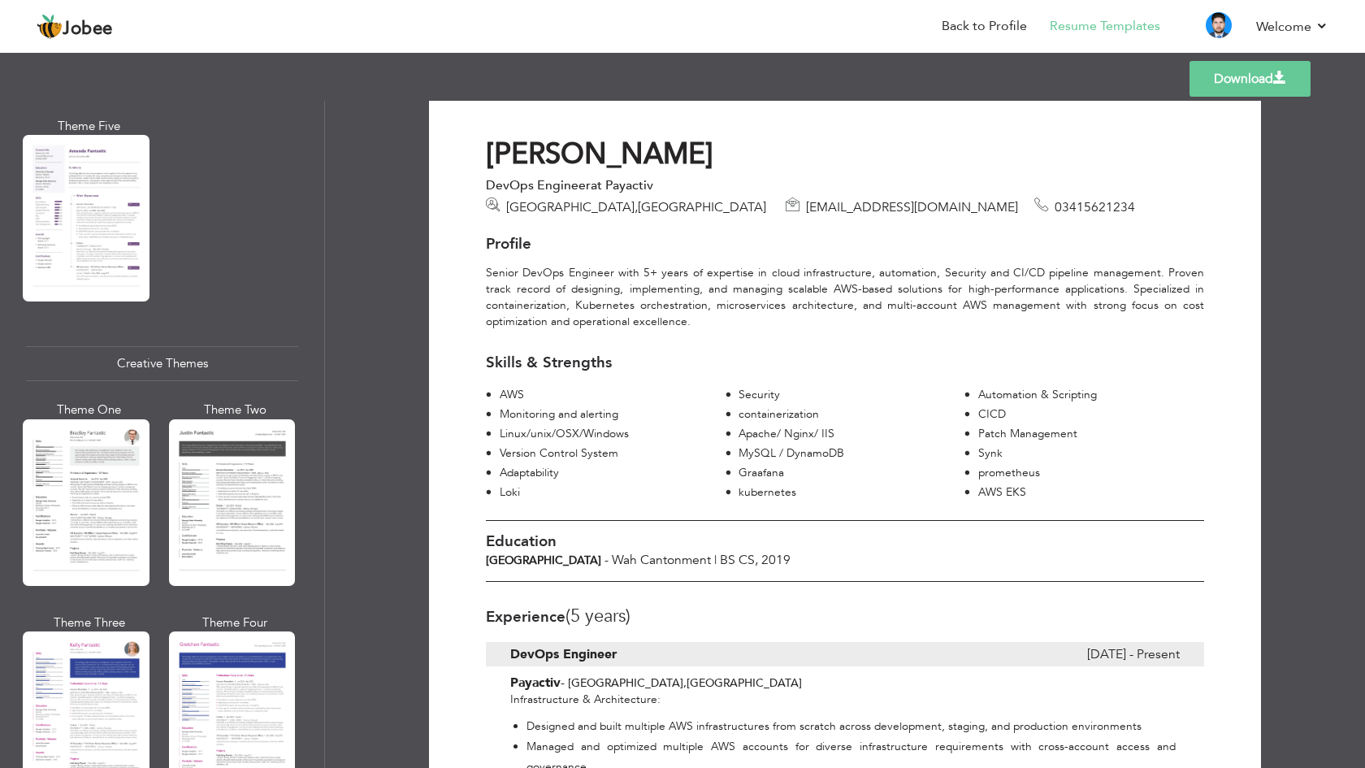
scroll to position [1691, 0]
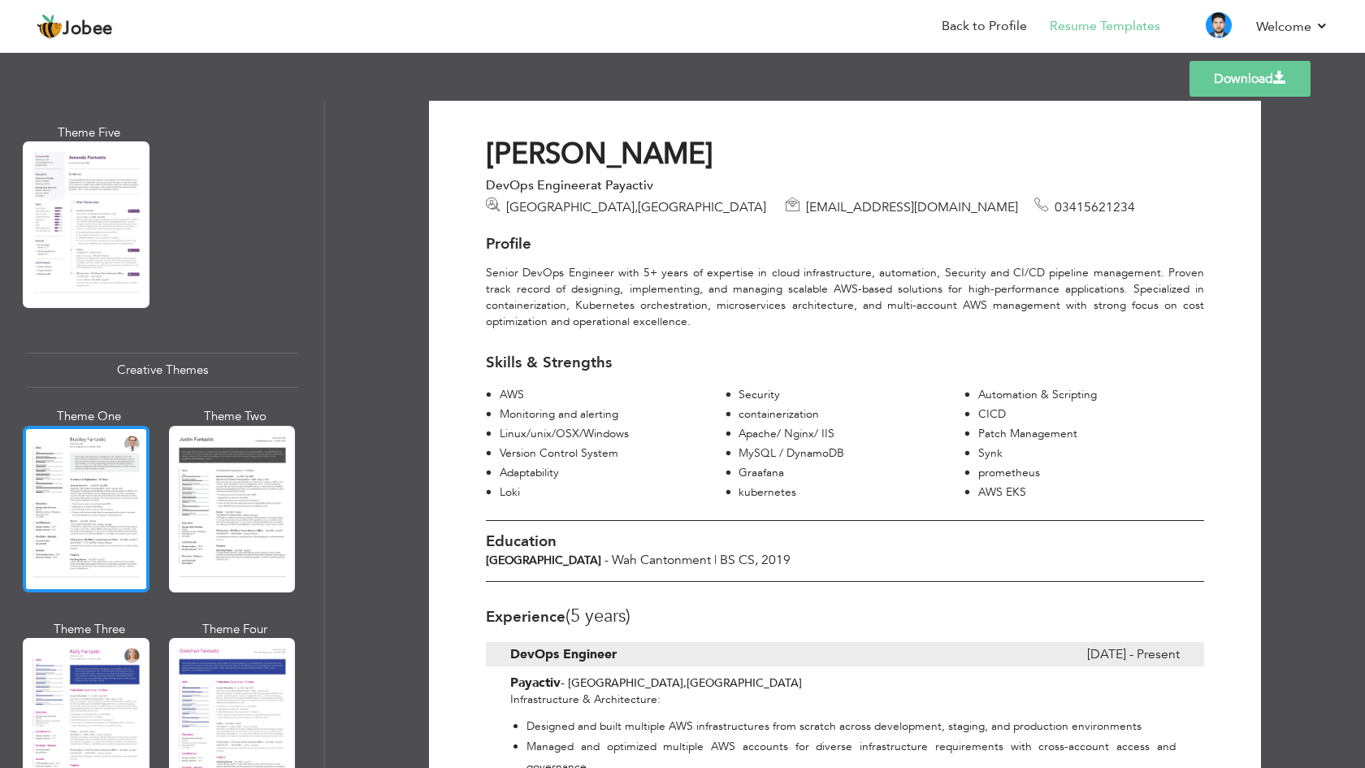
click at [133, 518] on div at bounding box center [86, 509] width 127 height 167
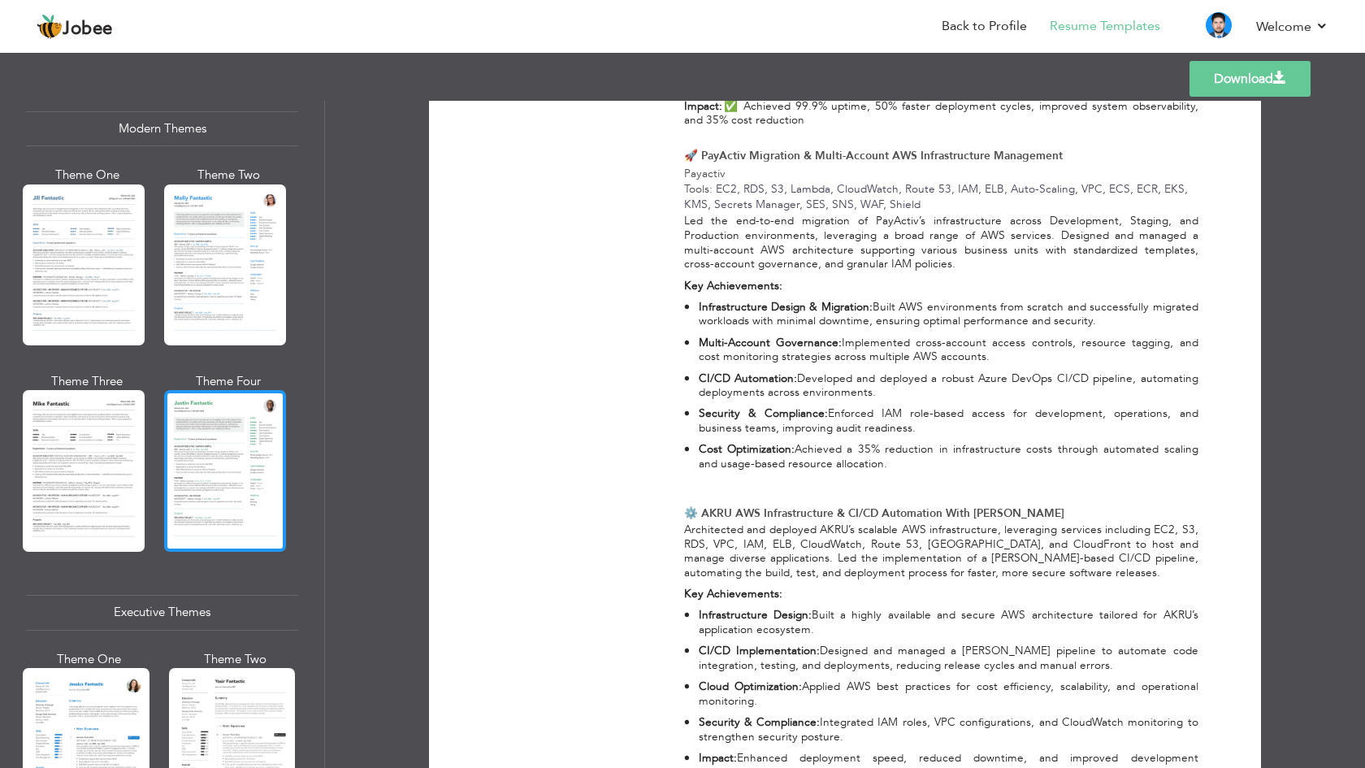
scroll to position [736, 0]
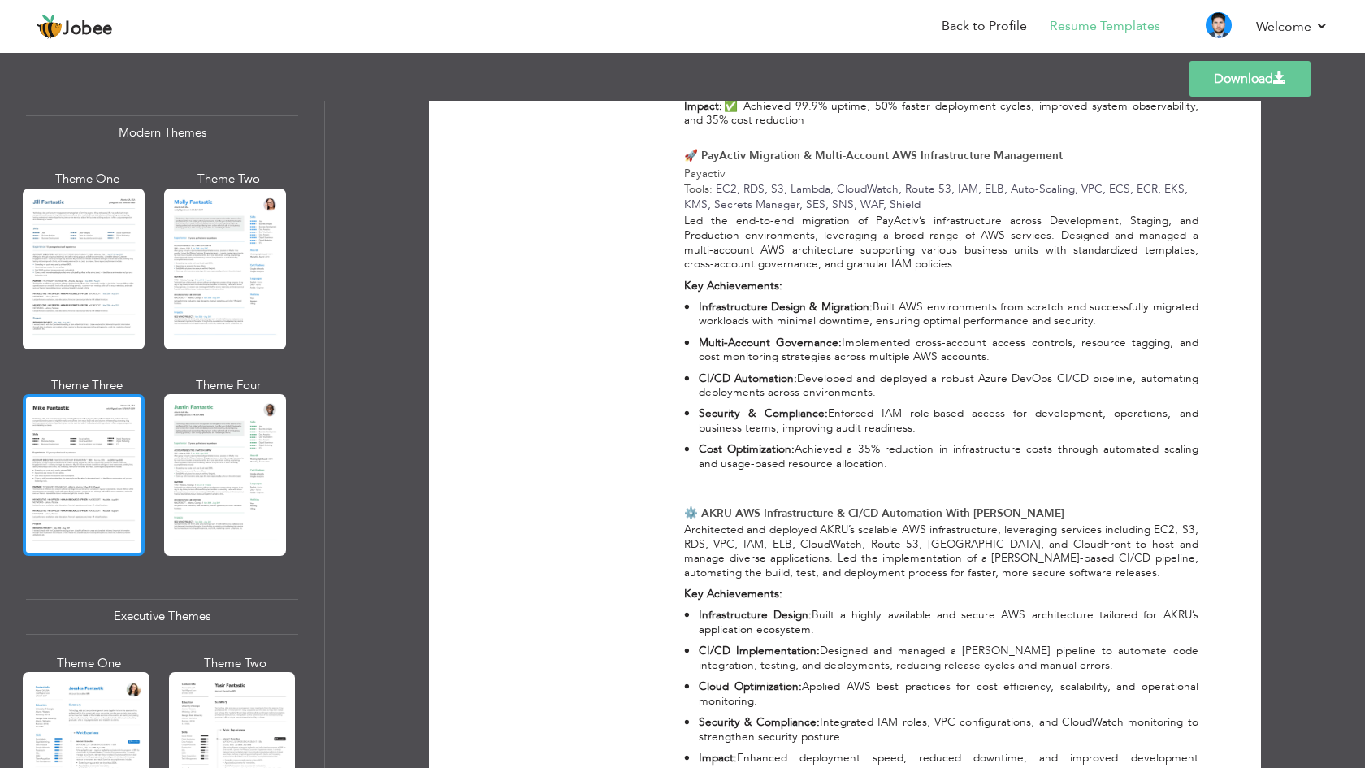
click at [117, 489] on div at bounding box center [84, 474] width 122 height 161
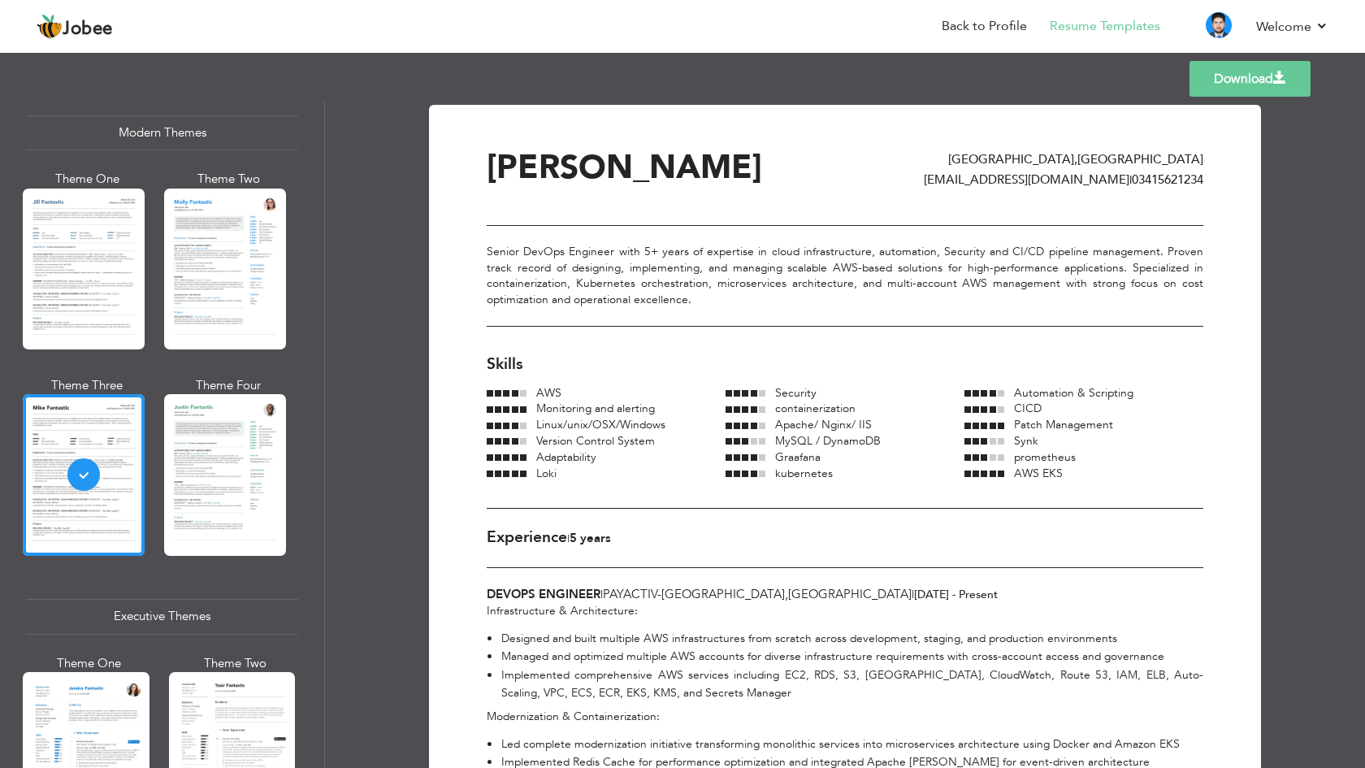
scroll to position [0, 0]
click at [1246, 80] on link "Download" at bounding box center [1250, 79] width 121 height 36
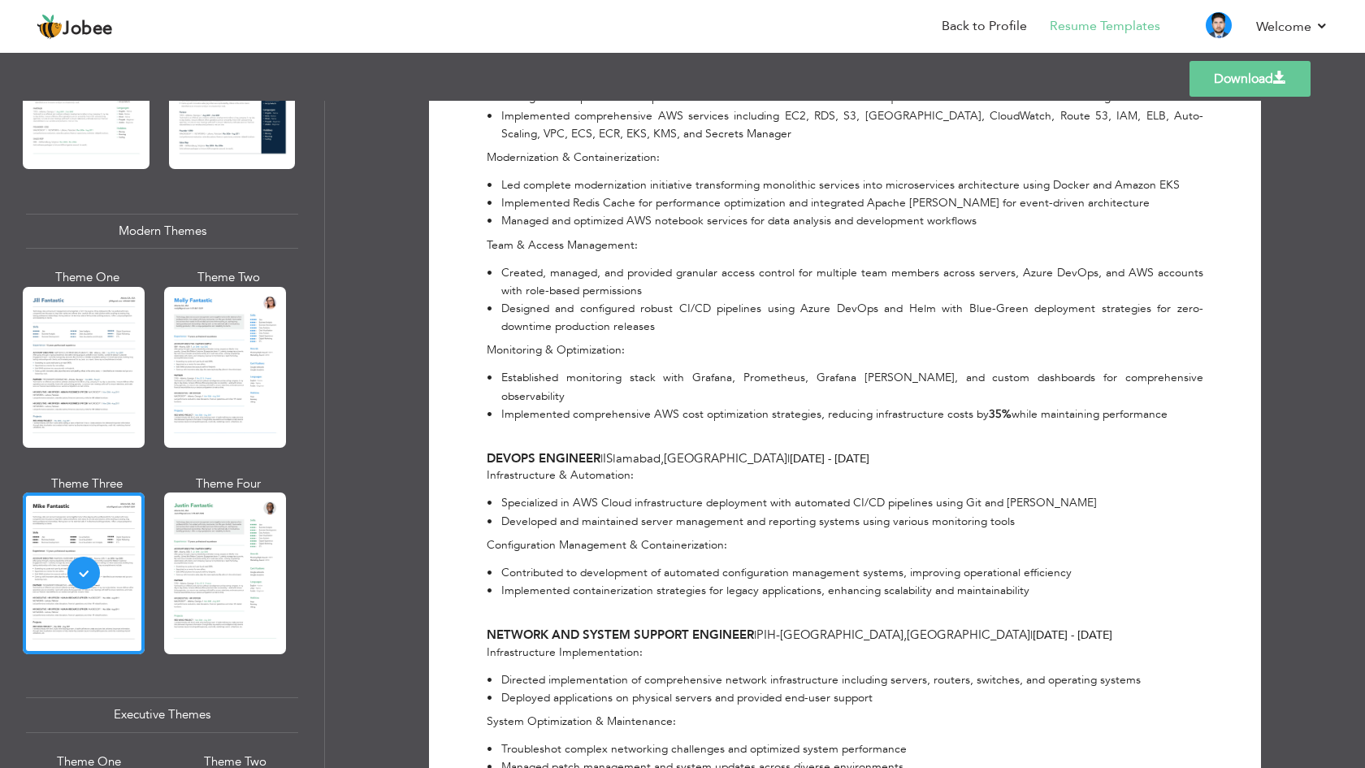
scroll to position [592, 0]
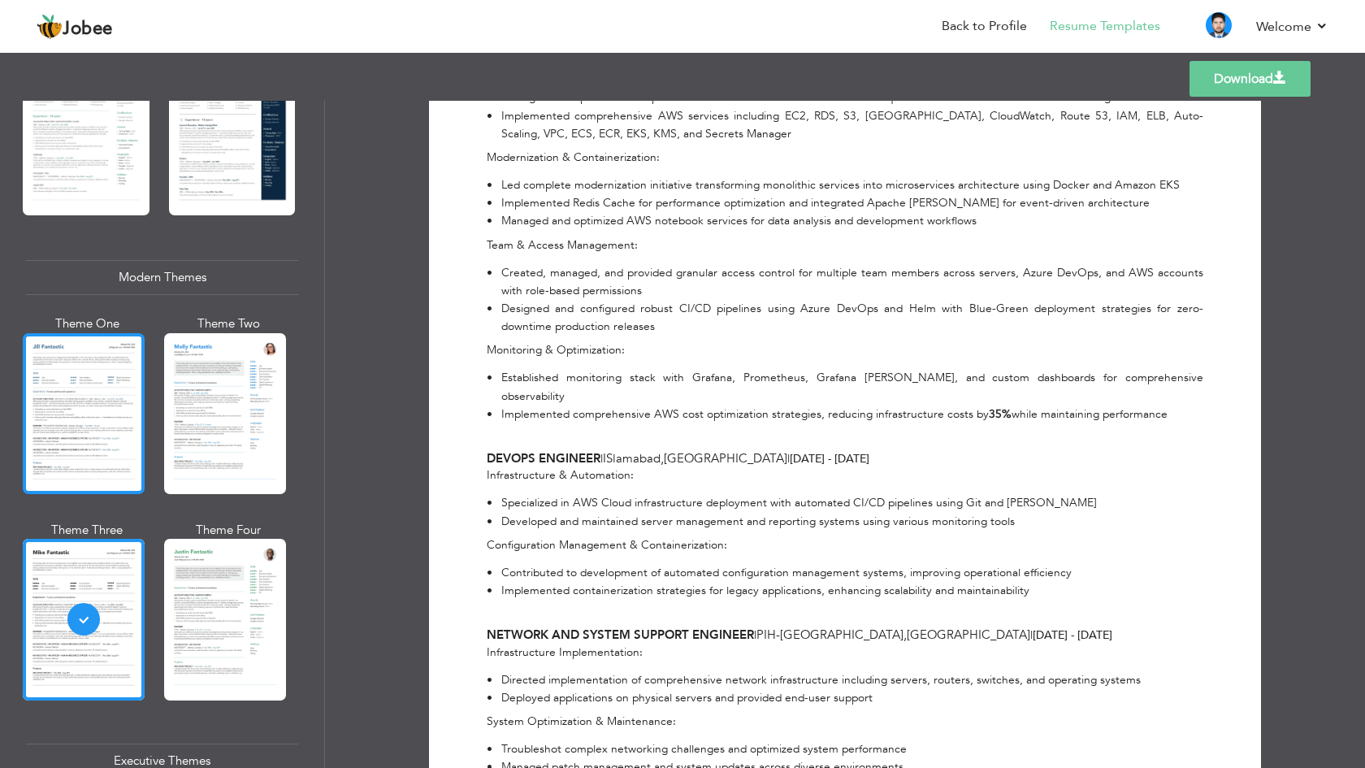
click at [113, 410] on div at bounding box center [84, 413] width 122 height 161
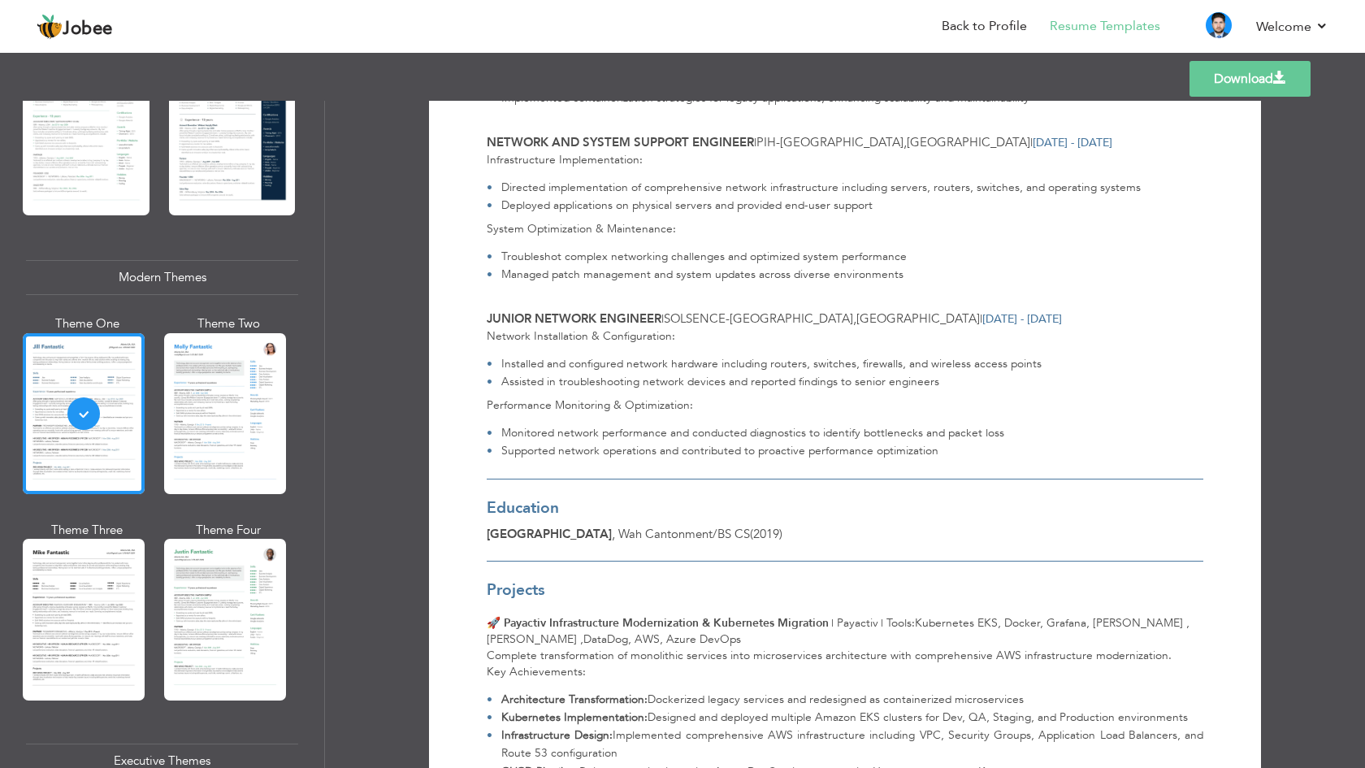
scroll to position [796, 0]
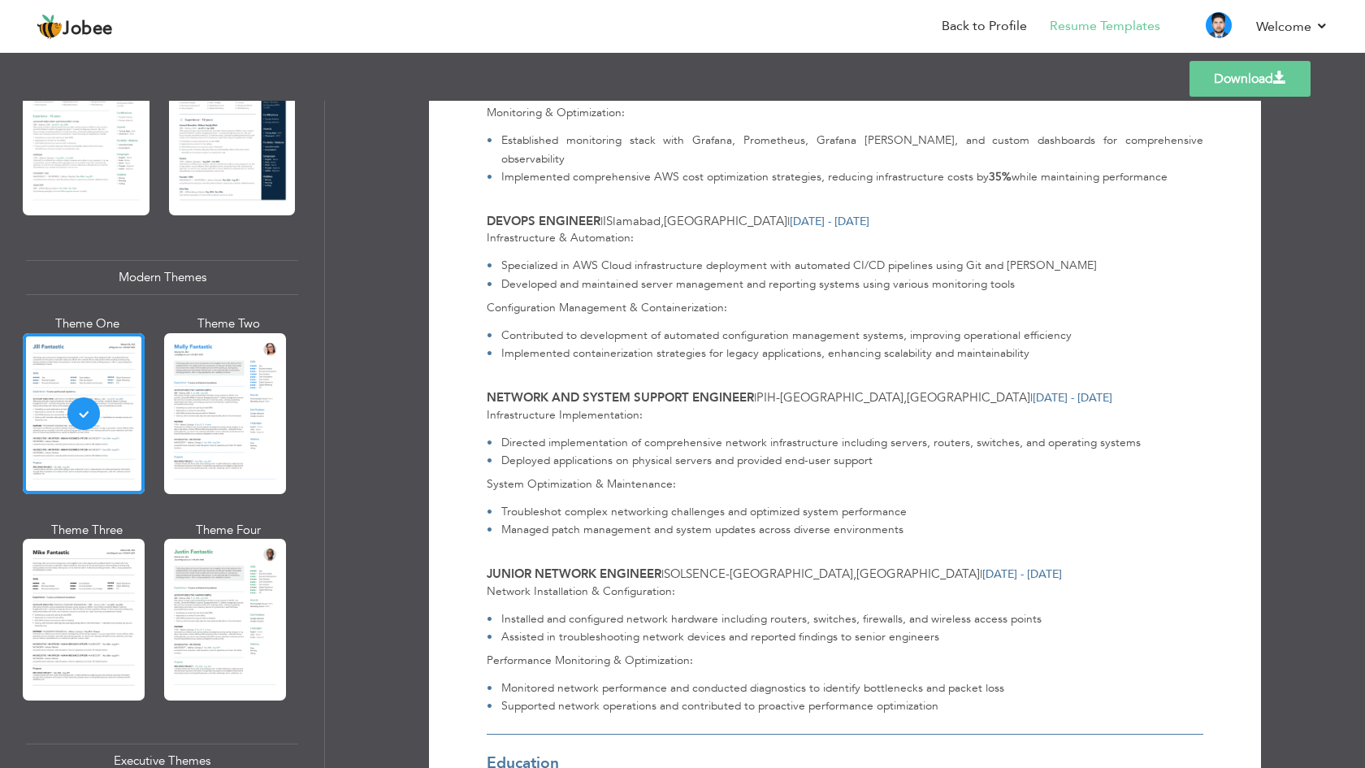
drag, startPoint x: 1246, startPoint y: 49, endPoint x: 1217, endPoint y: 86, distance: 47.0
click at [1217, 49] on div "Jobee Back to Profile Resume Templates Resume Templates Cover Letters About My …" at bounding box center [682, 49] width 1365 height 0
click at [1217, 86] on link "Download" at bounding box center [1250, 79] width 121 height 36
